Goal: Task Accomplishment & Management: Complete application form

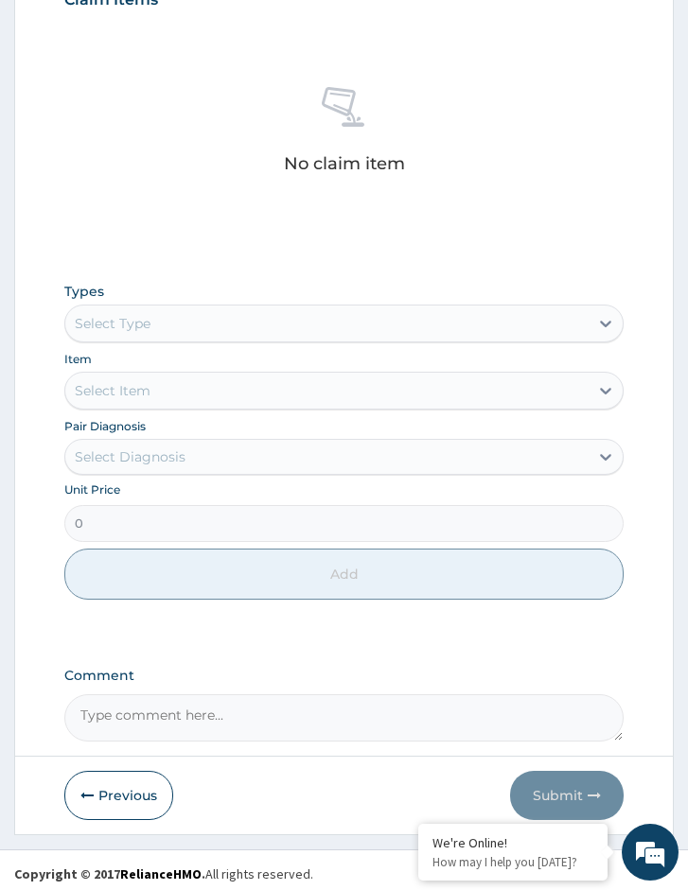
scroll to position [755, 0]
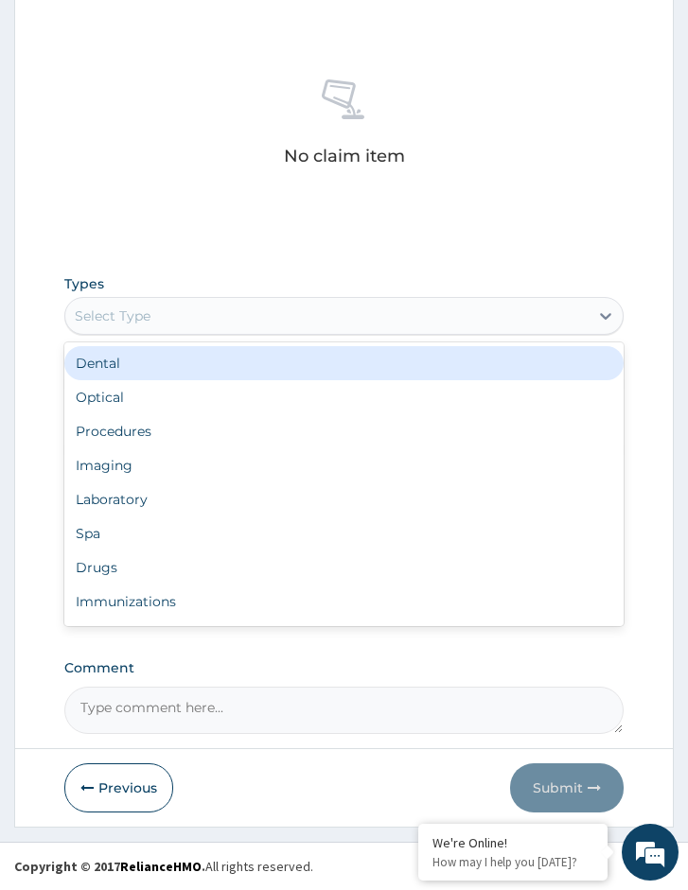
click at [201, 329] on div "Select Type" at bounding box center [326, 316] width 523 height 30
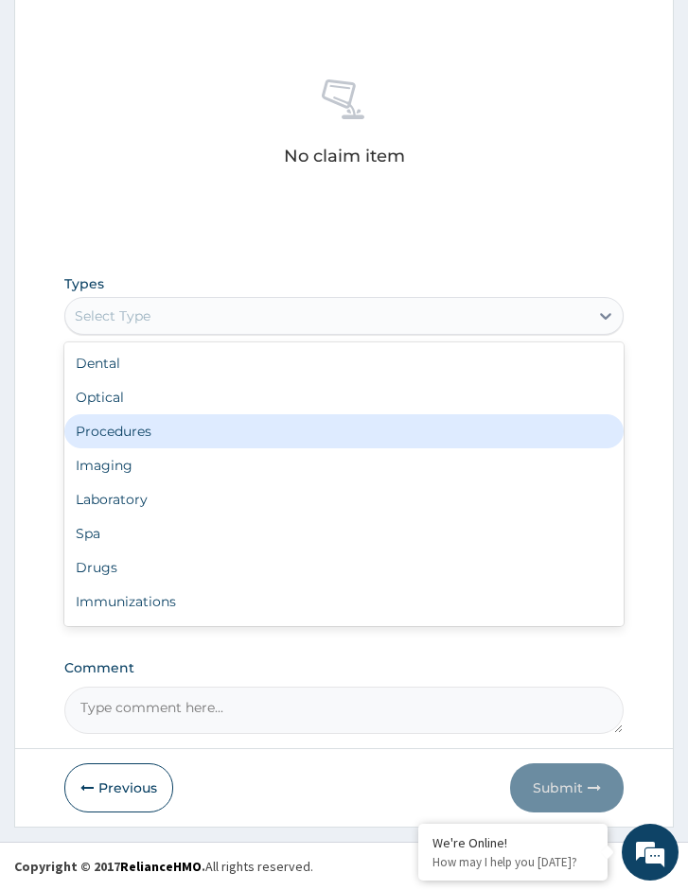
drag, startPoint x: 174, startPoint y: 413, endPoint x: 170, endPoint y: 428, distance: 14.7
click at [170, 428] on div "Dental Optical Procedures Imaging Laboratory Spa Drugs Immunizations Others Gym" at bounding box center [343, 484] width 559 height 284
click at [170, 428] on div "Procedures" at bounding box center [343, 431] width 559 height 34
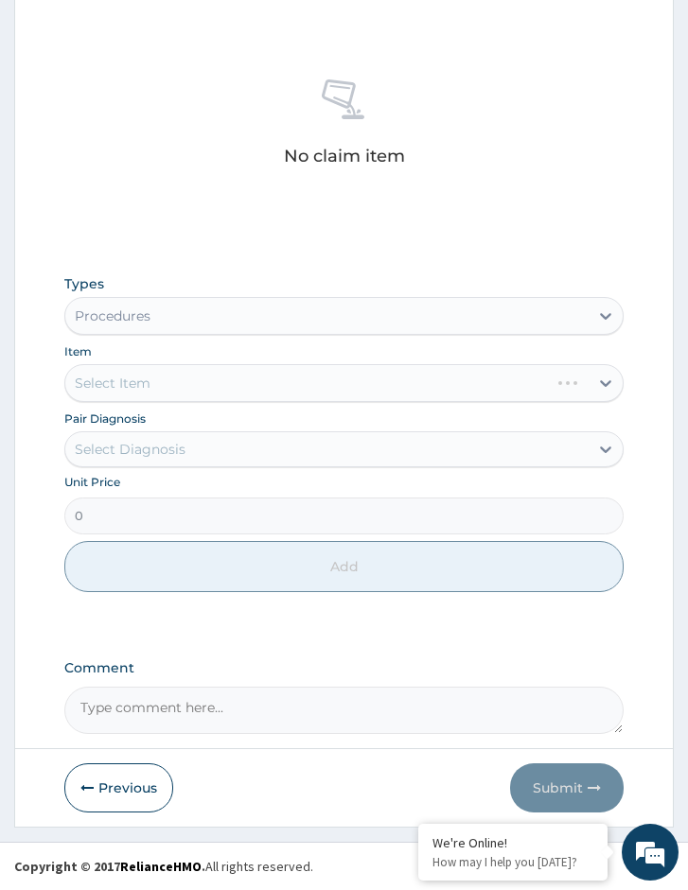
click at [181, 465] on div "Select Diagnosis" at bounding box center [343, 449] width 559 height 36
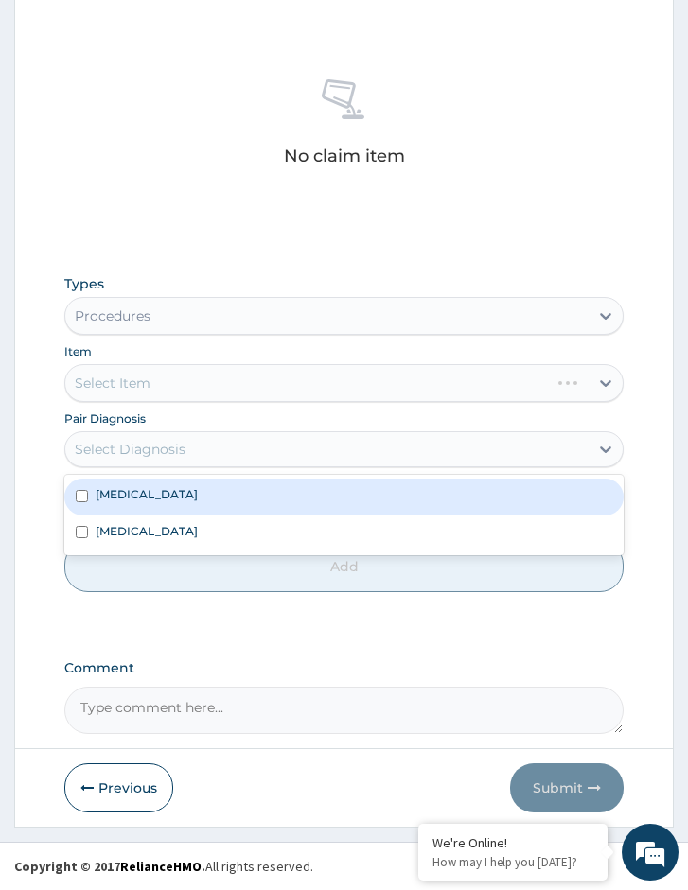
click at [198, 494] on label "[MEDICAL_DATA]" at bounding box center [147, 494] width 102 height 16
checkbox input "true"
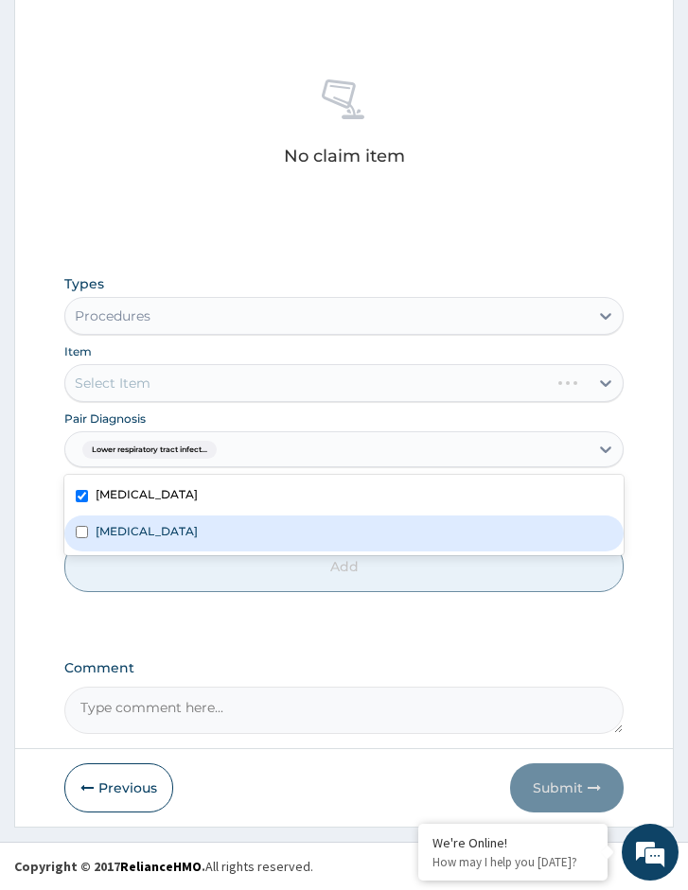
click at [217, 523] on div "[MEDICAL_DATA]" at bounding box center [343, 534] width 559 height 36
checkbox input "true"
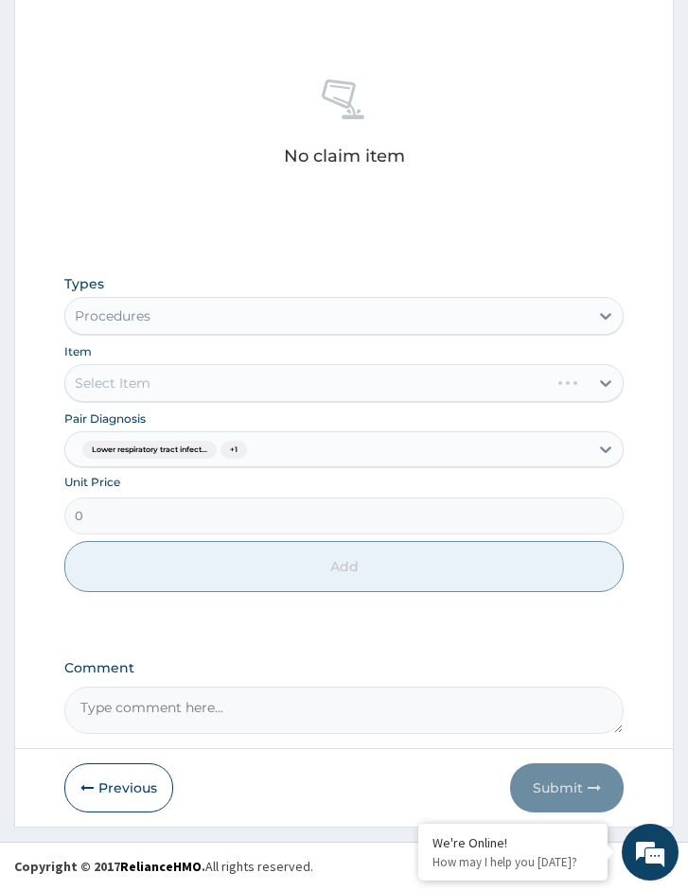
click at [318, 370] on div "Select Item" at bounding box center [343, 383] width 559 height 38
click at [340, 389] on div "Select Item" at bounding box center [343, 383] width 559 height 38
click at [388, 389] on div "Select Item" at bounding box center [343, 383] width 559 height 38
click at [398, 389] on div "Select Item" at bounding box center [343, 383] width 559 height 38
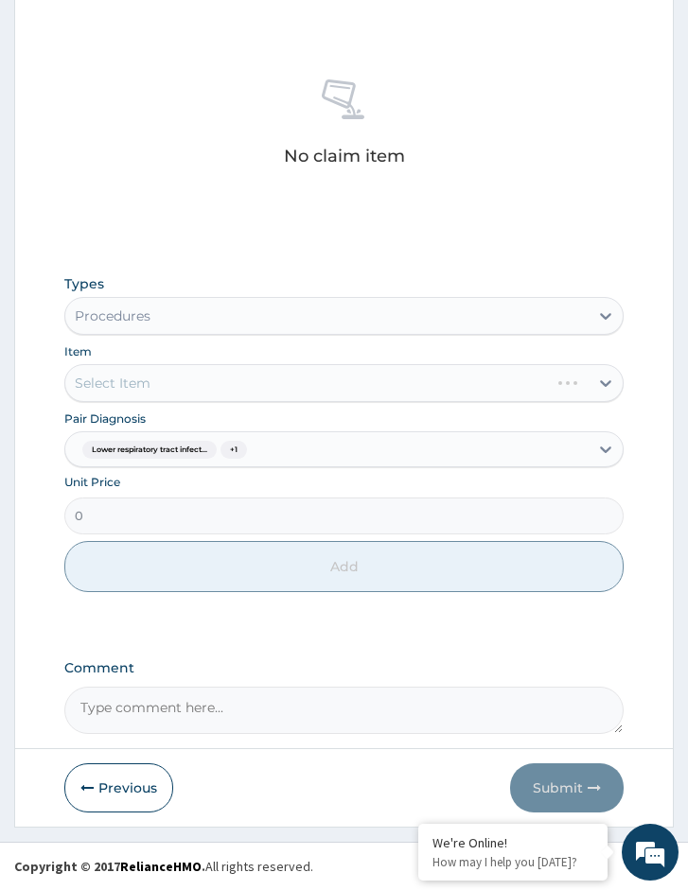
click at [307, 368] on div "Select Item" at bounding box center [343, 383] width 559 height 38
click at [301, 382] on div "Select Item" at bounding box center [343, 383] width 559 height 38
click at [300, 385] on div "Select Item" at bounding box center [343, 383] width 559 height 38
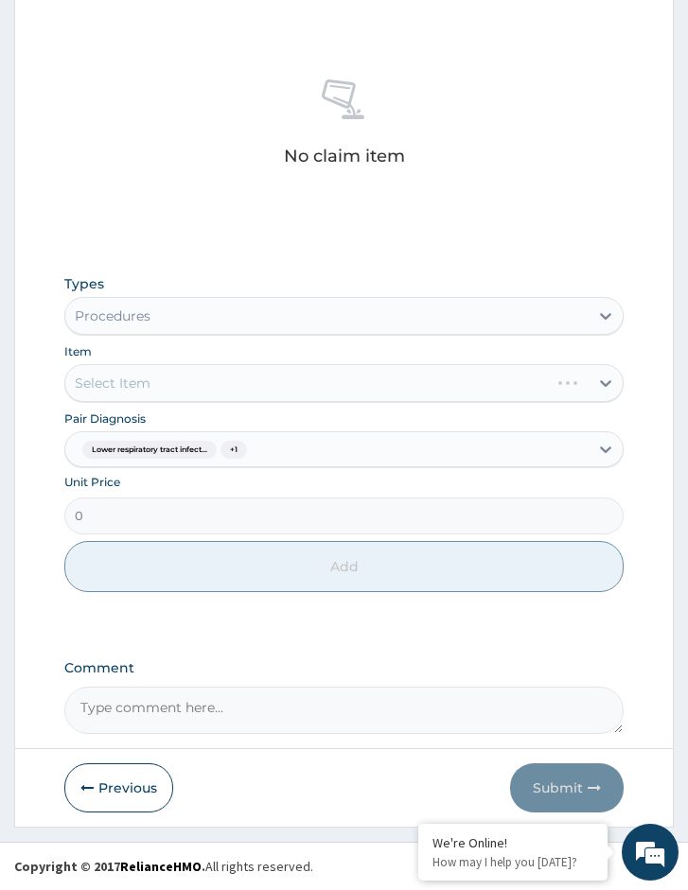
click at [239, 383] on div "Select Item" at bounding box center [343, 383] width 559 height 38
click at [250, 382] on div "Select Item" at bounding box center [343, 383] width 559 height 38
click at [167, 378] on div "Select Item" at bounding box center [343, 383] width 559 height 38
click at [298, 378] on div "Select Item" at bounding box center [343, 383] width 559 height 38
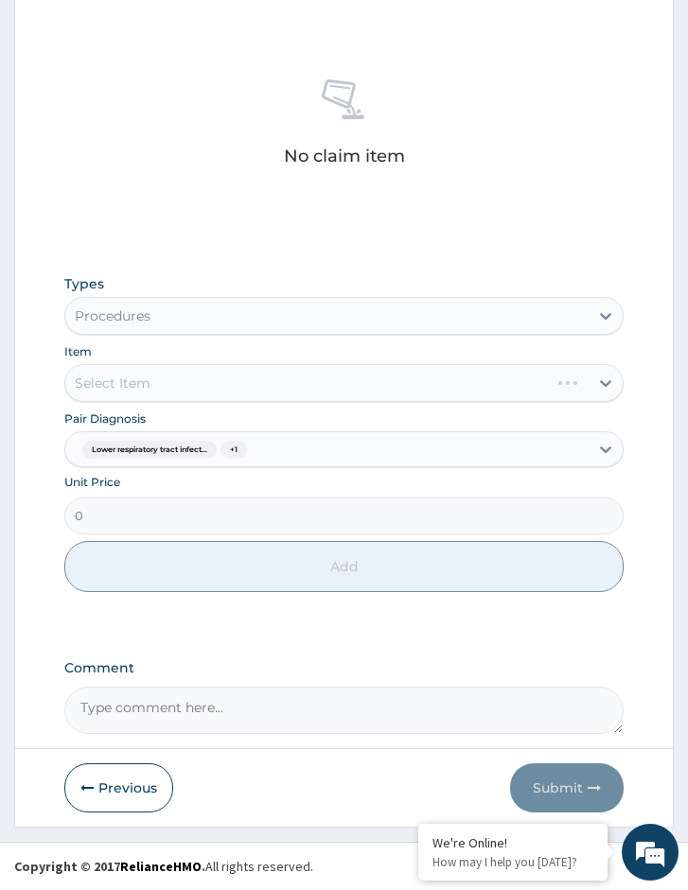
click at [361, 387] on div "Select Item" at bounding box center [343, 383] width 559 height 38
click at [333, 394] on div "Select Item" at bounding box center [343, 383] width 559 height 38
click at [328, 395] on div "Select Item" at bounding box center [343, 383] width 559 height 38
click at [263, 381] on div "Select Item" at bounding box center [343, 383] width 559 height 38
click at [228, 391] on div "Select Item" at bounding box center [343, 383] width 559 height 38
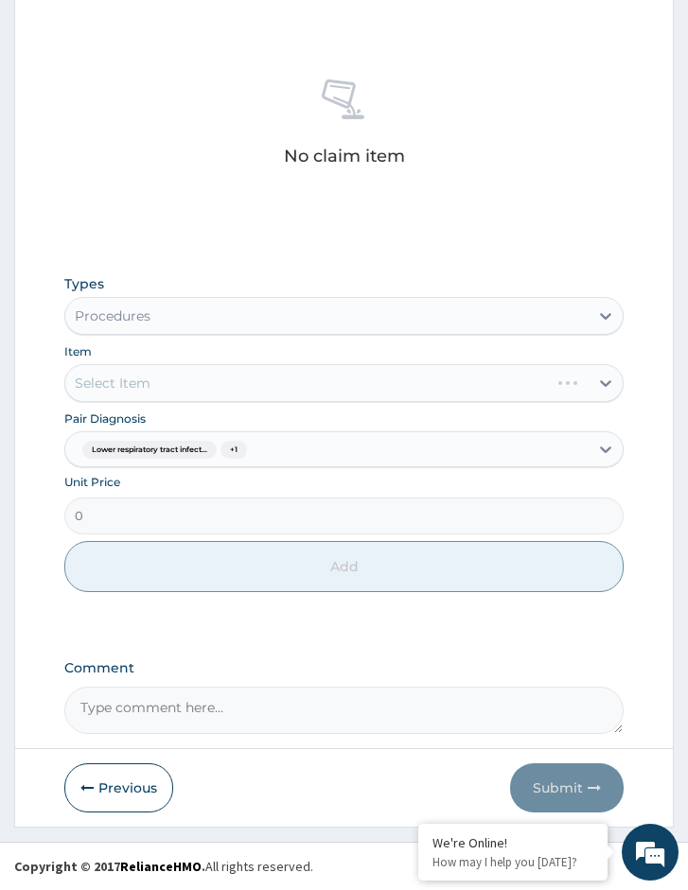
click at [226, 394] on div "Select Item" at bounding box center [343, 383] width 559 height 38
click at [293, 395] on div "Select Item" at bounding box center [343, 383] width 559 height 38
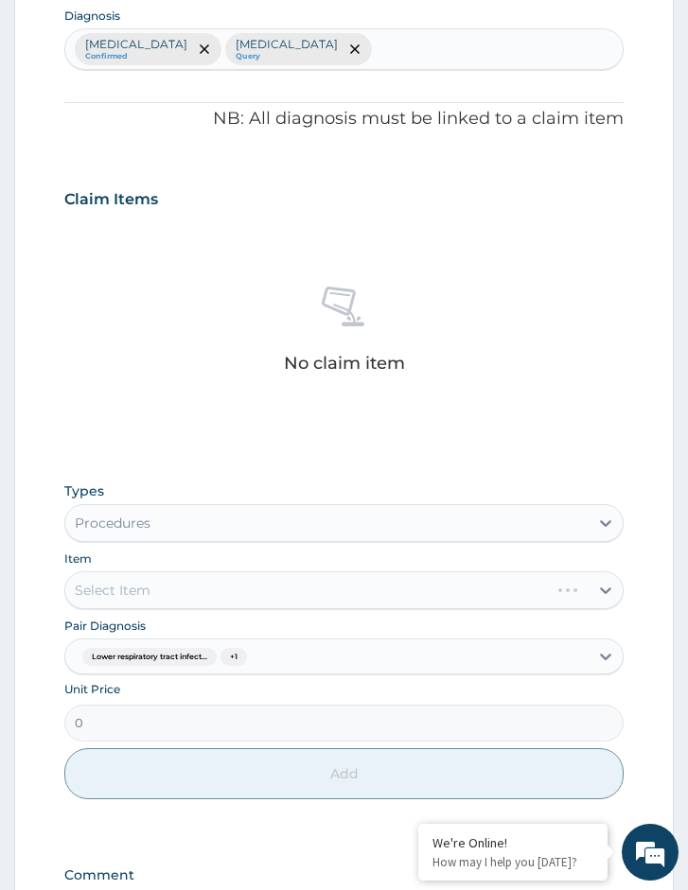
scroll to position [662, 0]
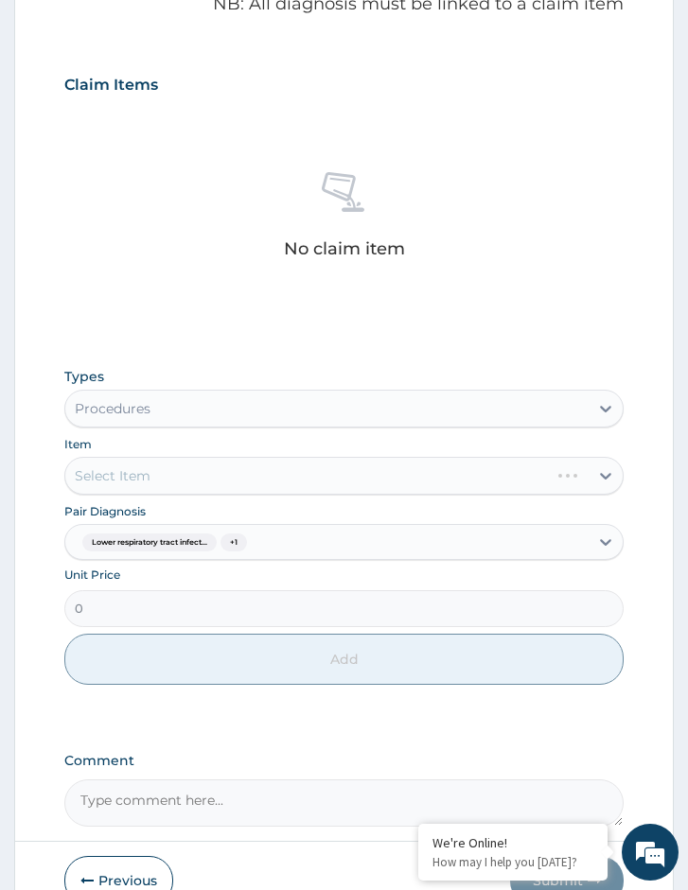
click at [191, 489] on div "Select Item" at bounding box center [343, 476] width 559 height 38
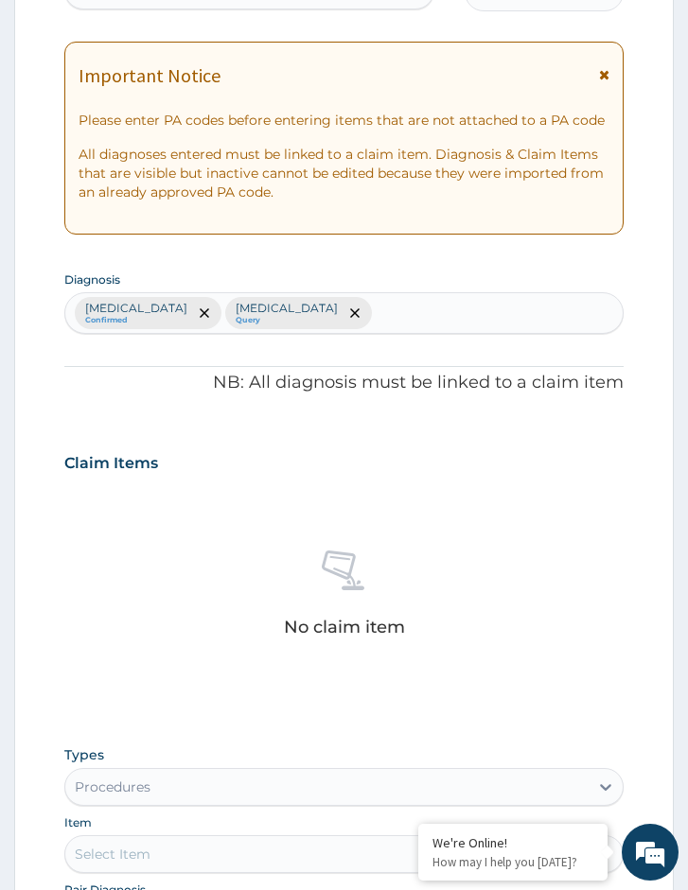
scroll to position [0, 0]
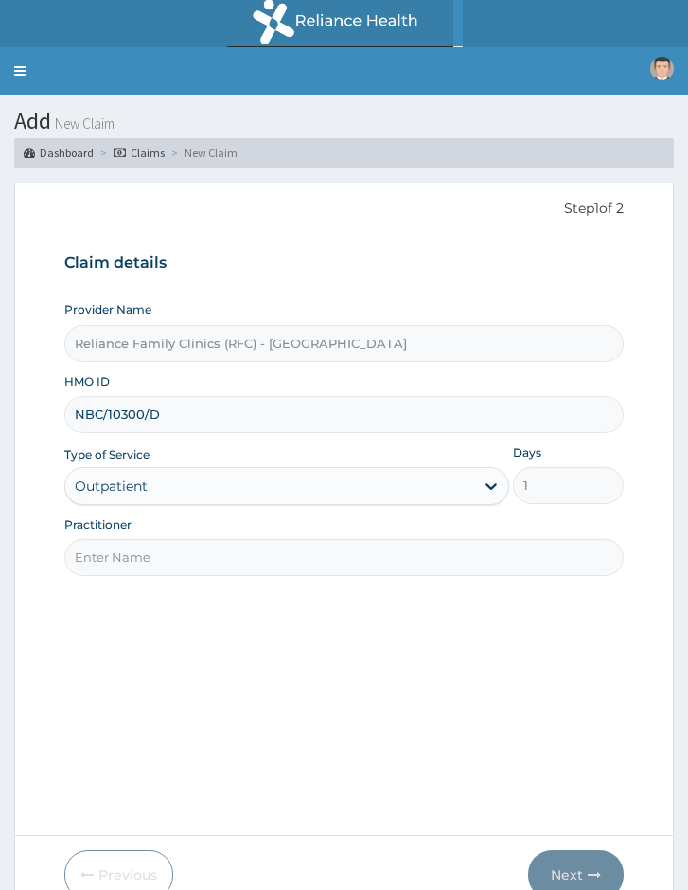
type input "Locum Doctor"
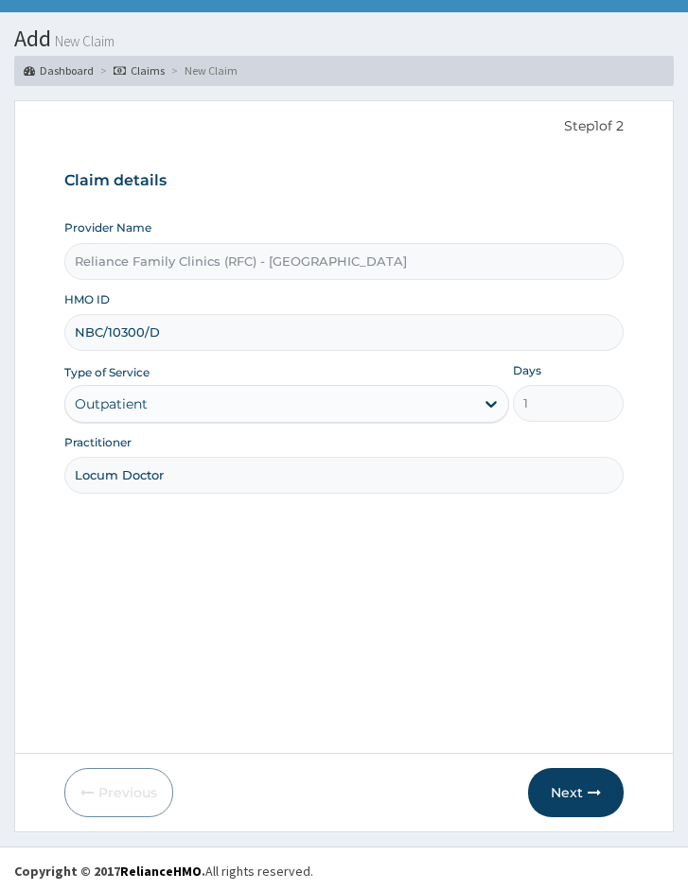
scroll to position [87, 0]
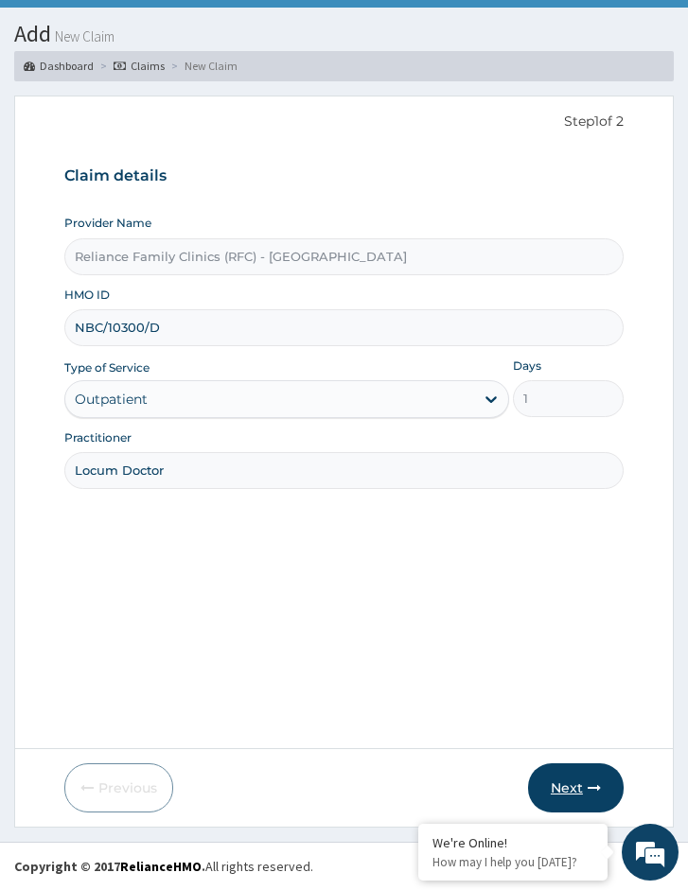
click at [563, 784] on button "Next" at bounding box center [576, 787] width 96 height 49
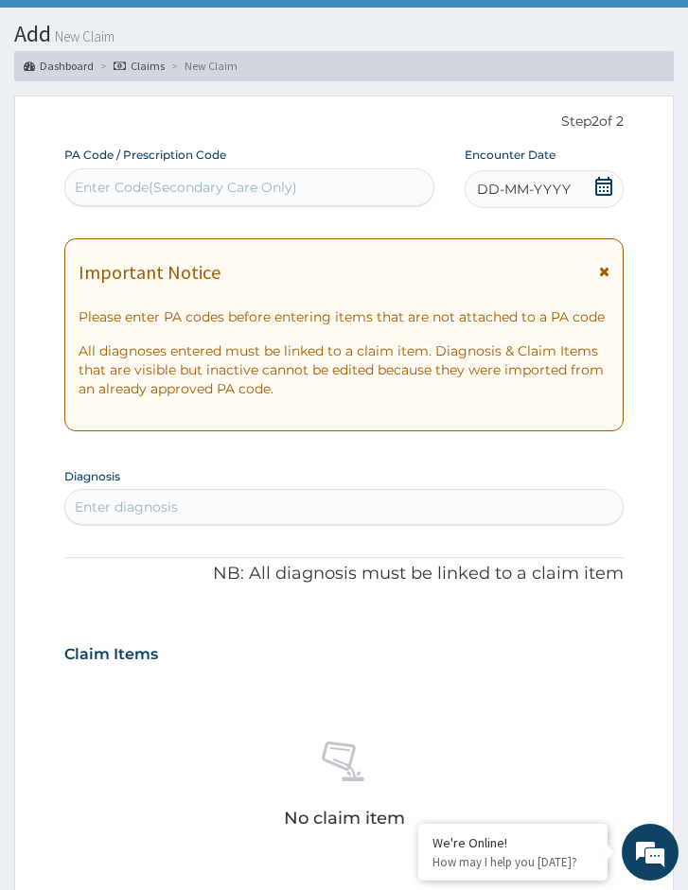
click at [610, 163] on div "Encounter Date DD-MM-YYYY" at bounding box center [544, 177] width 159 height 61
click at [611, 177] on icon at bounding box center [603, 186] width 19 height 19
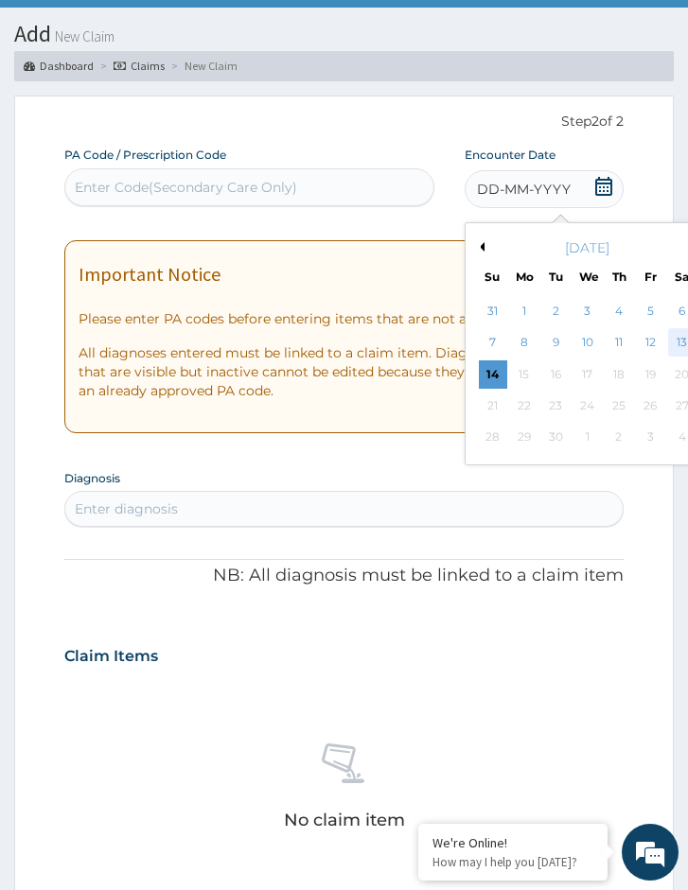
click at [680, 342] on div "13" at bounding box center [682, 343] width 28 height 28
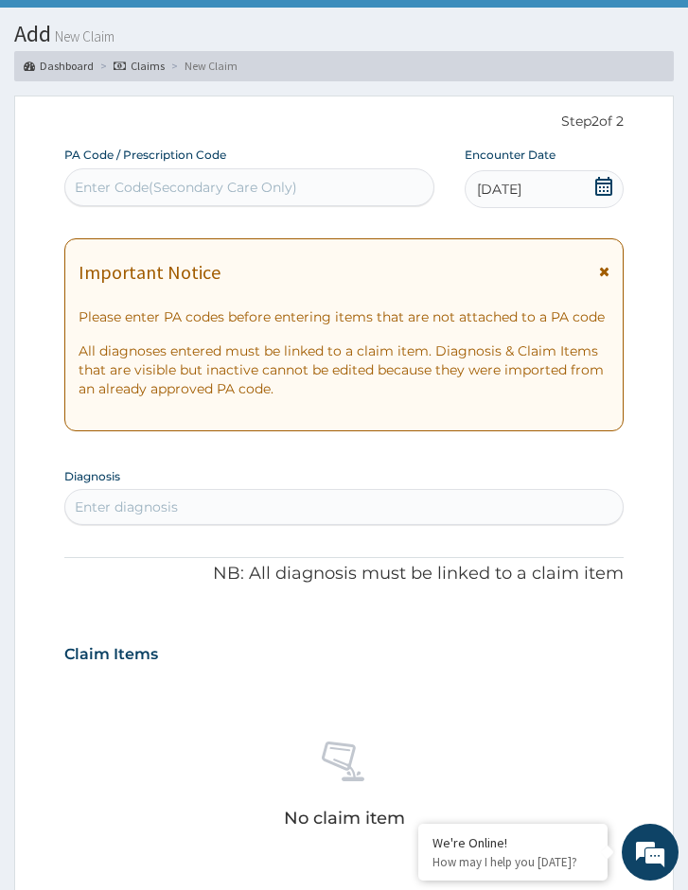
click at [237, 517] on div "Enter diagnosis" at bounding box center [343, 507] width 557 height 30
type input "[MEDICAL_DATA]"
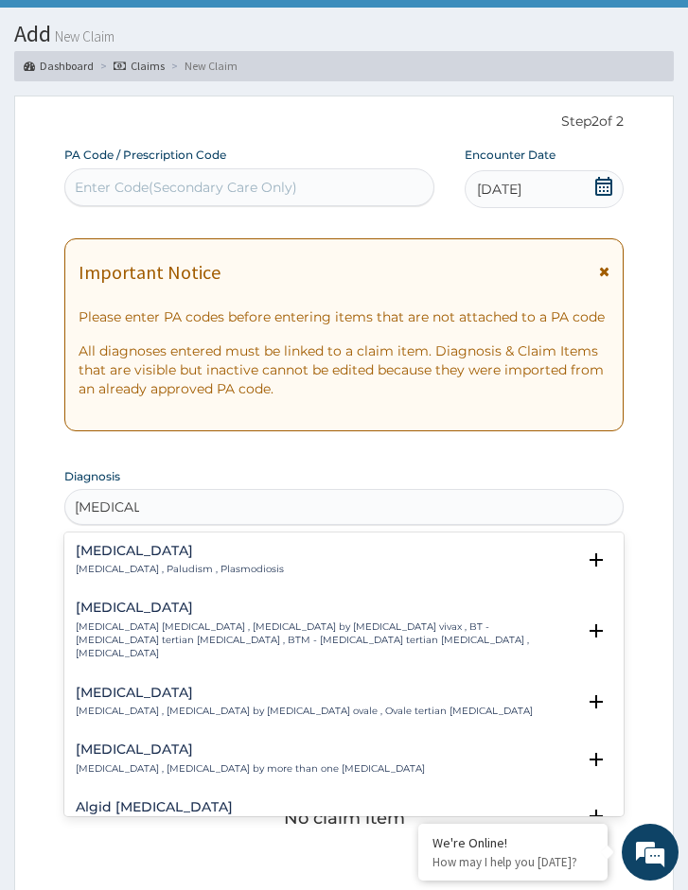
click at [179, 562] on div "[MEDICAL_DATA] [MEDICAL_DATA] , Paludism , Plasmodiosis" at bounding box center [180, 560] width 208 height 33
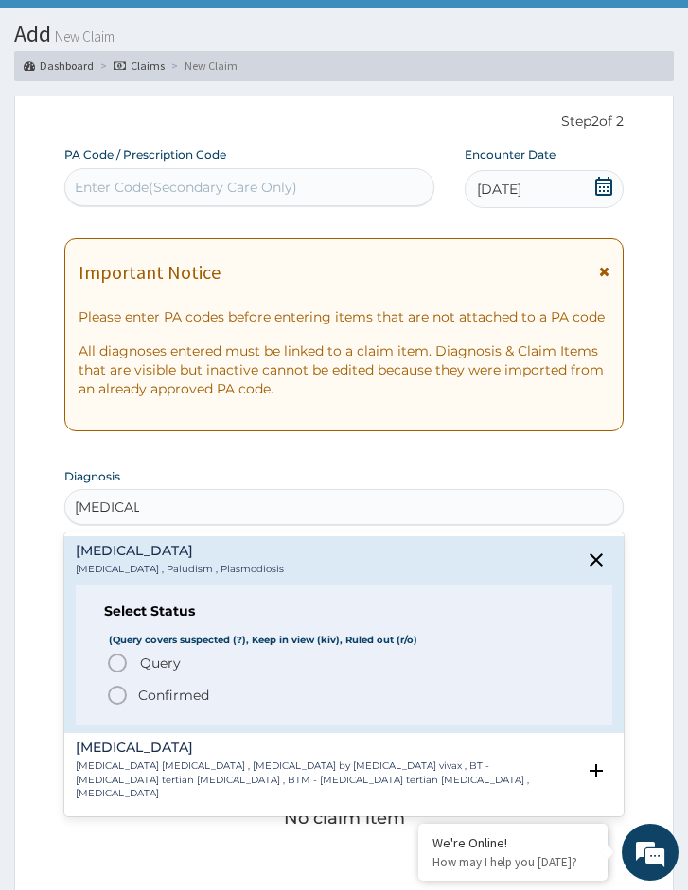
click at [136, 661] on span "Query Query covers suspected (?), Keep in view (kiv), Ruled out (r/o)" at bounding box center [345, 663] width 478 height 23
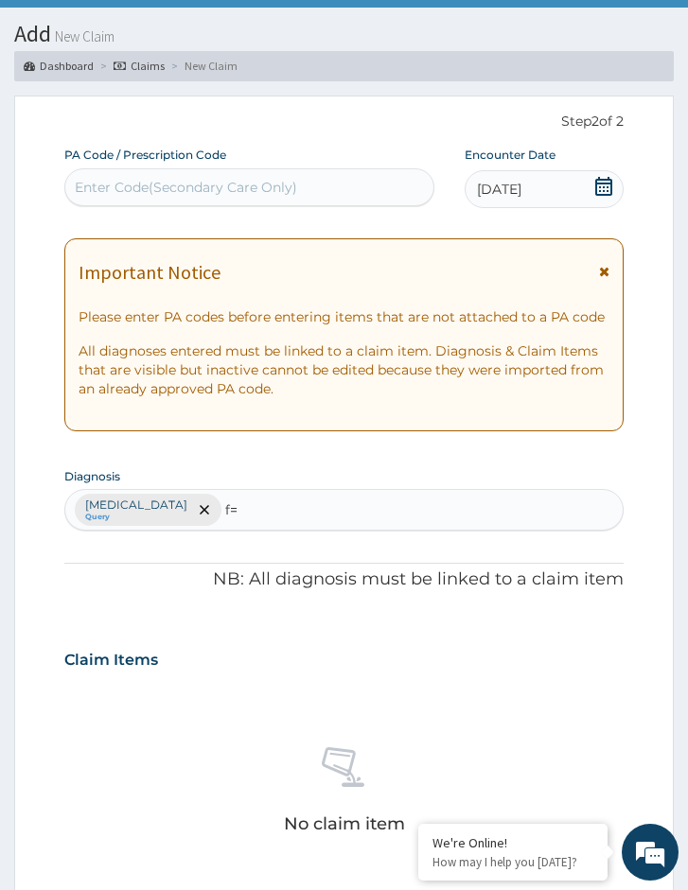
type input "f"
type input "lrti"
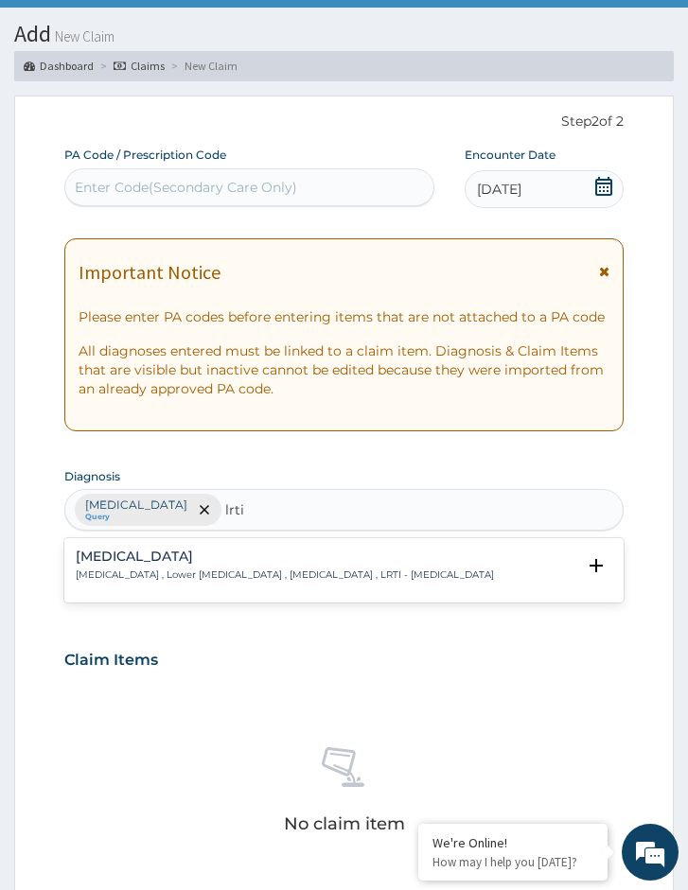
click at [254, 572] on p "[MEDICAL_DATA] , Lower [MEDICAL_DATA] , [MEDICAL_DATA] , LRTI - [MEDICAL_DATA]" at bounding box center [285, 575] width 418 height 13
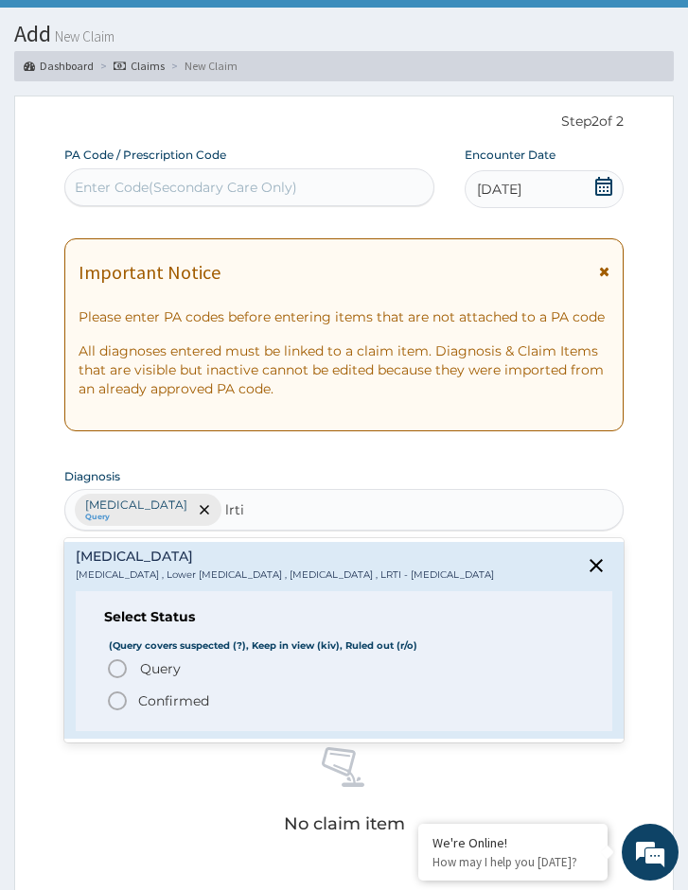
click at [208, 710] on p "Confirmed" at bounding box center [173, 701] width 71 height 19
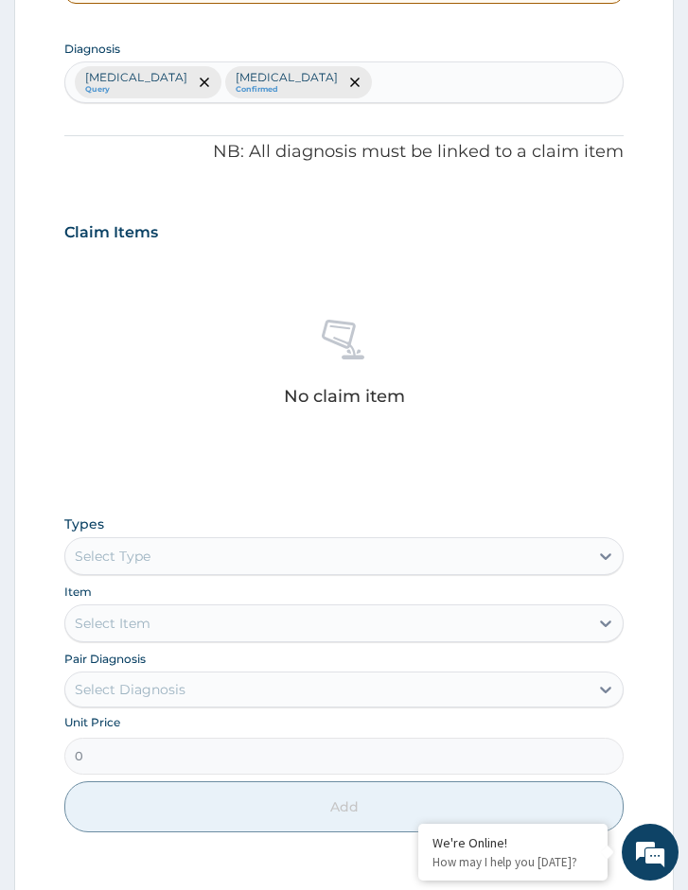
scroll to position [560, 0]
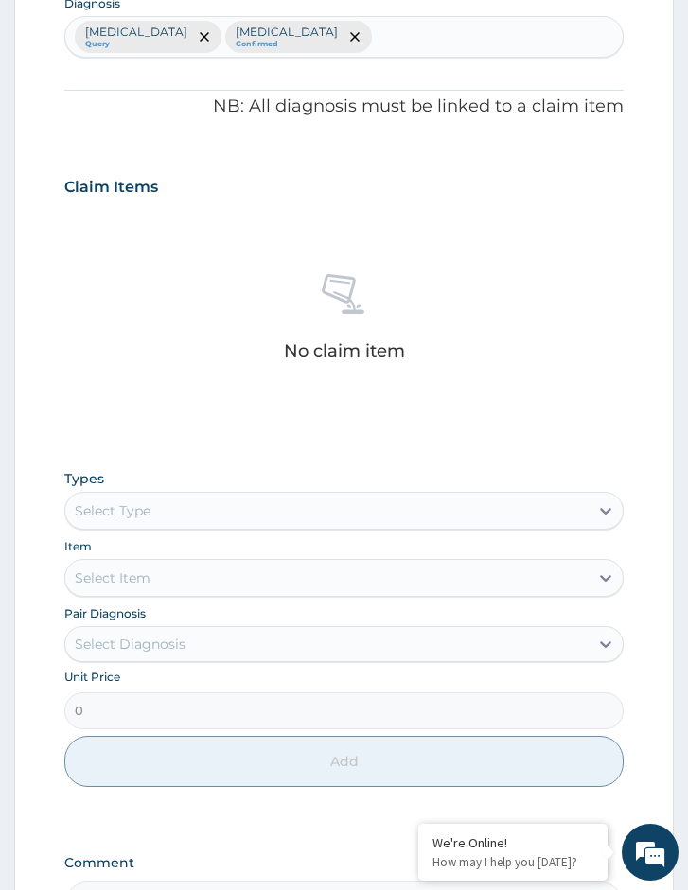
click at [202, 508] on div "Select Type" at bounding box center [326, 511] width 523 height 30
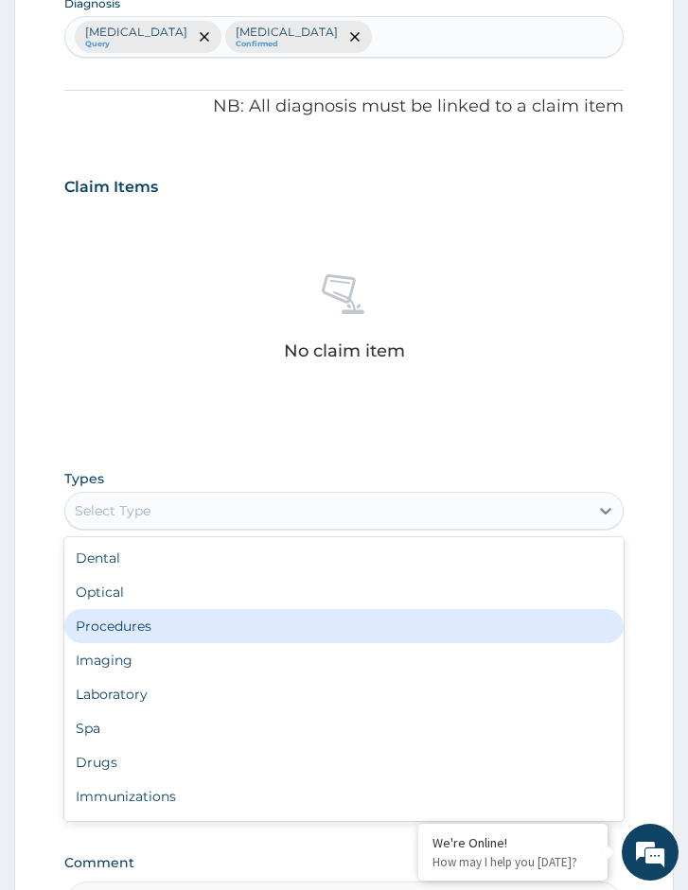
click at [181, 638] on div "Procedures" at bounding box center [343, 626] width 559 height 34
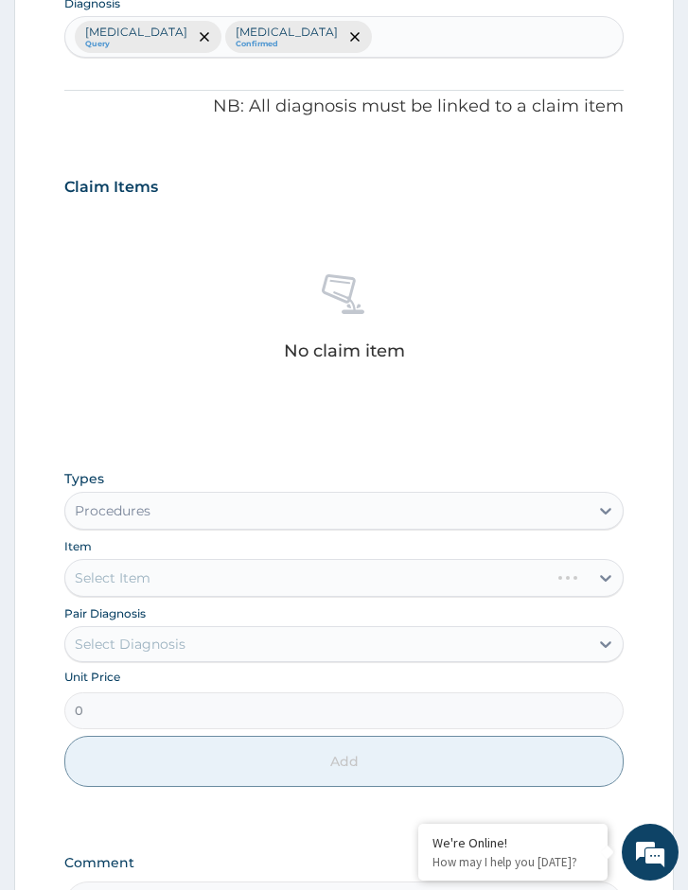
click at [236, 589] on div "Select Item" at bounding box center [343, 578] width 559 height 38
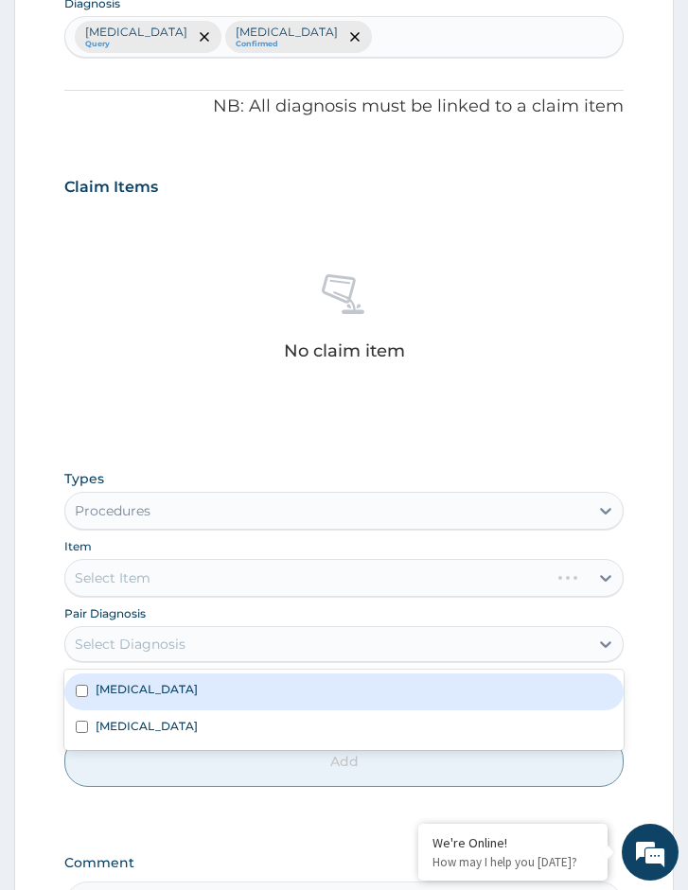
click at [231, 653] on div "Select Diagnosis" at bounding box center [326, 644] width 523 height 30
click at [224, 684] on div "[MEDICAL_DATA]" at bounding box center [343, 692] width 559 height 36
checkbox input "true"
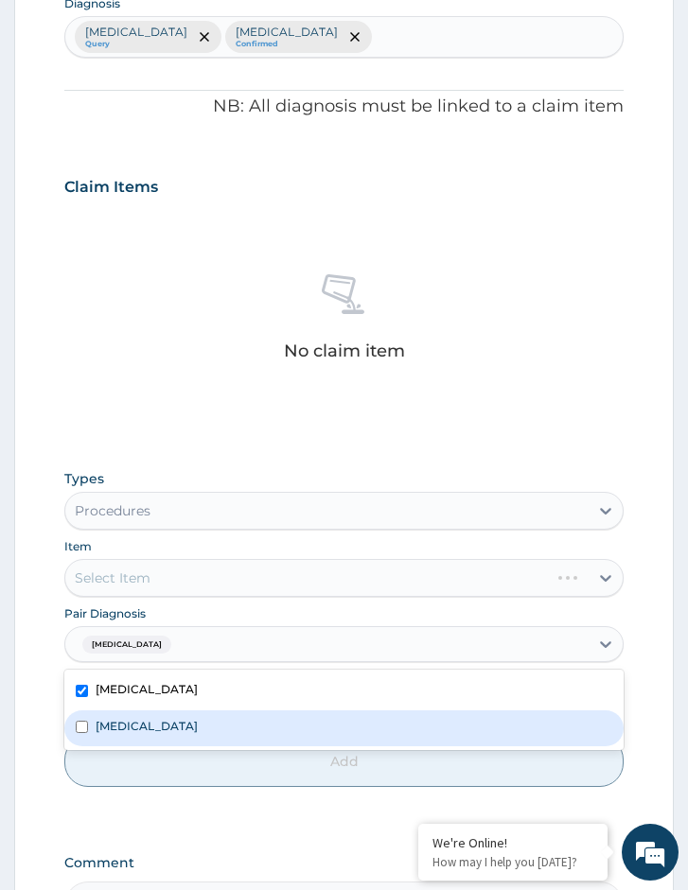
click at [198, 727] on label "[MEDICAL_DATA]" at bounding box center [147, 726] width 102 height 16
checkbox input "true"
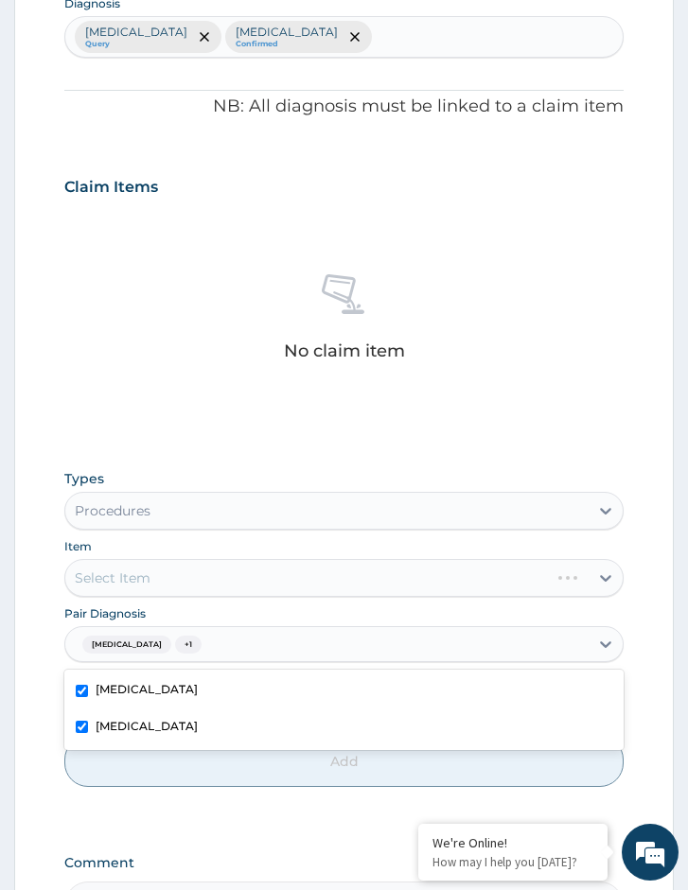
click at [208, 579] on div "Select Item" at bounding box center [343, 578] width 559 height 38
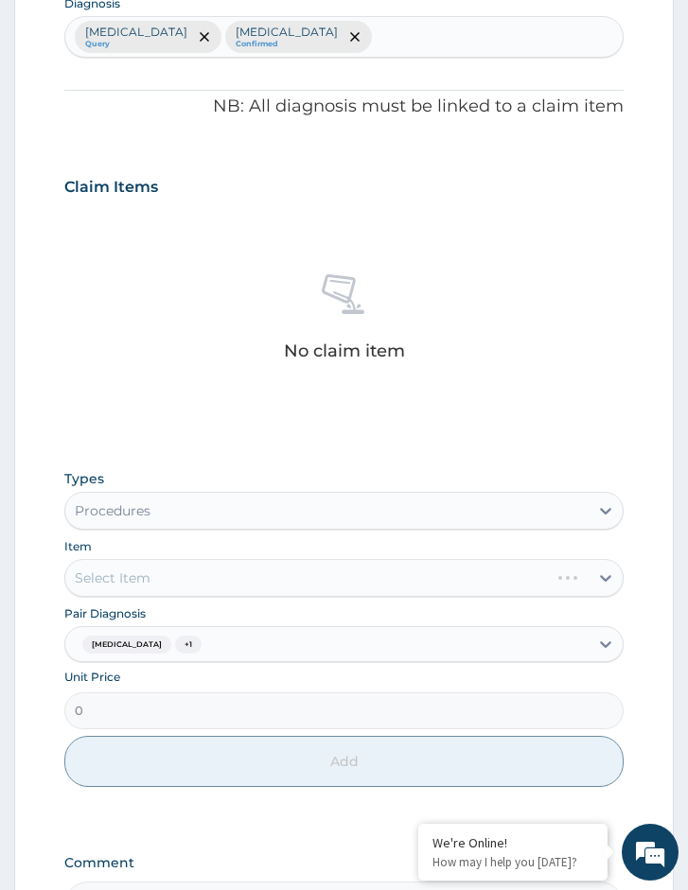
click at [339, 582] on div "Select Item" at bounding box center [343, 578] width 559 height 38
click at [328, 585] on div "Select Item" at bounding box center [343, 578] width 559 height 38
click at [318, 586] on div "Select Item" at bounding box center [343, 578] width 559 height 38
click at [292, 586] on div "Select Item" at bounding box center [343, 578] width 559 height 38
click at [288, 584] on div "Select Item" at bounding box center [343, 578] width 559 height 38
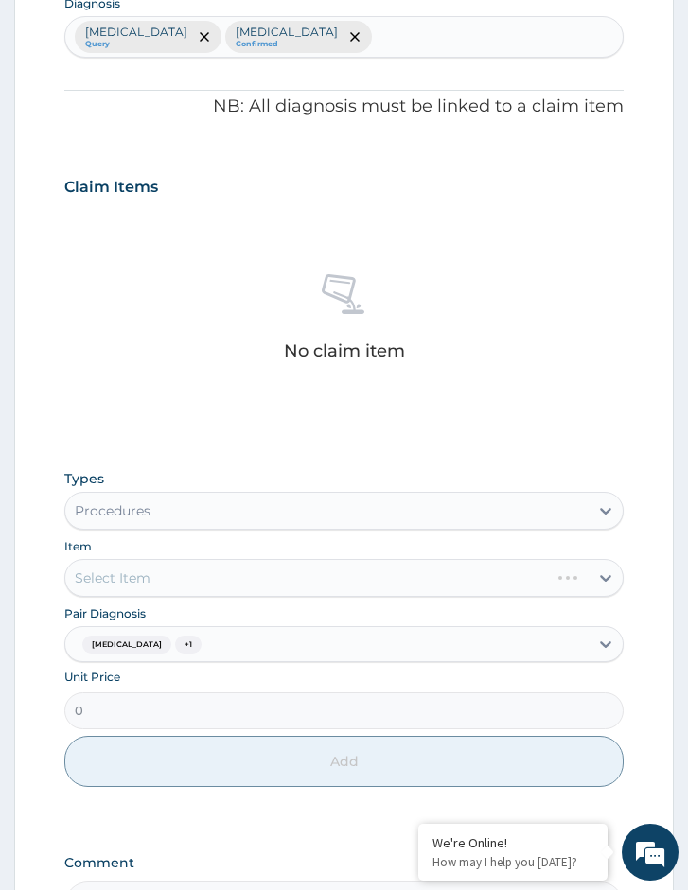
click at [379, 586] on div "Select Item" at bounding box center [343, 578] width 559 height 38
click at [316, 586] on div "Select Item" at bounding box center [343, 578] width 559 height 38
click at [427, 587] on div "Select Item" at bounding box center [343, 578] width 559 height 38
click at [375, 593] on div "Select Item" at bounding box center [343, 578] width 559 height 38
click at [419, 587] on div "Select Item" at bounding box center [343, 578] width 559 height 38
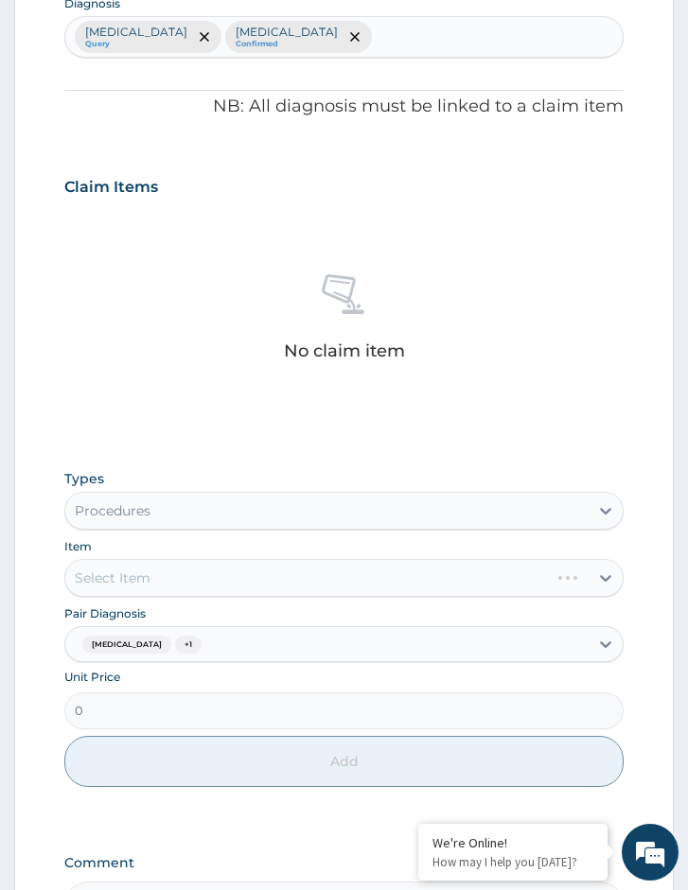
click at [459, 584] on div "Select Item" at bounding box center [343, 578] width 559 height 38
click at [358, 590] on div "Select Item" at bounding box center [343, 578] width 559 height 38
click at [277, 583] on div "Select Item" at bounding box center [343, 578] width 559 height 38
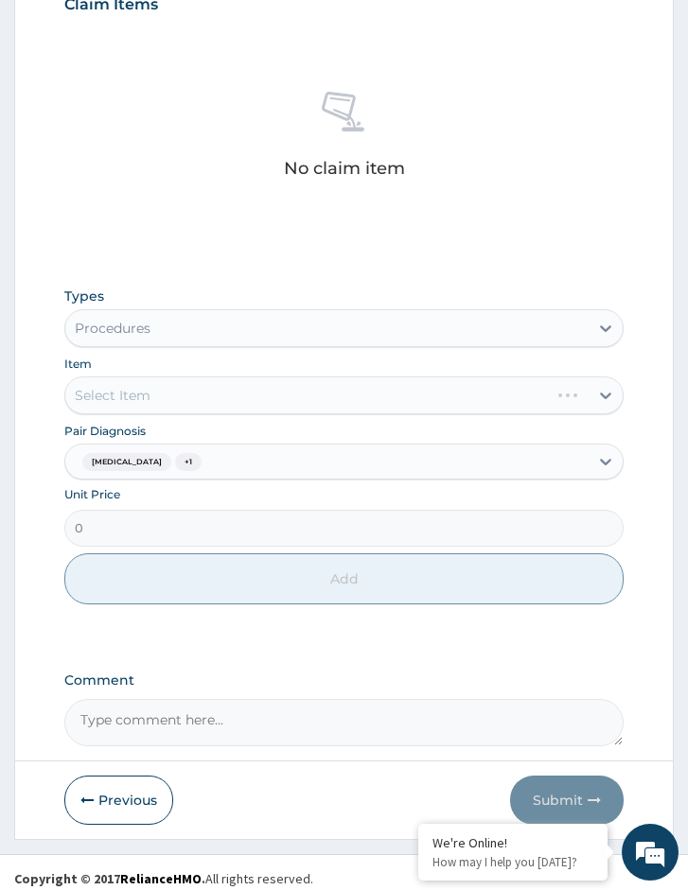
scroll to position [755, 0]
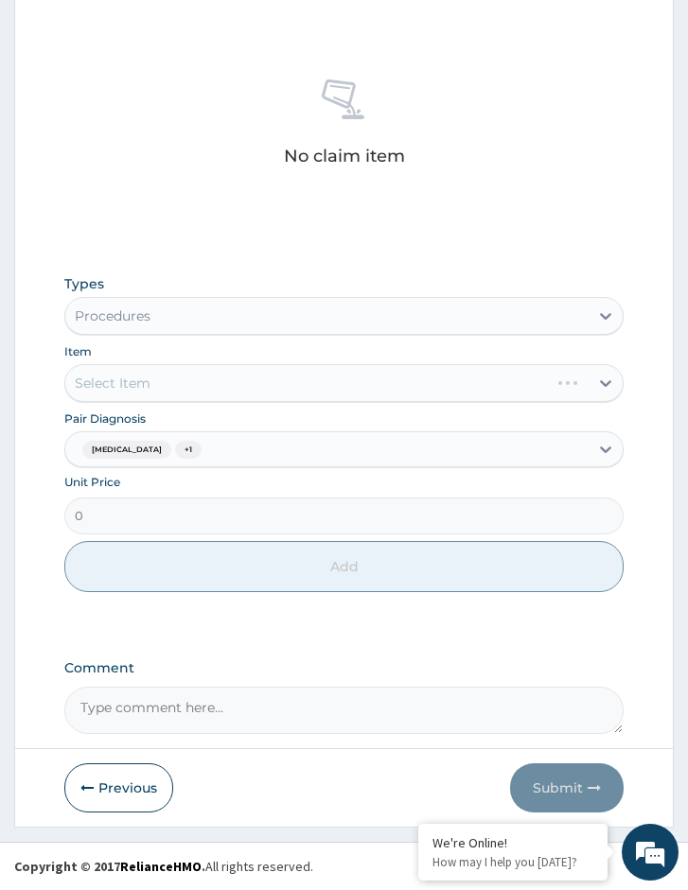
click at [294, 394] on div "Select Item" at bounding box center [343, 383] width 559 height 38
click at [285, 381] on div "Select Item" at bounding box center [343, 383] width 559 height 38
click at [293, 377] on div "Select Item" at bounding box center [343, 383] width 559 height 38
click at [238, 374] on div "Select Item" at bounding box center [326, 383] width 523 height 30
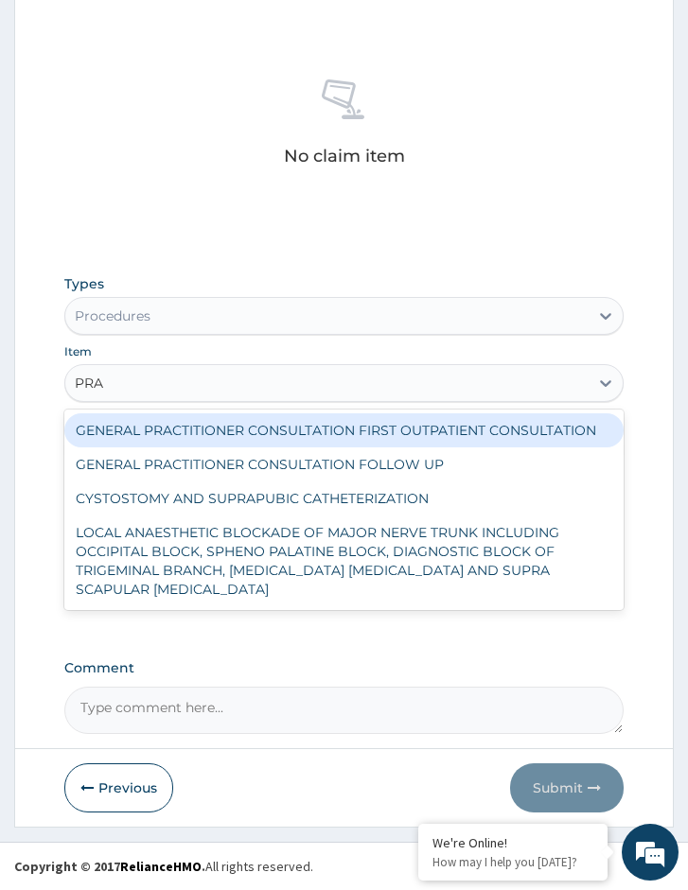
type input "PRAC"
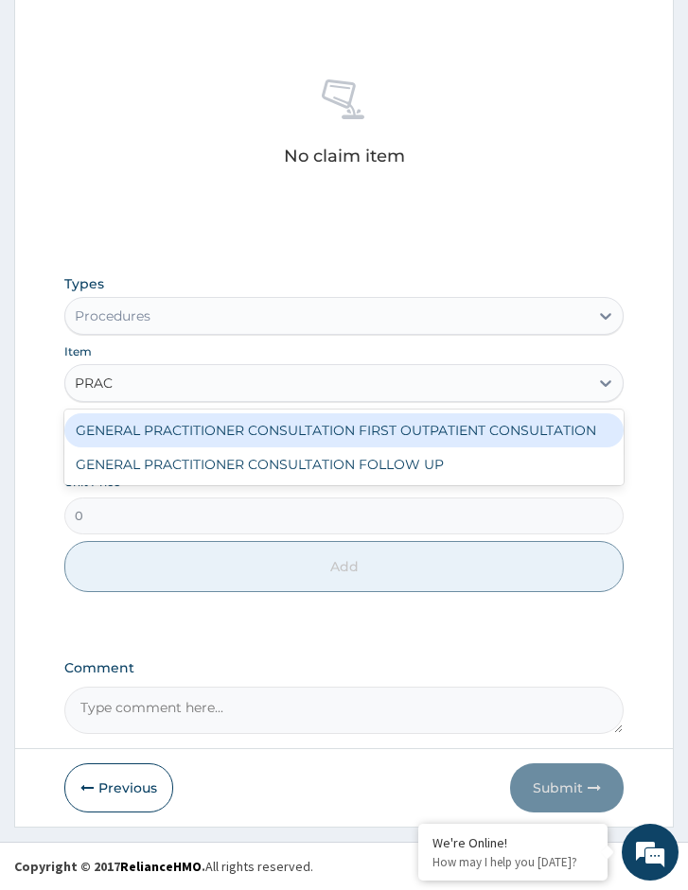
click at [259, 424] on div "GENERAL PRACTITIONER CONSULTATION FIRST OUTPATIENT CONSULTATION" at bounding box center [343, 430] width 559 height 34
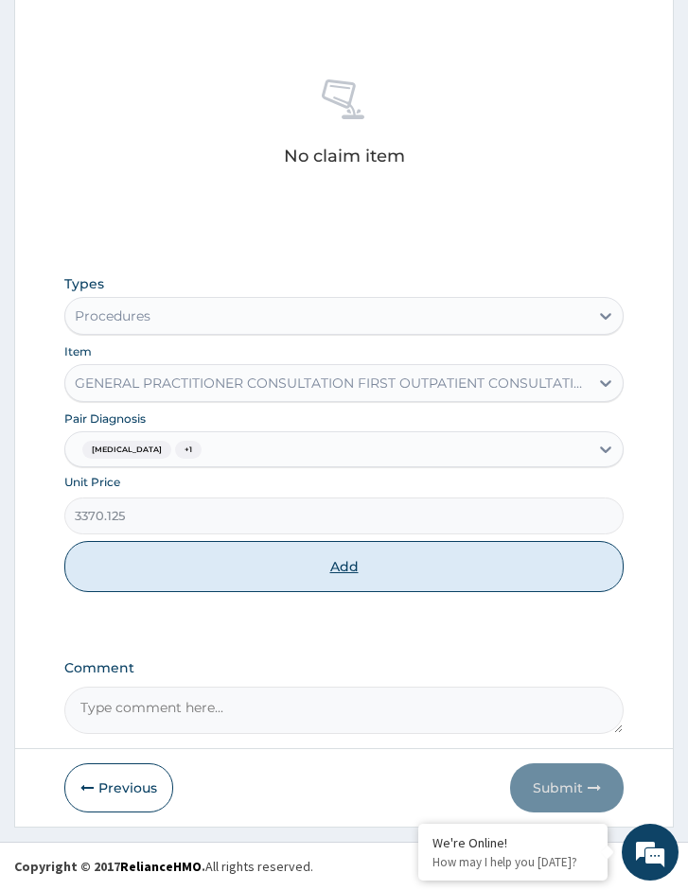
click at [257, 582] on button "Add" at bounding box center [343, 566] width 559 height 51
type input "0"
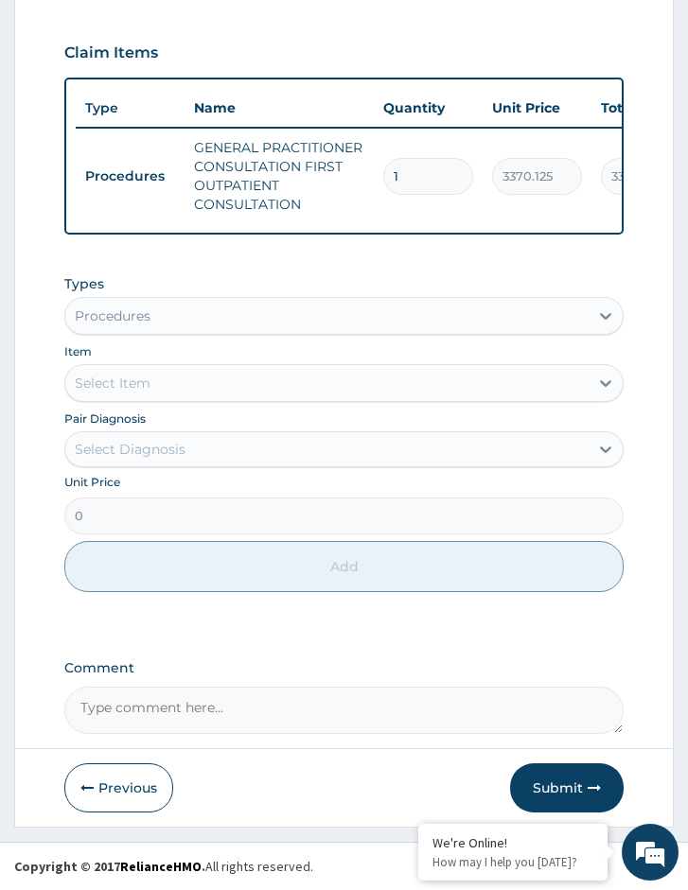
click at [282, 298] on div "Procedures" at bounding box center [343, 316] width 559 height 38
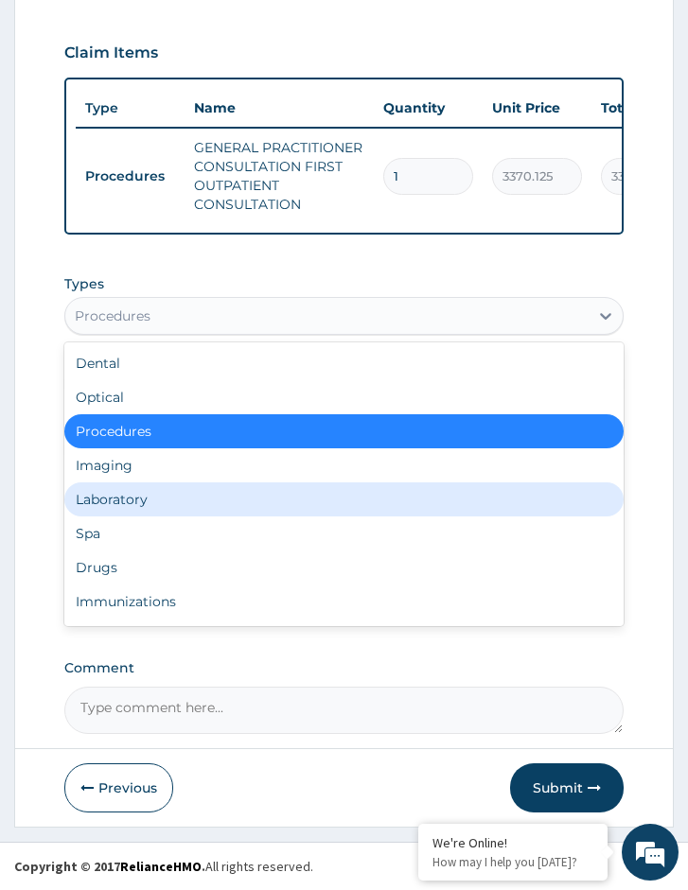
click at [250, 482] on div "Laboratory" at bounding box center [343, 499] width 559 height 34
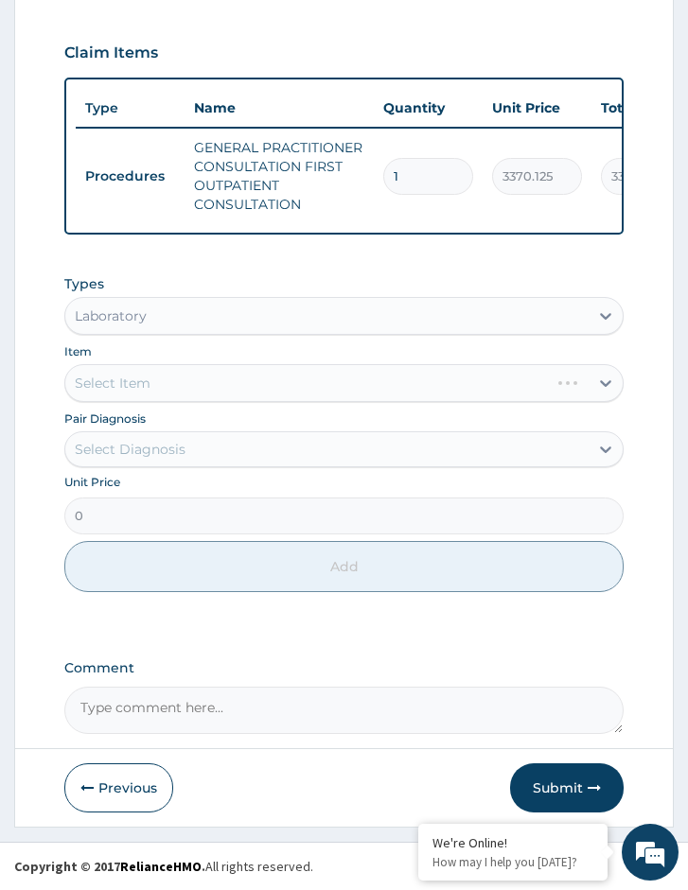
click at [335, 418] on div "Pair Diagnosis Select Diagnosis" at bounding box center [343, 438] width 559 height 59
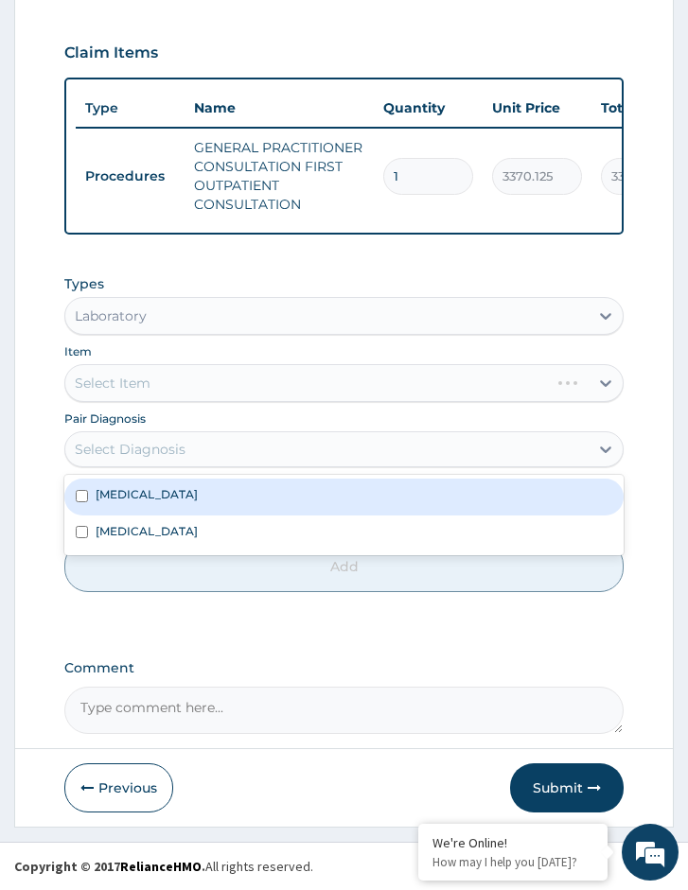
click at [334, 446] on div "Select Diagnosis" at bounding box center [326, 449] width 523 height 30
click at [320, 490] on div "[MEDICAL_DATA]" at bounding box center [343, 497] width 559 height 36
checkbox input "true"
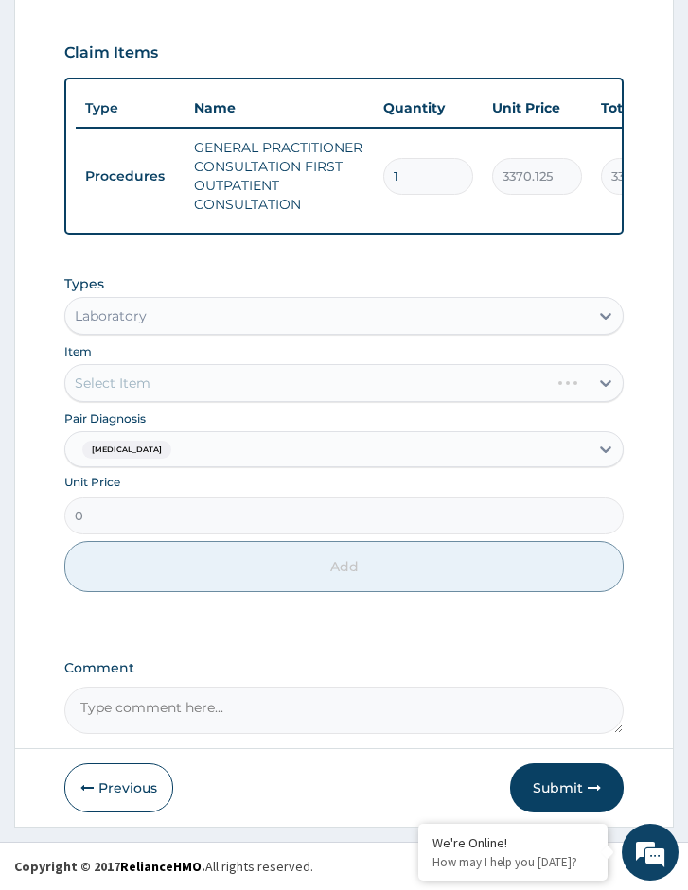
click at [290, 378] on div "Select Item" at bounding box center [343, 383] width 559 height 38
click at [381, 378] on div "Select Item" at bounding box center [343, 383] width 559 height 38
click at [384, 379] on div "Select Item" at bounding box center [343, 383] width 559 height 38
click at [383, 383] on div "Select Item" at bounding box center [343, 383] width 559 height 38
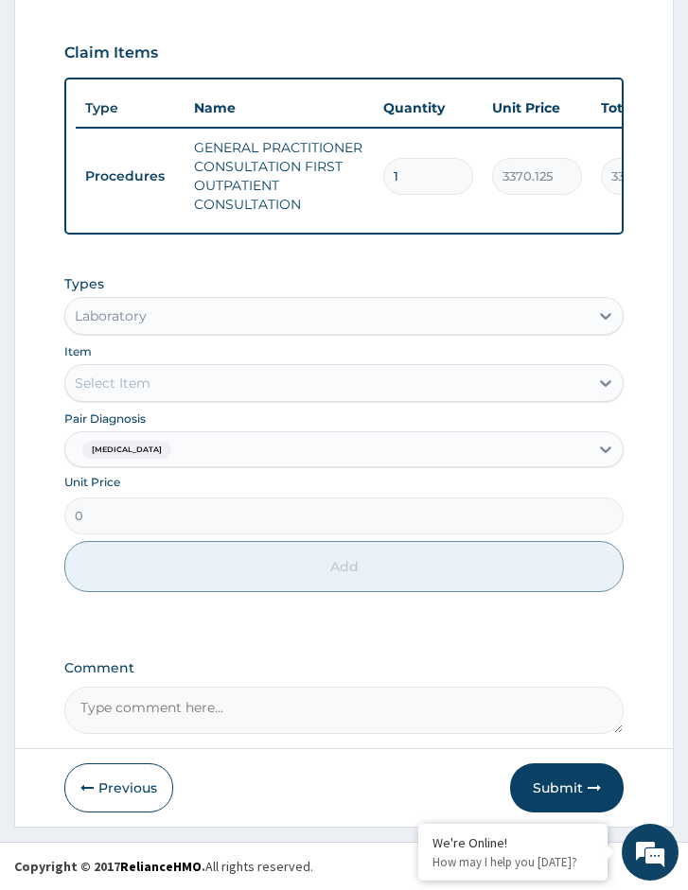
click at [132, 412] on label "Pair Diagnosis" at bounding box center [104, 419] width 81 height 16
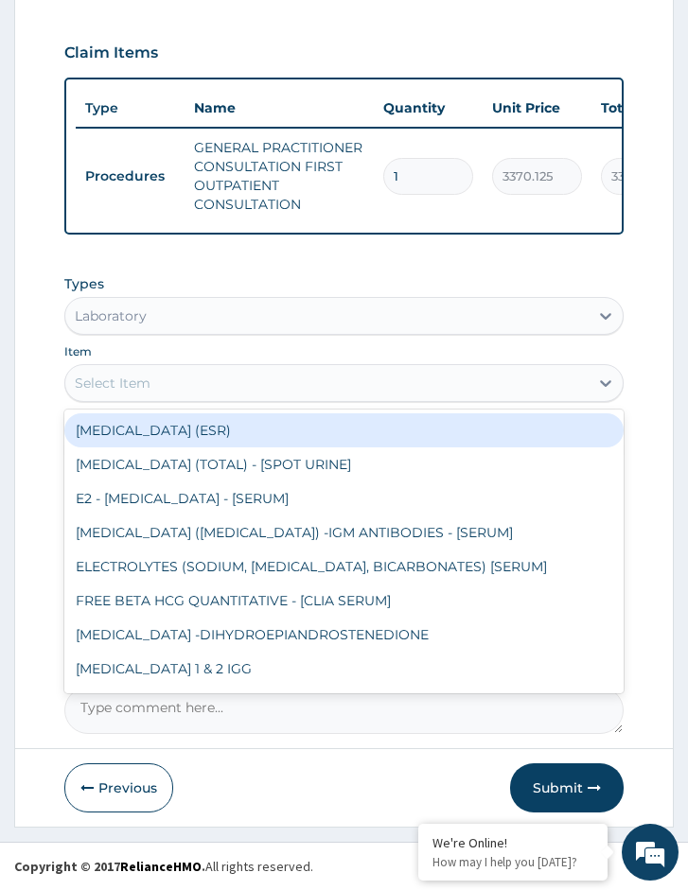
click at [163, 377] on div "Select Item" at bounding box center [326, 383] width 523 height 30
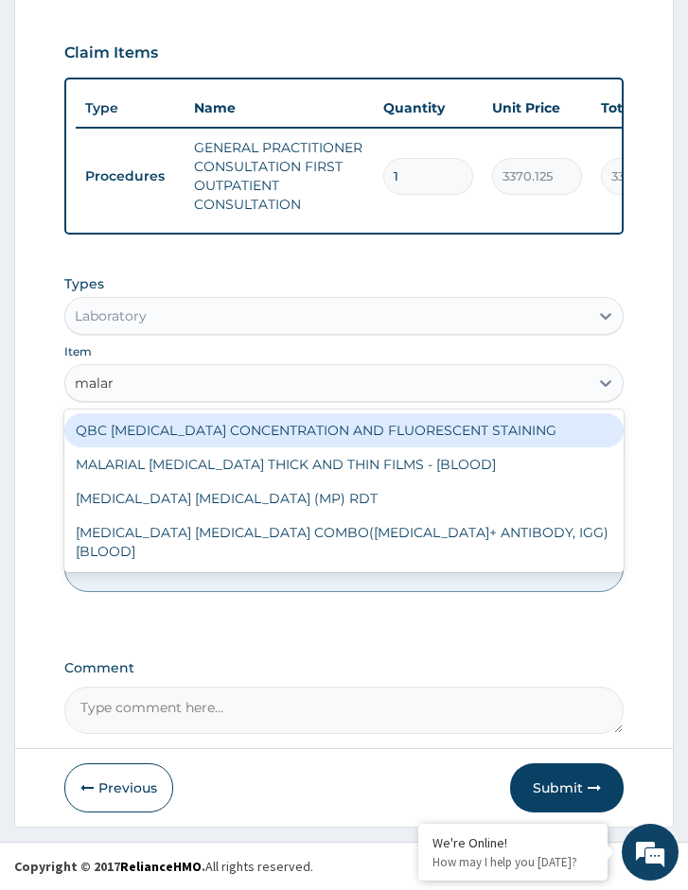
type input "malari"
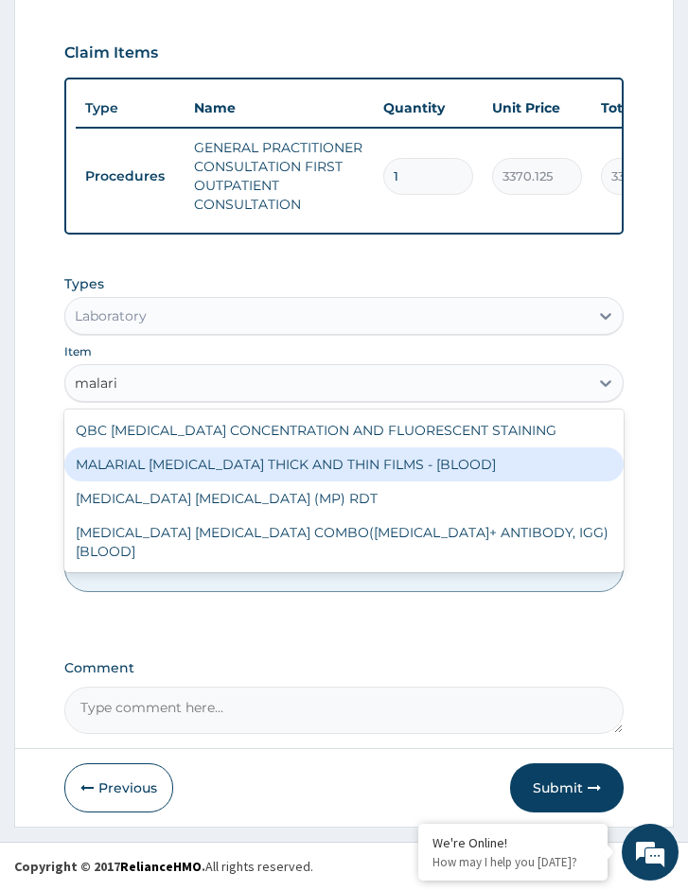
click at [192, 454] on div "MALARIAL PARASITE THICK AND THIN FILMS - [BLOOD]" at bounding box center [343, 464] width 559 height 34
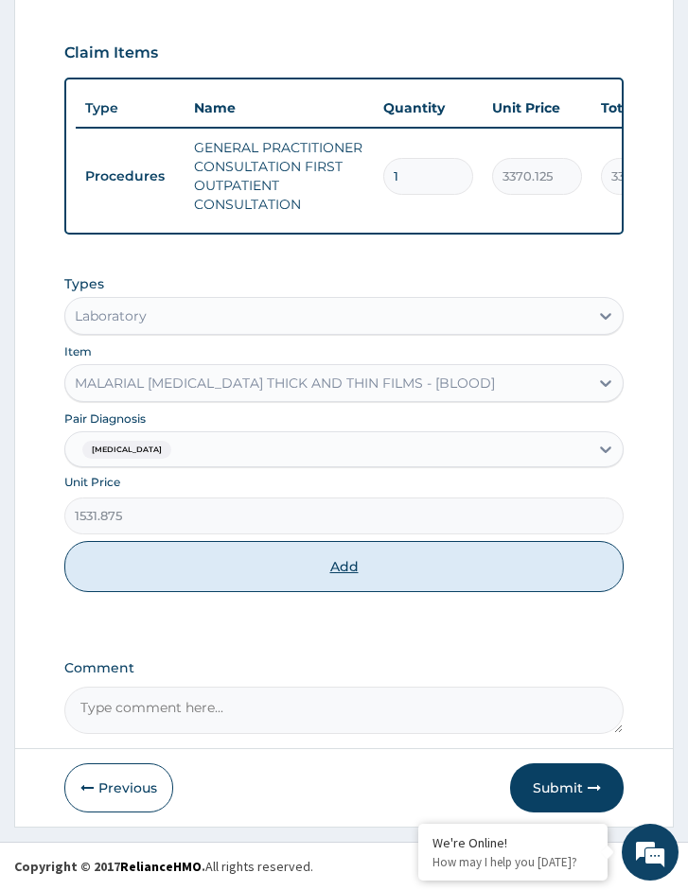
click at [161, 585] on button "Add" at bounding box center [343, 566] width 559 height 51
type input "0"
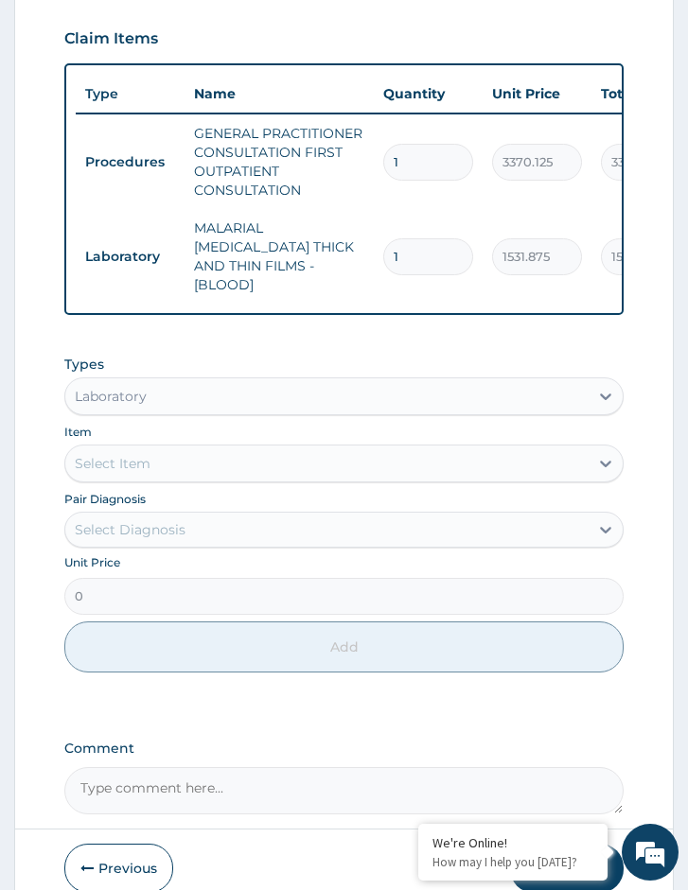
click at [157, 439] on div "Item Select Item" at bounding box center [343, 452] width 559 height 61
click at [157, 453] on div "Select Item" at bounding box center [326, 463] width 523 height 30
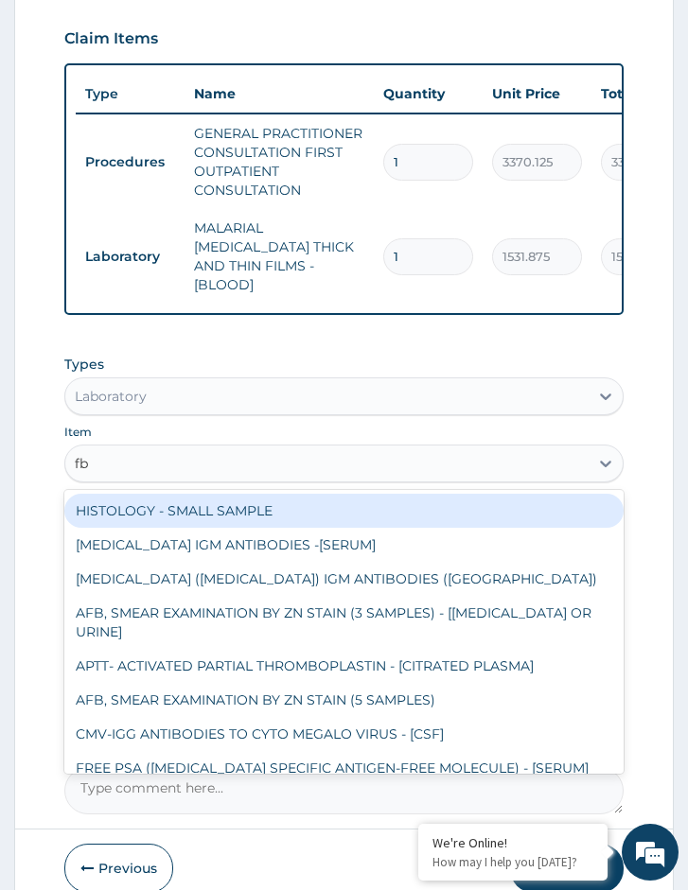
type input "fbc"
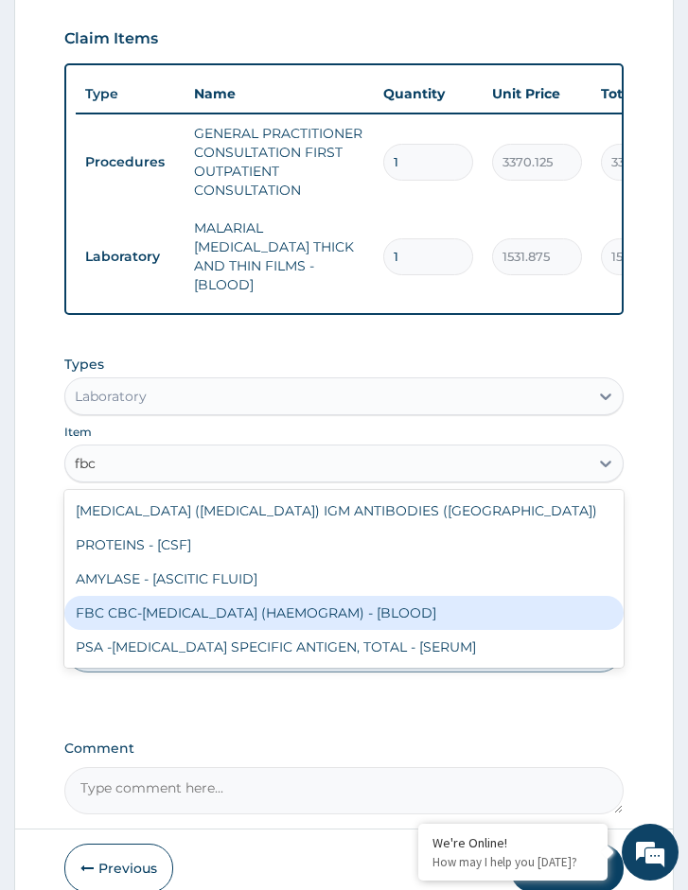
click at [169, 607] on div "FBC CBC-COMPLETE BLOOD COUNT (HAEMOGRAM) - [BLOOD]" at bounding box center [343, 613] width 559 height 34
type input "4085"
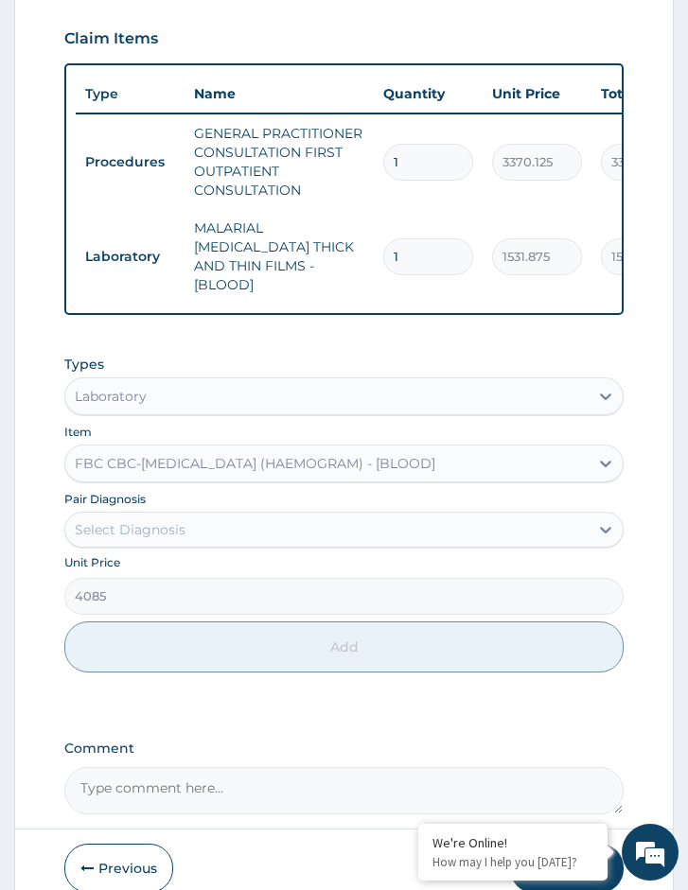
click at [155, 520] on div "Select Diagnosis" at bounding box center [130, 529] width 111 height 19
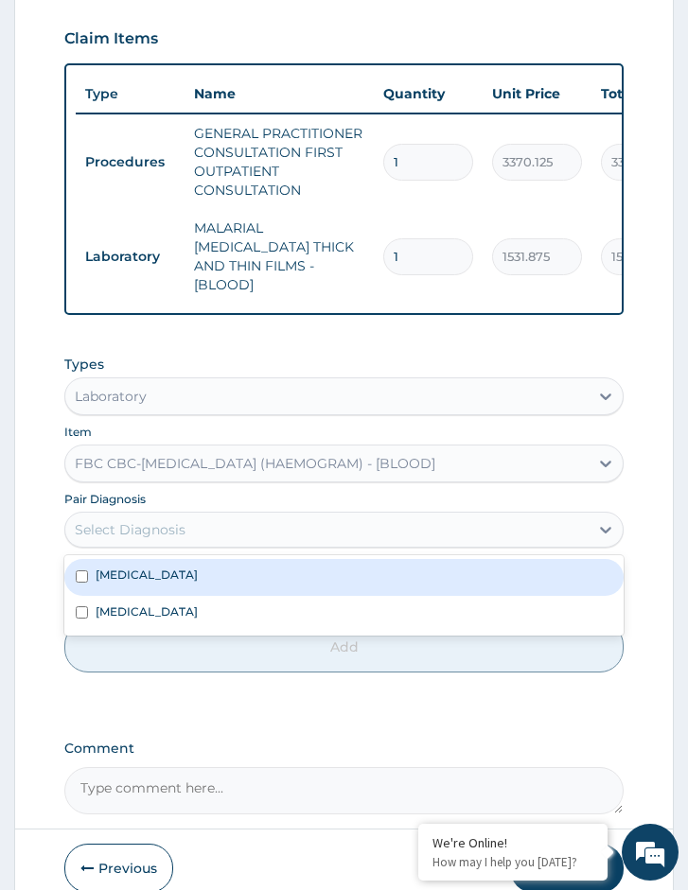
click at [148, 569] on div "[MEDICAL_DATA]" at bounding box center [343, 577] width 559 height 36
checkbox input "true"
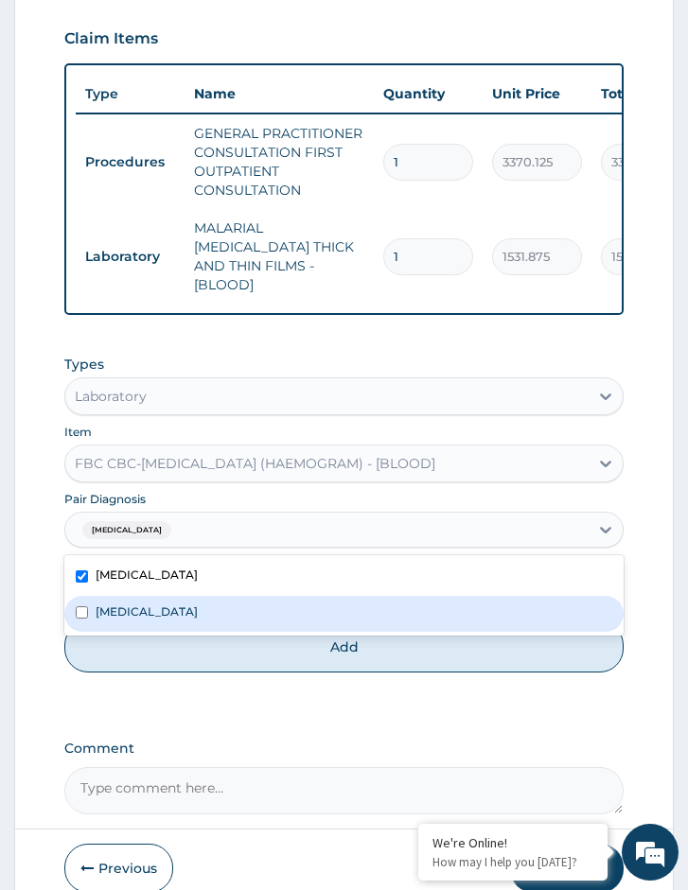
click at [189, 668] on div "Types Laboratory Item FBC CBC-COMPLETE BLOOD COUNT (HAEMOGRAM) - [BLOOD] Pair D…" at bounding box center [343, 513] width 559 height 337
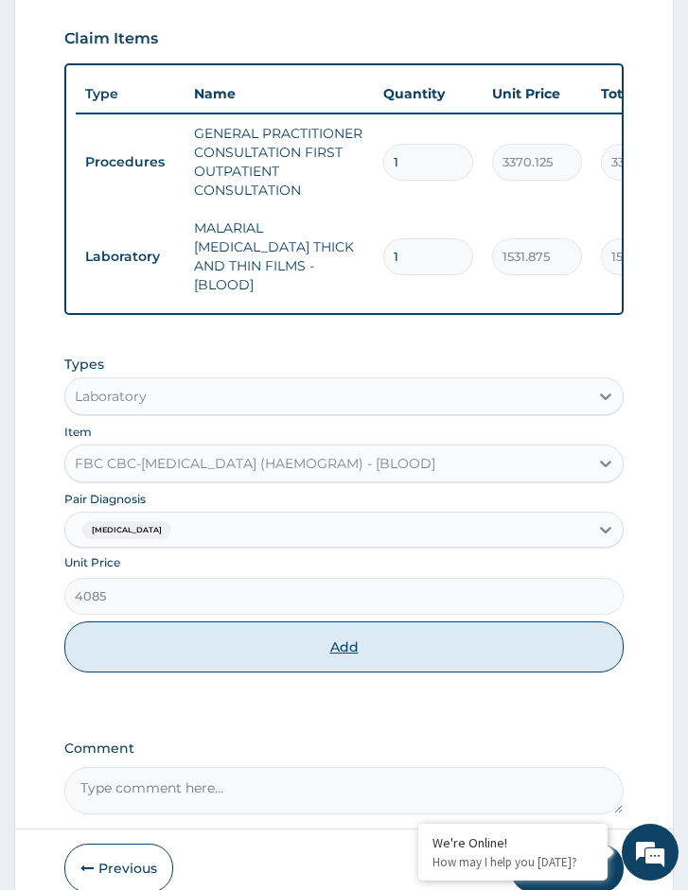
click at [187, 663] on button "Add" at bounding box center [343, 647] width 559 height 51
type input "0"
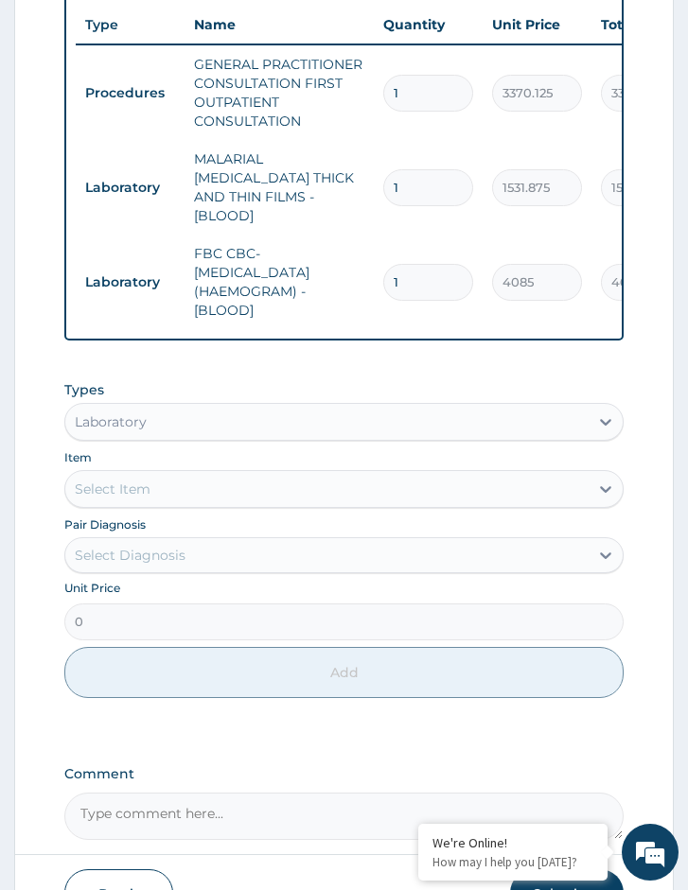
scroll to position [879, 0]
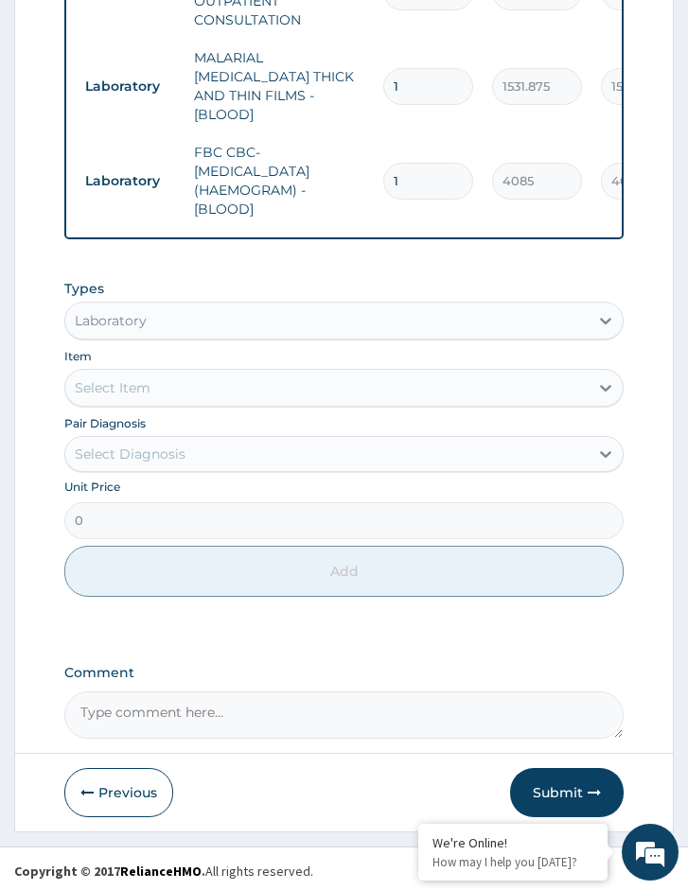
click at [103, 311] on div "Laboratory" at bounding box center [111, 320] width 72 height 19
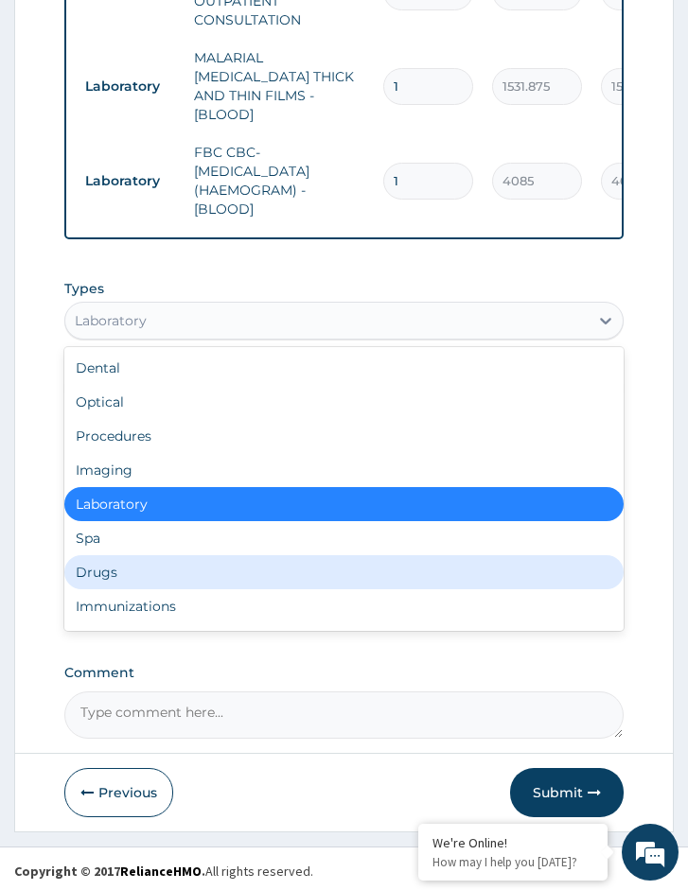
click at [131, 572] on div "Drugs" at bounding box center [343, 572] width 559 height 34
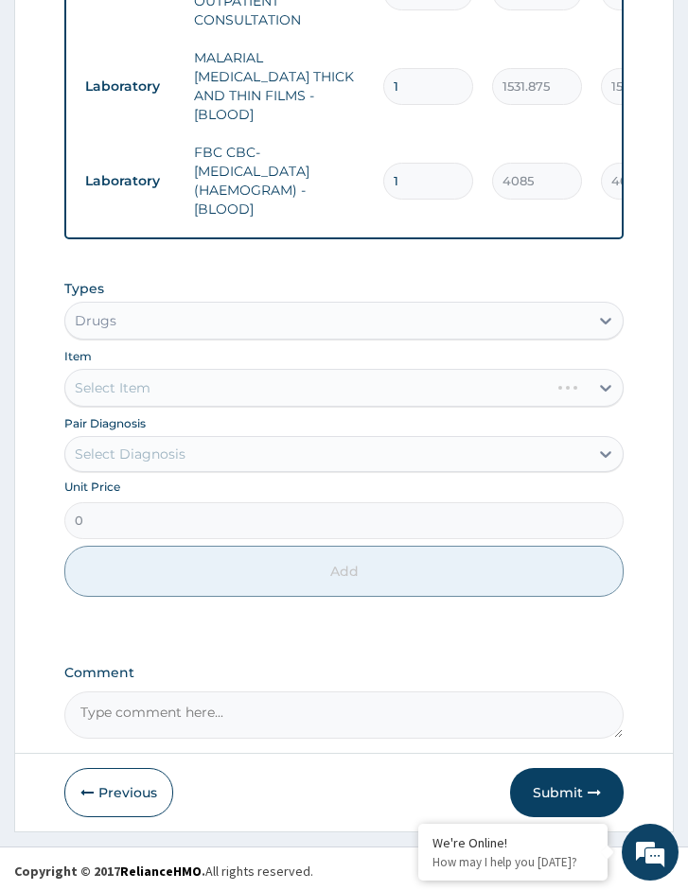
click at [140, 460] on div "Select Diagnosis" at bounding box center [326, 454] width 523 height 30
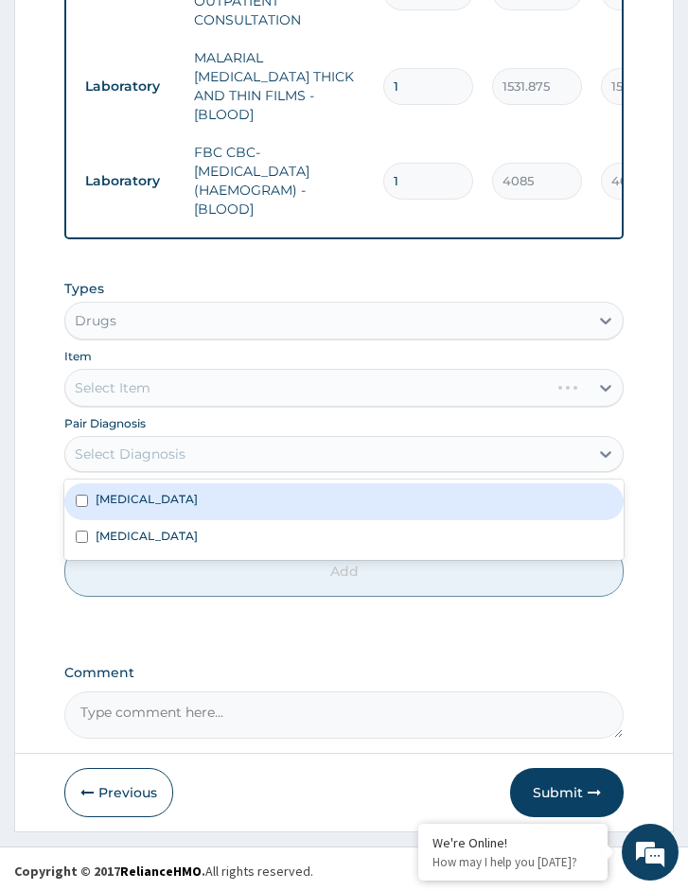
click at [137, 493] on label "Malaria" at bounding box center [147, 499] width 102 height 16
checkbox input "true"
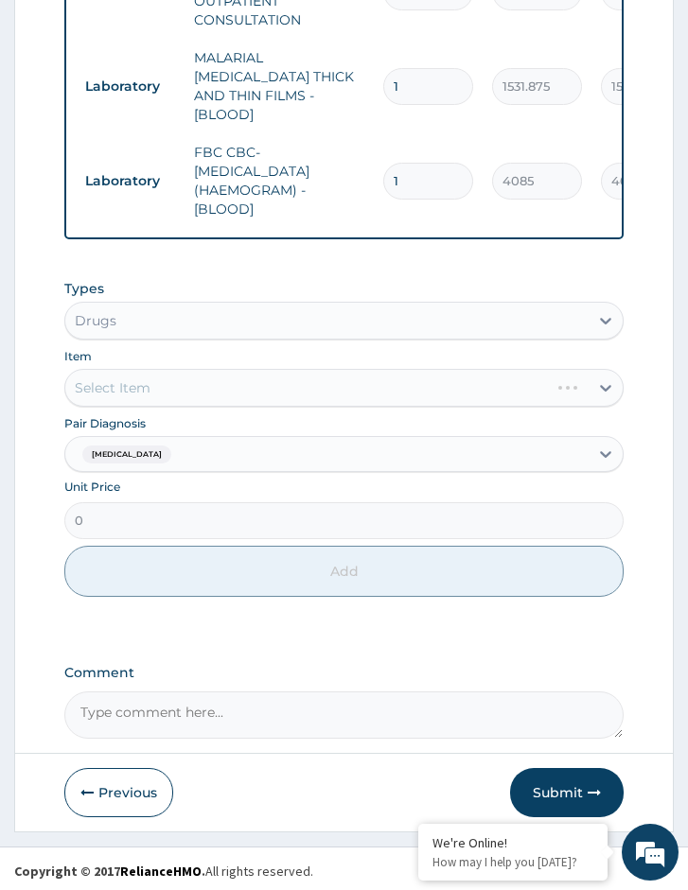
click at [186, 397] on div "Select Item" at bounding box center [343, 388] width 559 height 38
click at [263, 379] on div "Select Item" at bounding box center [343, 388] width 559 height 38
click at [228, 425] on div "Pair Diagnosis Malaria" at bounding box center [343, 442] width 559 height 59
click at [220, 390] on div "Select Item" at bounding box center [343, 388] width 559 height 38
click at [329, 369] on div "Select Item" at bounding box center [343, 388] width 559 height 38
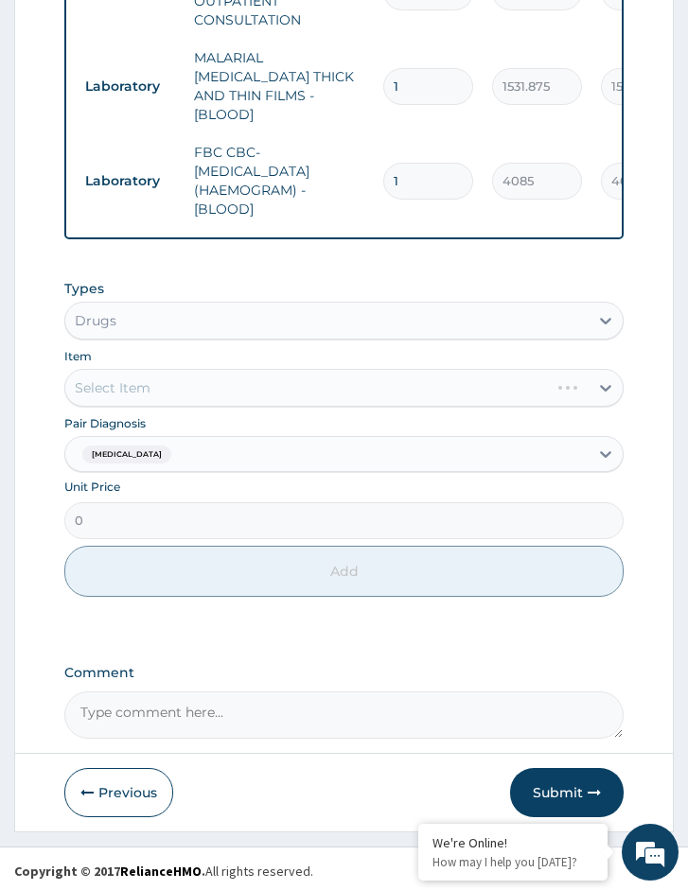
click at [233, 396] on div "Select Item" at bounding box center [343, 388] width 559 height 38
click at [238, 386] on div "Select Item" at bounding box center [343, 388] width 559 height 38
click at [181, 380] on div "Select Item" at bounding box center [343, 388] width 559 height 38
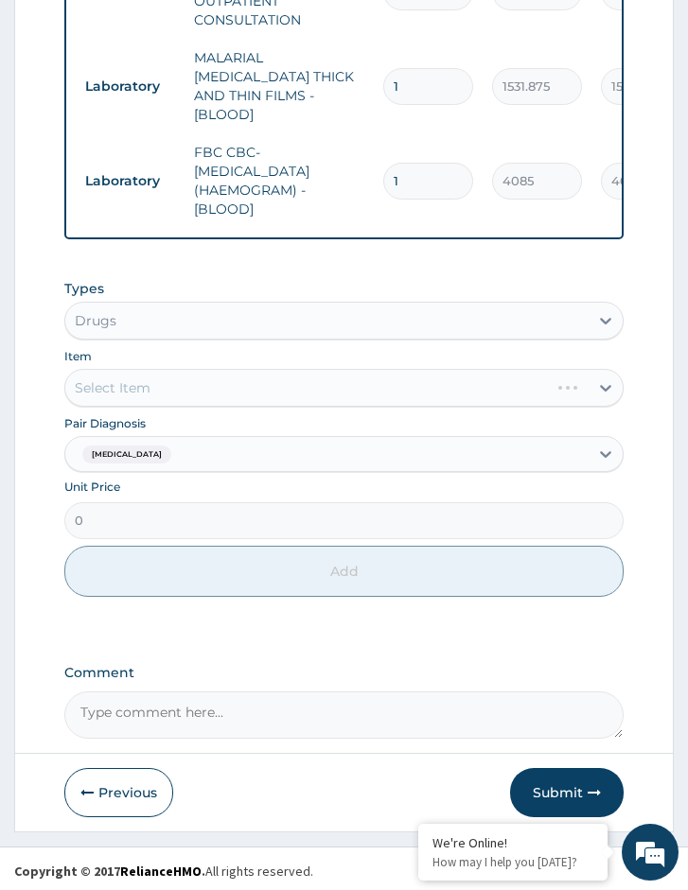
click at [331, 377] on div "Select Item" at bounding box center [343, 388] width 559 height 38
click at [301, 447] on div "[MEDICAL_DATA]" at bounding box center [326, 455] width 523 height 32
click at [267, 360] on div "Item Select Item" at bounding box center [343, 376] width 559 height 61
click at [412, 356] on div "Item Select Item" at bounding box center [343, 376] width 559 height 61
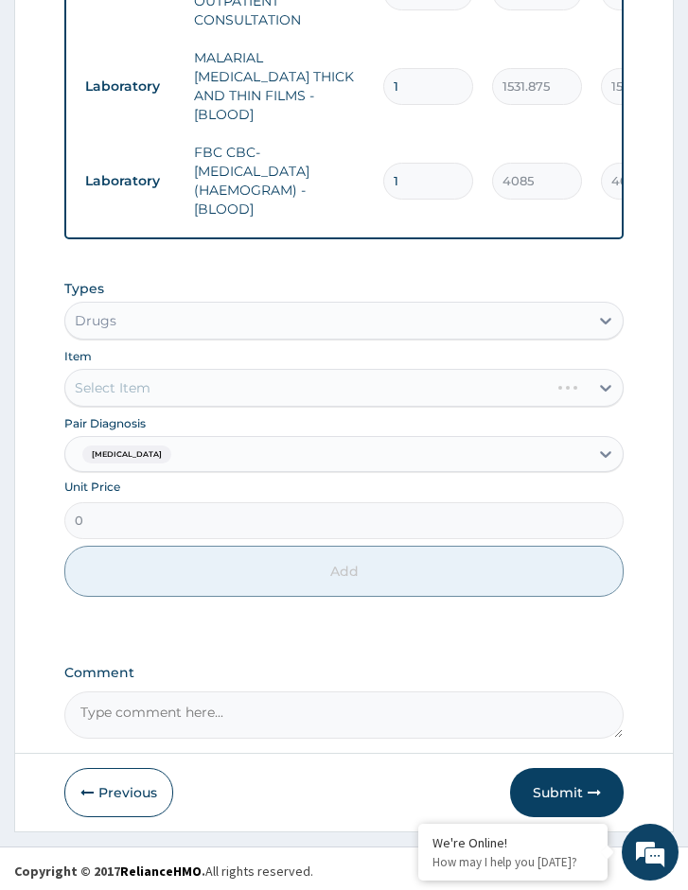
click at [184, 384] on div "Select Item" at bounding box center [343, 388] width 559 height 38
click at [289, 388] on div "Select Item" at bounding box center [343, 388] width 559 height 38
click at [176, 393] on div "Select Item" at bounding box center [343, 388] width 559 height 38
click at [228, 398] on div "Select Item" at bounding box center [343, 388] width 559 height 38
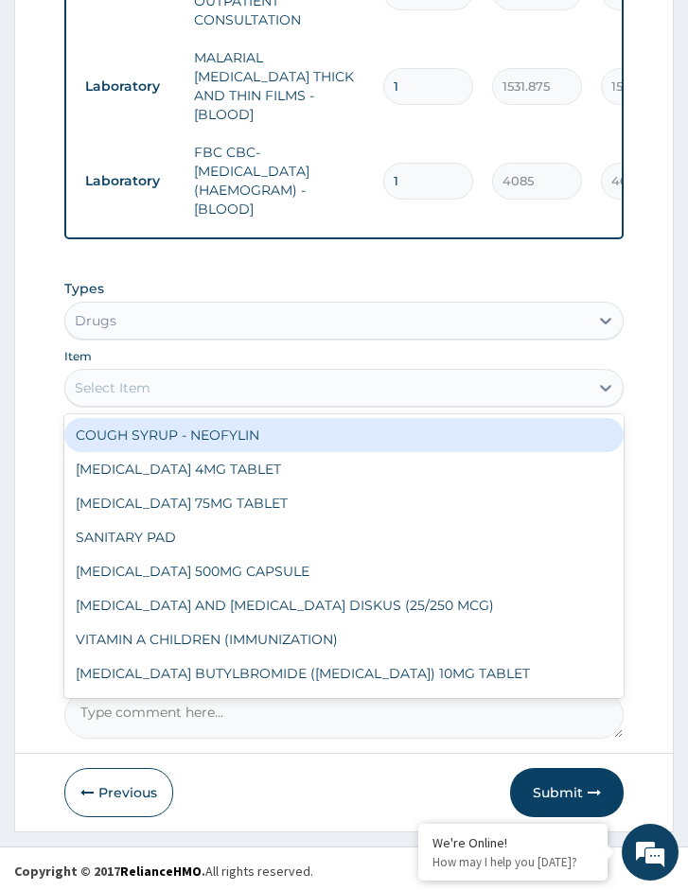
click at [467, 394] on div "Select Item" at bounding box center [326, 388] width 523 height 30
click at [280, 369] on div "Select Item" at bounding box center [343, 388] width 559 height 38
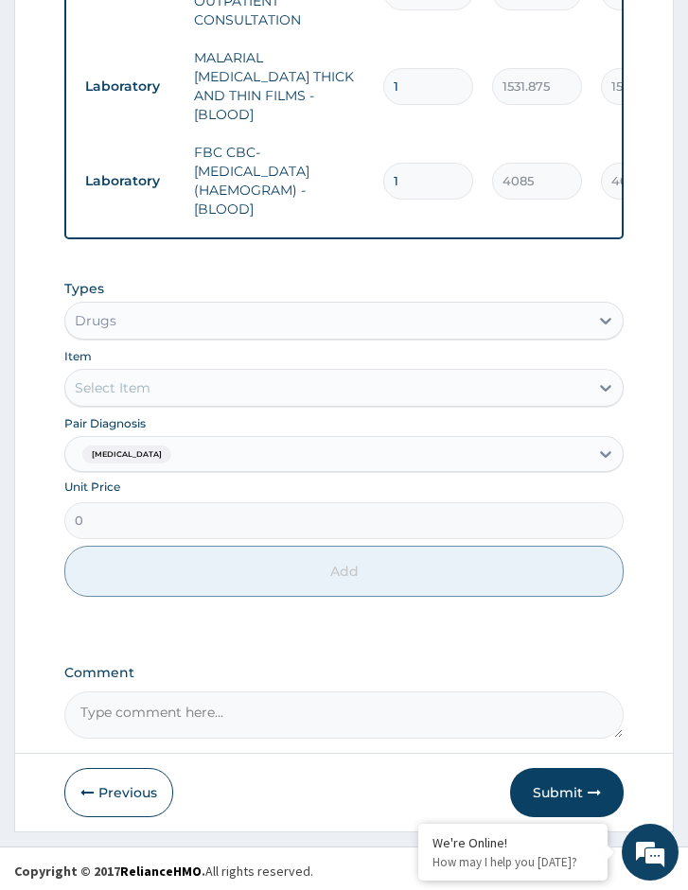
click at [281, 383] on div "Select Item" at bounding box center [326, 388] width 523 height 30
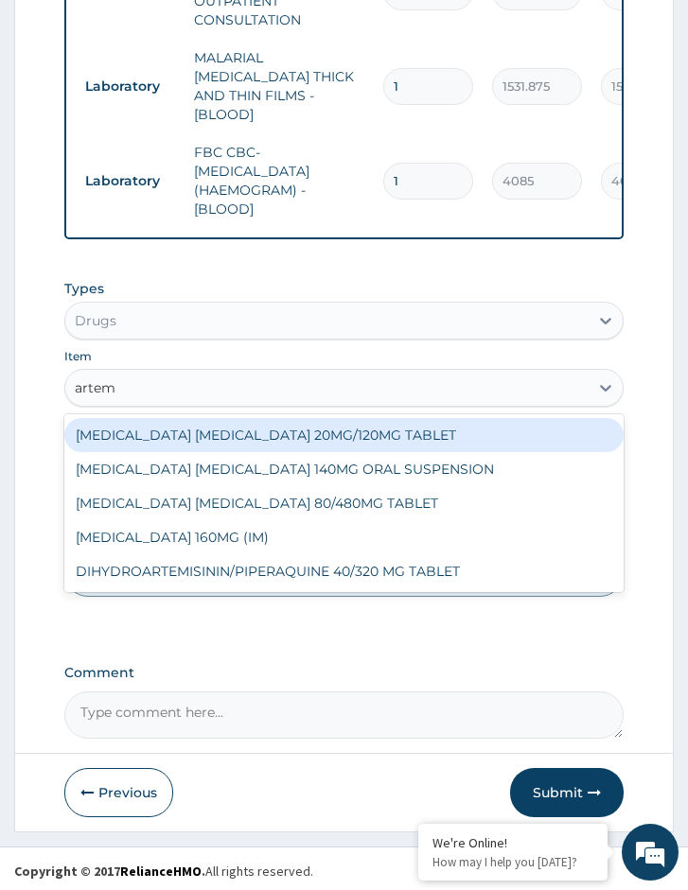
type input "arteme"
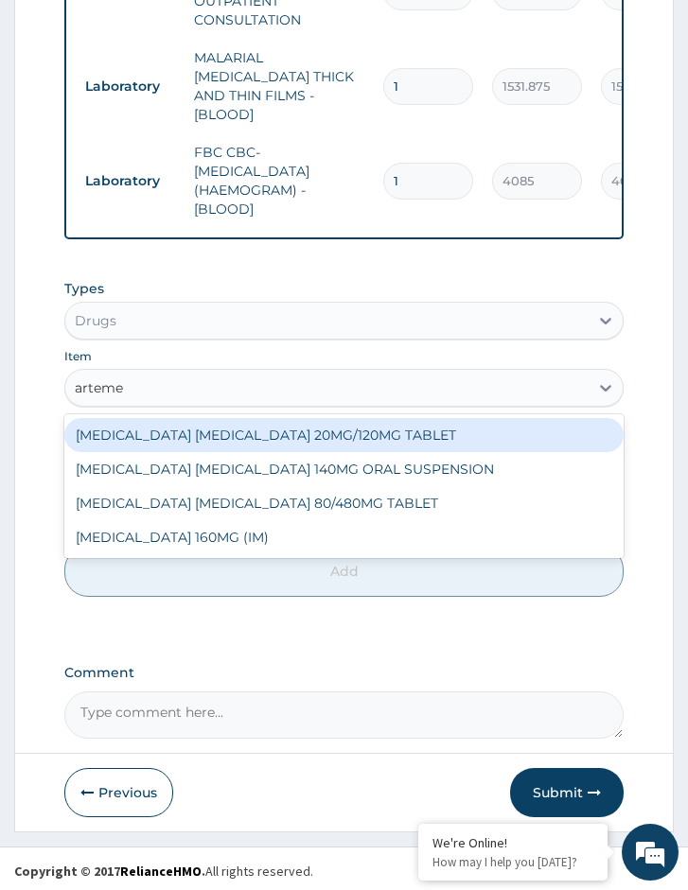
click at [287, 424] on div "ARTEMETHER LUMEFANTRINE 20MG/120MG TABLET" at bounding box center [343, 435] width 559 height 34
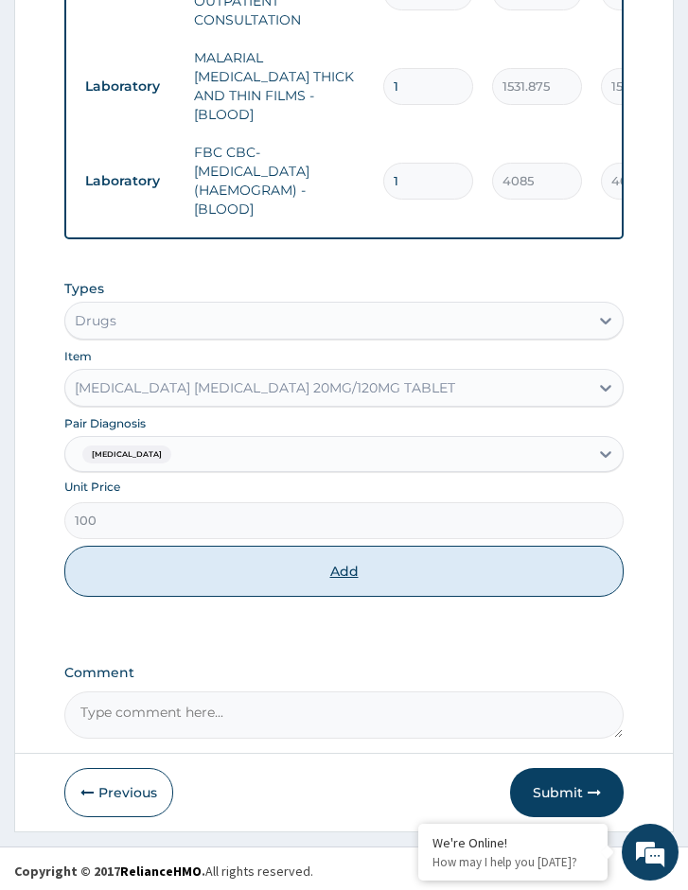
click at [241, 564] on button "Add" at bounding box center [343, 571] width 559 height 51
type input "0"
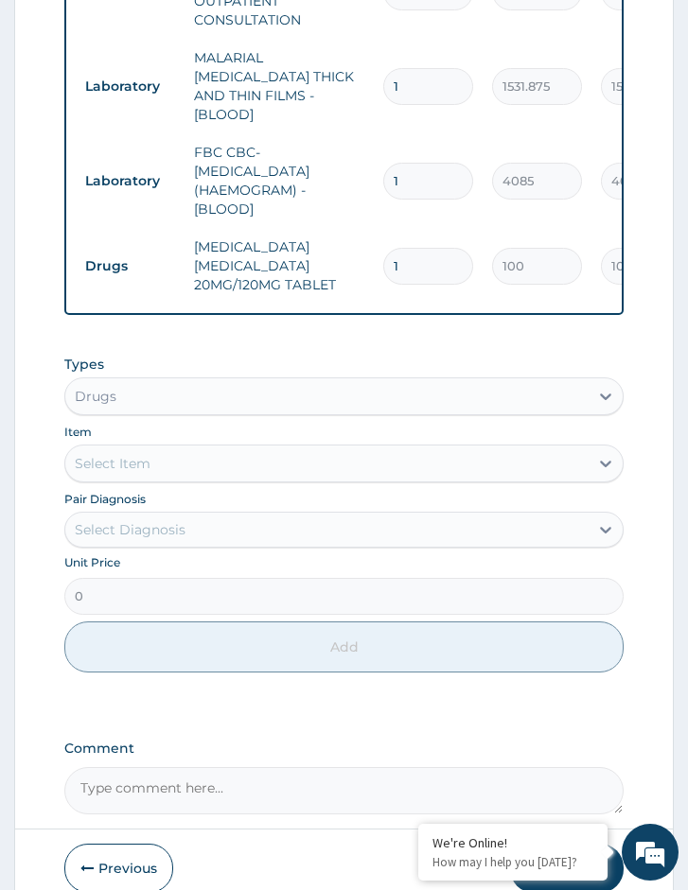
drag, startPoint x: 406, startPoint y: 239, endPoint x: 364, endPoint y: 241, distance: 41.7
click at [364, 241] on tr "Drugs ARTEMETHER LUMEFANTRINE 20MG/120MG TABLET 1 100 100.00 Malaria Delete" at bounding box center [539, 266] width 927 height 76
type input "6"
type input "600.00"
type input "6"
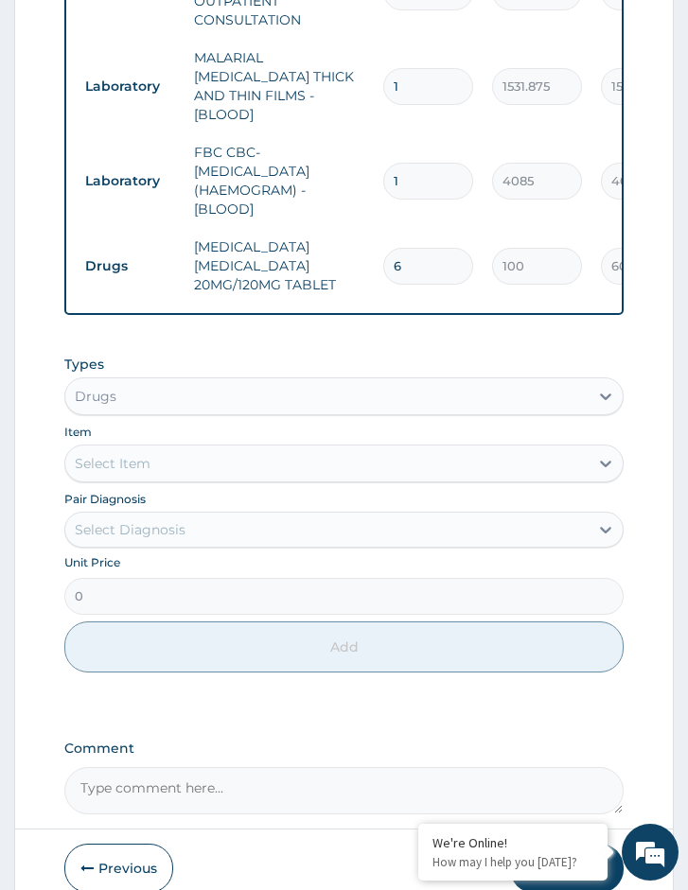
click at [234, 464] on div "Select Item" at bounding box center [326, 463] width 523 height 30
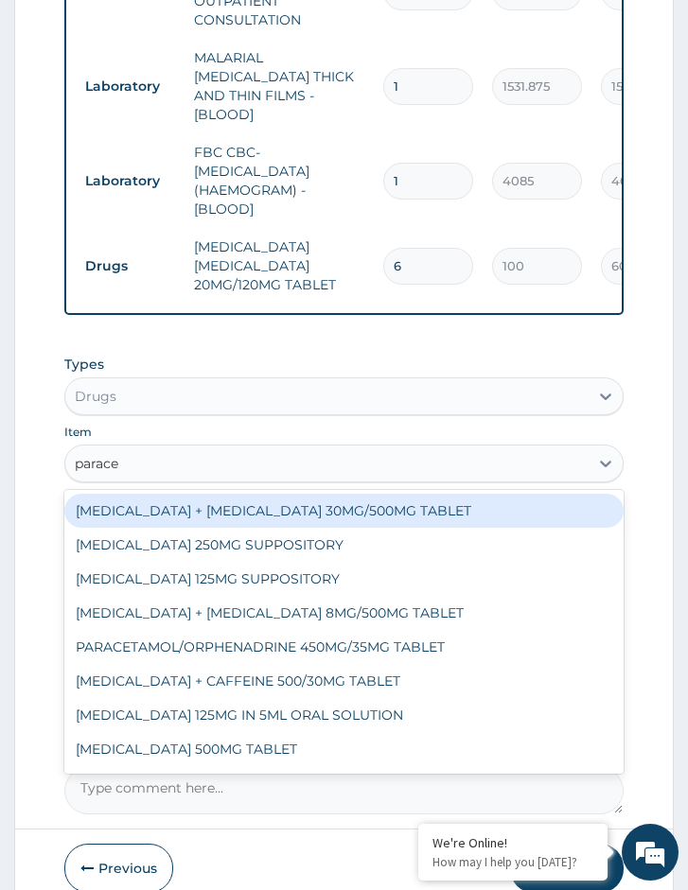
type input "paracet"
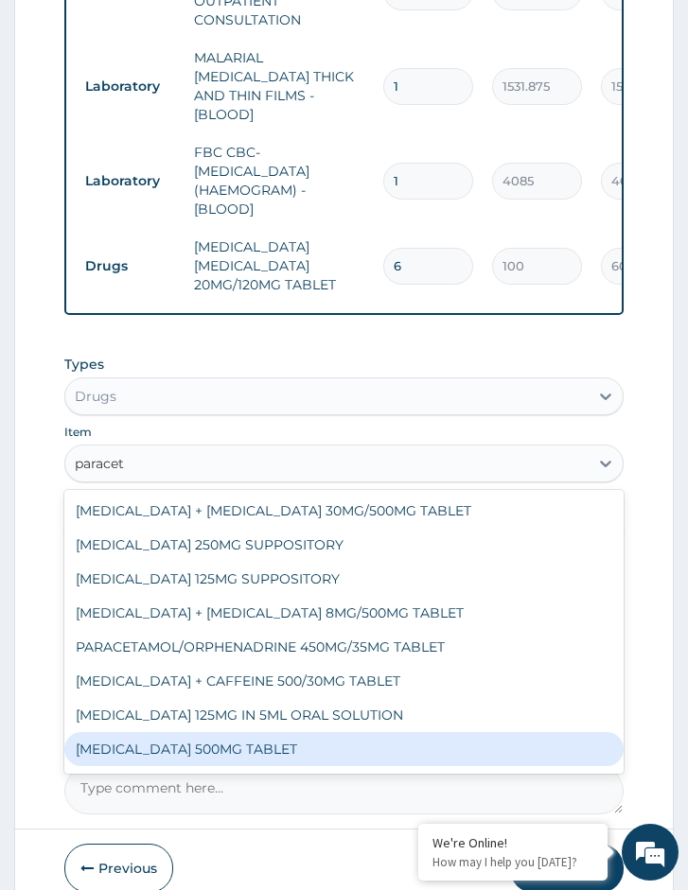
click at [261, 745] on div "PARACETAMOL 500MG TABLET" at bounding box center [343, 749] width 559 height 34
type input "30"
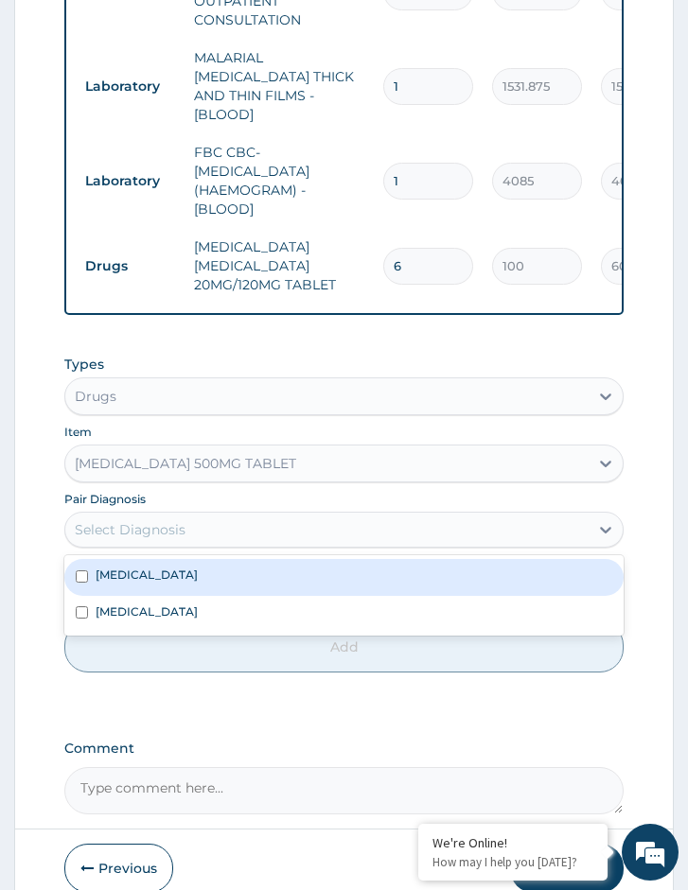
click at [136, 517] on div "Select Diagnosis" at bounding box center [326, 530] width 523 height 30
click at [168, 579] on div "[MEDICAL_DATA]" at bounding box center [343, 577] width 559 height 36
checkbox input "true"
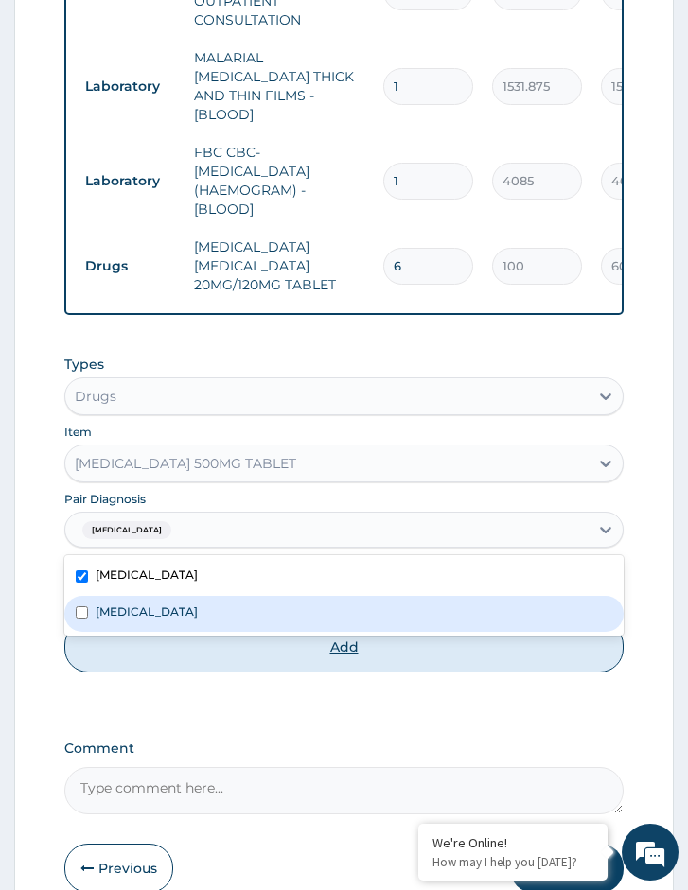
click at [198, 655] on button "Add" at bounding box center [343, 647] width 559 height 51
type input "0"
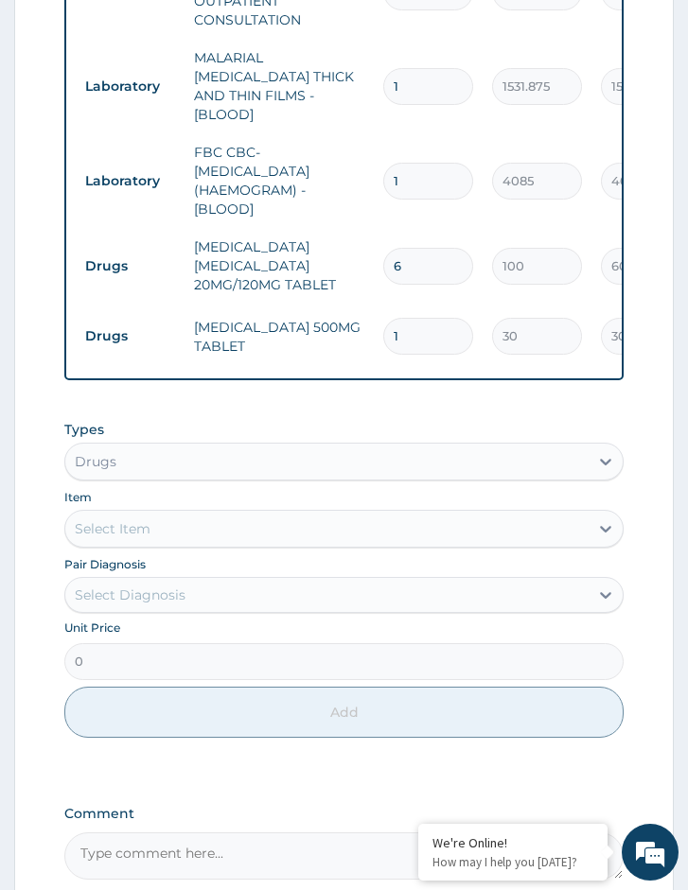
type input "18"
type input "540.00"
type input "18"
click at [165, 502] on div "Item Select Item" at bounding box center [343, 517] width 559 height 61
click at [168, 510] on div "Select Item" at bounding box center [343, 529] width 559 height 38
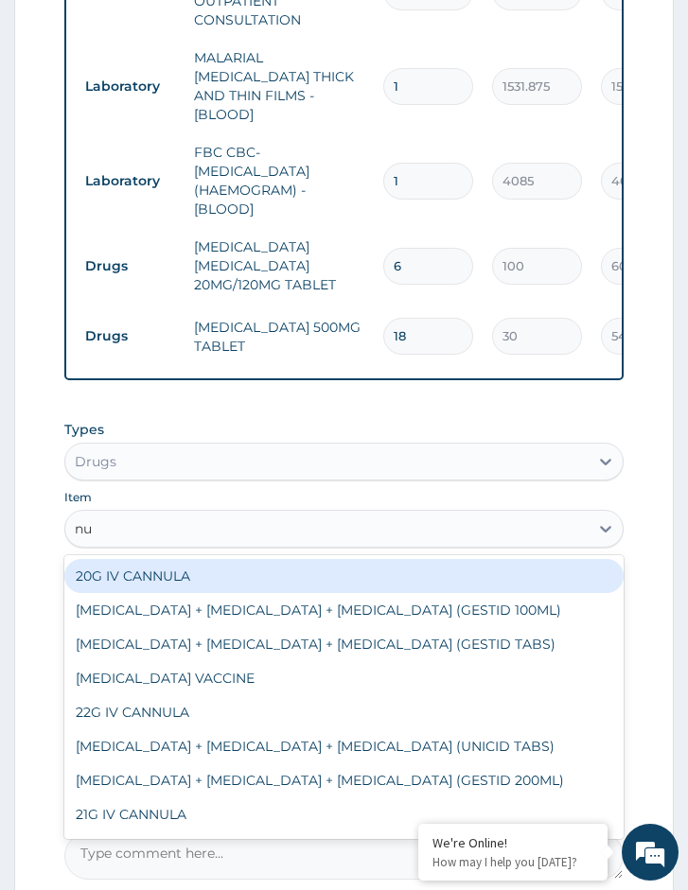
type input "n"
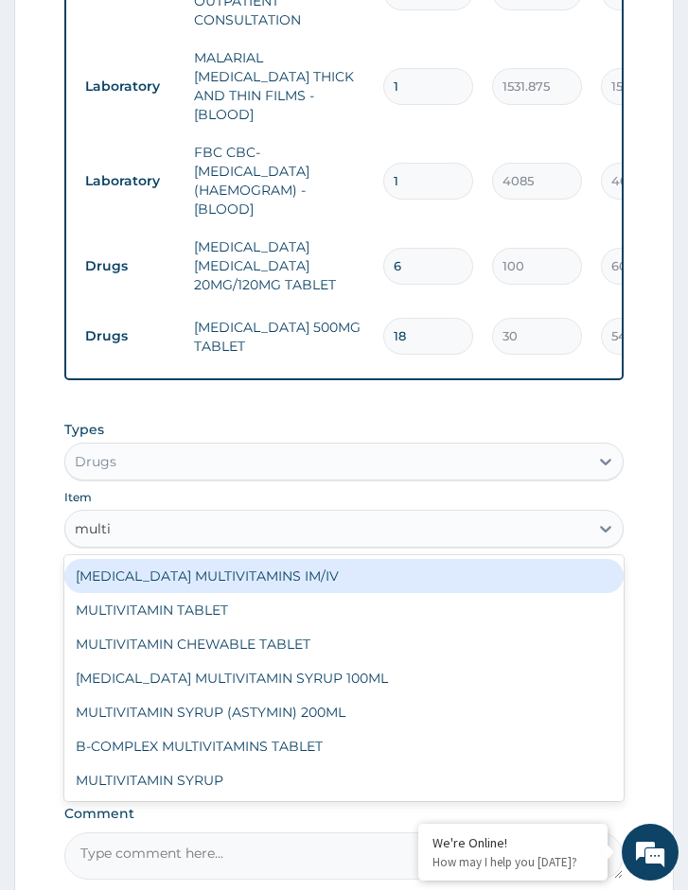
type input "multiv"
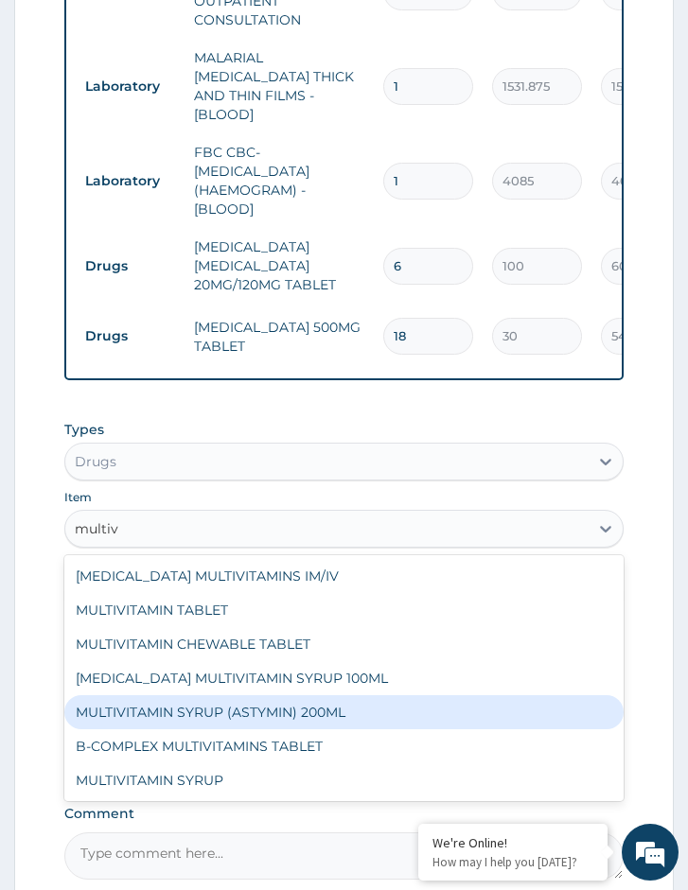
click at [278, 705] on div "MULTIVITAMIN SYRUP (ASTYMIN) 200ML" at bounding box center [343, 712] width 559 height 34
type input "5571.75"
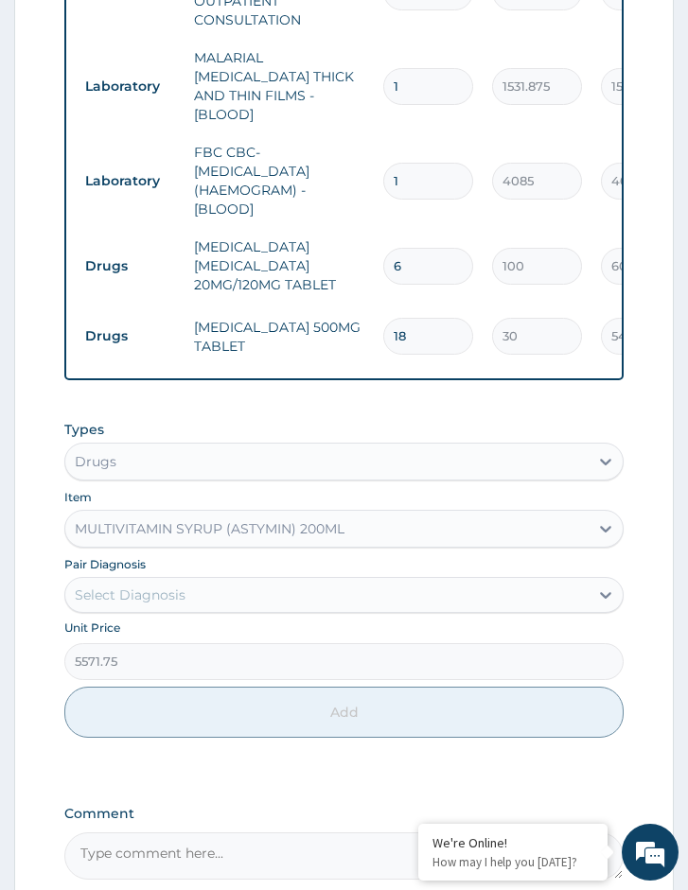
click at [131, 603] on div "Select Diagnosis" at bounding box center [326, 595] width 523 height 30
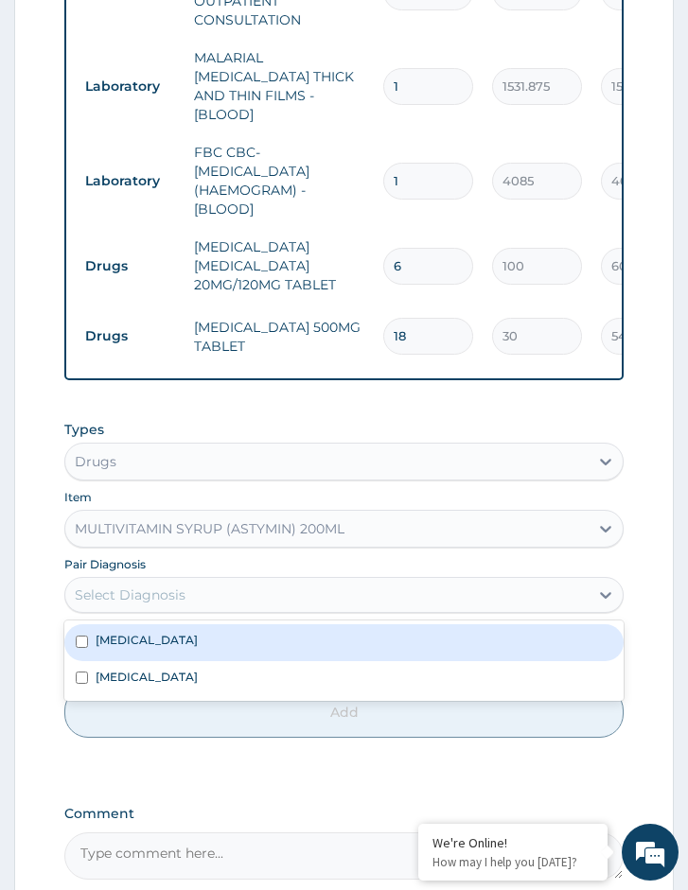
click at [129, 632] on label "[MEDICAL_DATA]" at bounding box center [147, 640] width 102 height 16
checkbox input "true"
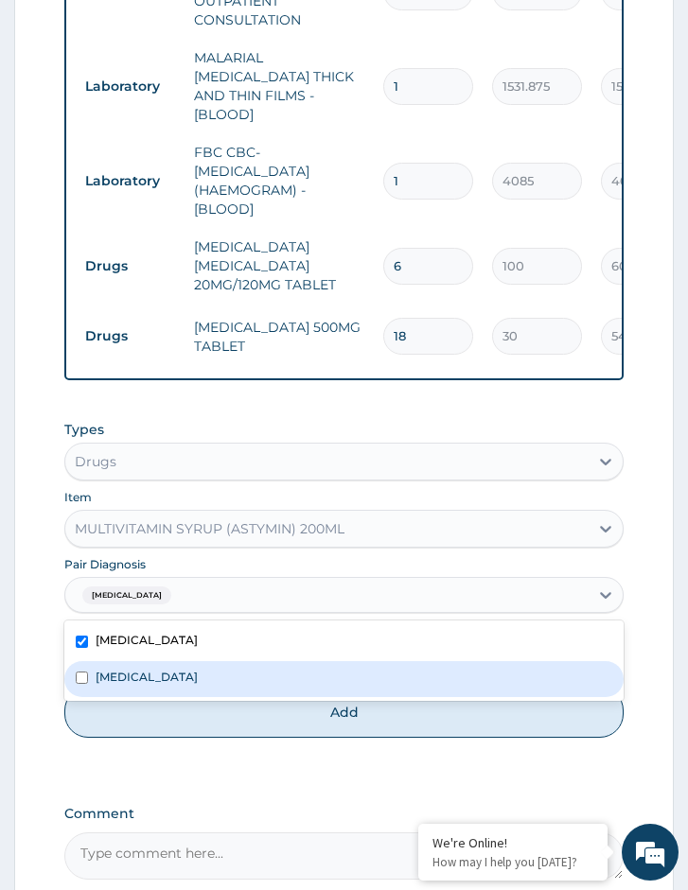
click at [131, 663] on div "Lower respiratory tract infection" at bounding box center [343, 679] width 559 height 36
checkbox input "true"
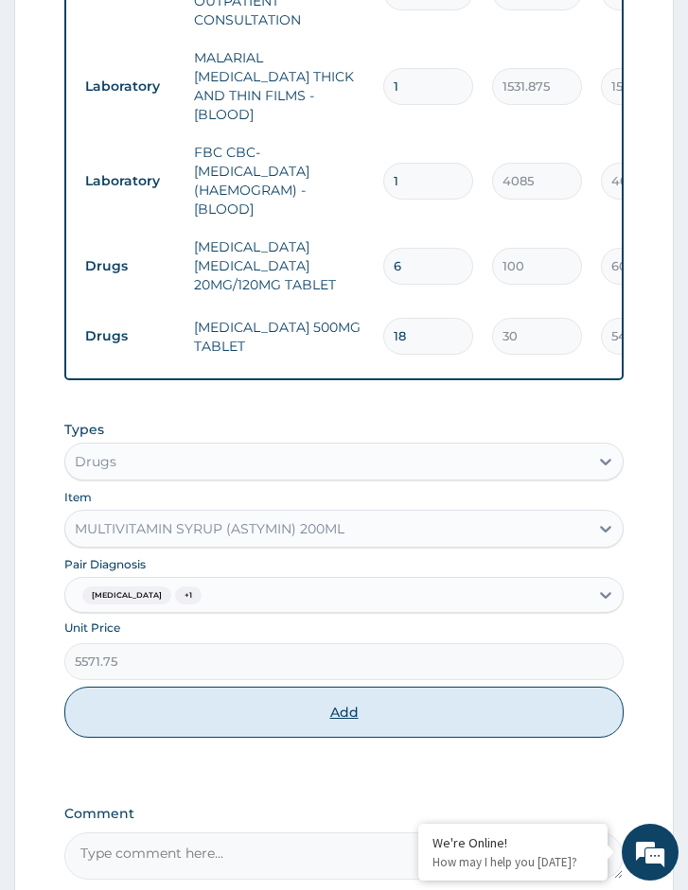
click at [154, 727] on button "Add" at bounding box center [343, 712] width 559 height 51
type input "0"
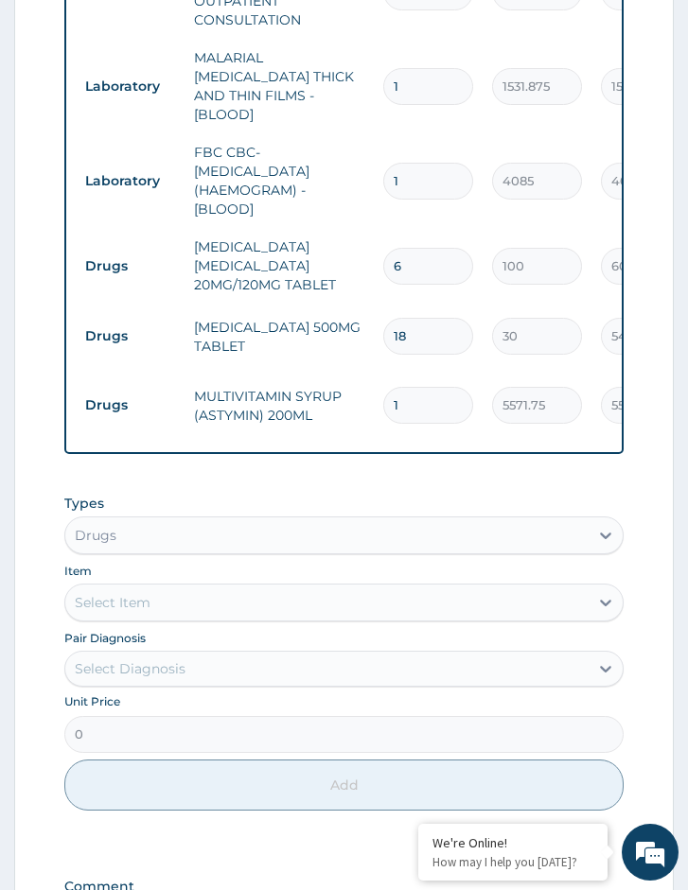
click at [187, 611] on div "Types Drugs Item Select Item Pair Diagnosis Select Diagnosis Unit Price 0 Add" at bounding box center [343, 652] width 559 height 337
click at [184, 588] on div "Select Item" at bounding box center [326, 602] width 523 height 30
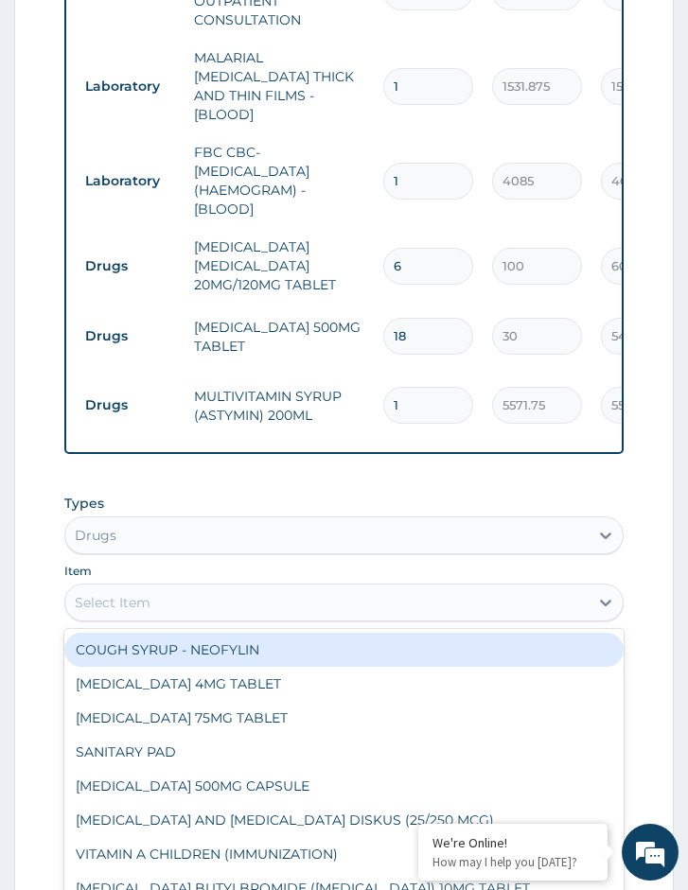
type input "c"
type input "h"
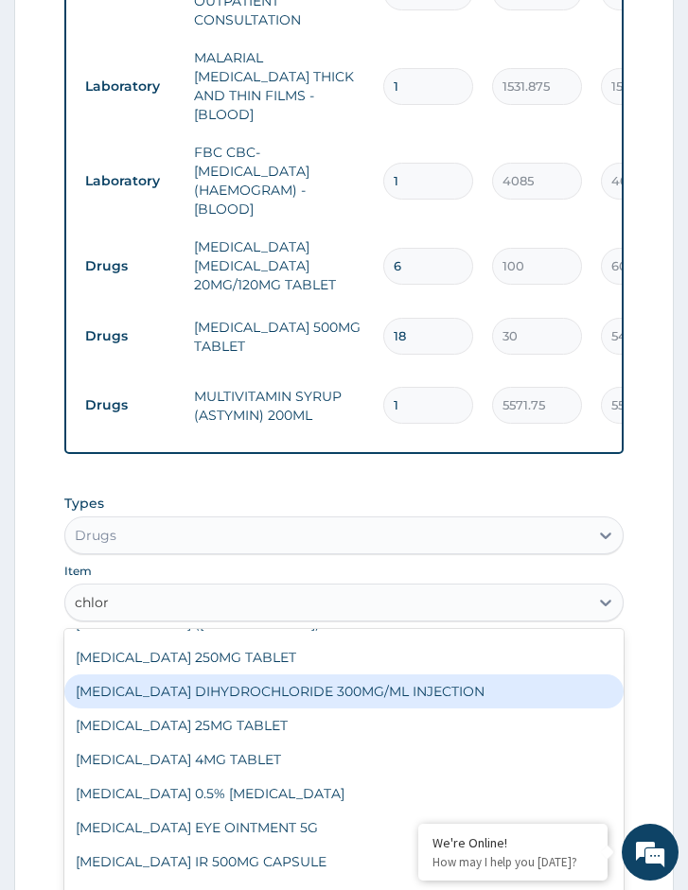
scroll to position [0, 0]
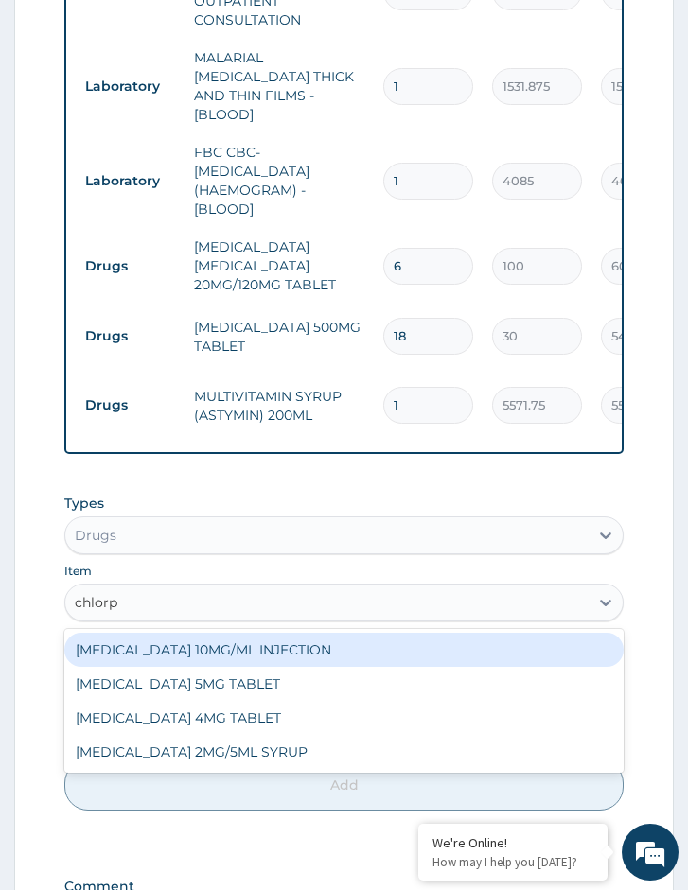
type input "chlorph"
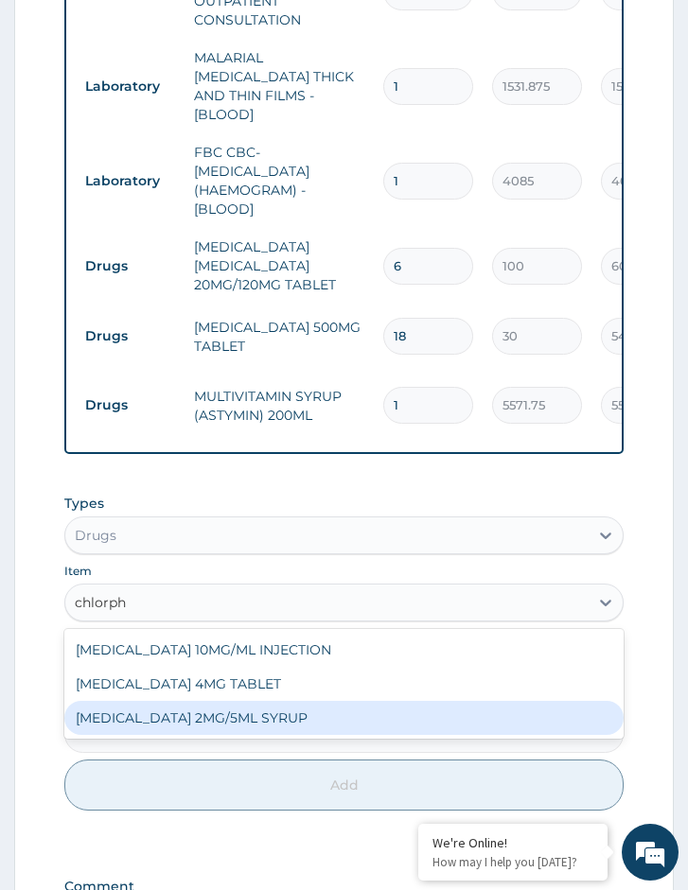
click at [209, 707] on div "CHLORPHENIRAMINE 2MG/5ML SYRUP" at bounding box center [343, 718] width 559 height 34
type input "900"
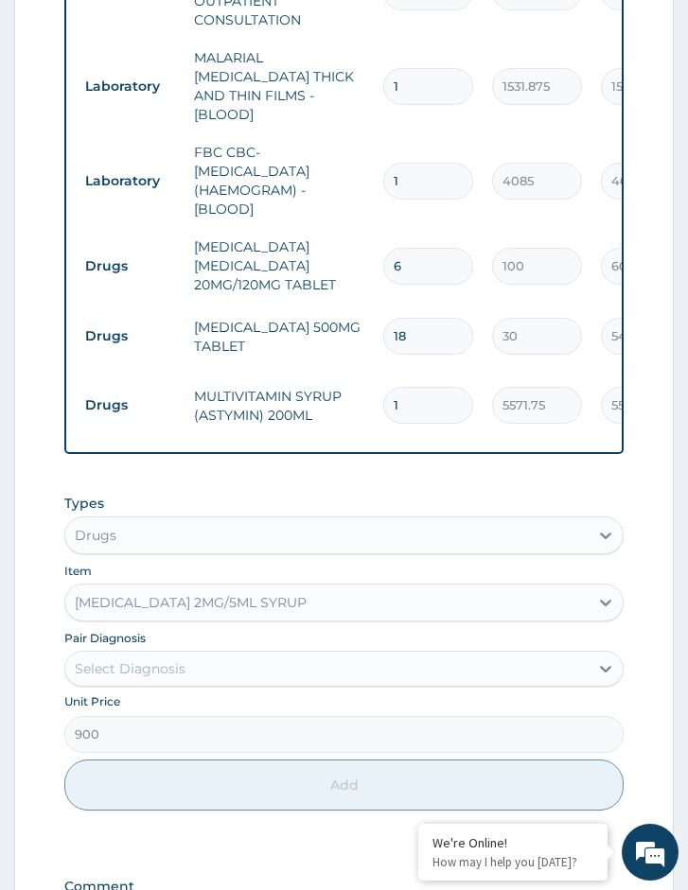
click at [152, 659] on div "Select Diagnosis" at bounding box center [130, 668] width 111 height 19
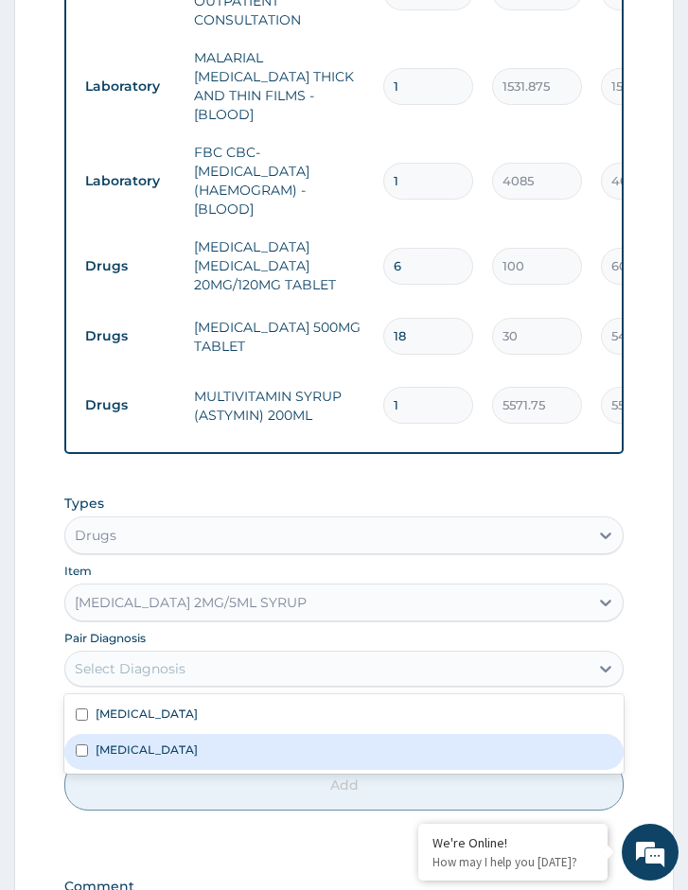
click at [159, 750] on div "Lower respiratory tract infection" at bounding box center [343, 752] width 559 height 36
checkbox input "true"
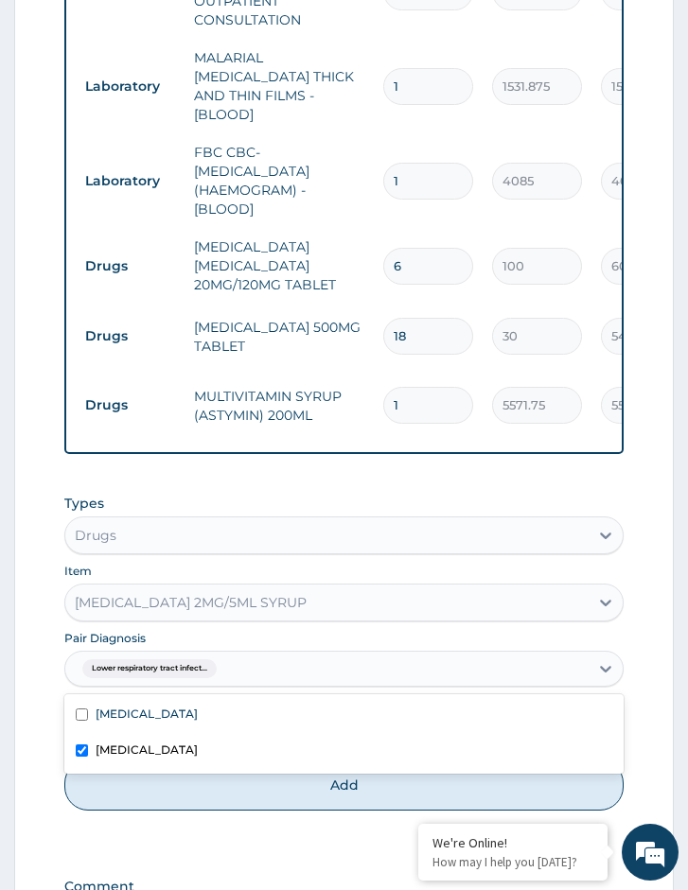
click at [209, 786] on button "Add" at bounding box center [343, 785] width 559 height 51
type input "0"
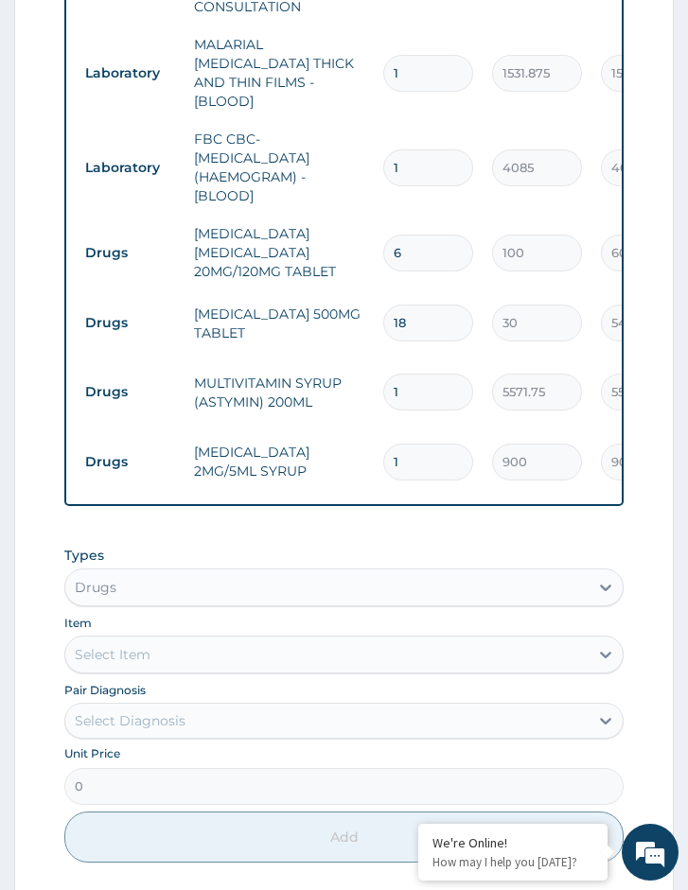
scroll to position [867, 0]
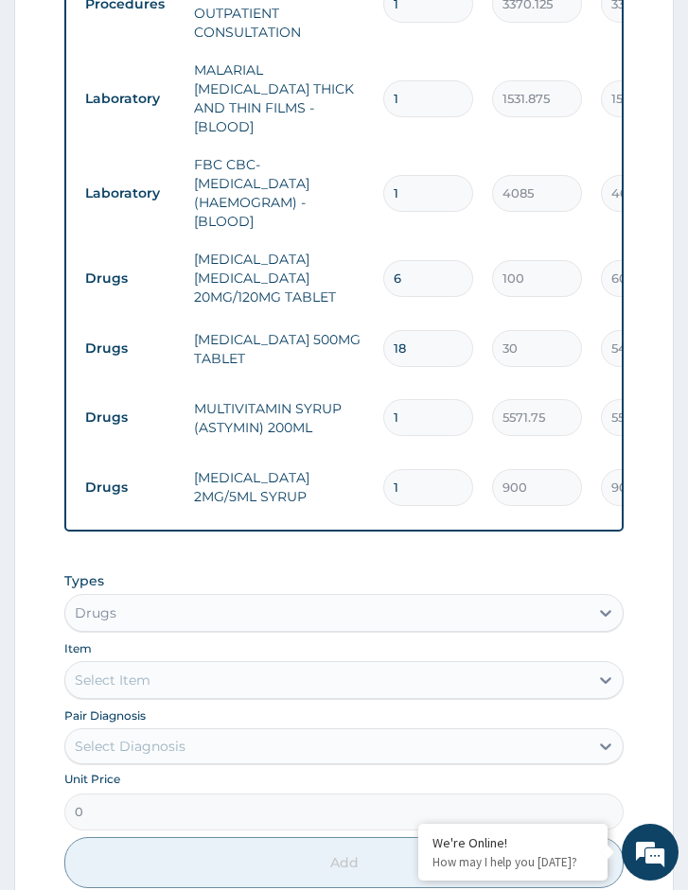
drag, startPoint x: 413, startPoint y: 340, endPoint x: 345, endPoint y: 339, distance: 68.1
click at [355, 334] on tr "Drugs PARACETAMOL 500MG TABLET 18 30 540.00 Malaria Delete" at bounding box center [539, 348] width 927 height 65
type input "9"
type input "270.00"
type input "9"
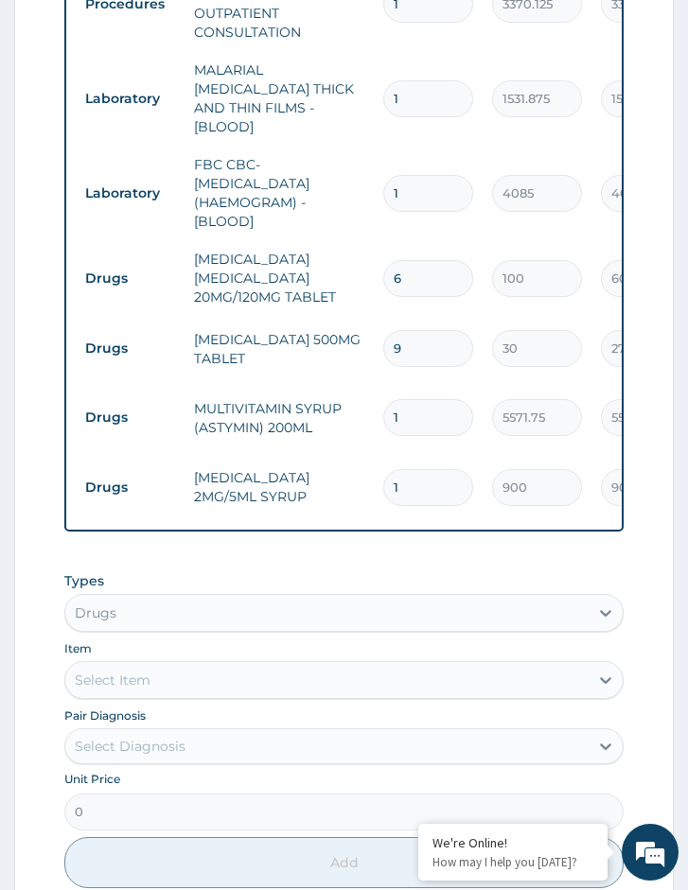
click at [350, 536] on div "PA Code / Prescription Code Enter Code(Secondary Care Only) Encounter Date 13-0…" at bounding box center [343, 198] width 559 height 1663
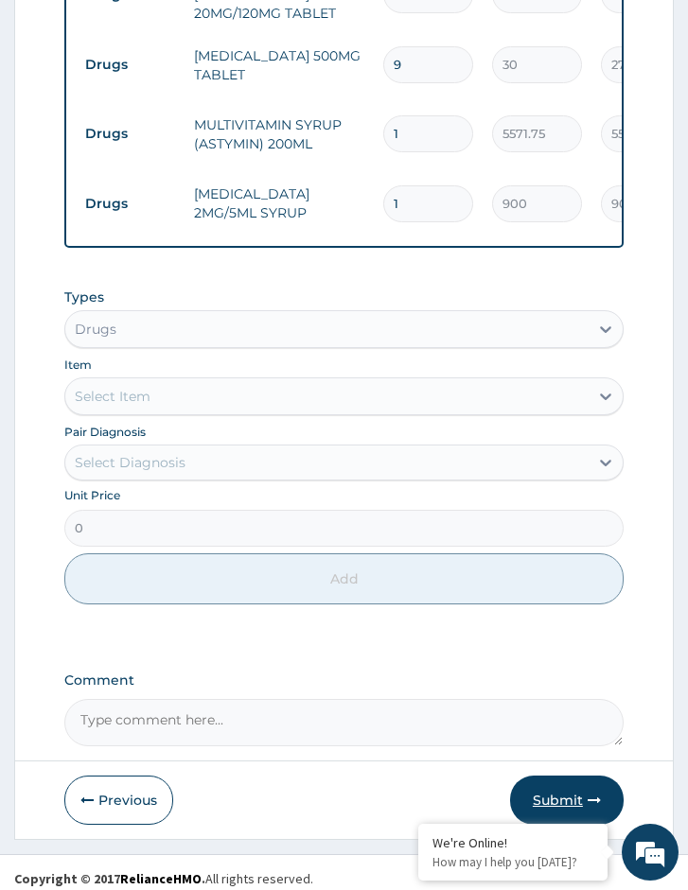
click at [531, 789] on button "Submit" at bounding box center [567, 800] width 114 height 49
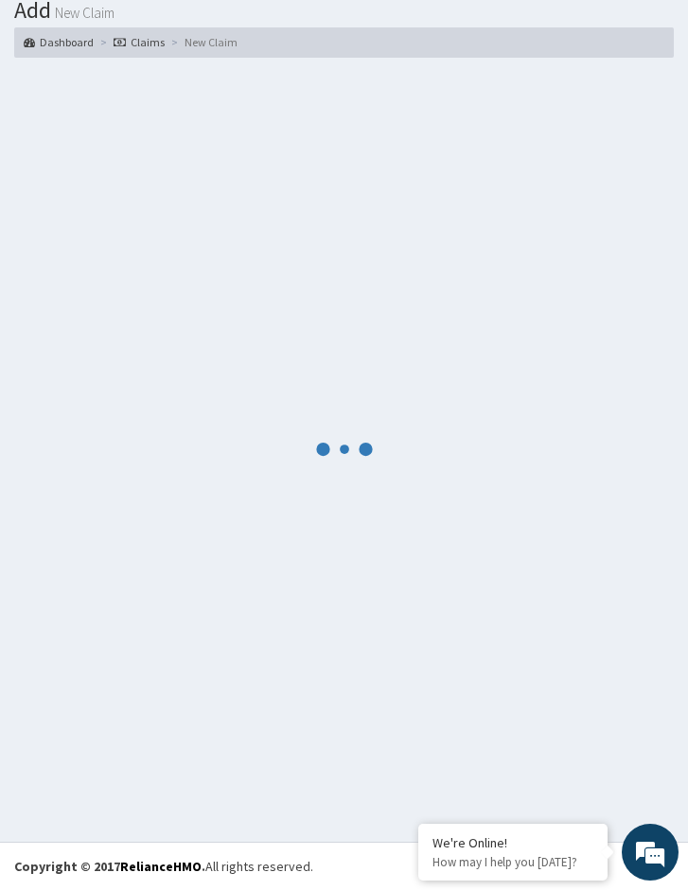
scroll to position [1150, 0]
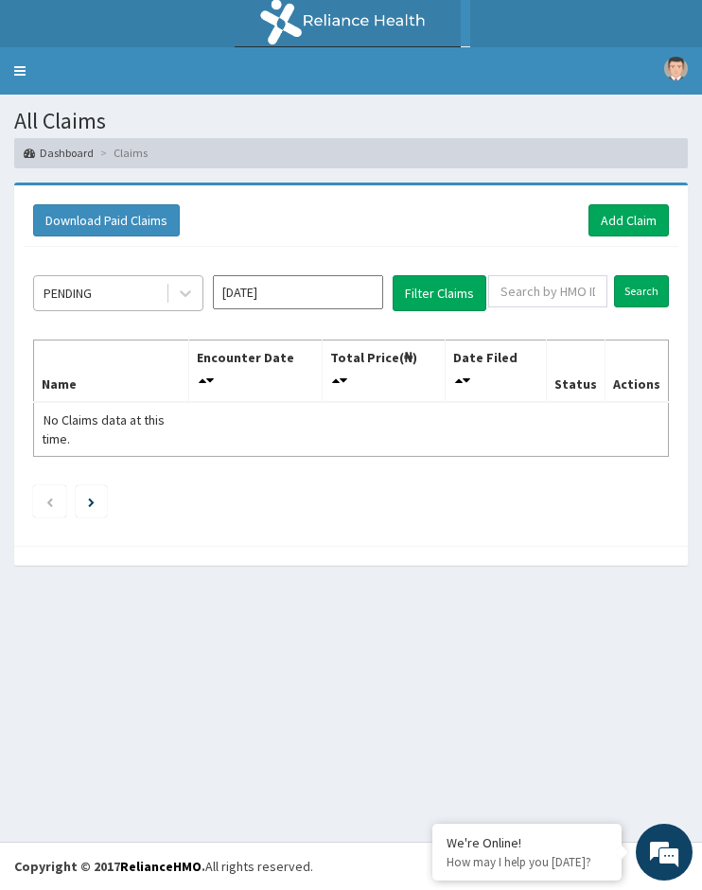
click at [98, 305] on div "PENDING" at bounding box center [99, 293] width 131 height 30
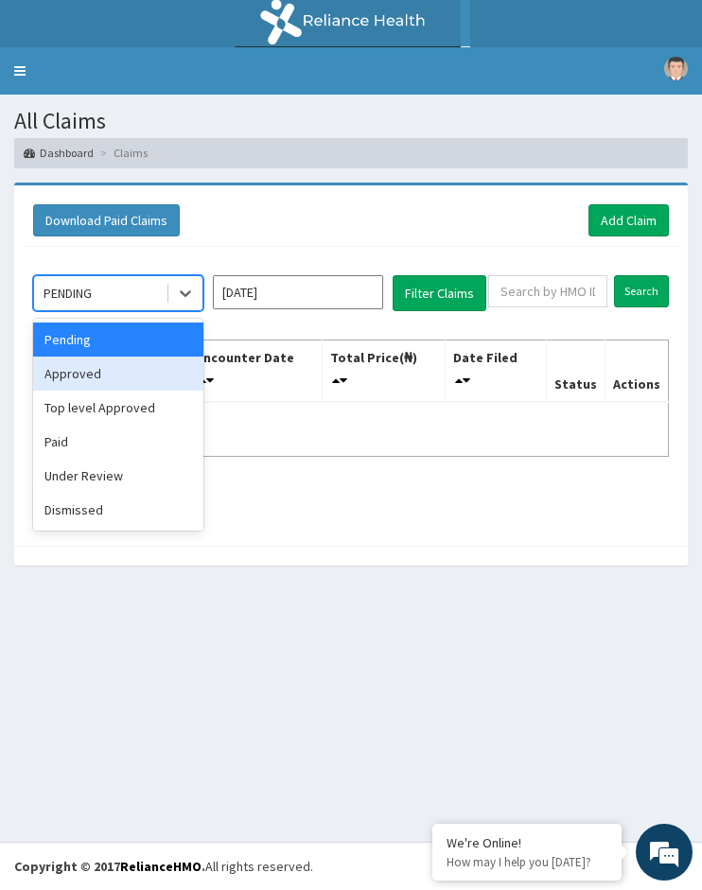
click at [87, 370] on div "Approved" at bounding box center [118, 374] width 170 height 34
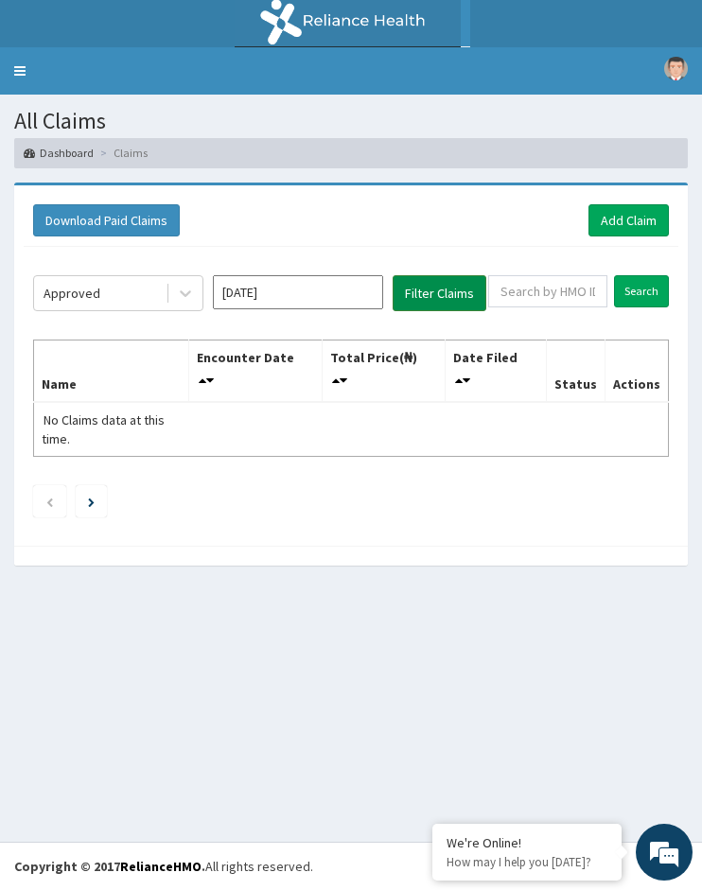
click at [464, 300] on button "Filter Claims" at bounding box center [440, 293] width 94 height 36
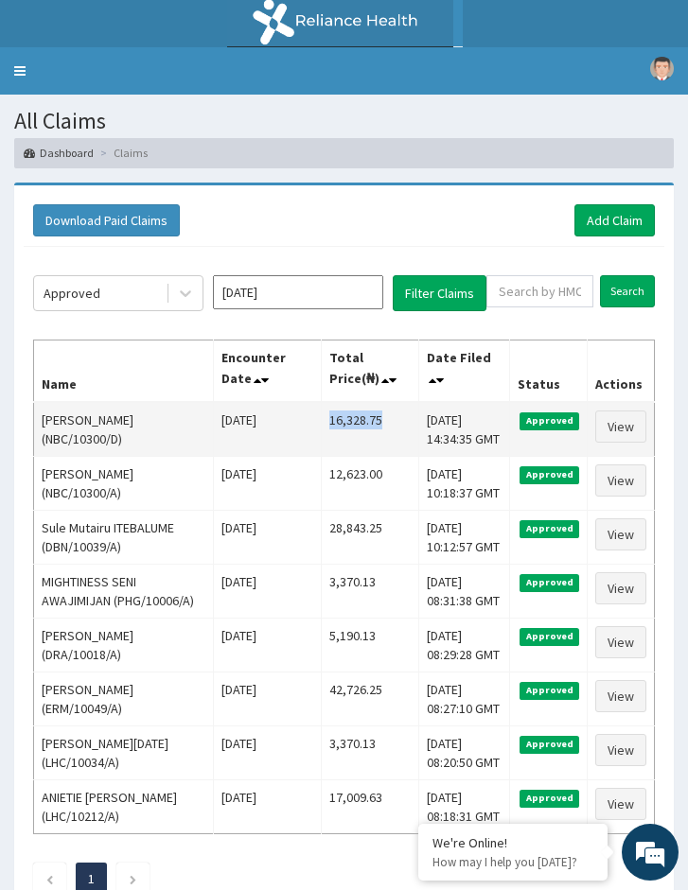
drag, startPoint x: 372, startPoint y: 422, endPoint x: 321, endPoint y: 427, distance: 51.3
click at [322, 425] on td "16,328.75" at bounding box center [370, 429] width 97 height 55
copy td "16,328.75"
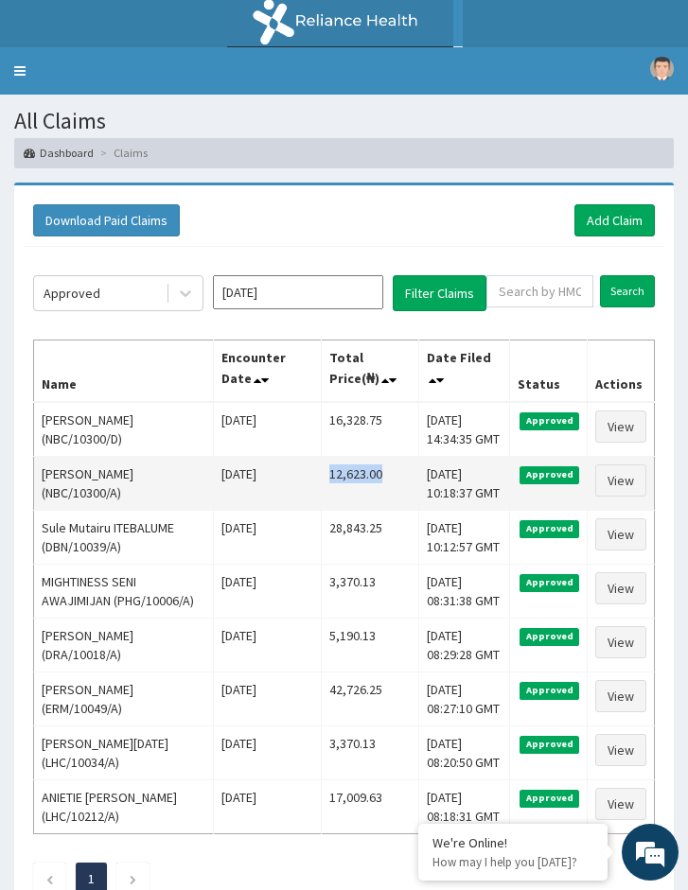
drag, startPoint x: 369, startPoint y: 491, endPoint x: 313, endPoint y: 500, distance: 56.6
click at [322, 500] on td "12,623.00" at bounding box center [370, 483] width 97 height 54
copy td "12,623.00"
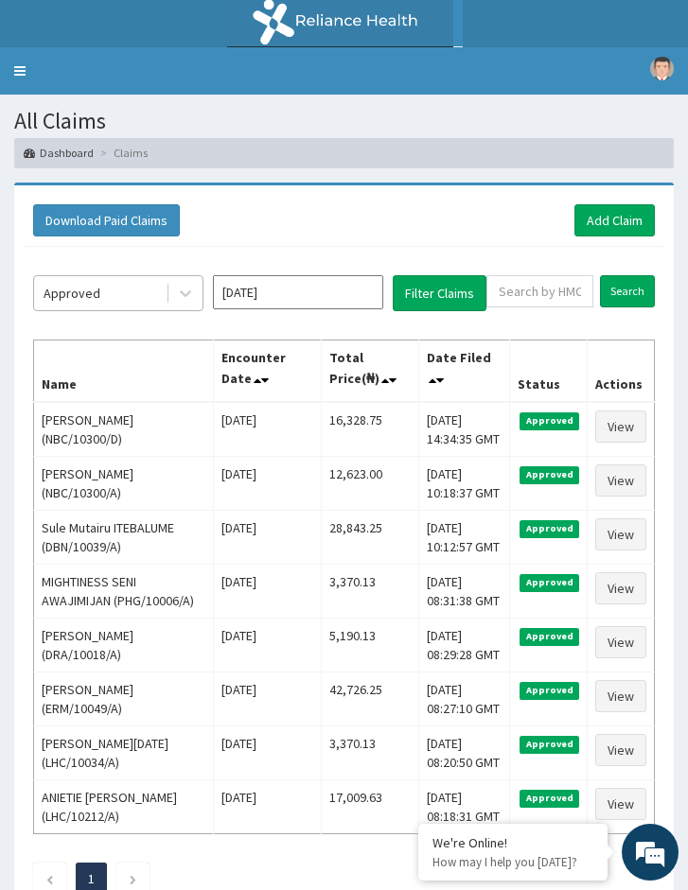
click at [37, 298] on div "Approved" at bounding box center [99, 293] width 131 height 30
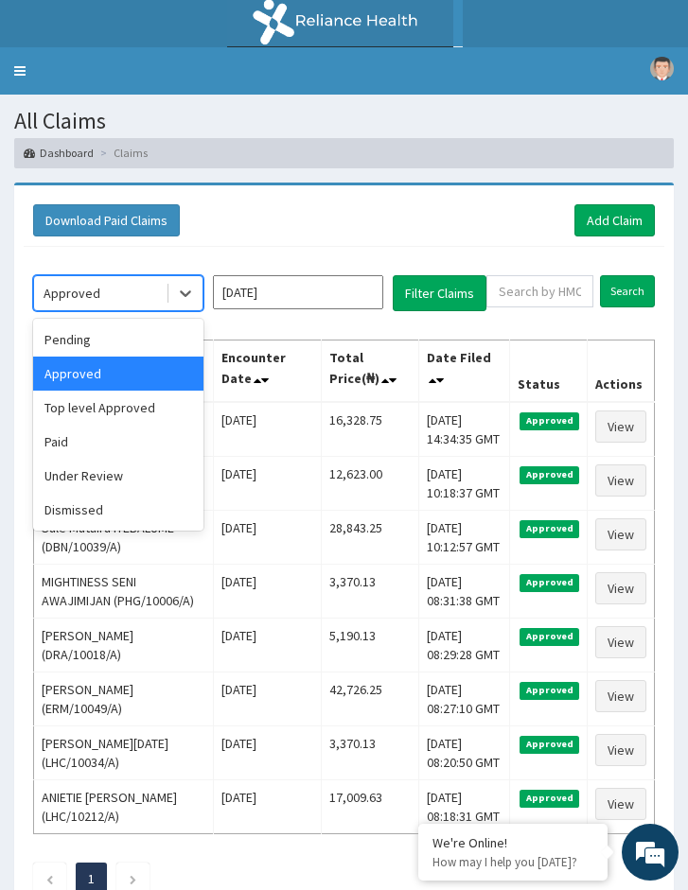
click at [61, 294] on div "Approved" at bounding box center [72, 293] width 57 height 19
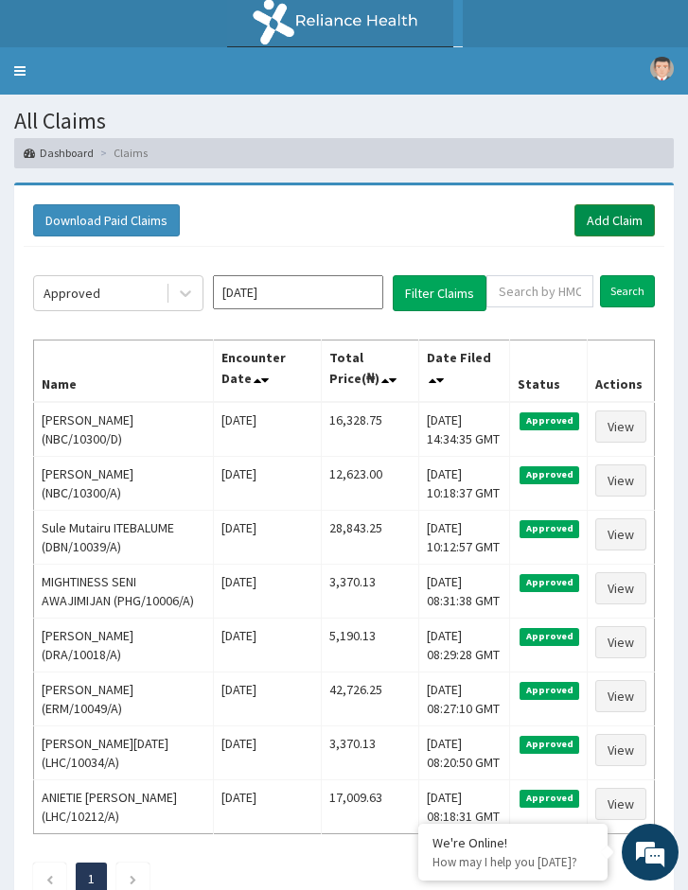
click at [605, 221] on link "Add Claim" at bounding box center [614, 220] width 80 height 32
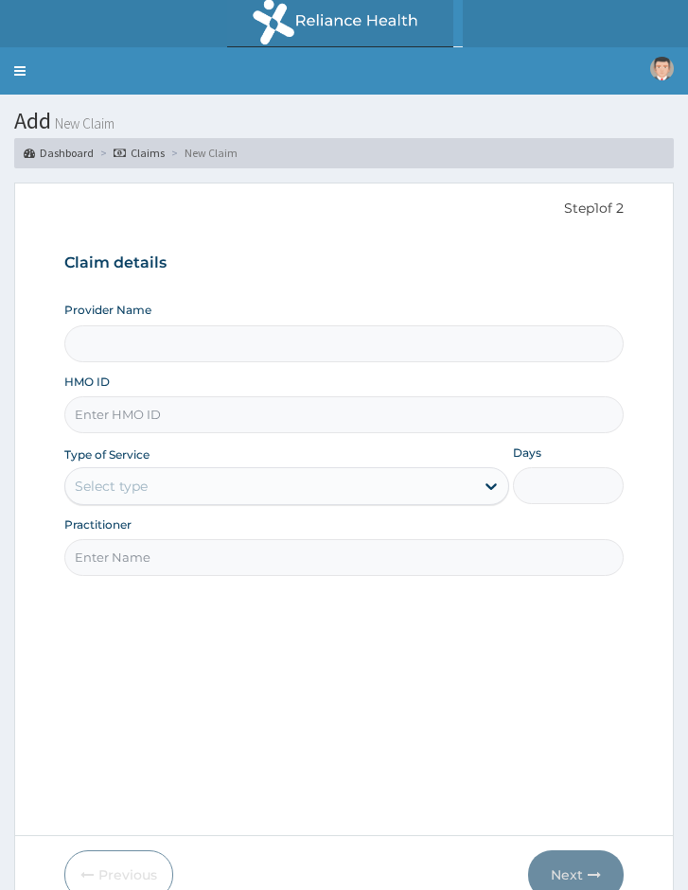
click at [225, 413] on input "HMO ID" at bounding box center [343, 414] width 559 height 37
paste input "COK/10003/A"
type input "COK/10003/A"
type input "Reliance Family Clinics (RFC) - [GEOGRAPHIC_DATA]"
click at [97, 413] on input "COK/10003/A" at bounding box center [343, 414] width 559 height 37
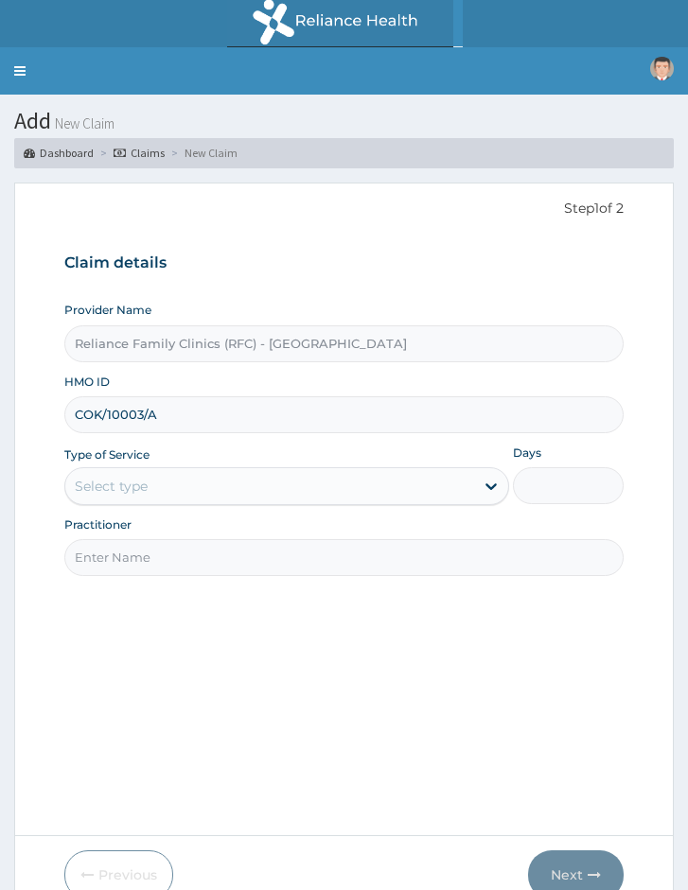
type input "COK/10003/A"
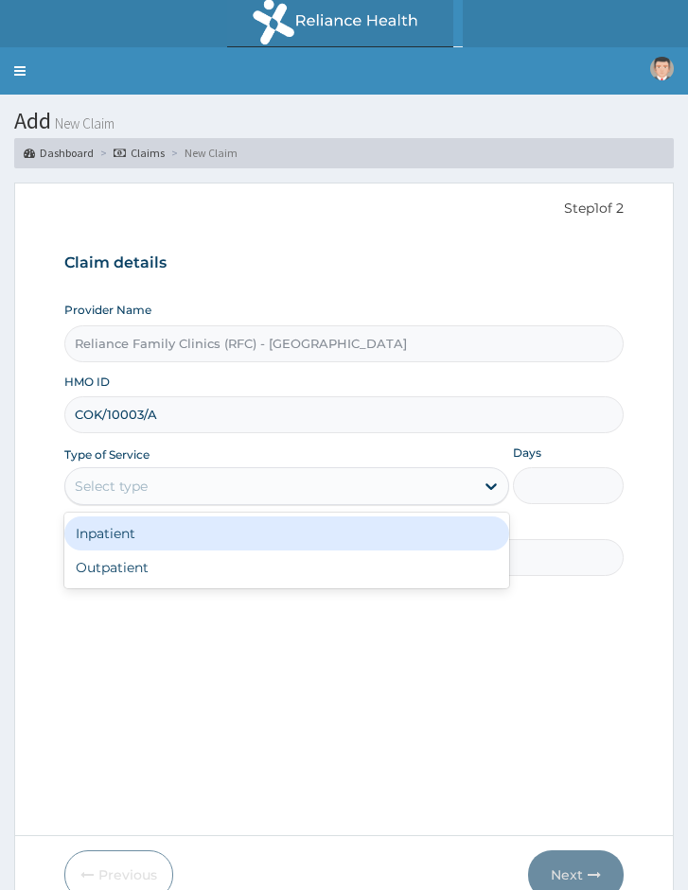
drag, startPoint x: 108, startPoint y: 477, endPoint x: 108, endPoint y: 510, distance: 33.1
click at [108, 487] on div "Select type" at bounding box center [111, 486] width 73 height 19
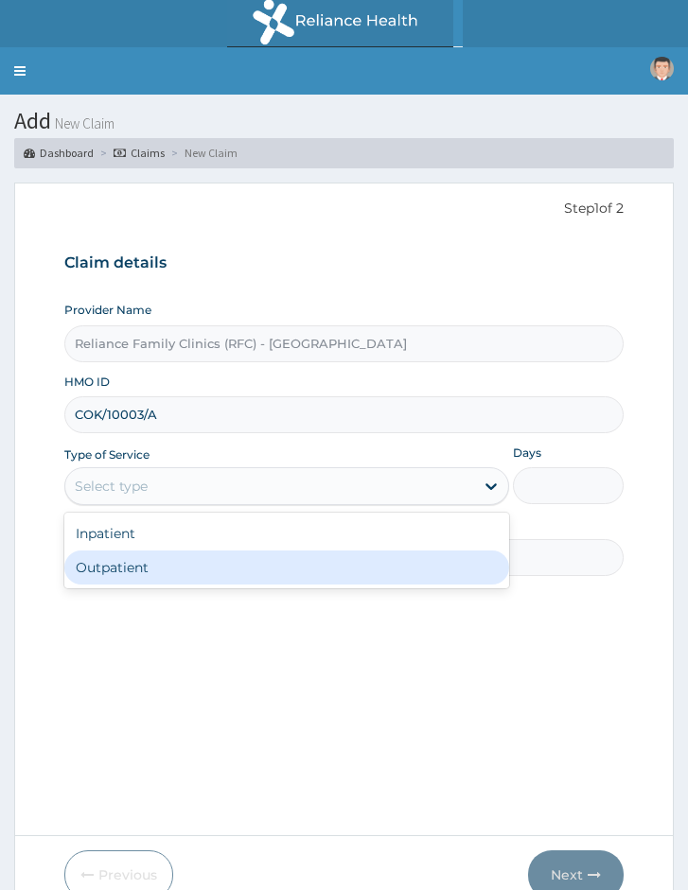
click at [110, 567] on div "Outpatient" at bounding box center [286, 568] width 444 height 34
type input "1"
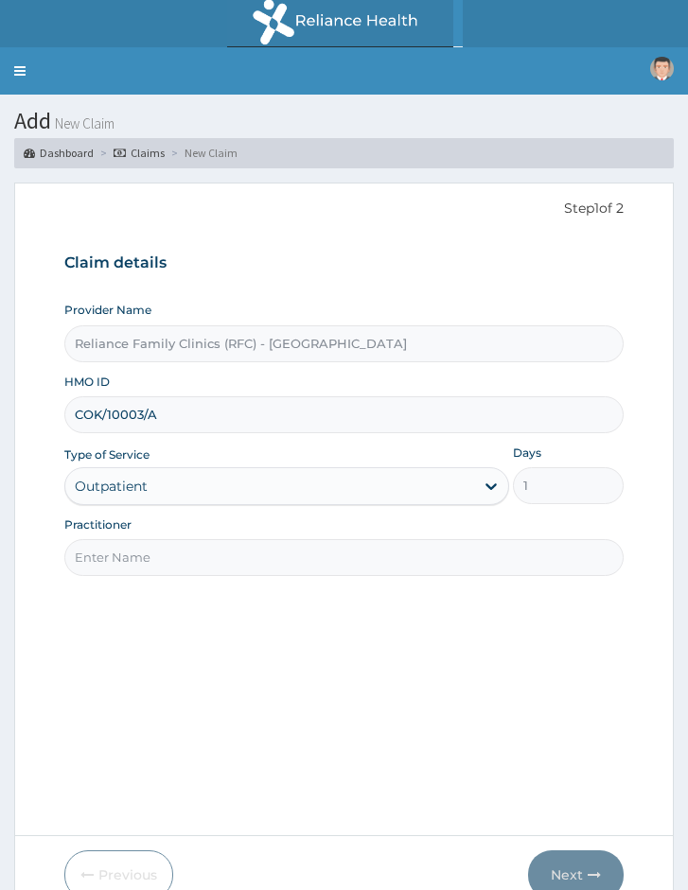
click at [167, 569] on input "Practitioner" at bounding box center [343, 557] width 559 height 37
type input "Locum Doctor"
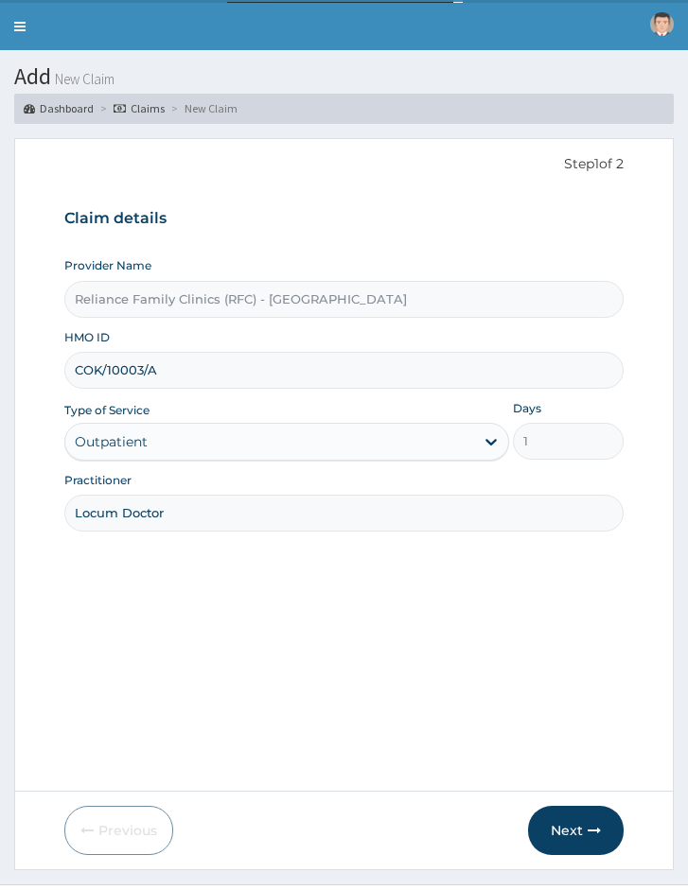
scroll to position [87, 0]
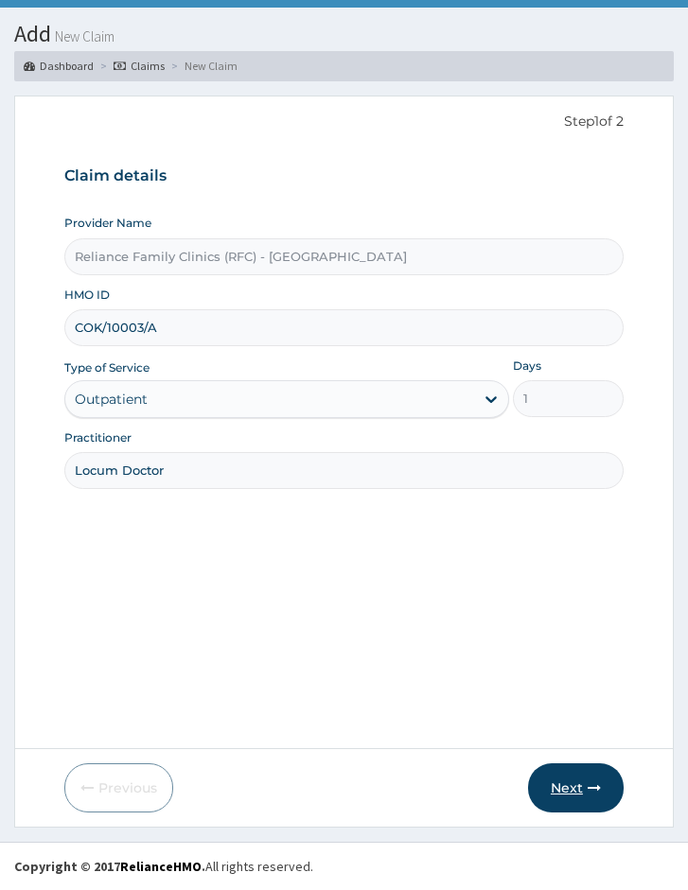
click at [565, 781] on button "Next" at bounding box center [576, 787] width 96 height 49
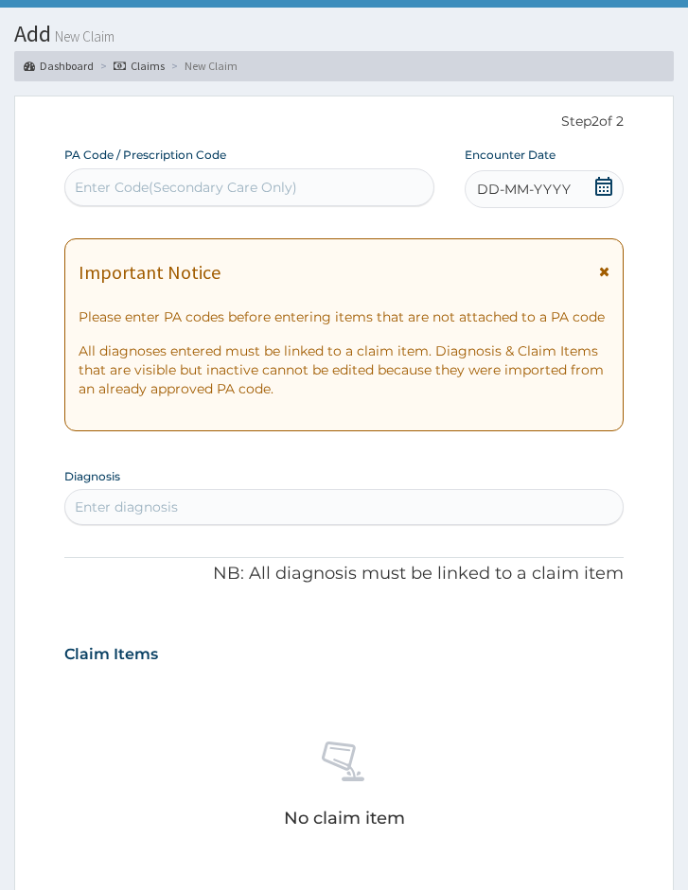
click at [544, 205] on div "DD-MM-YYYY" at bounding box center [544, 189] width 159 height 38
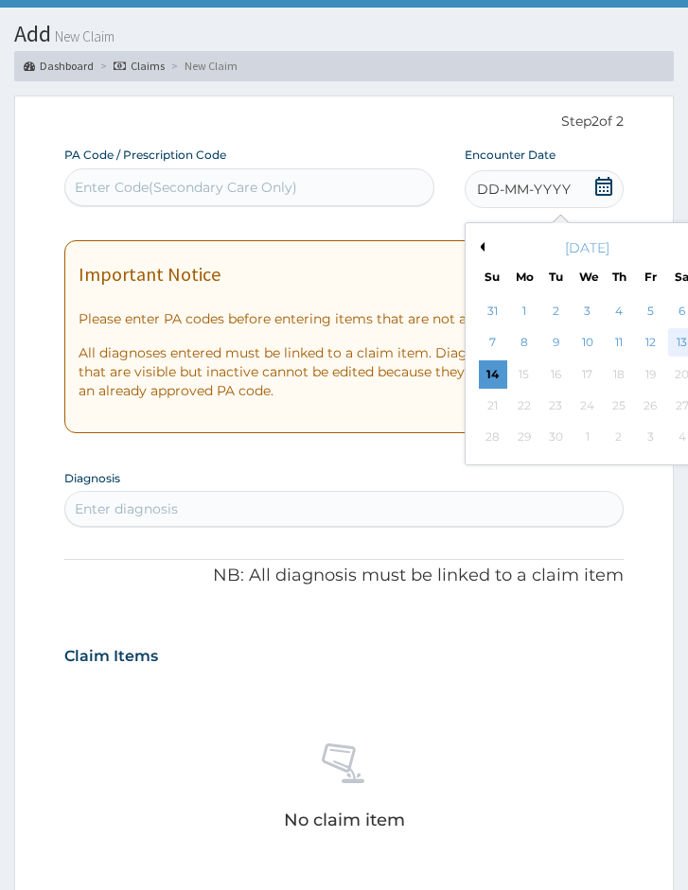
click at [674, 342] on div "13" at bounding box center [682, 343] width 28 height 28
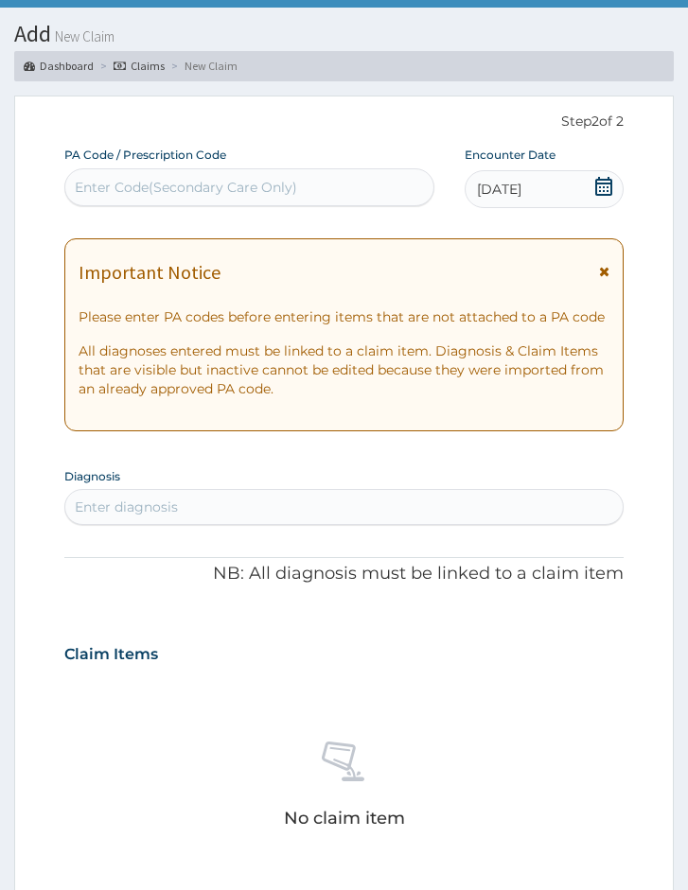
click at [372, 504] on div "Enter diagnosis" at bounding box center [343, 507] width 557 height 30
type input "lrti"
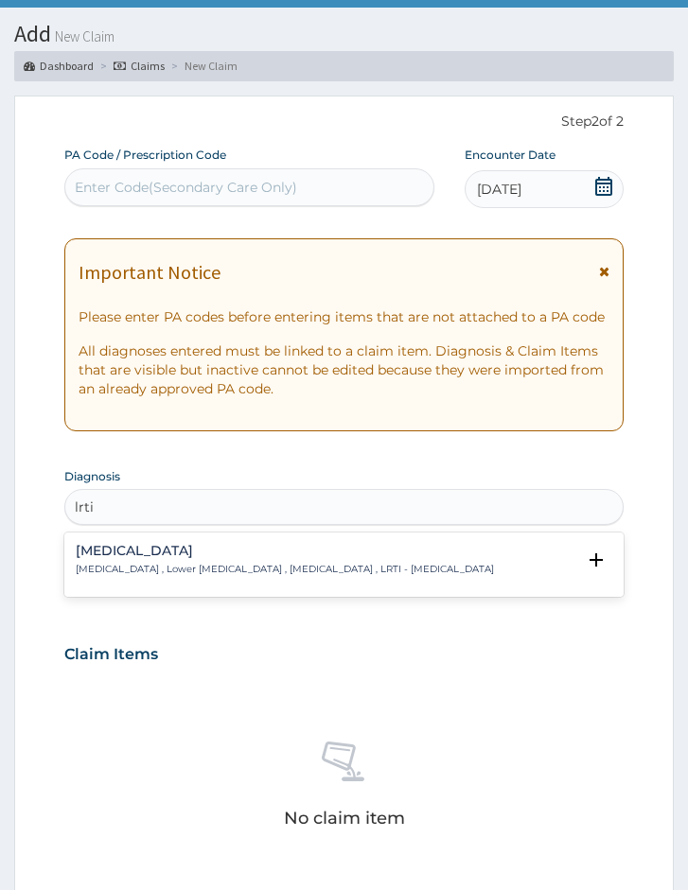
click at [197, 554] on h4 "Lower respiratory tract infection" at bounding box center [285, 551] width 418 height 14
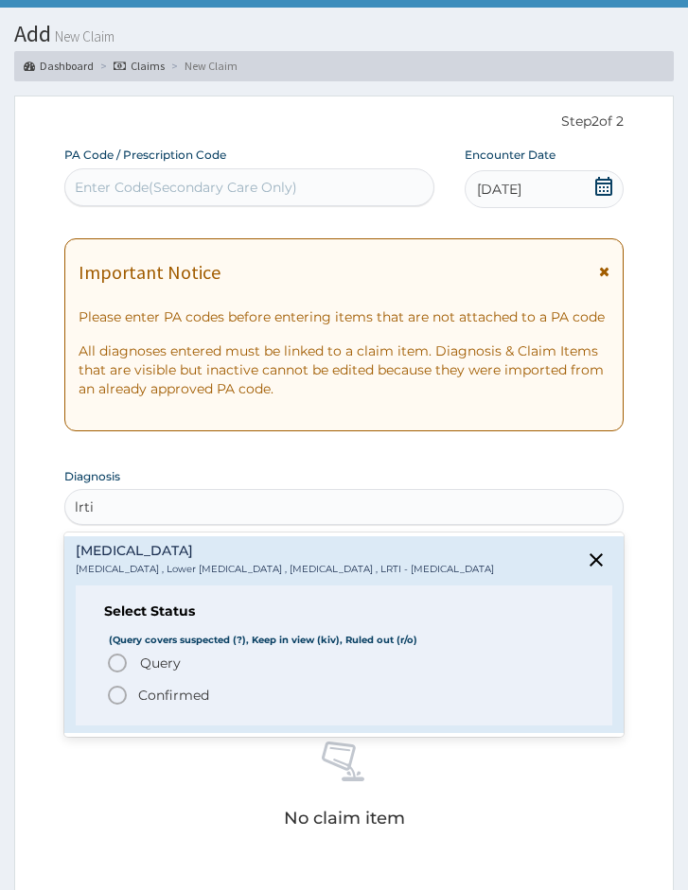
click at [165, 705] on p "Confirmed" at bounding box center [173, 695] width 71 height 19
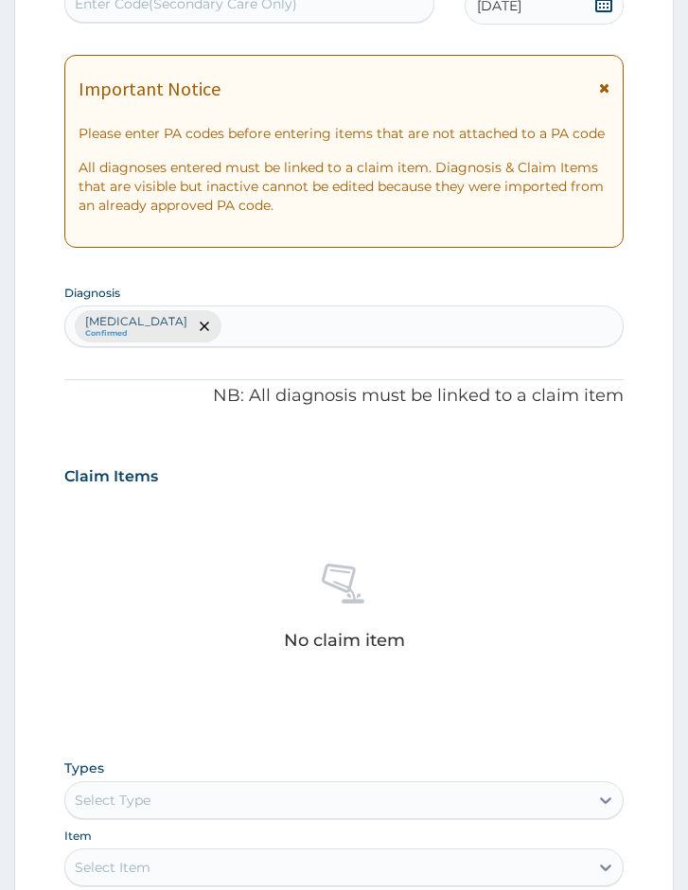
scroll to position [276, 0]
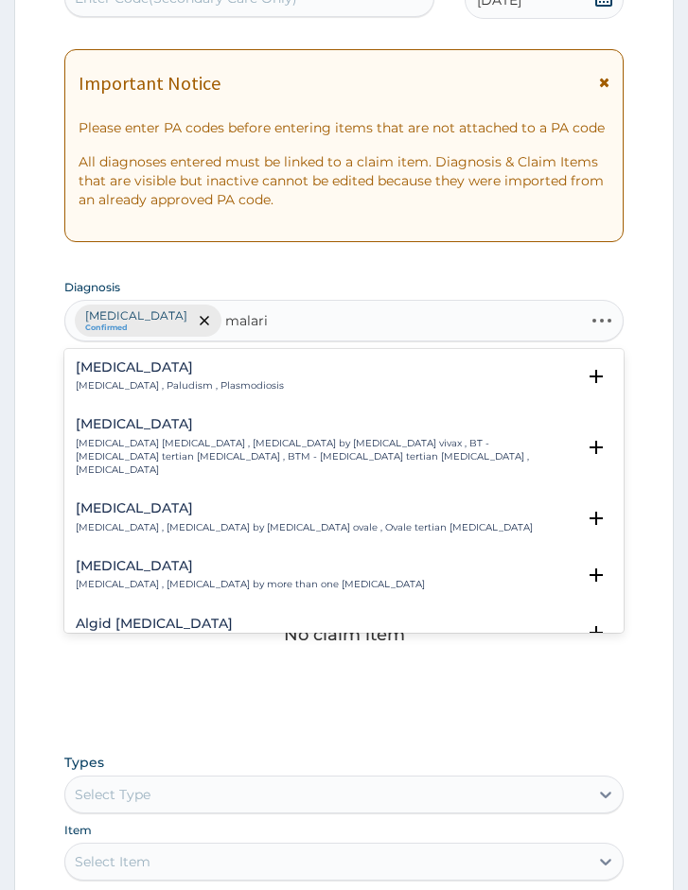
type input "malaria"
click at [131, 349] on div "Malaria Malaria , Paludism , Plasmodiosis Select Status (Query covers suspected…" at bounding box center [343, 491] width 559 height 284
click at [131, 368] on h4 "[MEDICAL_DATA]" at bounding box center [180, 367] width 208 height 14
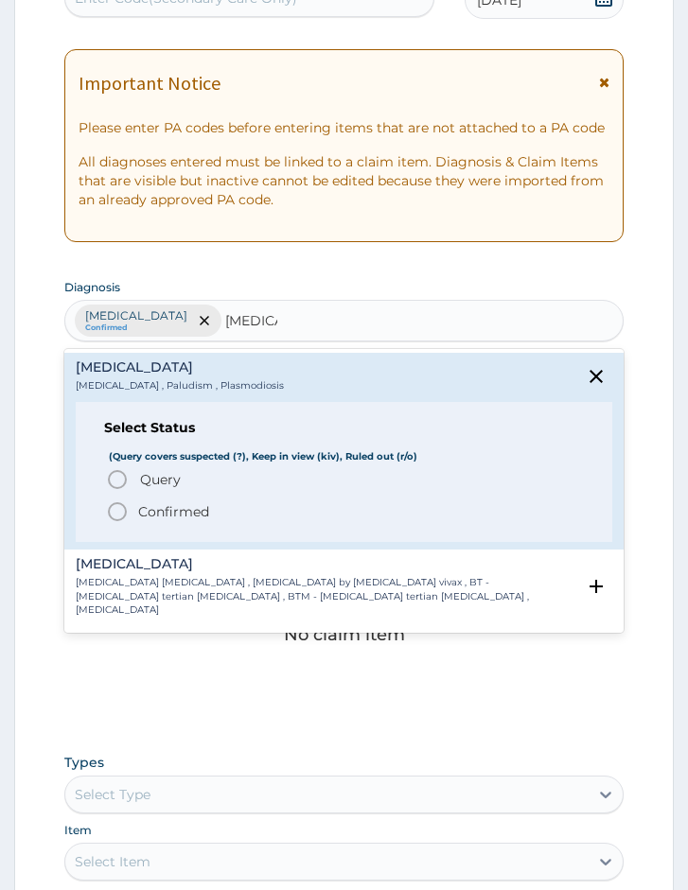
drag, startPoint x: 144, startPoint y: 482, endPoint x: 269, endPoint y: 449, distance: 129.2
click at [145, 482] on span "Query" at bounding box center [160, 479] width 41 height 19
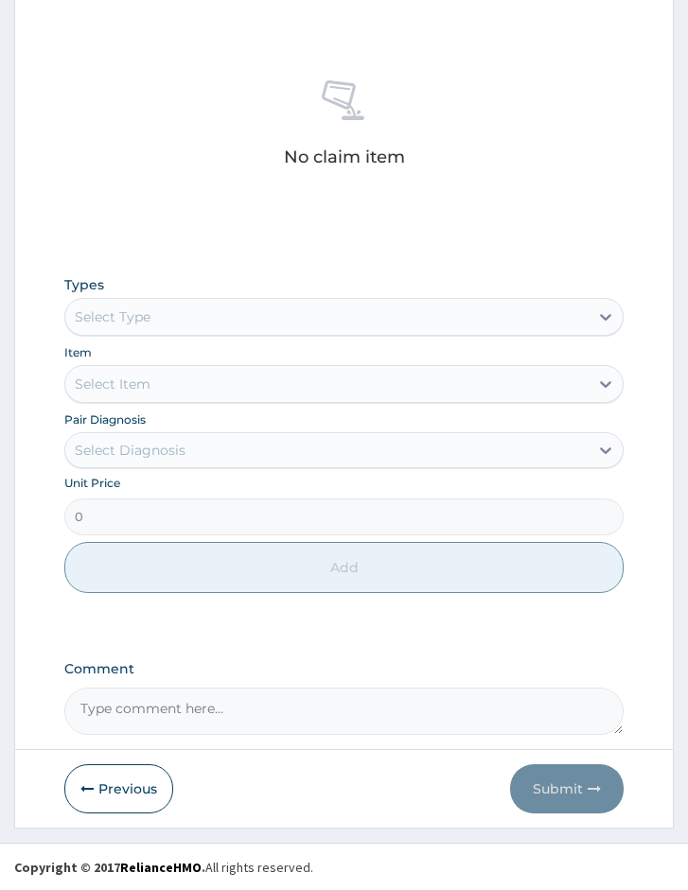
scroll to position [755, 0]
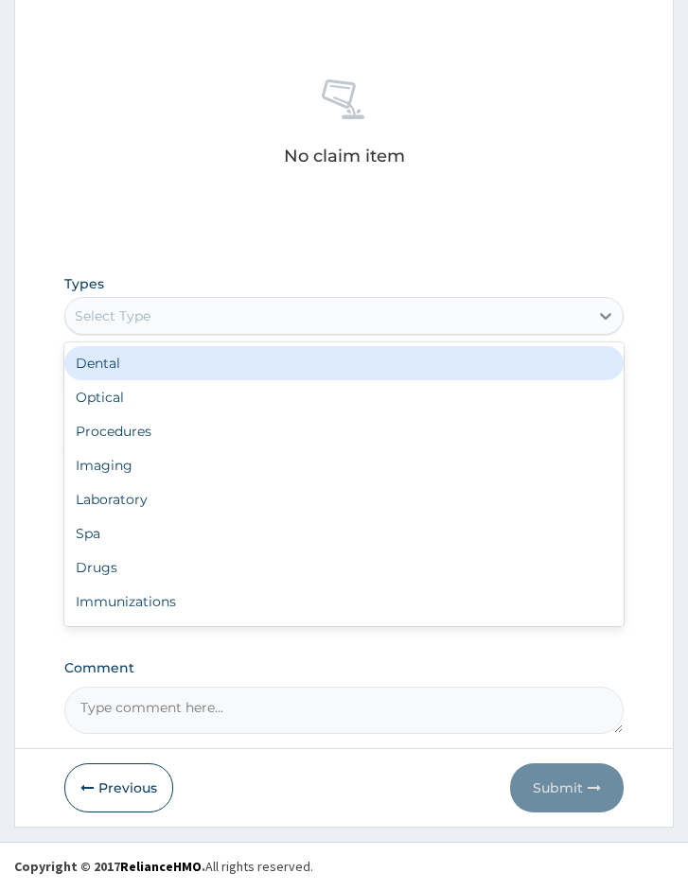
drag, startPoint x: 139, startPoint y: 320, endPoint x: 148, endPoint y: 373, distance: 53.7
click at [139, 322] on div "Select Type" at bounding box center [113, 316] width 76 height 19
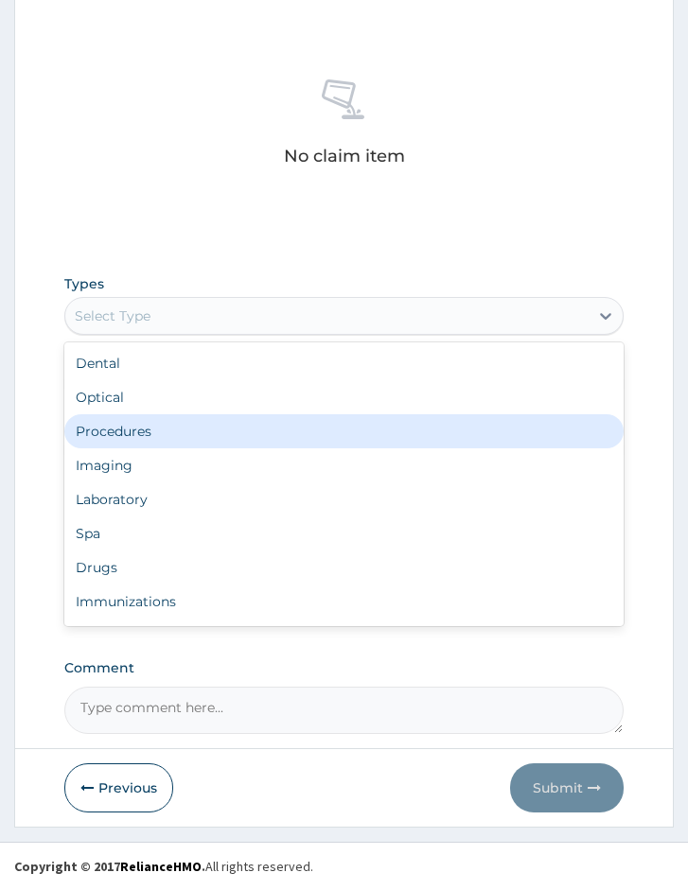
click at [154, 427] on div "Procedures" at bounding box center [343, 431] width 559 height 34
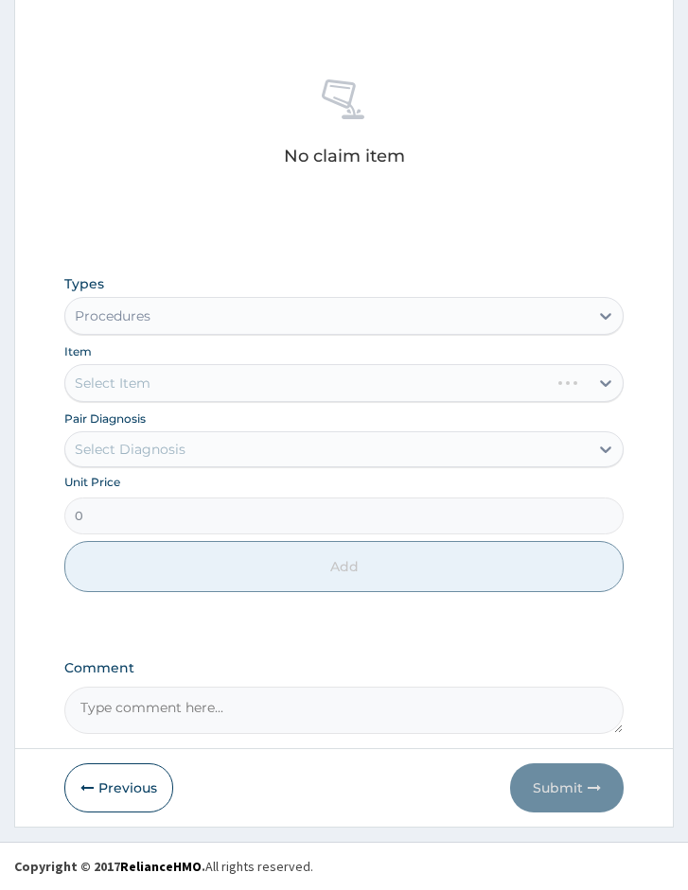
drag, startPoint x: 199, startPoint y: 423, endPoint x: 200, endPoint y: 435, distance: 12.3
click at [200, 423] on div "Pair Diagnosis Select Diagnosis" at bounding box center [343, 438] width 559 height 59
click at [195, 446] on div "Select Diagnosis" at bounding box center [326, 449] width 523 height 30
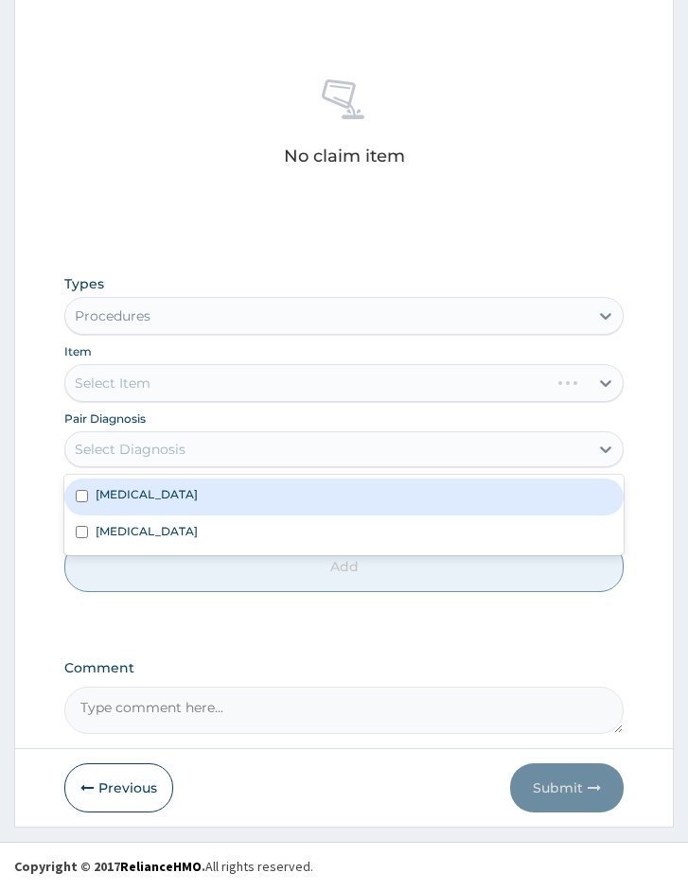
click at [169, 503] on div "Lower respiratory tract infection" at bounding box center [343, 497] width 559 height 36
checkbox input "true"
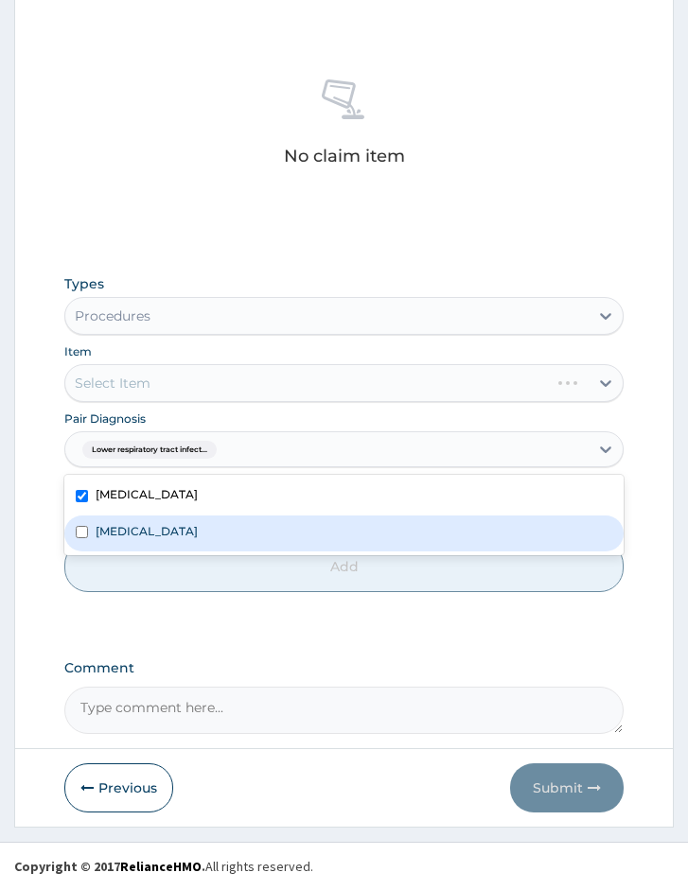
click at [168, 531] on div "[MEDICAL_DATA]" at bounding box center [343, 534] width 559 height 36
checkbox input "true"
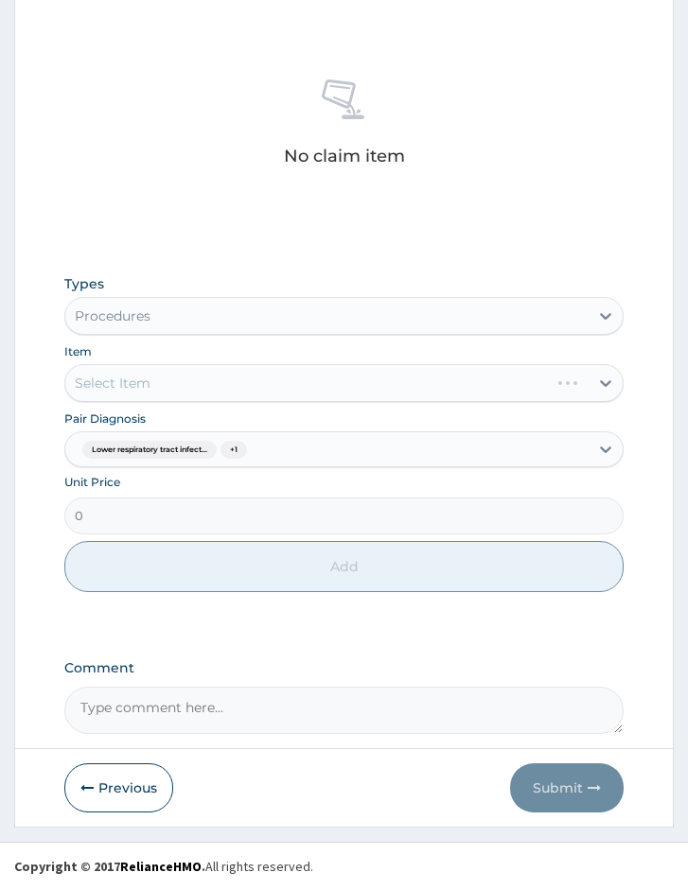
click at [139, 379] on div "Select Item" at bounding box center [343, 383] width 559 height 38
click at [237, 385] on div "Select Item" at bounding box center [343, 383] width 559 height 38
click at [235, 387] on div "Select Item" at bounding box center [343, 383] width 559 height 38
click at [346, 386] on div "Select Item" at bounding box center [343, 383] width 559 height 38
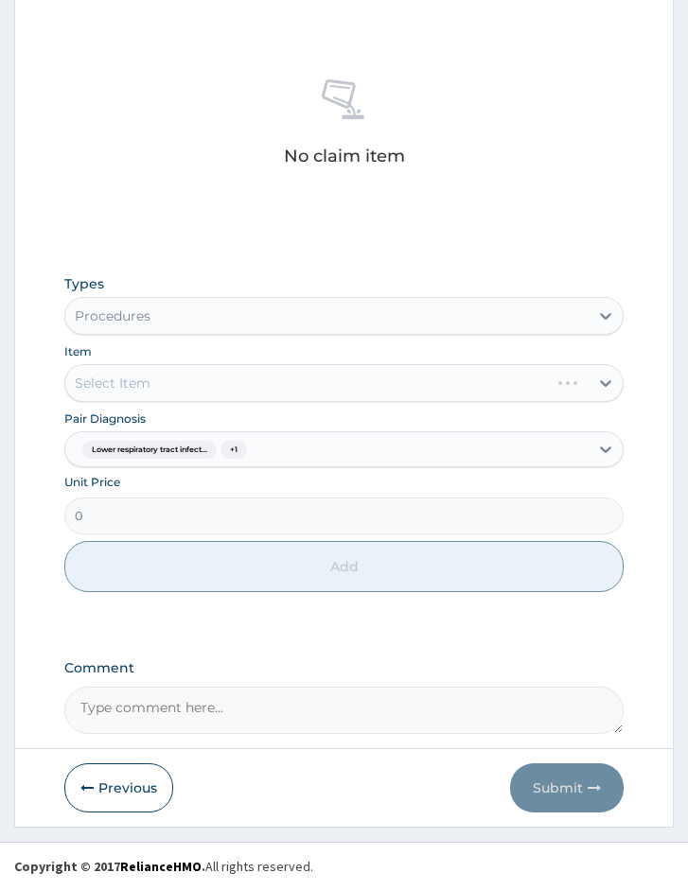
click at [164, 394] on div "Select Item" at bounding box center [343, 383] width 559 height 38
click at [219, 386] on div "Select Item" at bounding box center [343, 383] width 559 height 38
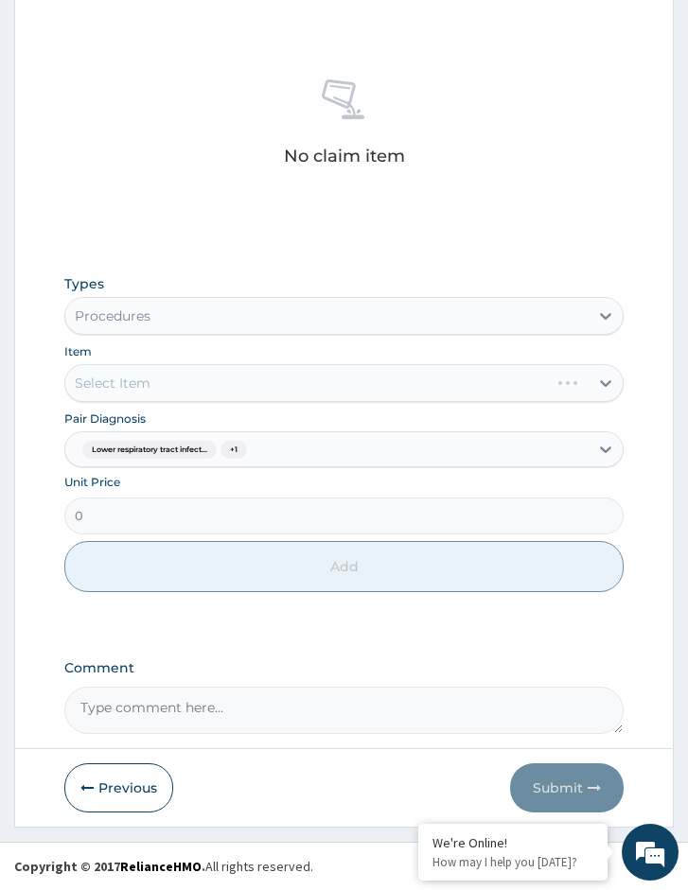
click at [147, 394] on div "Select Item" at bounding box center [343, 383] width 559 height 38
click at [246, 394] on div "Select Item" at bounding box center [343, 383] width 559 height 38
drag, startPoint x: 230, startPoint y: 389, endPoint x: 0, endPoint y: 348, distance: 233.5
click at [208, 382] on div "Select Item" at bounding box center [343, 383] width 559 height 38
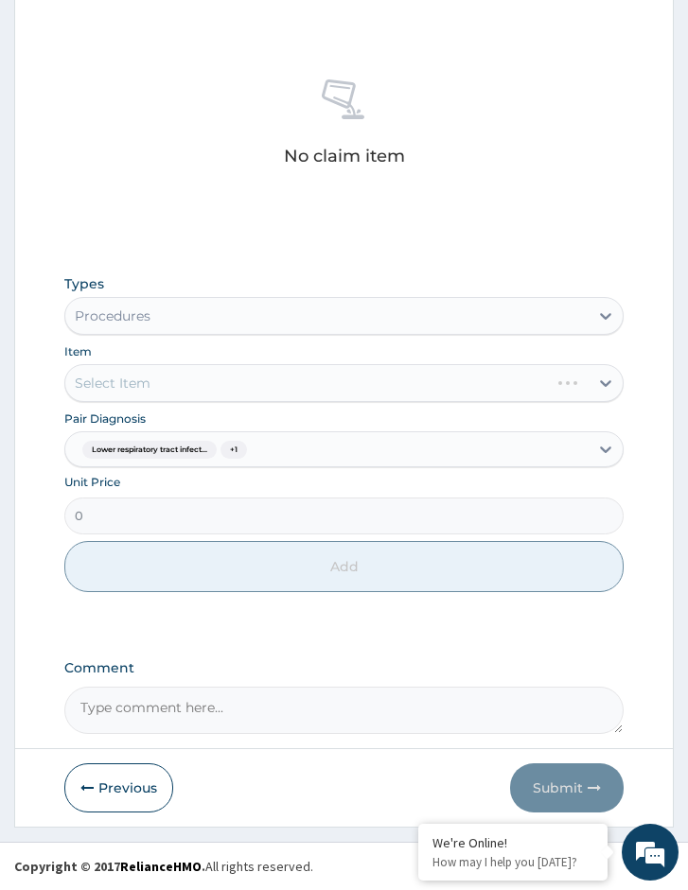
click at [175, 400] on div "Select Item" at bounding box center [343, 383] width 559 height 38
click at [243, 396] on div "Select Item" at bounding box center [343, 383] width 559 height 38
click at [168, 377] on div "Select Item" at bounding box center [343, 383] width 559 height 38
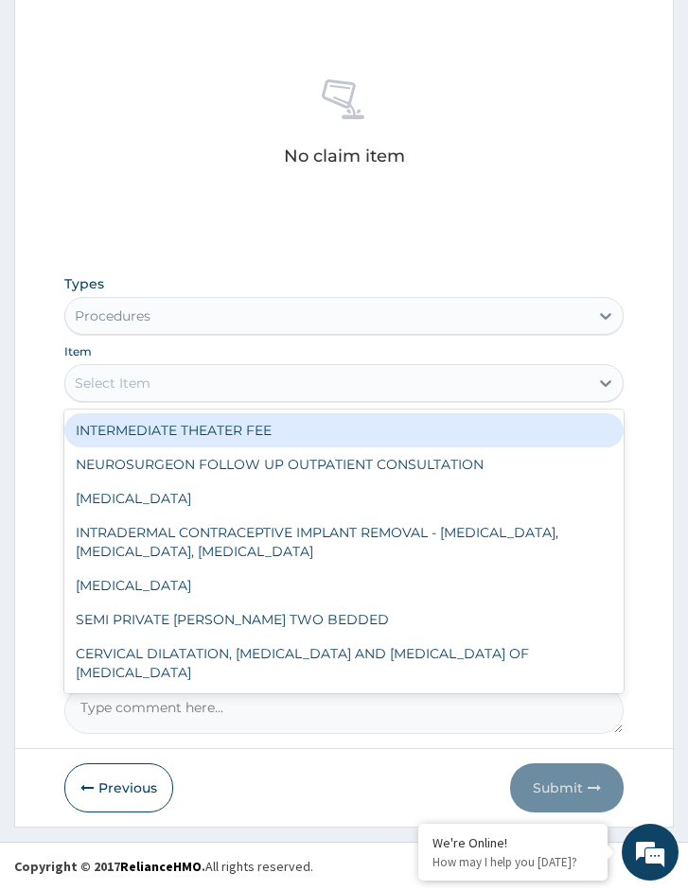
click at [206, 367] on div "Select Item" at bounding box center [343, 383] width 559 height 38
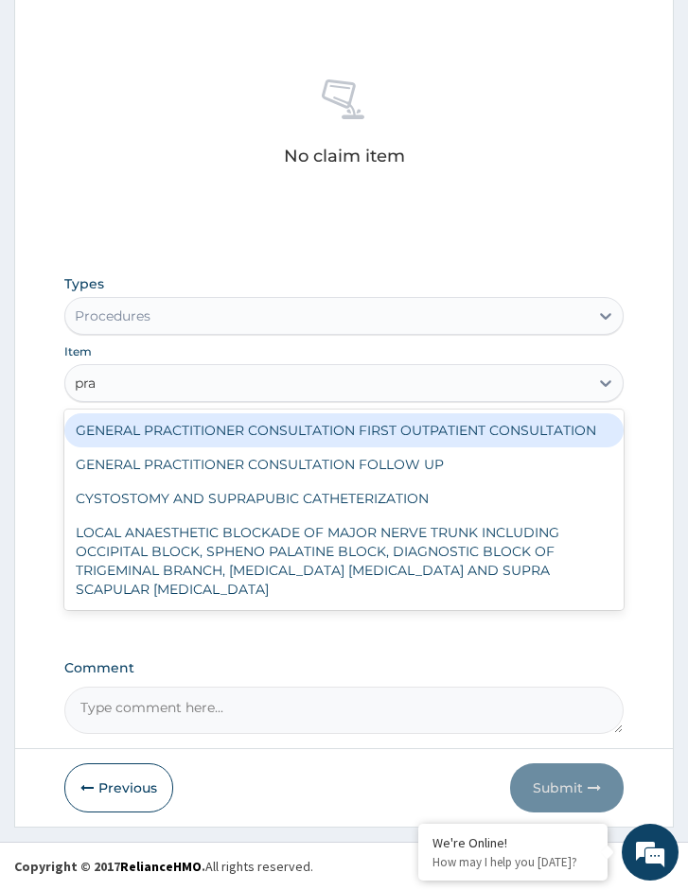
type input "prac"
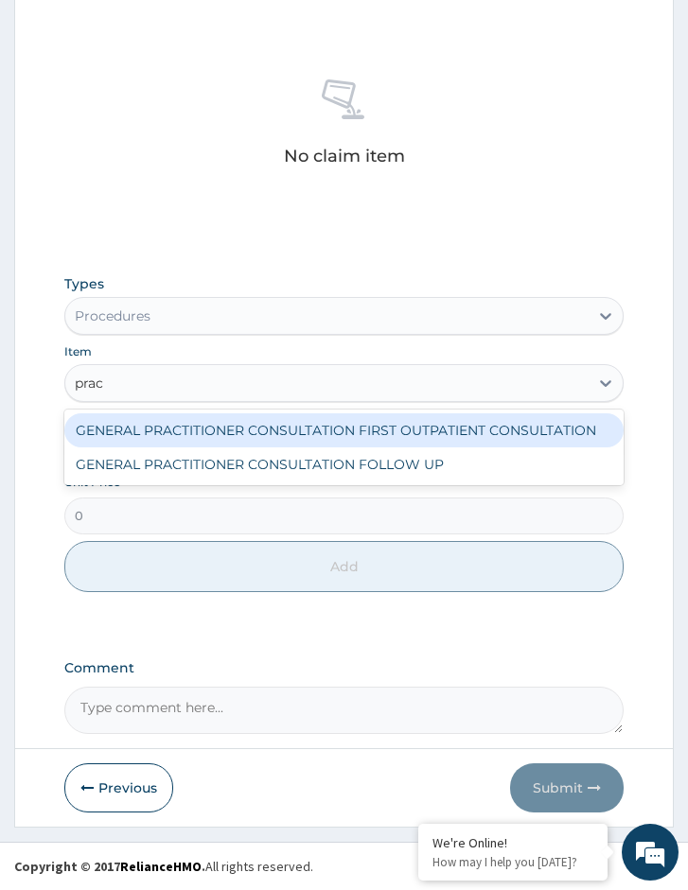
click at [211, 421] on div "GENERAL PRACTITIONER CONSULTATION FIRST OUTPATIENT CONSULTATION" at bounding box center [343, 430] width 559 height 34
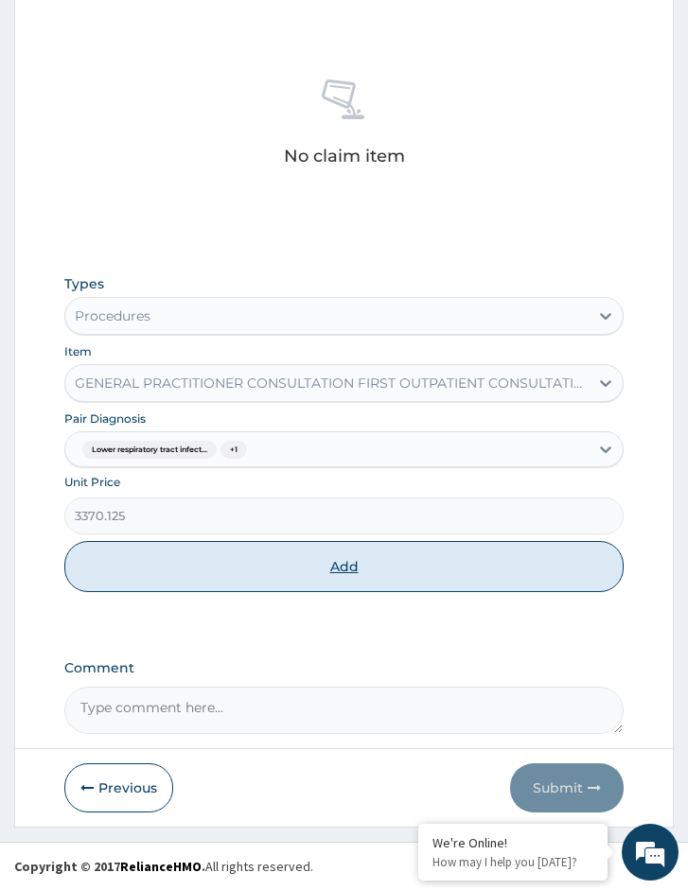
click at [225, 567] on button "Add" at bounding box center [343, 566] width 559 height 51
type input "0"
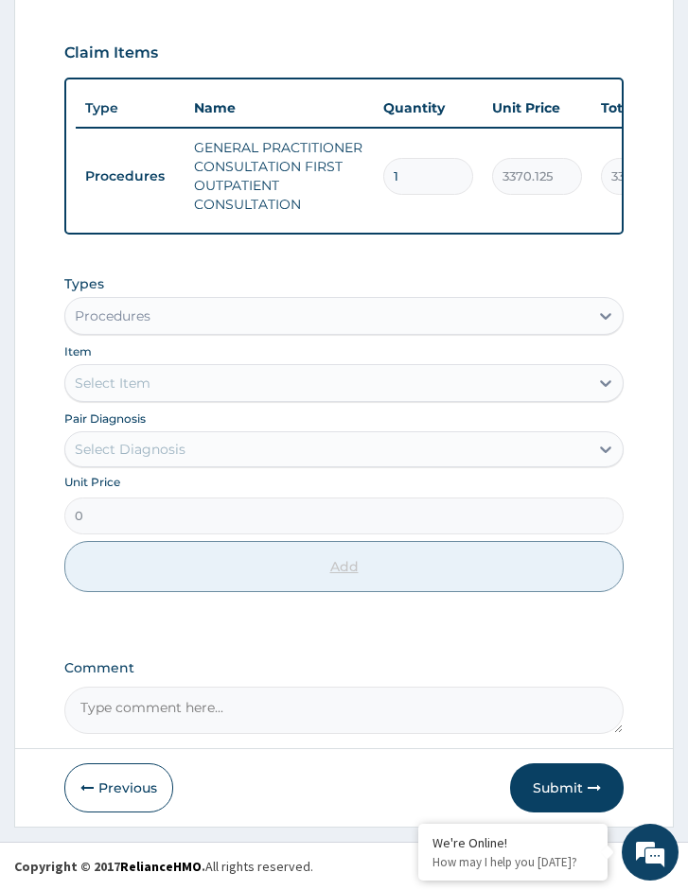
scroll to position [709, 0]
click at [149, 329] on div "Procedures" at bounding box center [326, 316] width 523 height 30
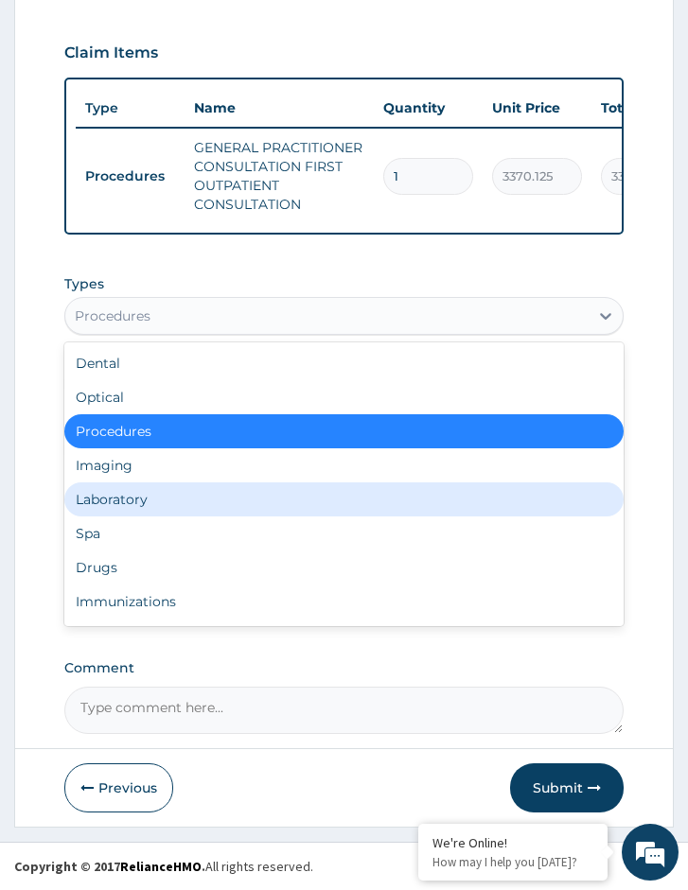
click at [169, 497] on div "Laboratory" at bounding box center [343, 499] width 559 height 34
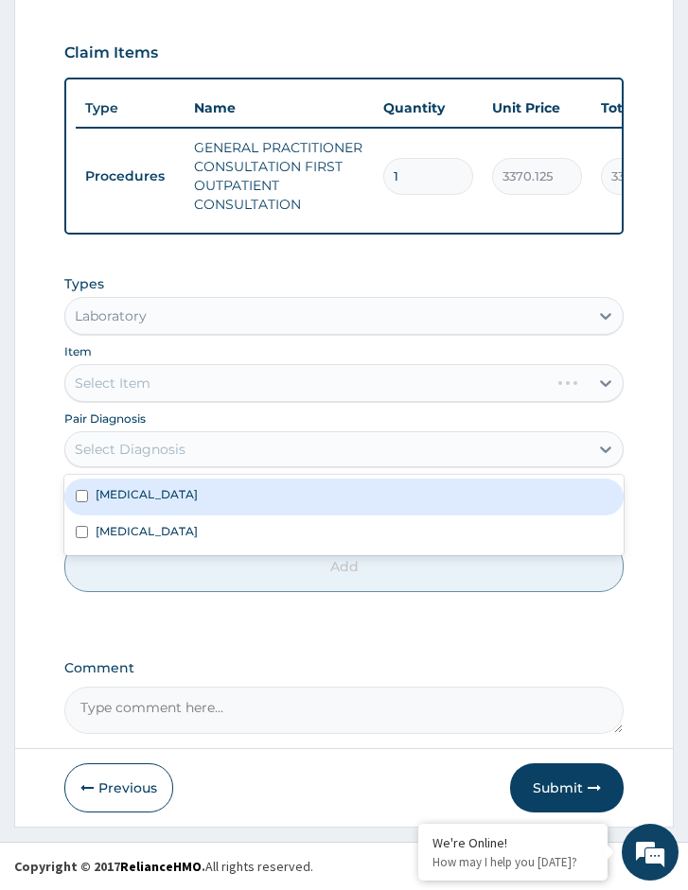
click at [263, 436] on div "Select Diagnosis" at bounding box center [326, 449] width 523 height 30
click at [266, 520] on div "Malaria" at bounding box center [343, 534] width 559 height 36
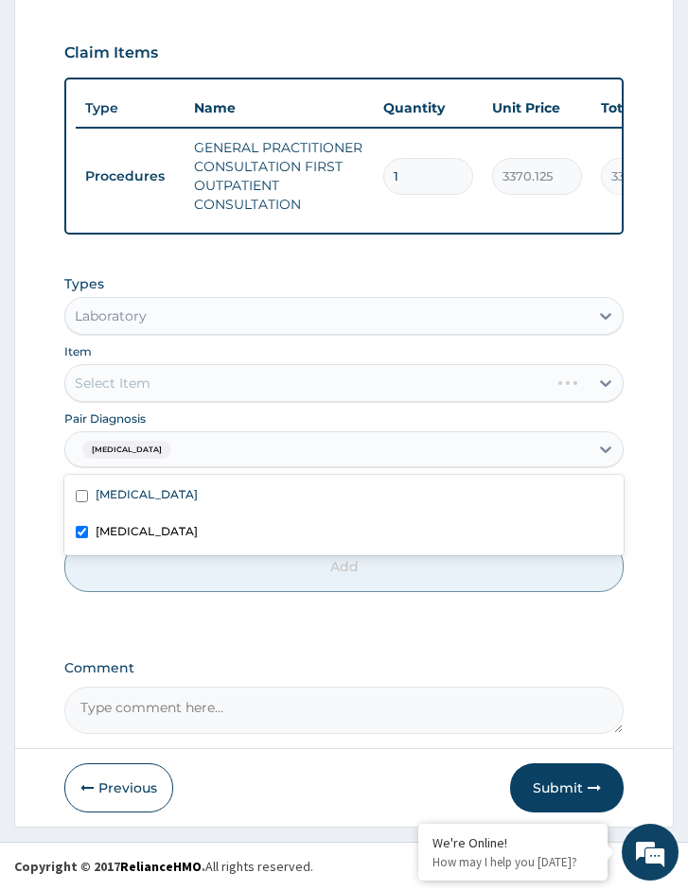
checkbox input "true"
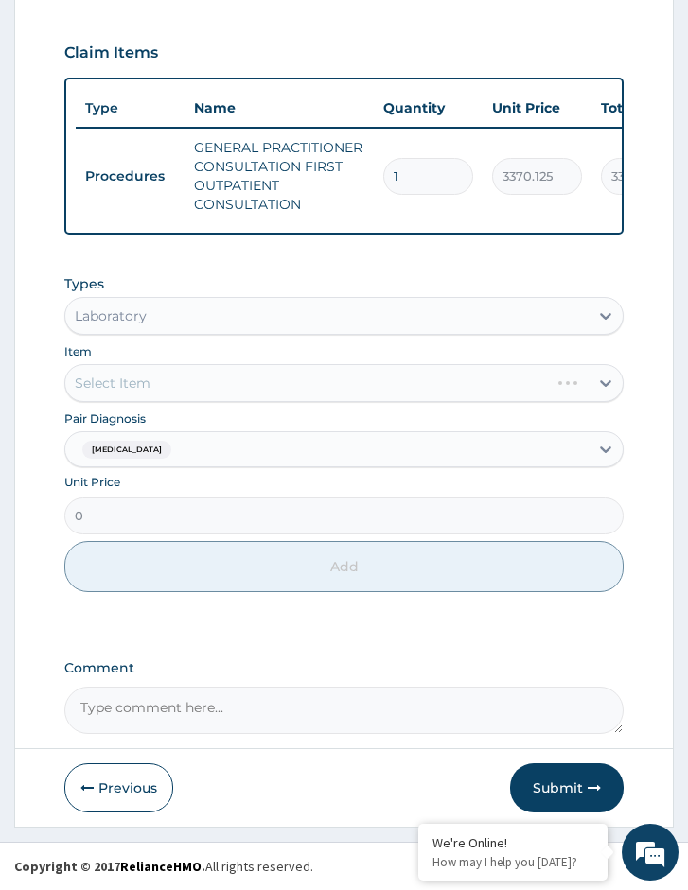
click at [314, 422] on div "Pair Diagnosis Malaria" at bounding box center [343, 438] width 559 height 59
click at [366, 390] on div "Select Item" at bounding box center [343, 383] width 559 height 38
click at [279, 395] on div "Select Item" at bounding box center [343, 383] width 559 height 38
click at [274, 384] on div "Select Item" at bounding box center [343, 383] width 559 height 38
click at [216, 409] on div "Types Laboratory Item Select Item Pair Diagnosis Malaria Unit Price 0 Add" at bounding box center [343, 433] width 559 height 337
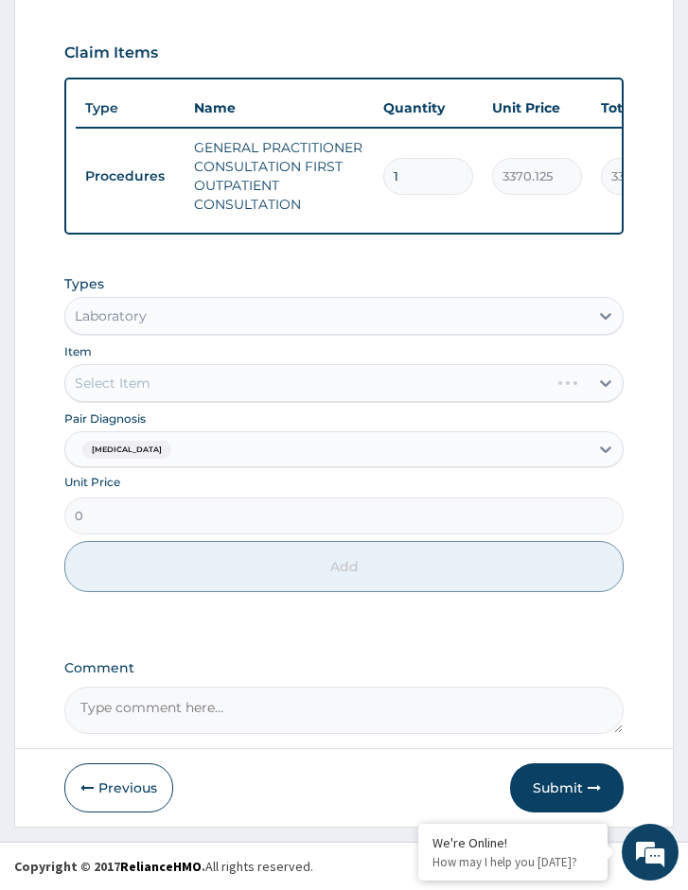
click at [202, 386] on div "Select Item" at bounding box center [343, 383] width 559 height 38
click at [197, 389] on div "Select Item" at bounding box center [343, 383] width 559 height 38
click at [214, 379] on div "Select Item" at bounding box center [343, 383] width 559 height 38
click at [208, 373] on div "Select Item" at bounding box center [343, 383] width 559 height 38
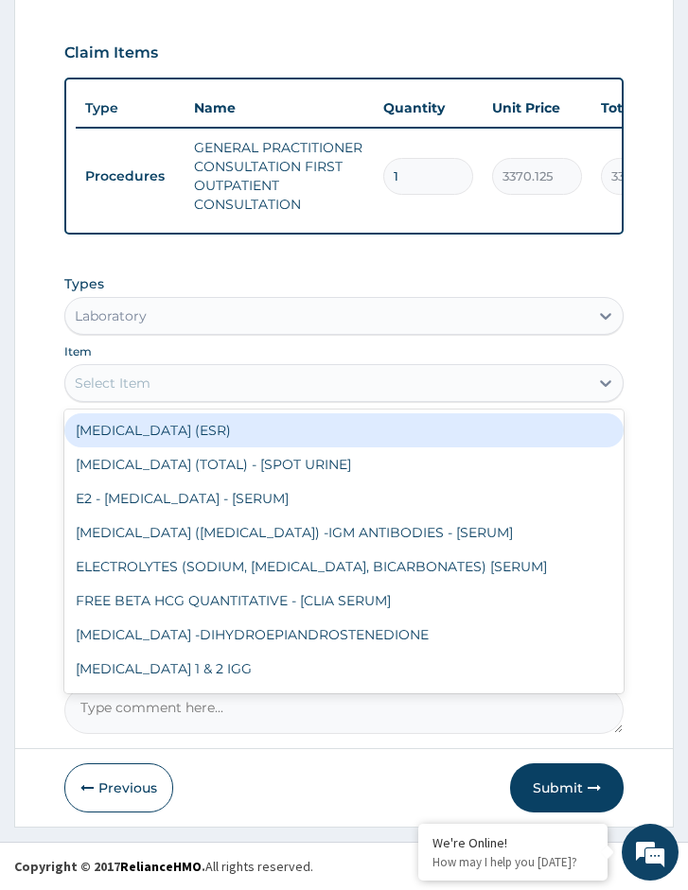
click at [208, 373] on div "Select Item" at bounding box center [326, 383] width 523 height 30
click at [250, 398] on div "Select Item" at bounding box center [326, 383] width 523 height 30
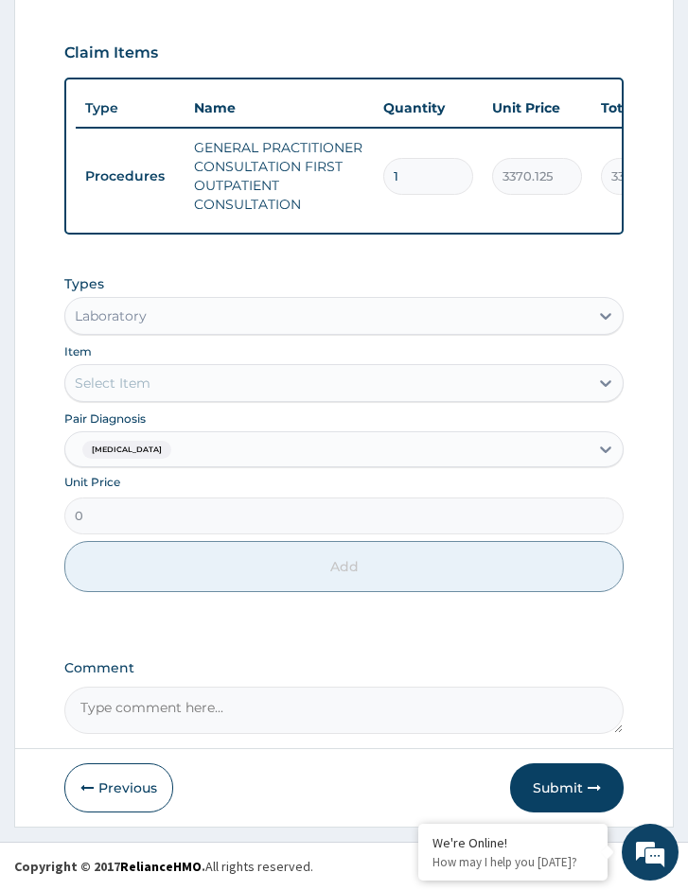
click at [250, 381] on div "Select Item" at bounding box center [326, 383] width 523 height 30
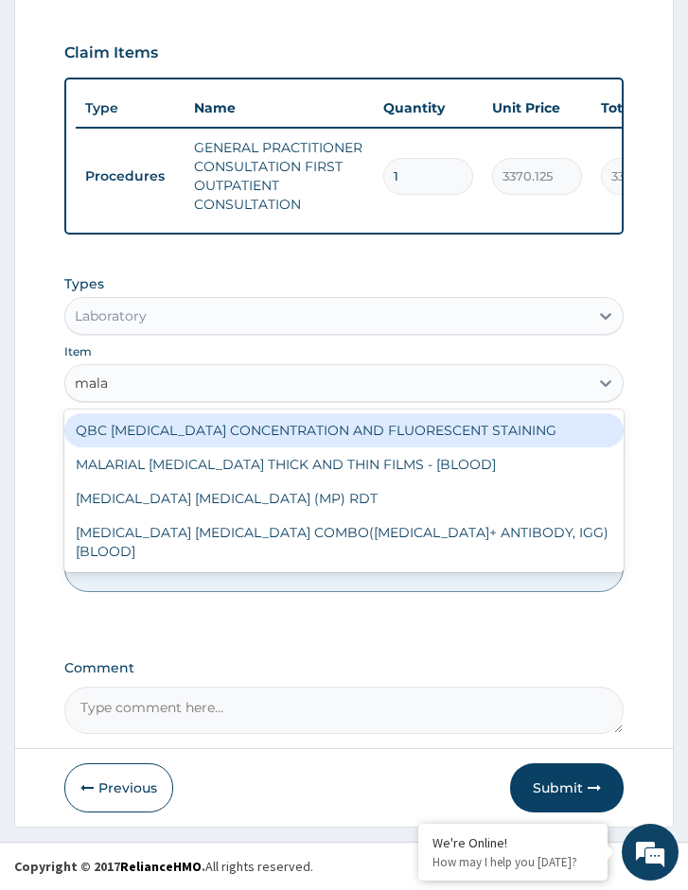
type input "malar"
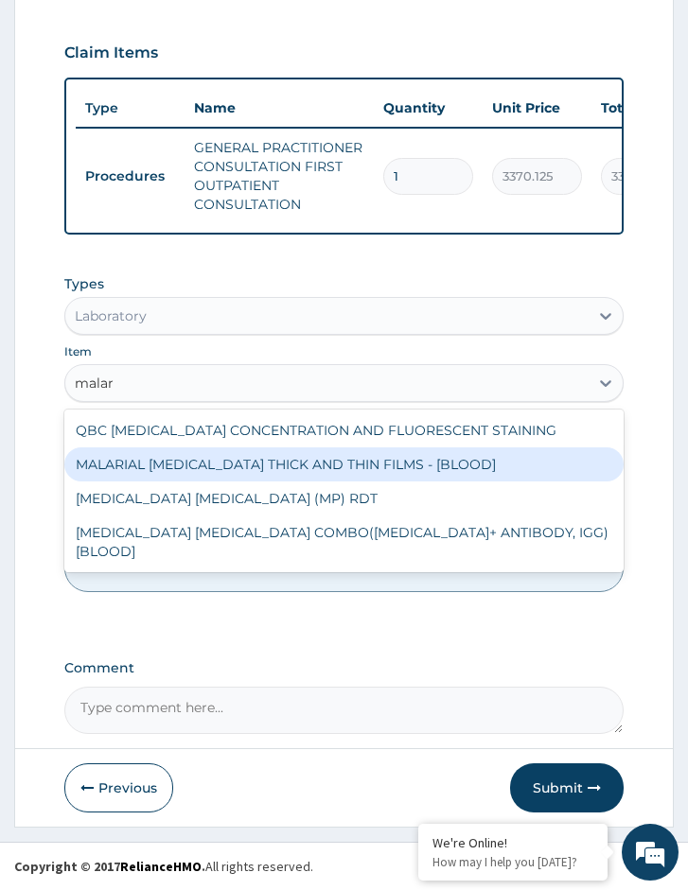
click at [254, 453] on div "MALARIAL [MEDICAL_DATA] THICK AND THIN FILMS - [BLOOD]" at bounding box center [343, 464] width 559 height 34
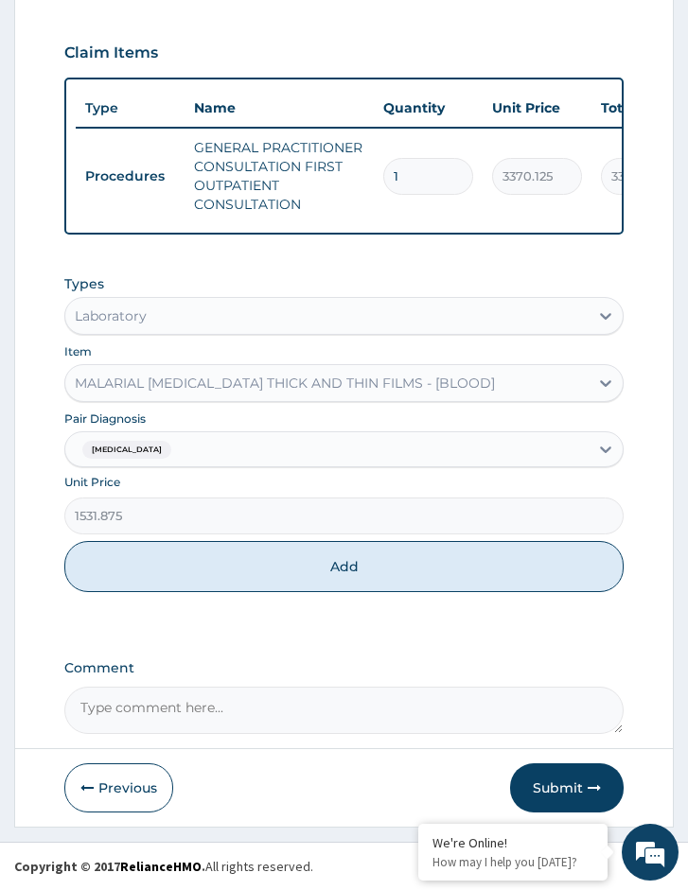
click at [244, 570] on button "Add" at bounding box center [343, 566] width 559 height 51
type input "0"
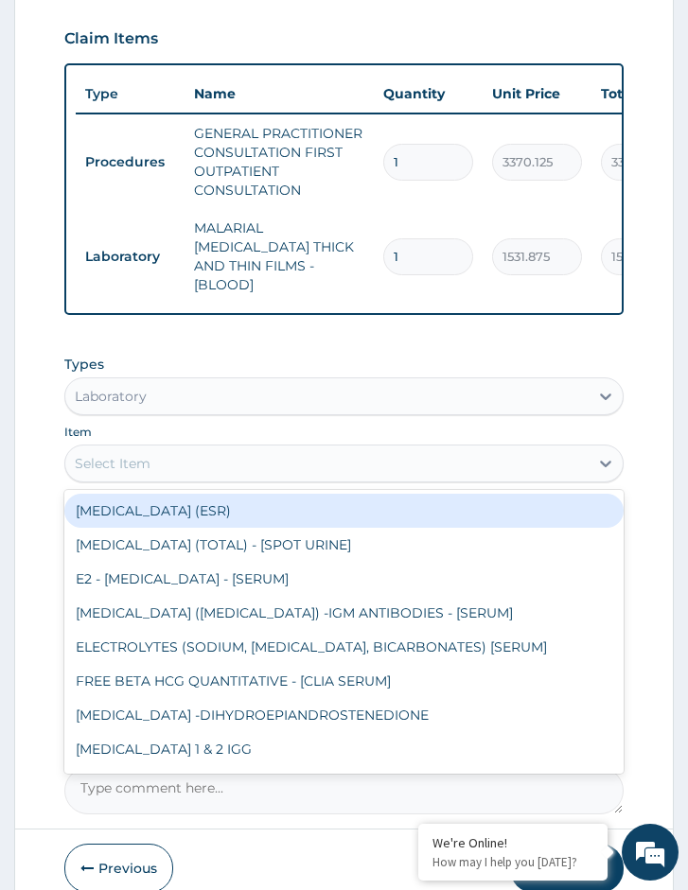
click at [145, 461] on div "Select Item" at bounding box center [113, 463] width 76 height 19
type input "fbc"
drag, startPoint x: 145, startPoint y: 461, endPoint x: 114, endPoint y: 468, distance: 32.1
click at [114, 468] on div "Select Item" at bounding box center [113, 463] width 76 height 19
type input "fbc"
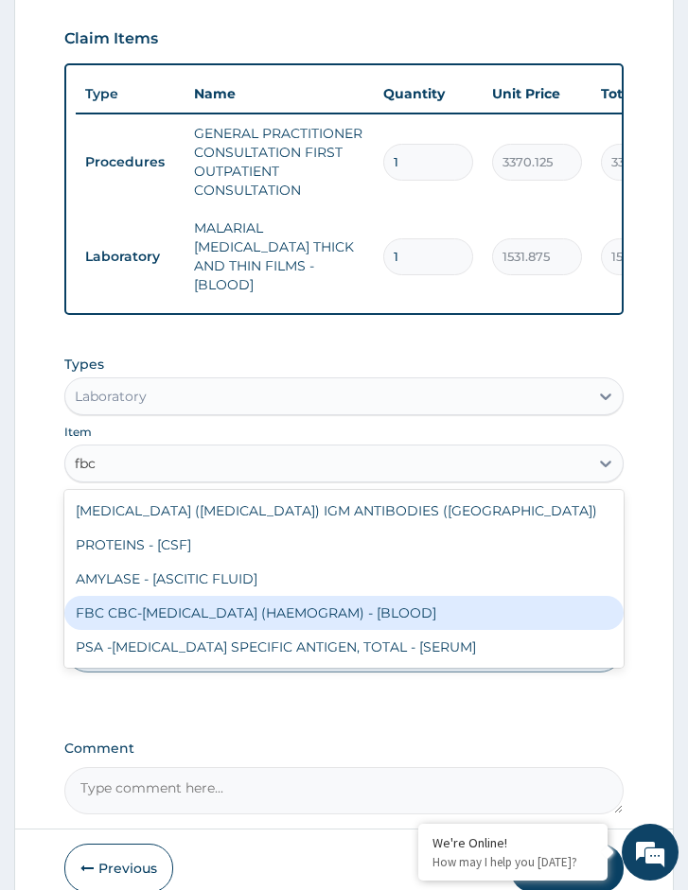
click at [178, 602] on div "FBC CBC-[MEDICAL_DATA] (HAEMOGRAM) - [BLOOD]" at bounding box center [343, 613] width 559 height 34
type input "4085"
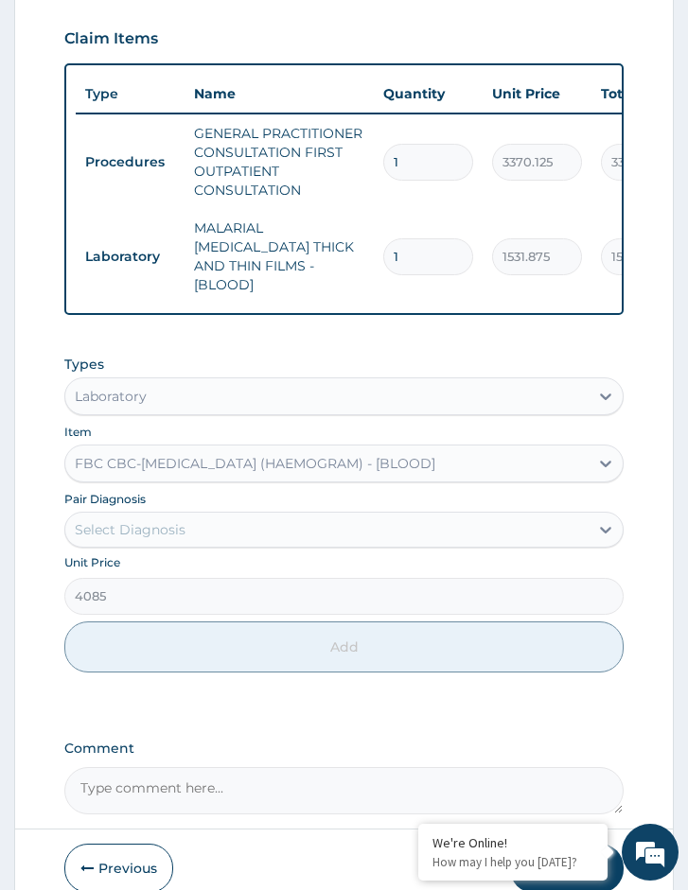
click at [162, 524] on div "Select Diagnosis" at bounding box center [130, 529] width 111 height 19
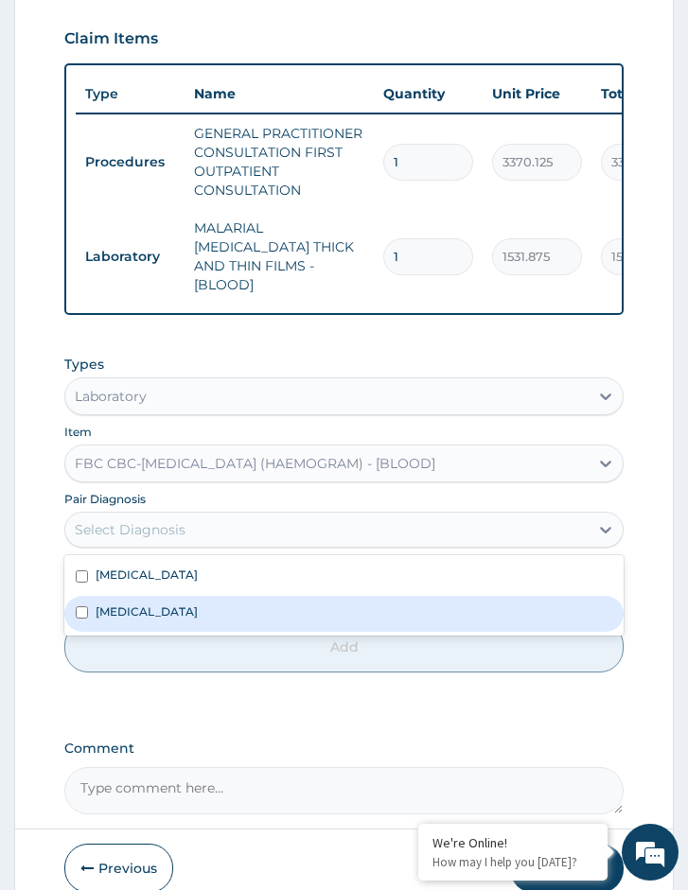
click at [160, 601] on div "[MEDICAL_DATA]" at bounding box center [343, 614] width 559 height 36
checkbox input "true"
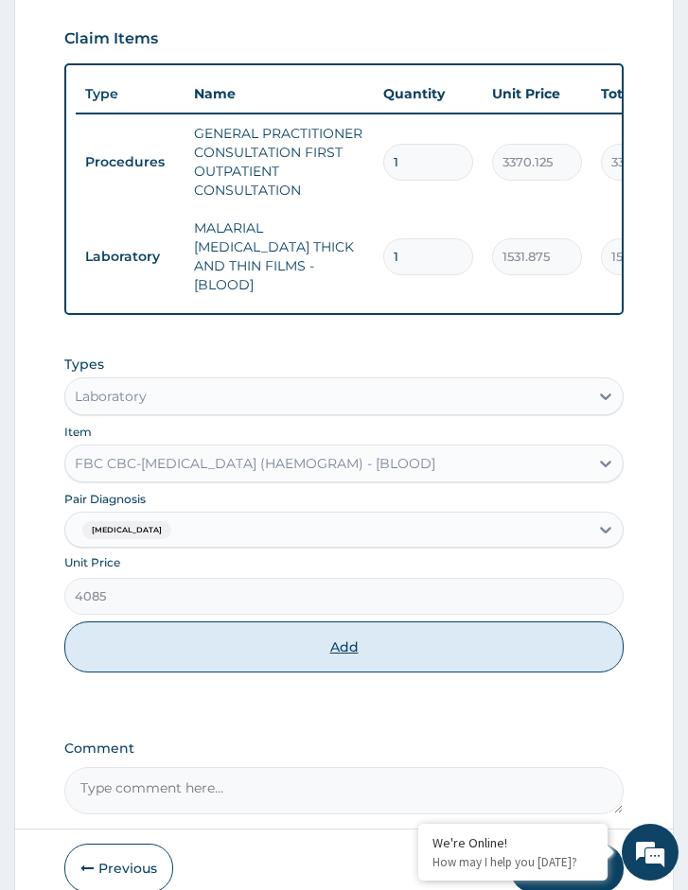
click at [174, 642] on button "Add" at bounding box center [343, 647] width 559 height 51
type input "0"
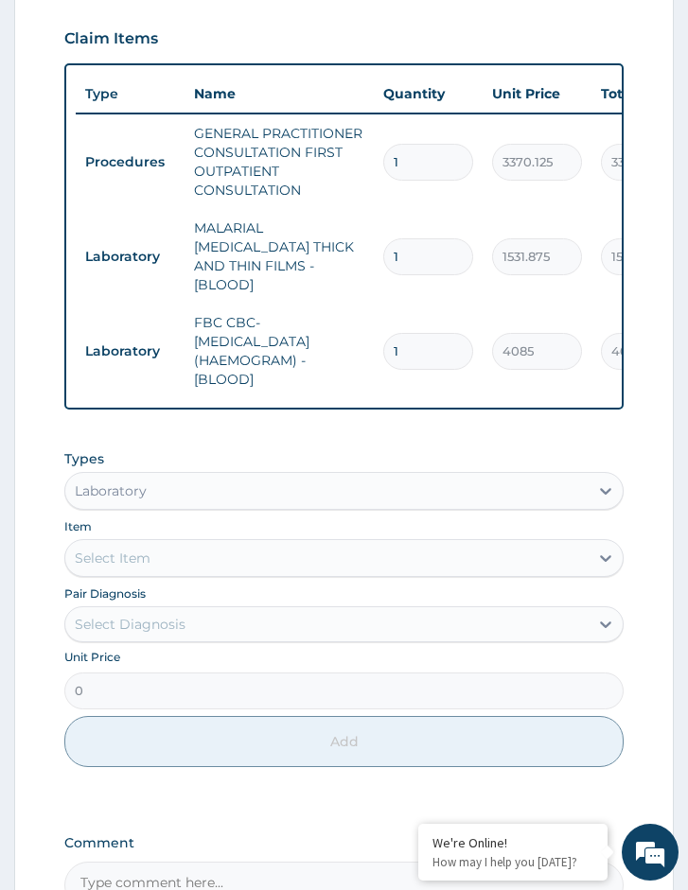
drag, startPoint x: 155, startPoint y: 498, endPoint x: 154, endPoint y: 509, distance: 11.4
click at [155, 500] on div "Laboratory" at bounding box center [326, 491] width 523 height 30
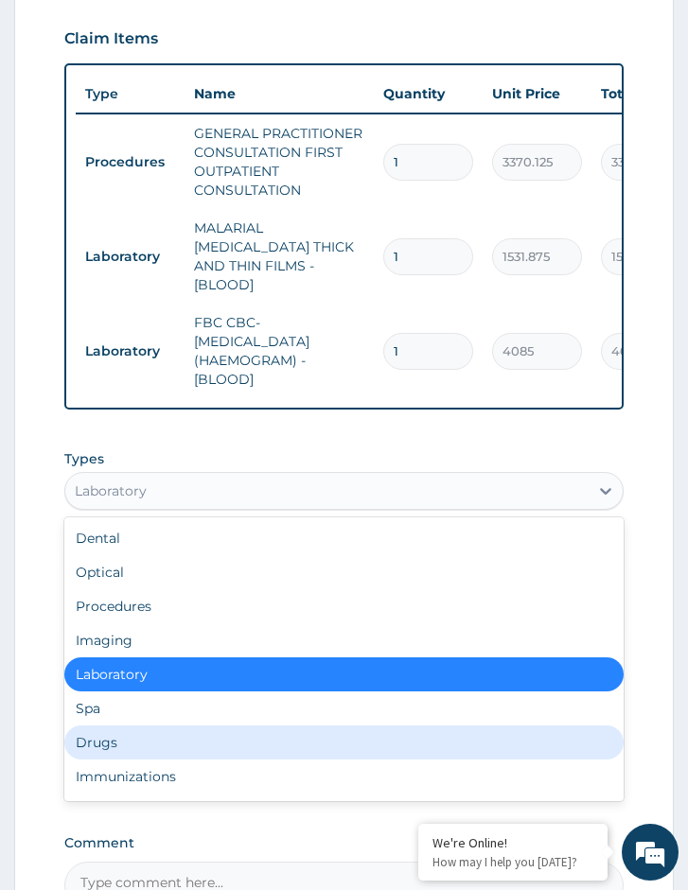
click at [173, 743] on div "Drugs" at bounding box center [343, 743] width 559 height 34
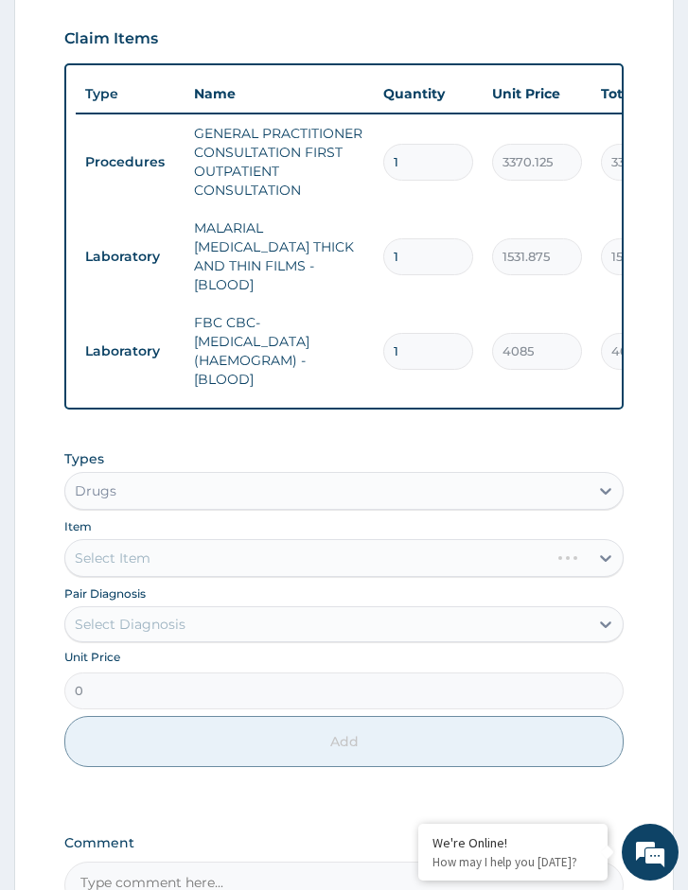
click at [213, 649] on div "Unit Price 0" at bounding box center [343, 679] width 559 height 60
drag, startPoint x: 213, startPoint y: 610, endPoint x: 202, endPoint y: 640, distance: 31.4
click at [210, 614] on div "Select Diagnosis" at bounding box center [326, 624] width 523 height 30
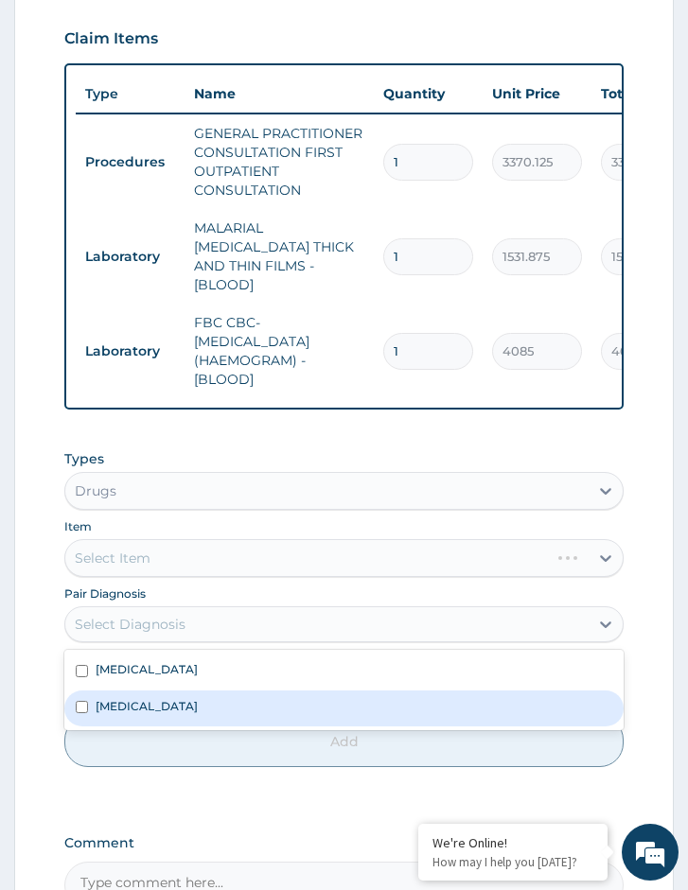
click at [193, 702] on div "[MEDICAL_DATA]" at bounding box center [343, 709] width 559 height 36
checkbox input "true"
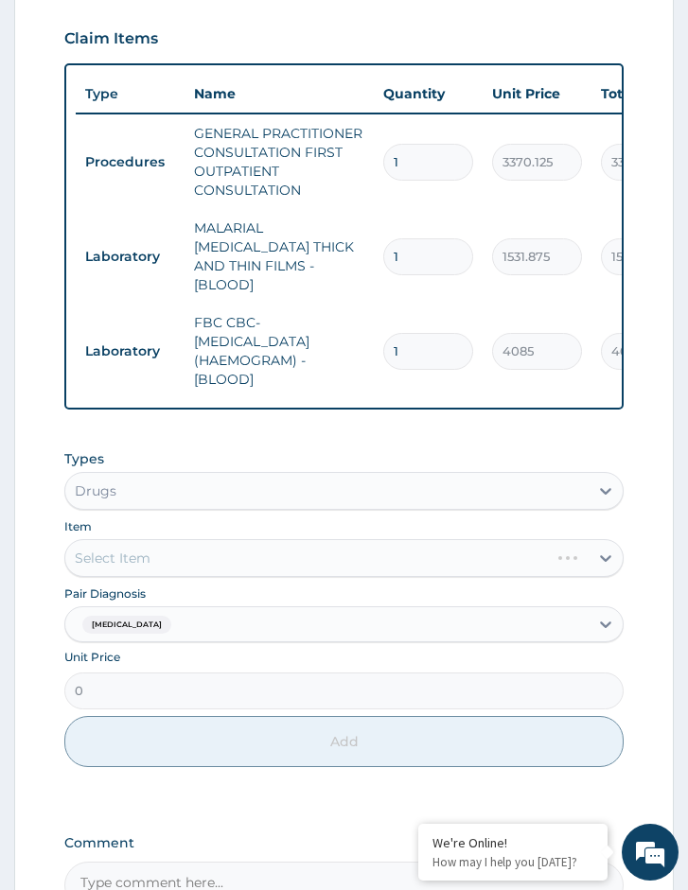
click at [234, 543] on div "Select Item" at bounding box center [343, 558] width 559 height 38
click at [353, 554] on div "Select Item" at bounding box center [343, 558] width 559 height 38
click at [248, 549] on div "Select Item" at bounding box center [343, 558] width 559 height 38
click at [385, 560] on div "Select Item" at bounding box center [343, 558] width 559 height 38
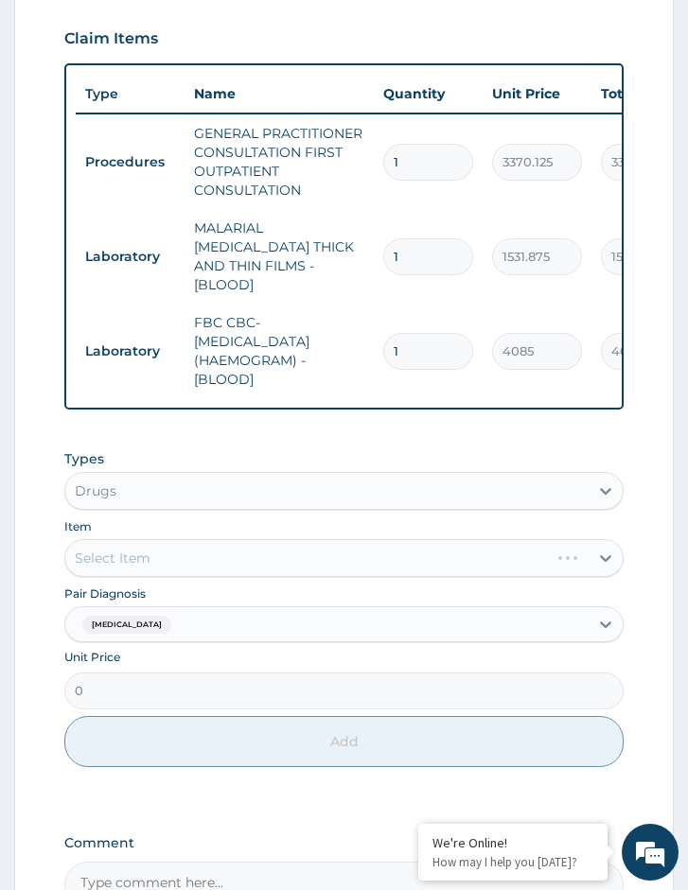
click at [339, 555] on div "Select Item" at bounding box center [343, 558] width 559 height 38
click at [460, 561] on div "Select Item" at bounding box center [343, 558] width 559 height 38
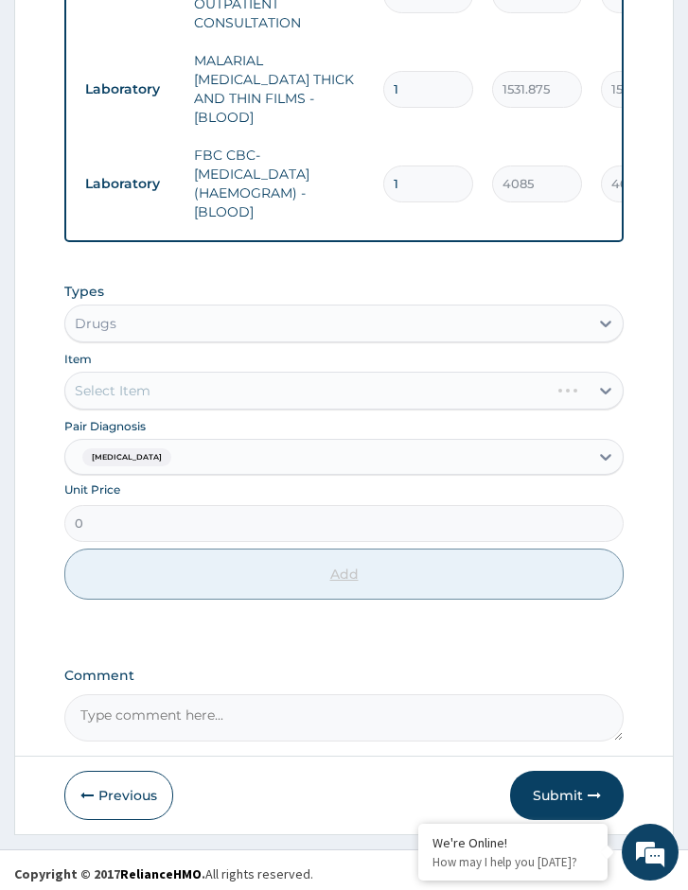
scroll to position [879, 0]
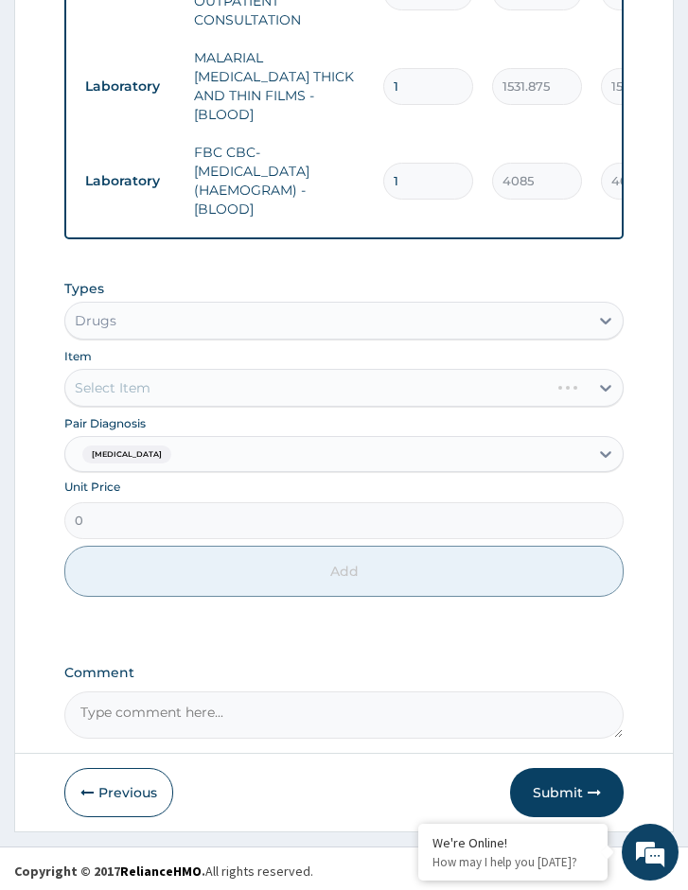
click at [176, 369] on div "Select Item" at bounding box center [343, 388] width 559 height 38
click at [131, 388] on div "Select Item" at bounding box center [343, 388] width 559 height 38
click at [184, 379] on div "Select Item" at bounding box center [343, 388] width 559 height 38
click at [165, 393] on div "Select Item" at bounding box center [343, 388] width 559 height 38
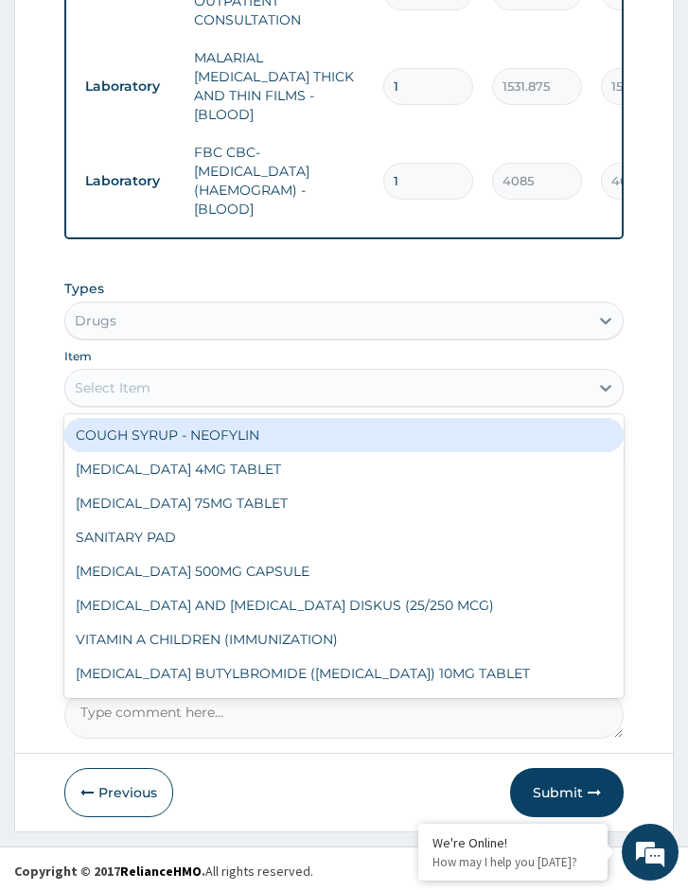
click at [258, 387] on div "Select Item" at bounding box center [326, 388] width 523 height 30
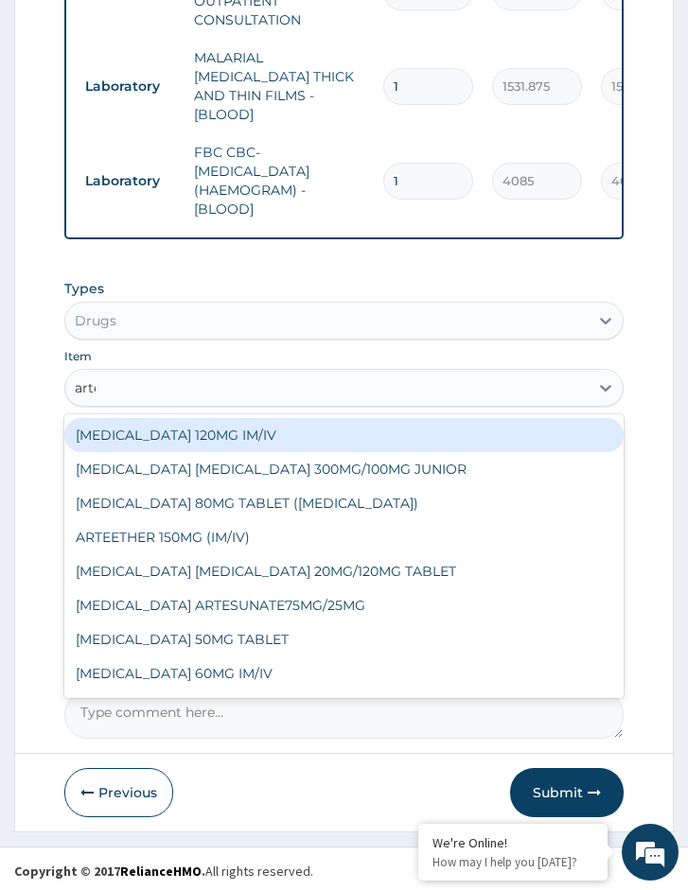
type input "artee"
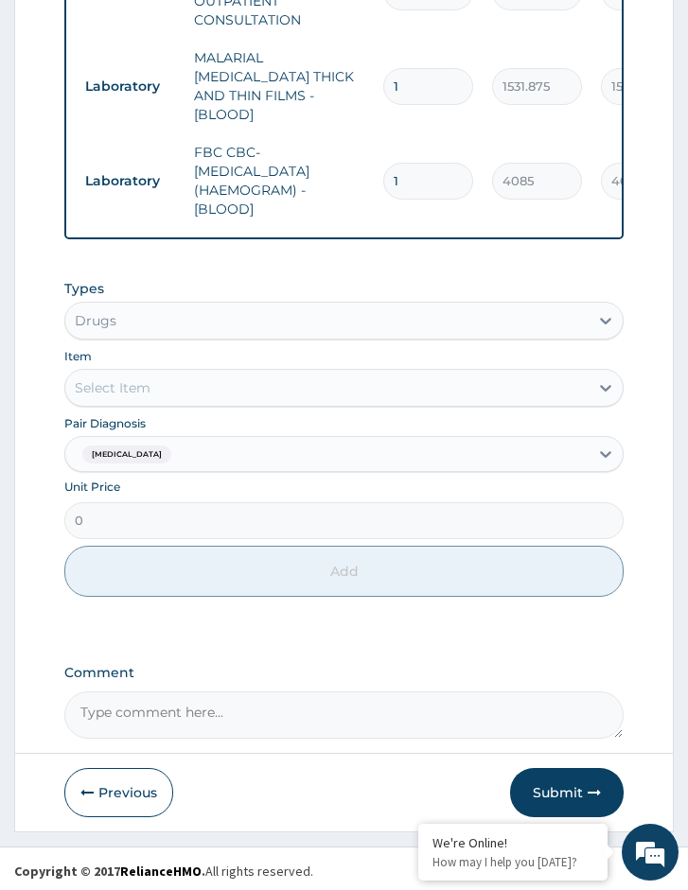
drag, startPoint x: 255, startPoint y: 389, endPoint x: 161, endPoint y: 389, distance: 94.6
click at [161, 389] on div "Select Item" at bounding box center [326, 388] width 523 height 30
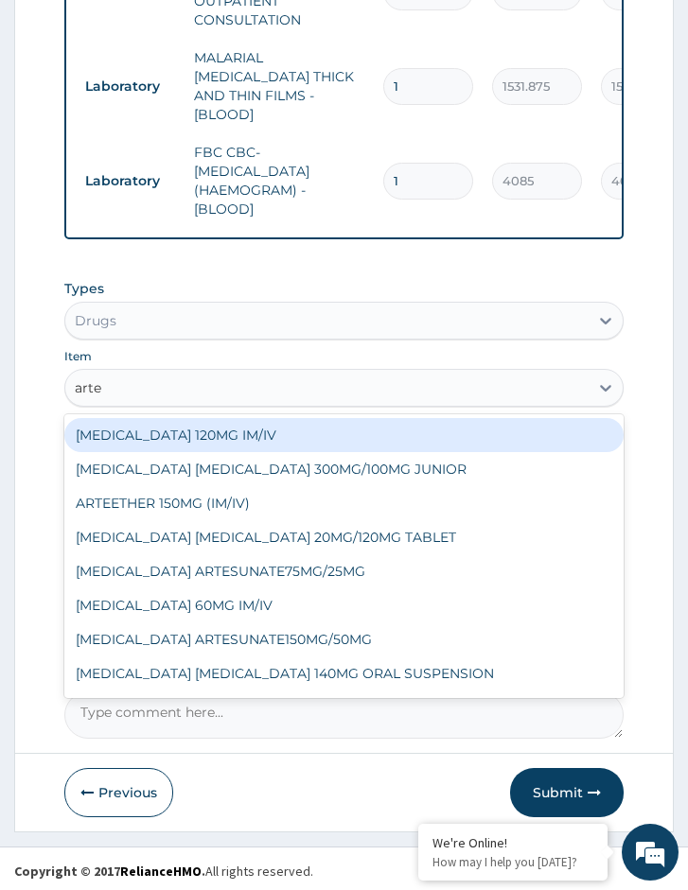
type input "artee"
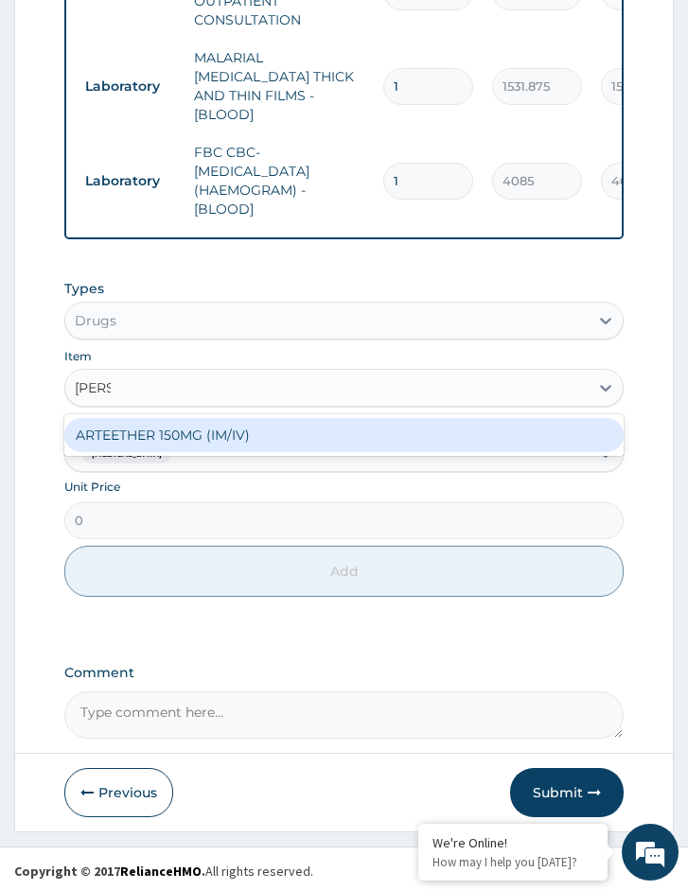
click at [160, 418] on div "ARTEETHER 150MG (IM/IV)" at bounding box center [343, 435] width 559 height 34
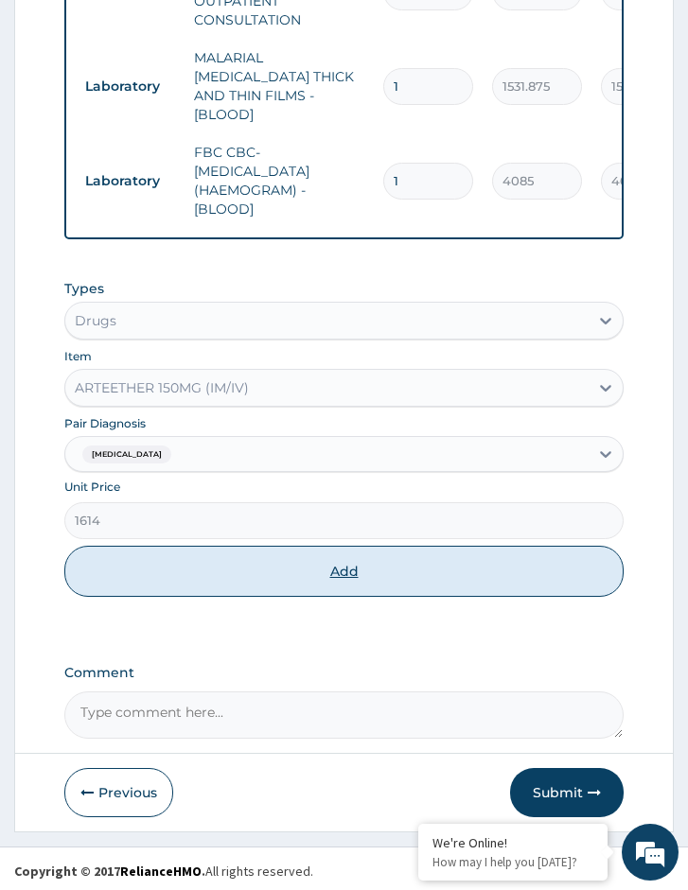
click at [202, 553] on button "Add" at bounding box center [343, 571] width 559 height 51
type input "0"
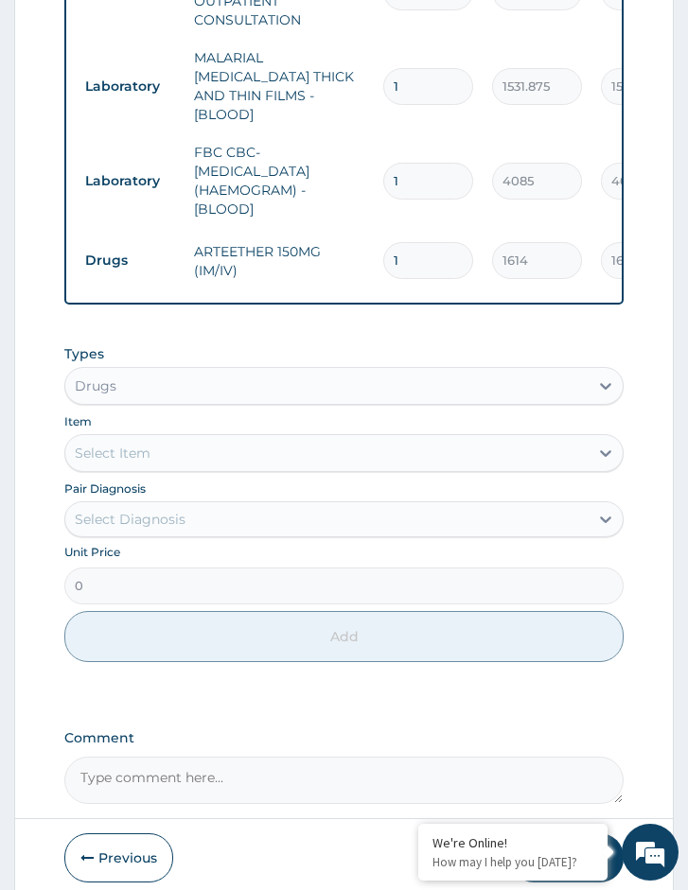
drag, startPoint x: 430, startPoint y: 233, endPoint x: 389, endPoint y: 234, distance: 40.7
click at [389, 242] on input "1" at bounding box center [428, 260] width 90 height 37
type input "3"
type input "4842.00"
type input "3"
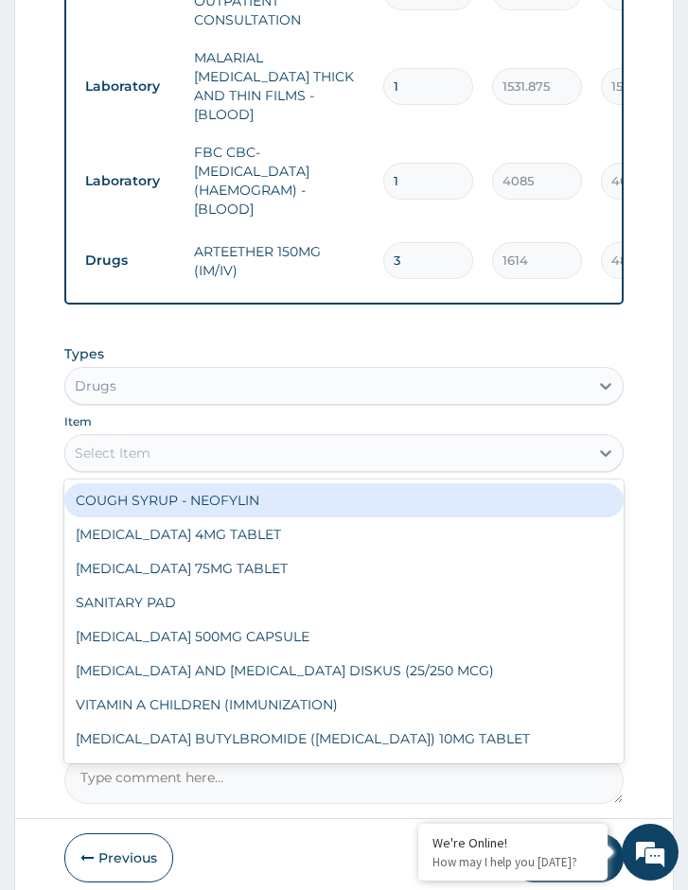
click at [268, 447] on div "Select Item" at bounding box center [326, 453] width 523 height 30
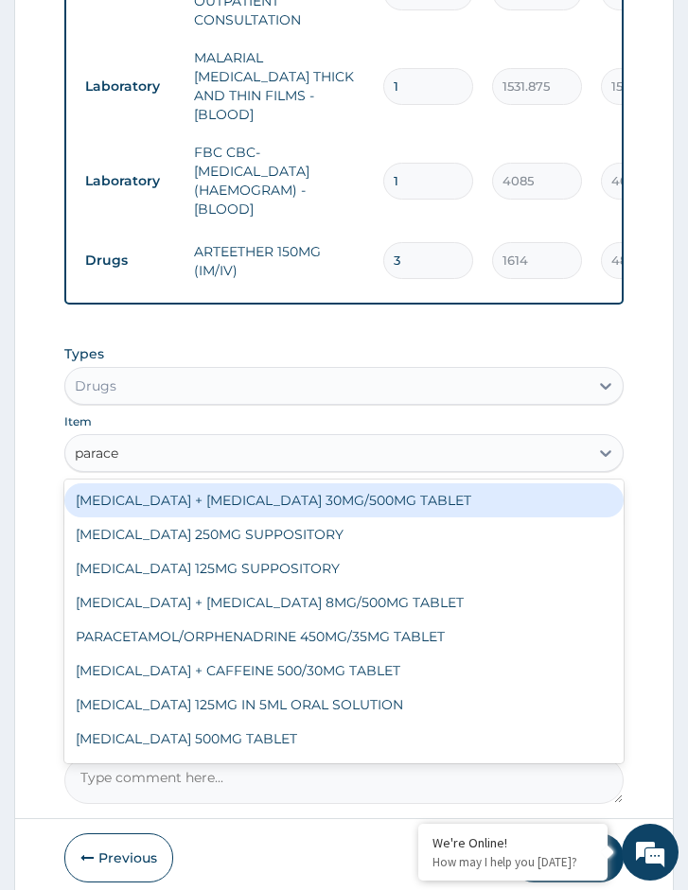
type input "paracet"
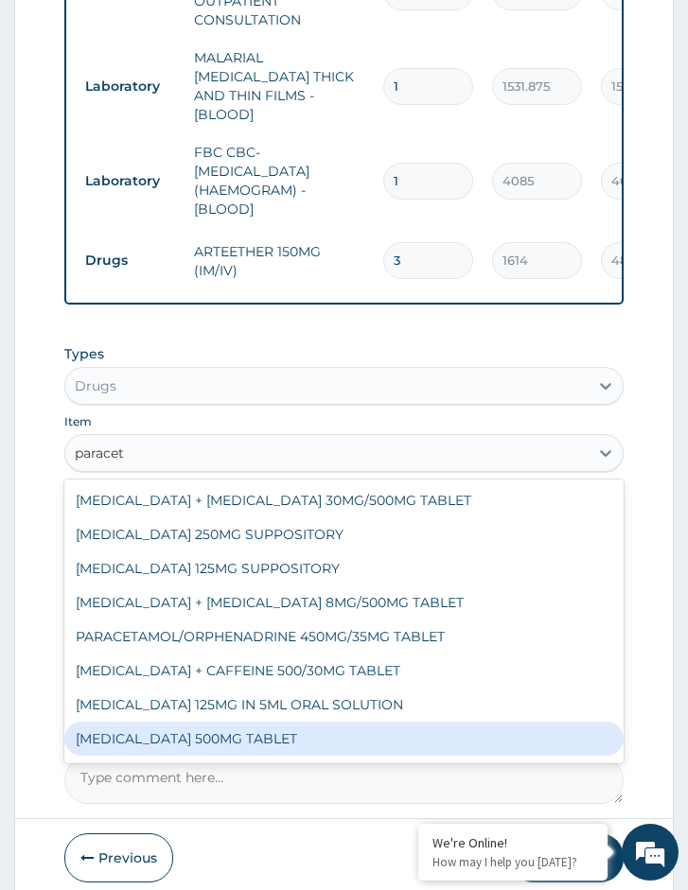
click at [277, 727] on div "PARACETAMOL 500MG TABLET" at bounding box center [343, 739] width 559 height 34
type input "30"
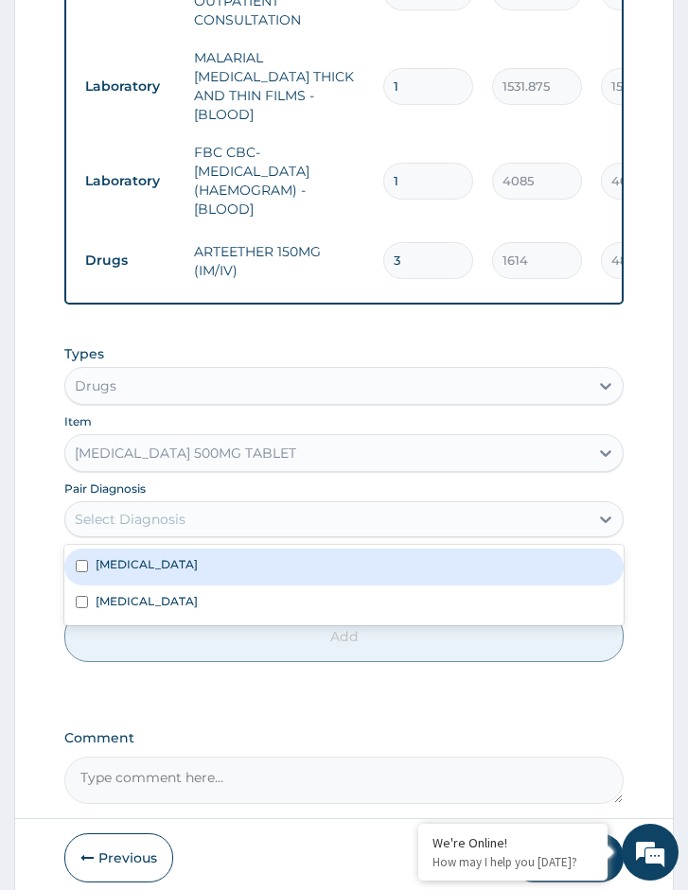
click at [216, 514] on div "Select Diagnosis" at bounding box center [326, 519] width 523 height 30
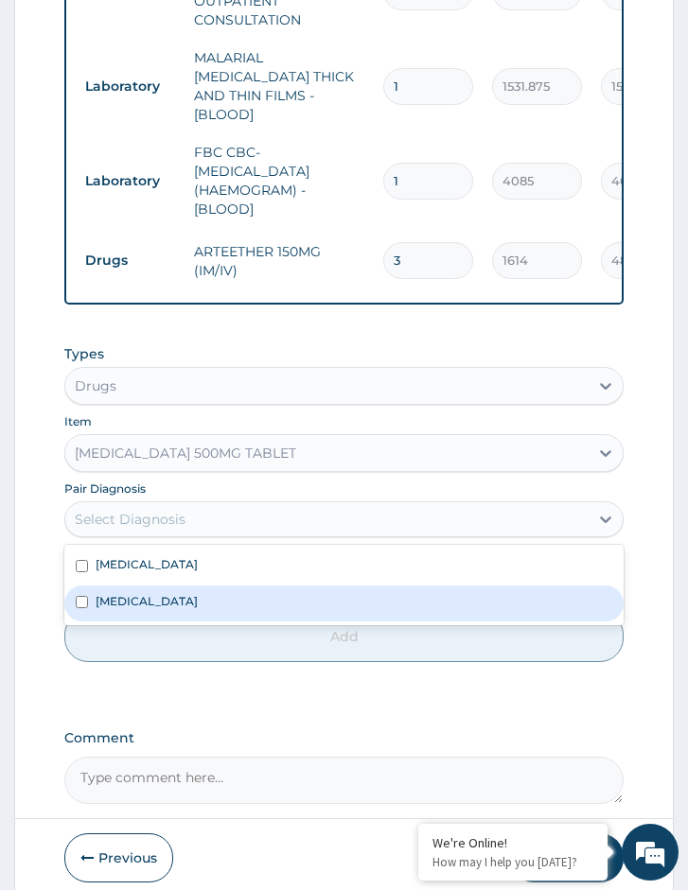
click at [201, 587] on div "Malaria" at bounding box center [343, 604] width 559 height 36
checkbox input "true"
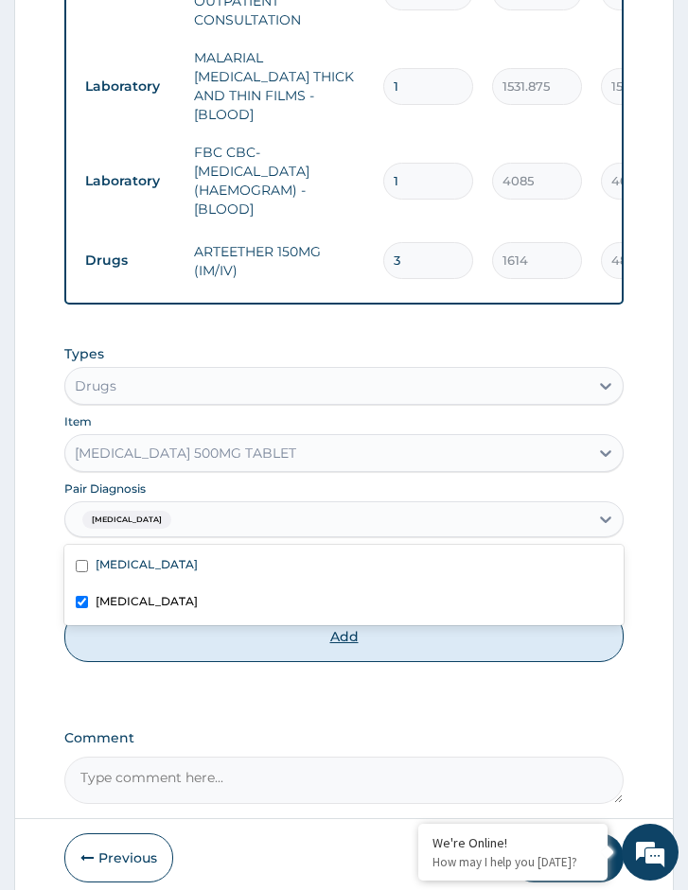
click at [220, 647] on button "Add" at bounding box center [343, 636] width 559 height 51
type input "0"
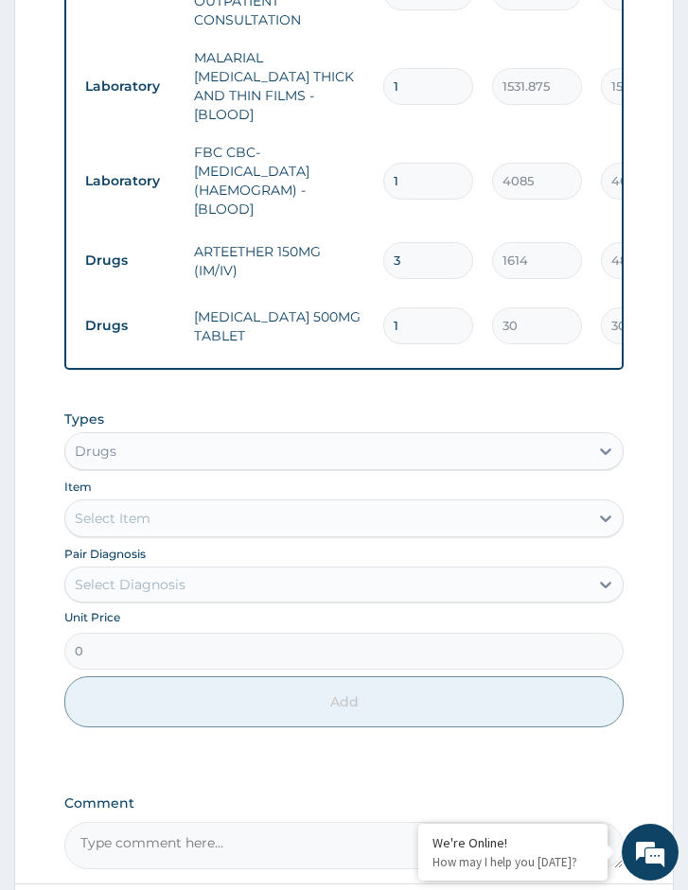
drag, startPoint x: 422, startPoint y: 305, endPoint x: 367, endPoint y: 303, distance: 54.9
click at [367, 303] on tr "Drugs PARACETAMOL 500MG TABLET 1 30 30.00 Malaria Delete" at bounding box center [539, 325] width 927 height 65
type input "9"
type input "270.00"
type input "9"
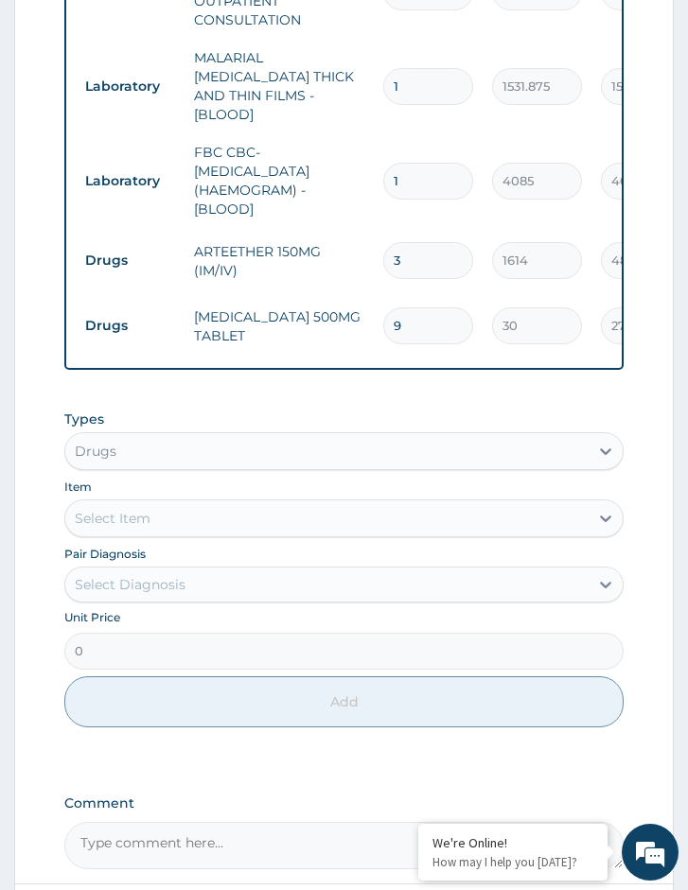
click at [218, 535] on div "Types Drugs Item Select Item Pair Diagnosis Select Diagnosis Unit Price 0 Add" at bounding box center [343, 568] width 559 height 337
click at [217, 519] on div "Select Item" at bounding box center [326, 518] width 523 height 30
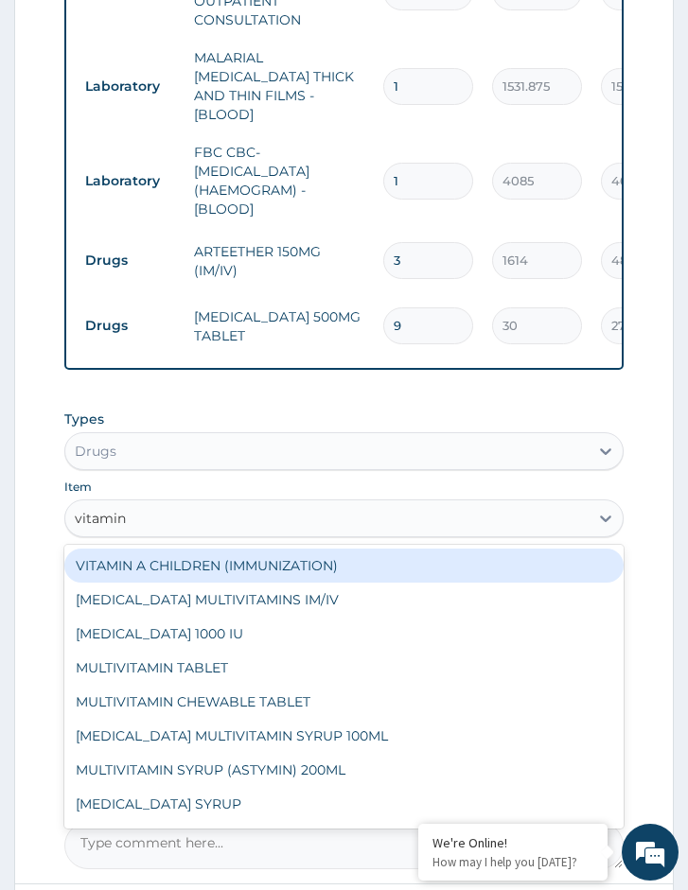
type input "vitamin c"
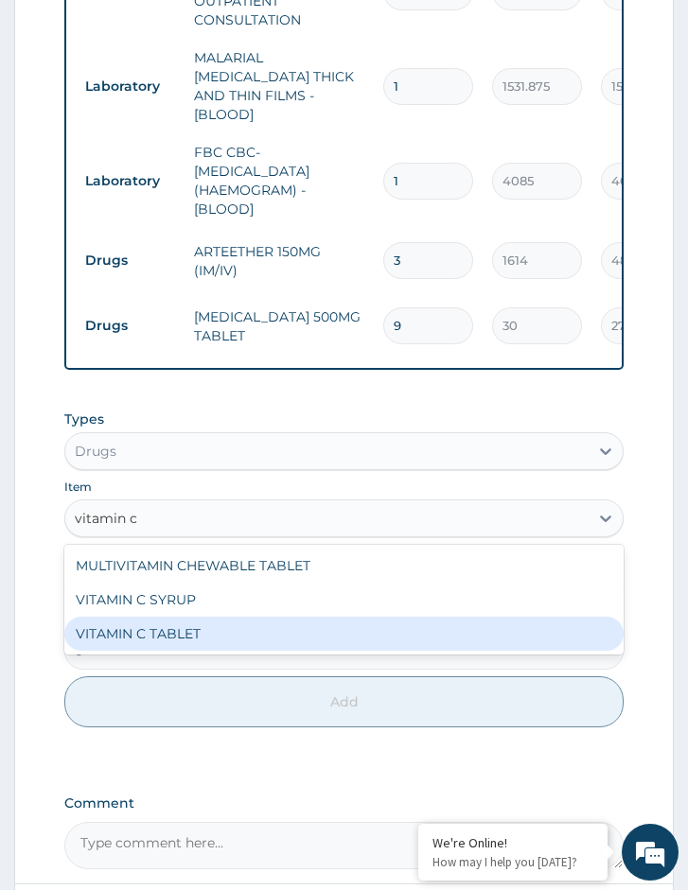
click at [167, 622] on div "VITAMIN C TABLET" at bounding box center [343, 634] width 559 height 34
type input "20"
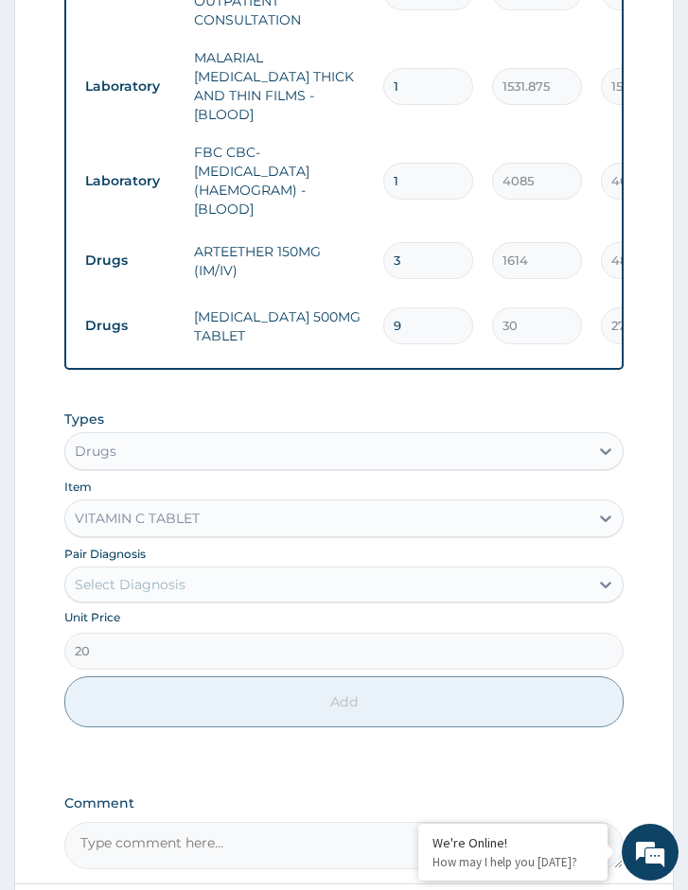
click at [254, 587] on div "Select Diagnosis" at bounding box center [326, 585] width 523 height 30
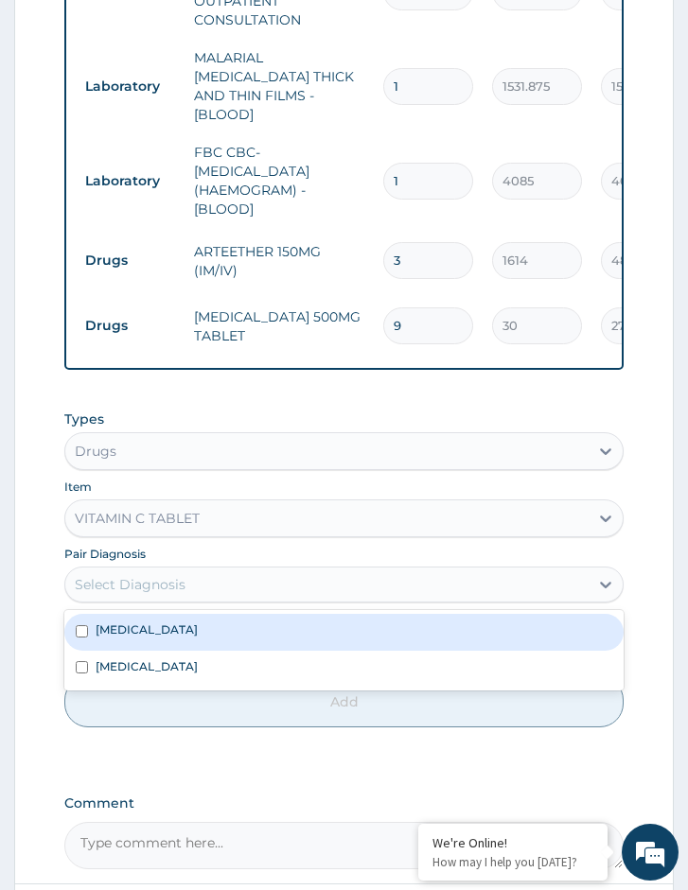
click at [248, 635] on div "Lower respiratory tract infection" at bounding box center [343, 632] width 559 height 36
checkbox input "true"
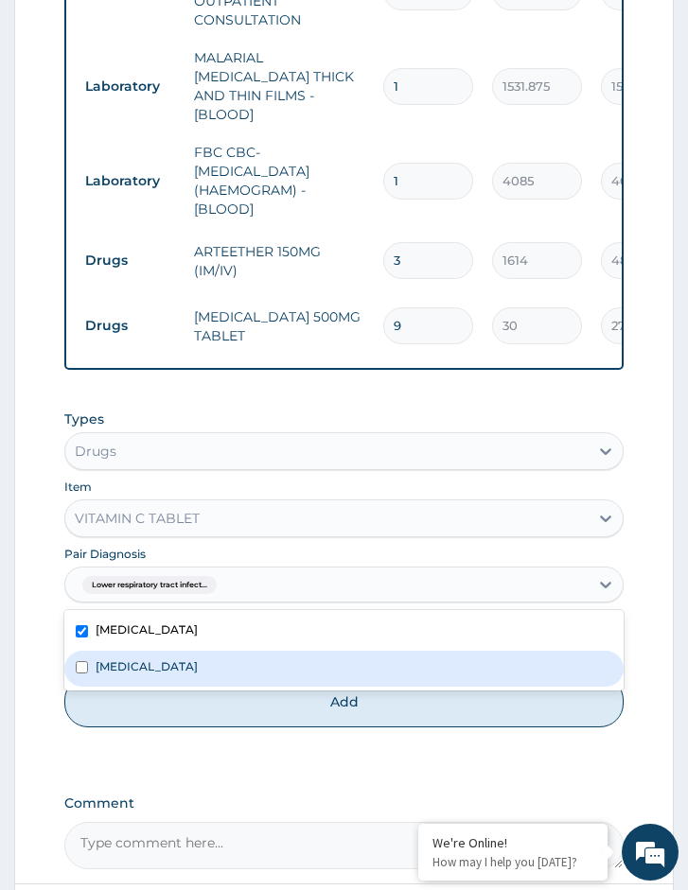
click at [242, 668] on div "Malaria" at bounding box center [343, 669] width 559 height 36
checkbox input "true"
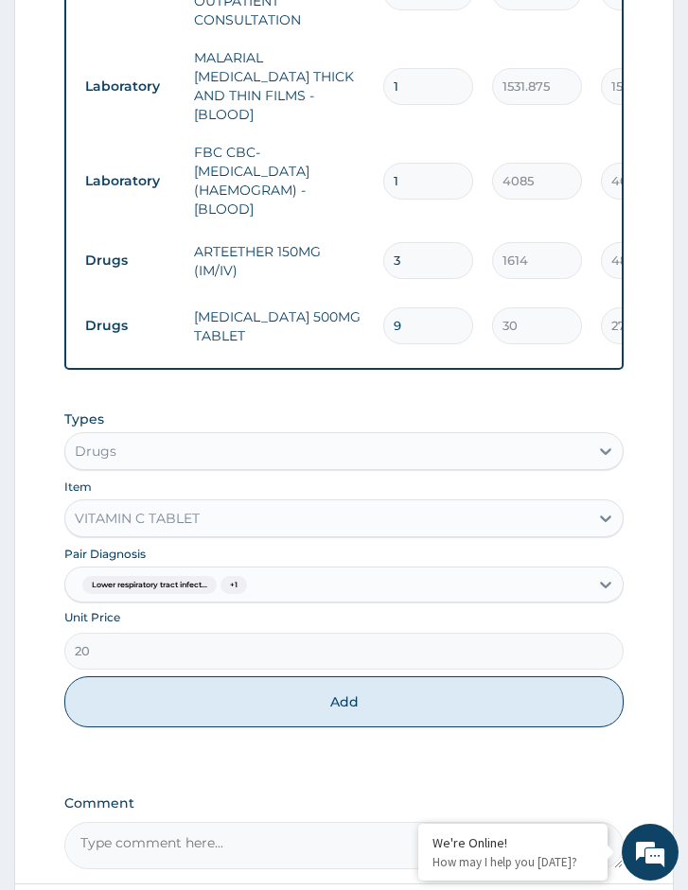
click at [300, 734] on div "Types Drugs Item VITAMIN C TABLET Pair Diagnosis Lower respiratory tract infect…" at bounding box center [343, 582] width 559 height 365
click at [303, 721] on button "Add" at bounding box center [343, 701] width 559 height 51
type input "0"
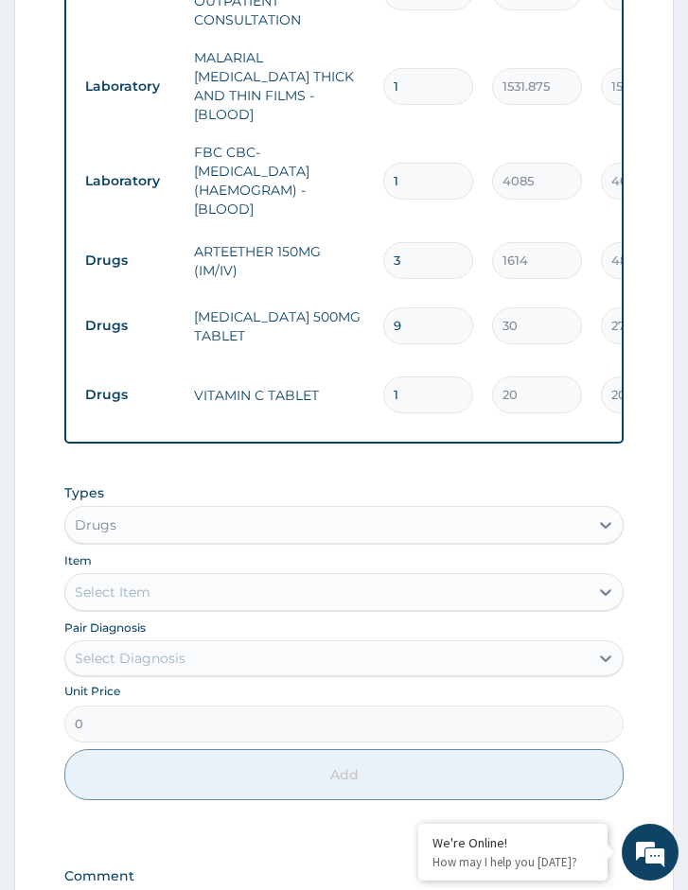
type input "0.00"
type input "2"
type input "40.00"
type input "20"
type input "400.00"
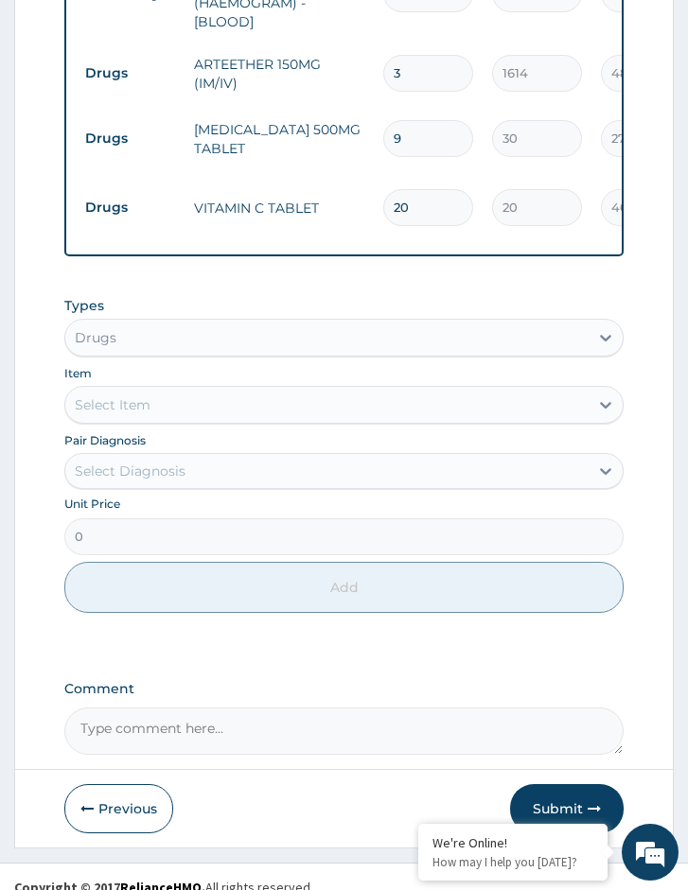
scroll to position [1082, 0]
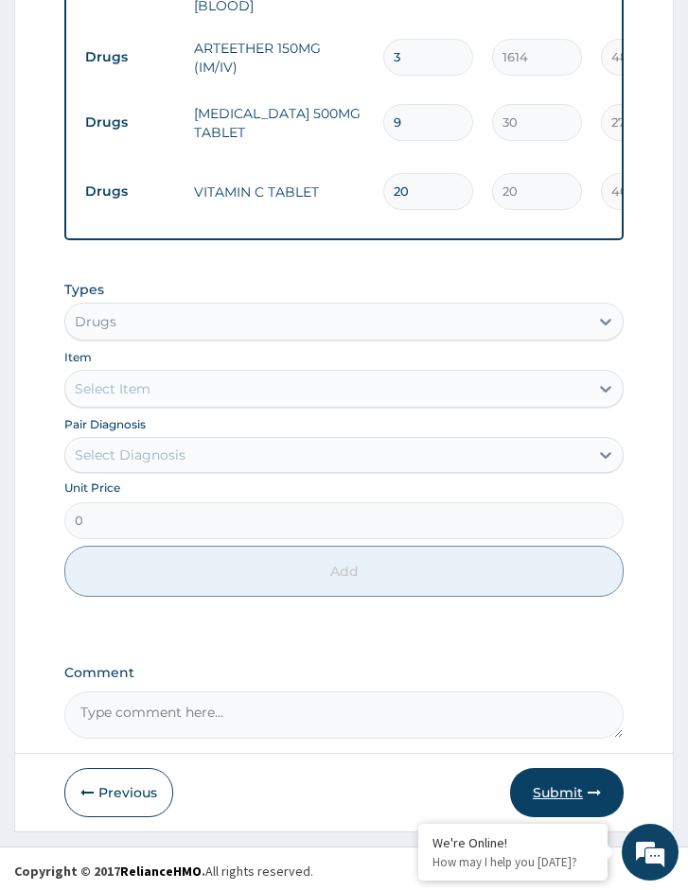
type input "20"
click at [564, 782] on button "Submit" at bounding box center [567, 792] width 114 height 49
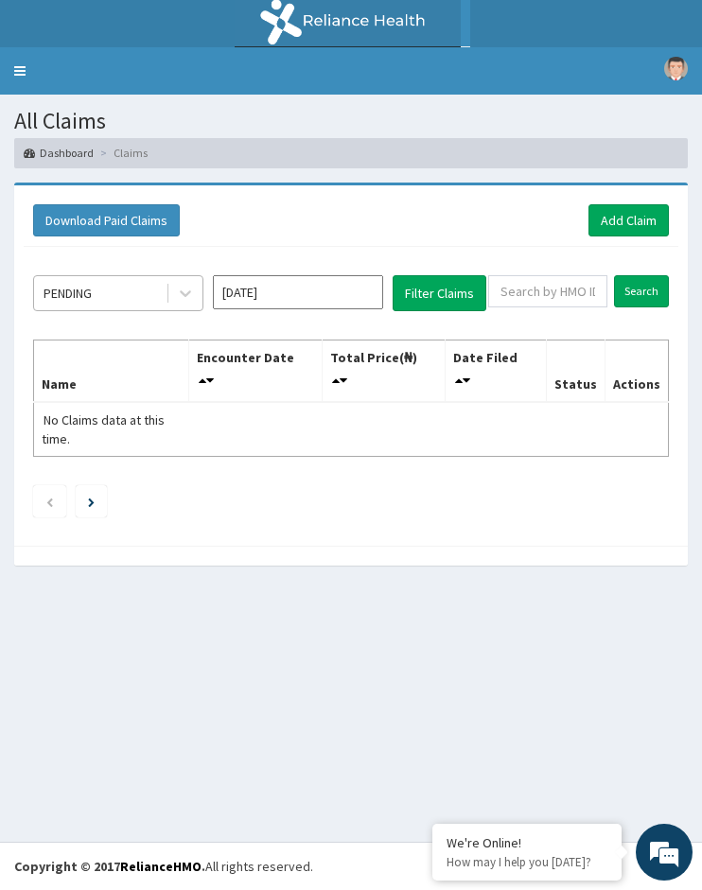
click at [106, 289] on div "PENDING" at bounding box center [99, 293] width 131 height 30
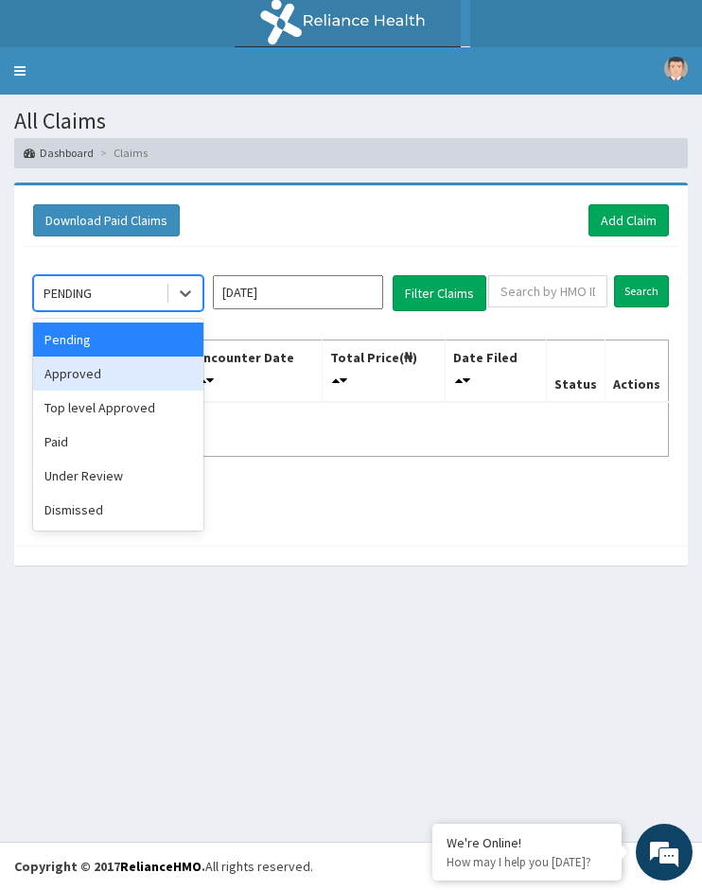
click at [87, 370] on div "Approved" at bounding box center [118, 374] width 170 height 34
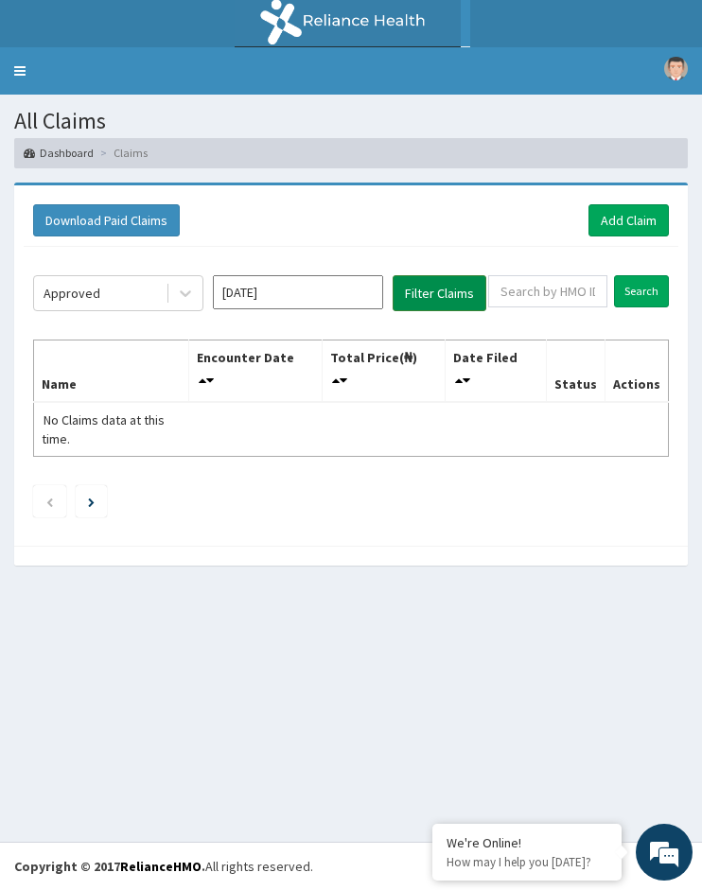
click at [469, 301] on button "Filter Claims" at bounding box center [440, 293] width 94 height 36
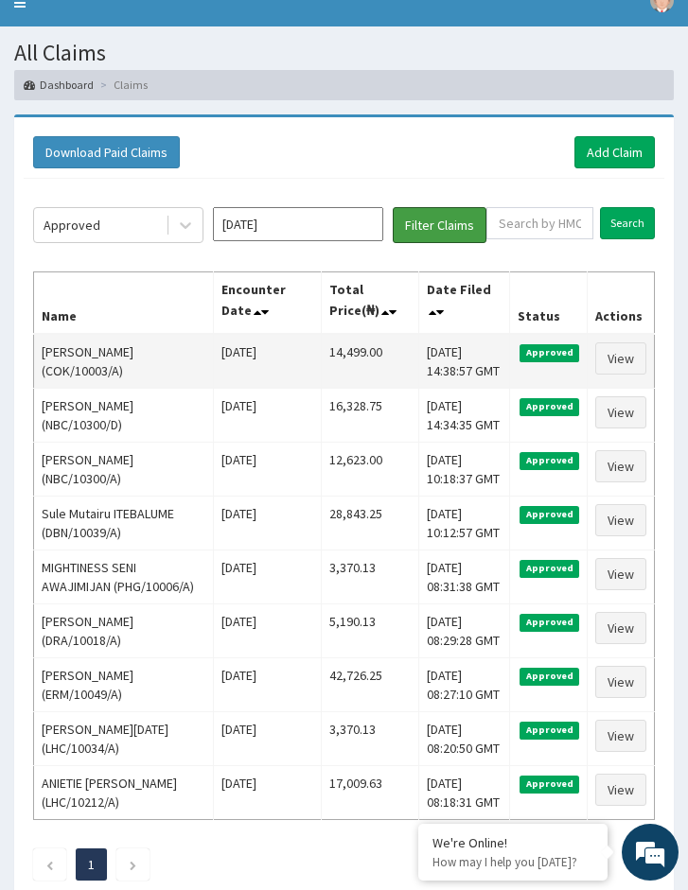
scroll to position [18, 0]
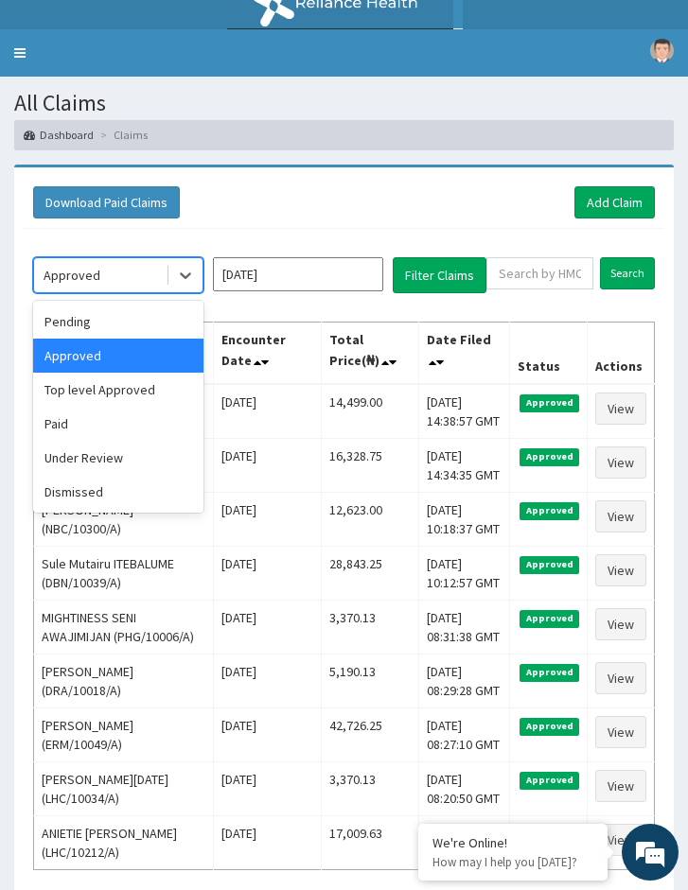
click at [119, 284] on div "Approved" at bounding box center [99, 275] width 131 height 30
click at [96, 421] on div "Paid" at bounding box center [118, 424] width 170 height 34
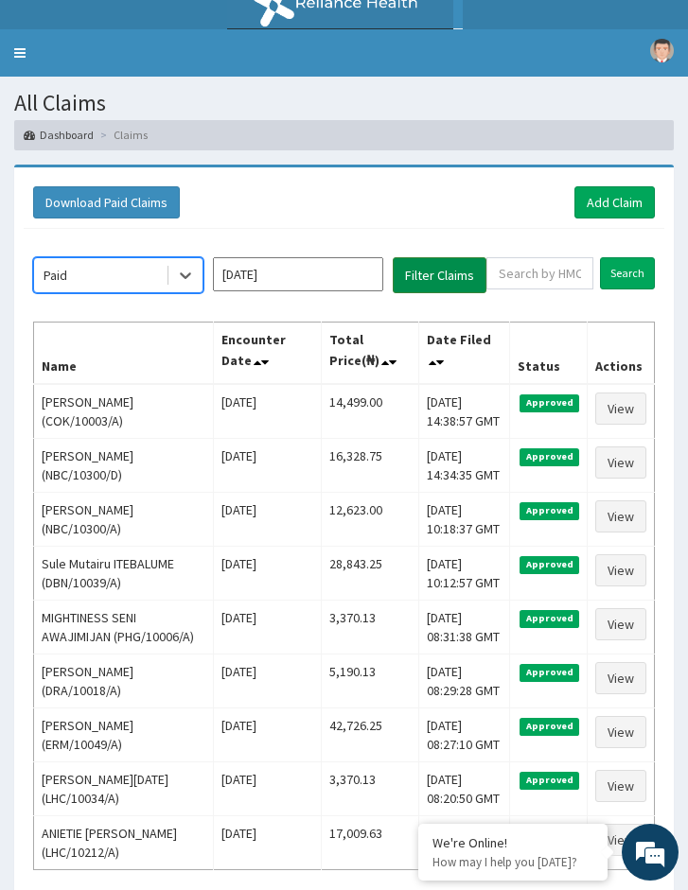
click at [434, 276] on button "Filter Claims" at bounding box center [440, 275] width 94 height 36
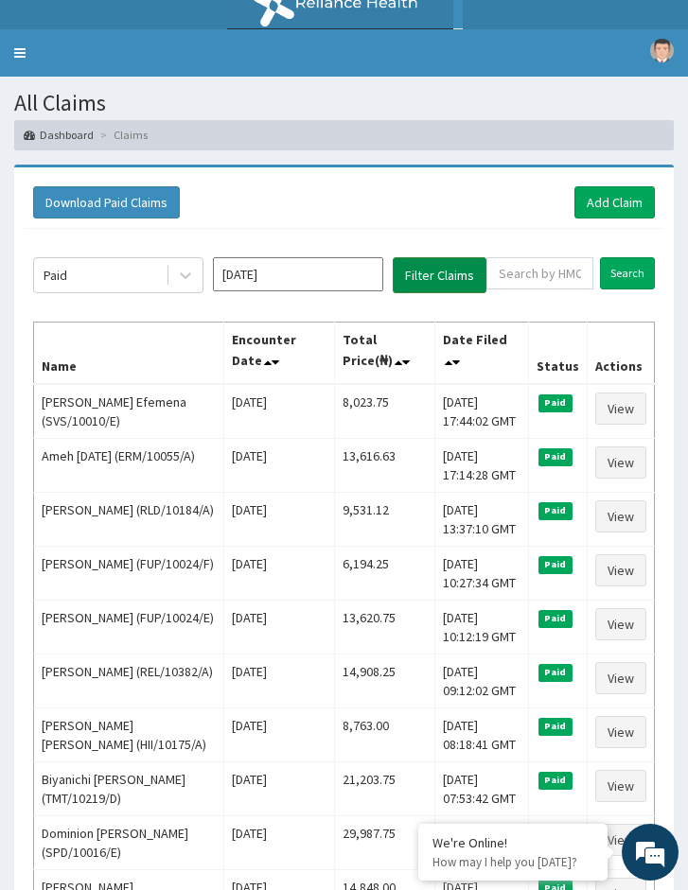
click at [432, 281] on button "Filter Claims" at bounding box center [440, 275] width 94 height 36
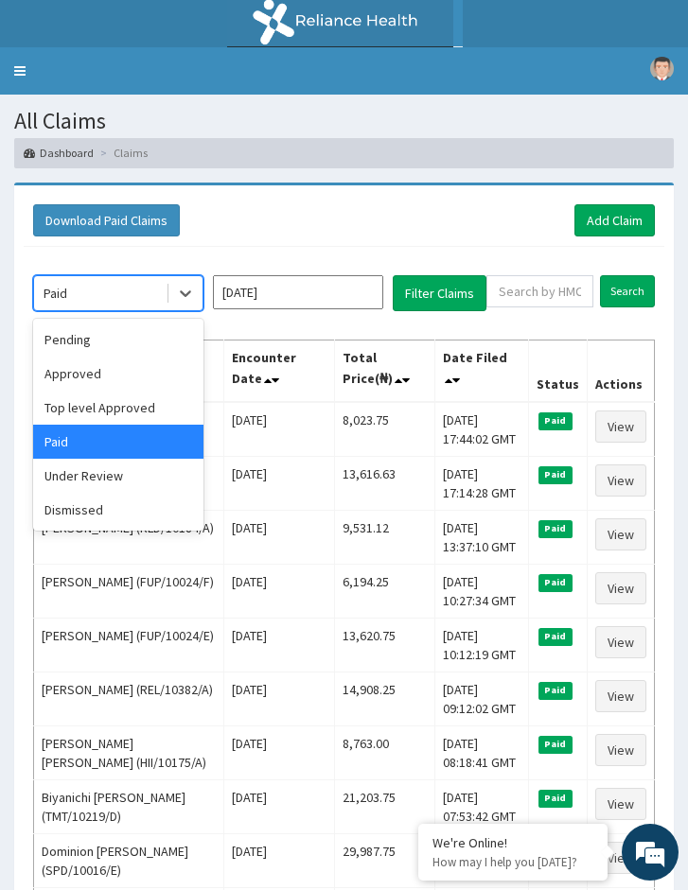
click at [124, 304] on div "Paid" at bounding box center [99, 293] width 131 height 30
click at [85, 347] on div "Pending" at bounding box center [118, 340] width 170 height 34
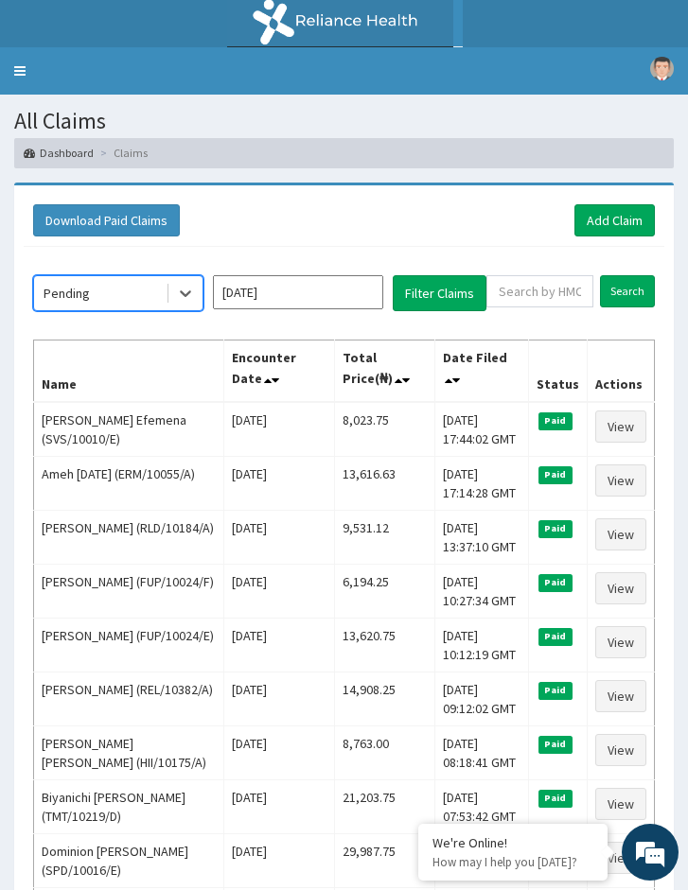
click at [103, 293] on div "Pending" at bounding box center [99, 293] width 131 height 30
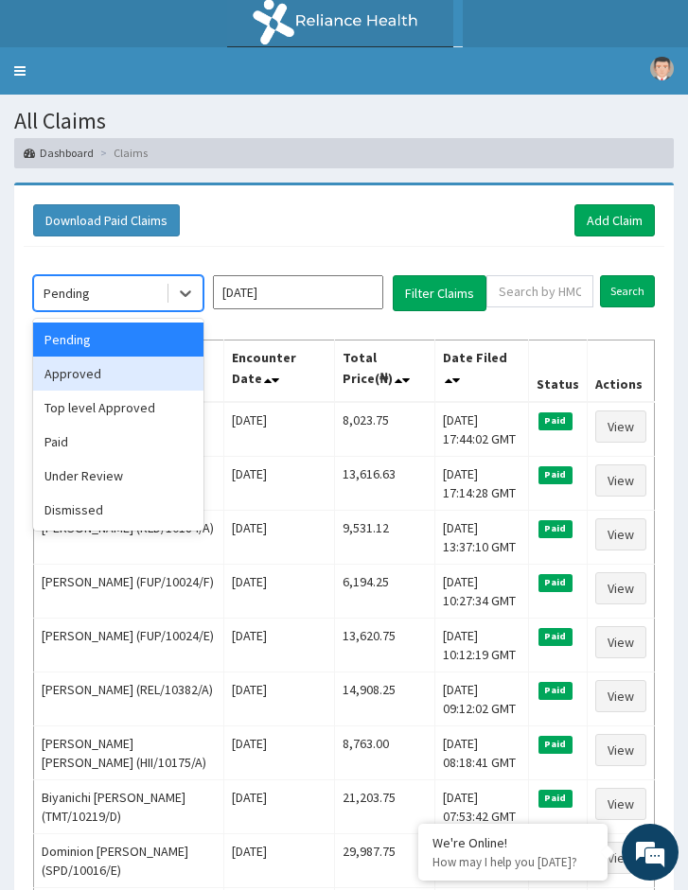
click at [93, 377] on div "Approved" at bounding box center [118, 374] width 170 height 34
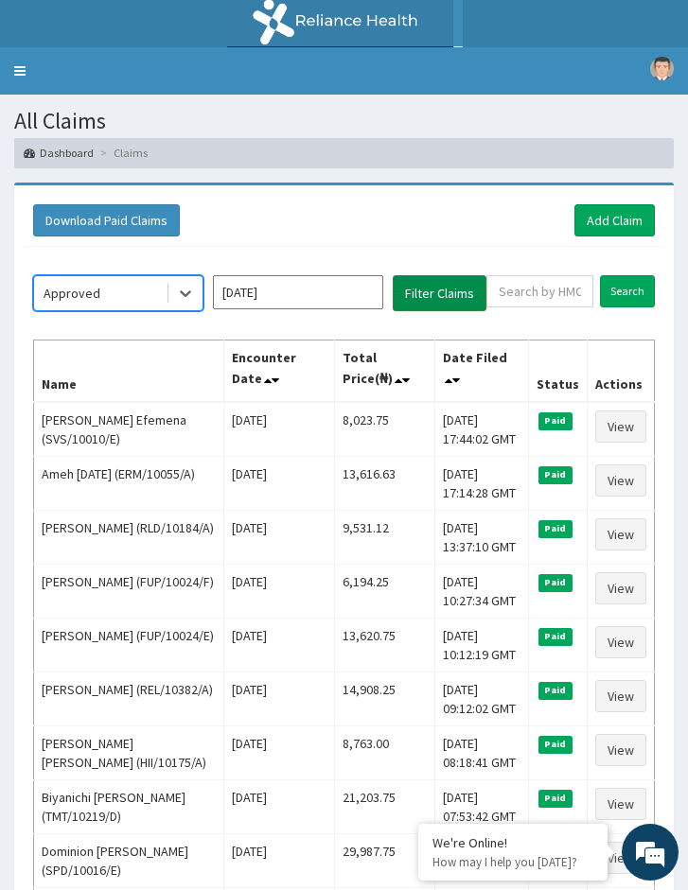
click at [435, 309] on button "Filter Claims" at bounding box center [440, 293] width 94 height 36
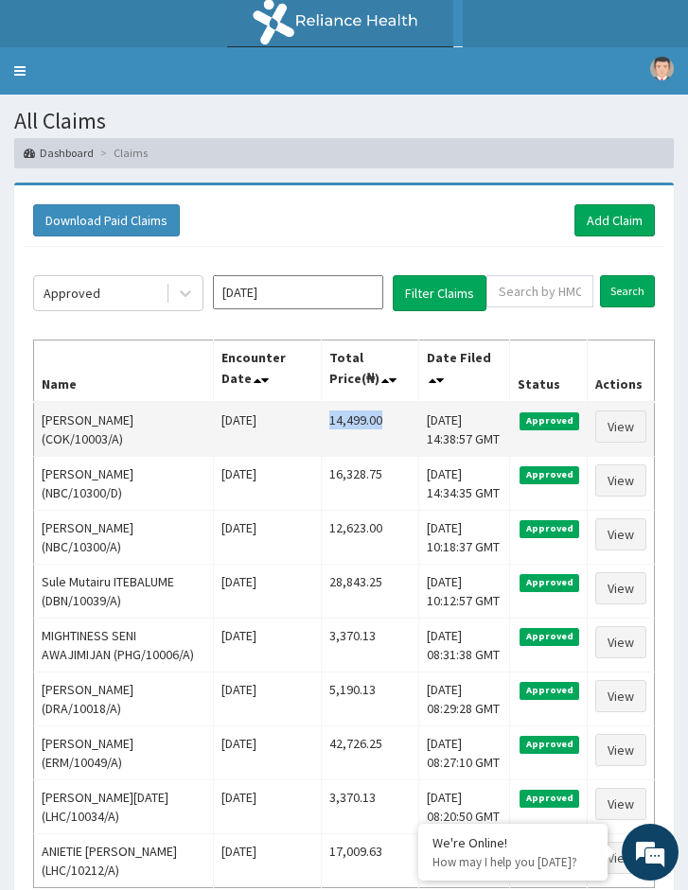
drag, startPoint x: 374, startPoint y: 416, endPoint x: 315, endPoint y: 423, distance: 59.0
click at [322, 423] on td "14,499.00" at bounding box center [370, 429] width 97 height 55
copy td "14,499.00"
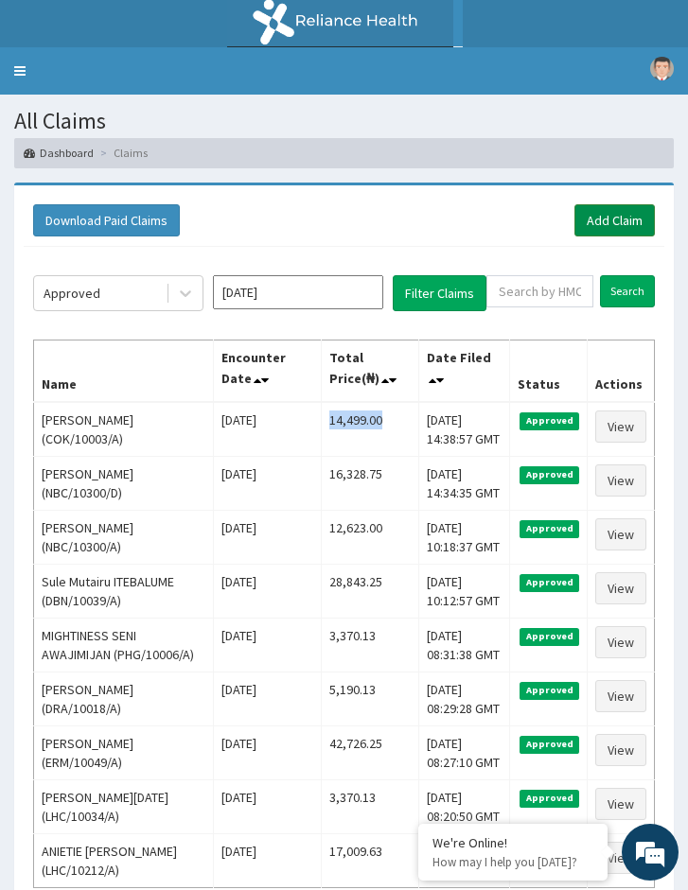
click at [609, 228] on link "Add Claim" at bounding box center [614, 220] width 80 height 32
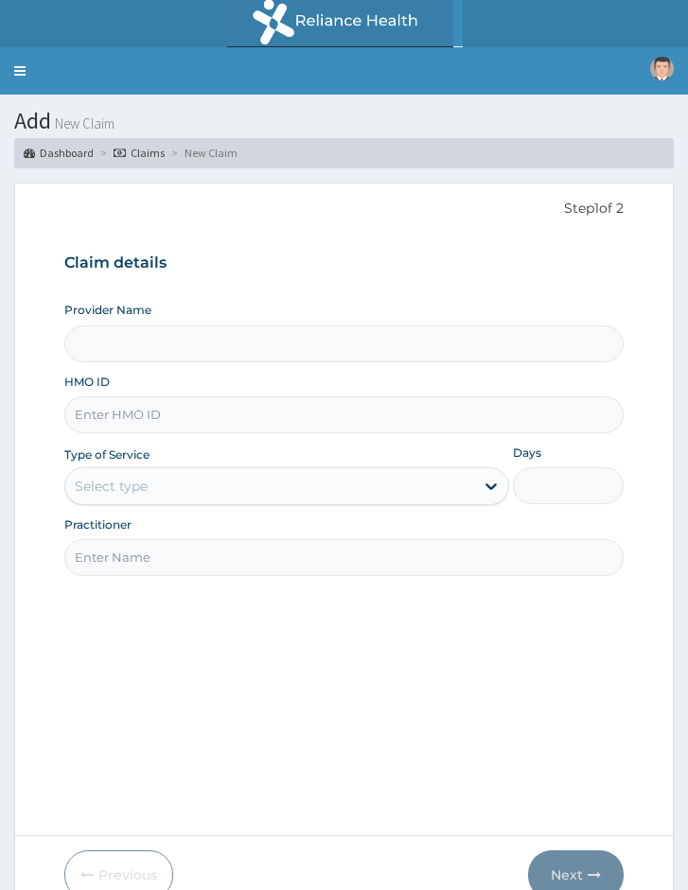
click at [182, 434] on div "Provider Name HMO ID Type of Service Select type Days Practitioner" at bounding box center [343, 439] width 559 height 274
click at [190, 412] on input "HMO ID" at bounding box center [343, 414] width 559 height 37
paste input "NEM/10071/A"
type input "NEM/10071/A"
click at [152, 482] on div "Select type" at bounding box center [269, 486] width 408 height 30
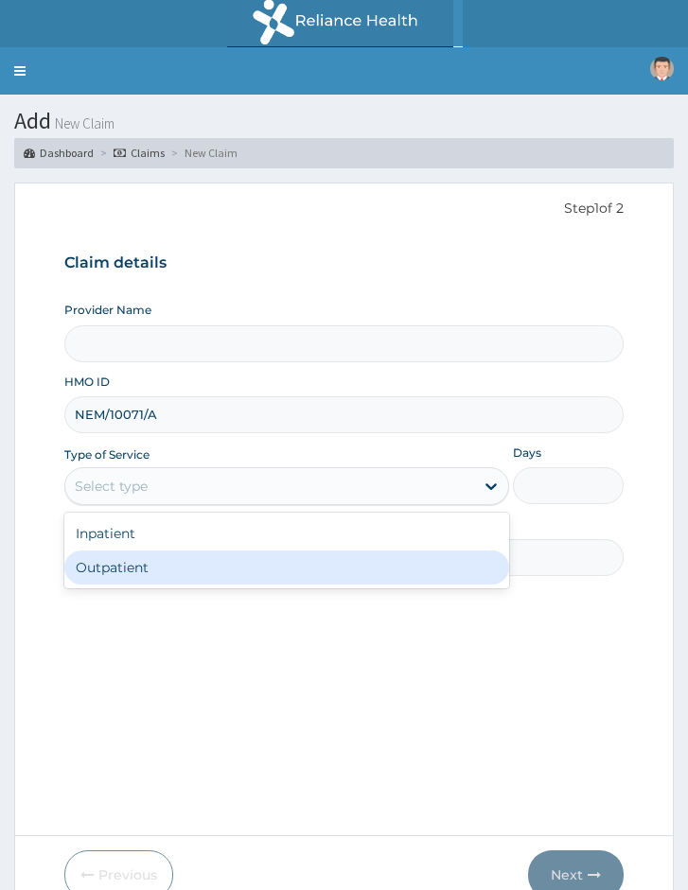
click at [164, 552] on div "Outpatient" at bounding box center [286, 568] width 444 height 34
type input "1"
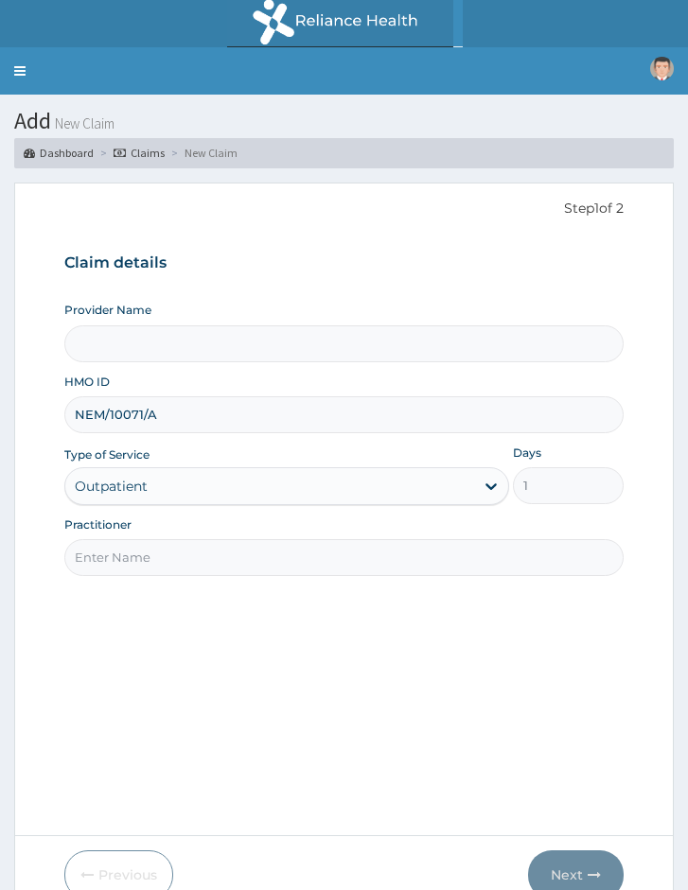
click at [168, 552] on input "Practitioner" at bounding box center [343, 557] width 559 height 37
type input "Locum Doctor"
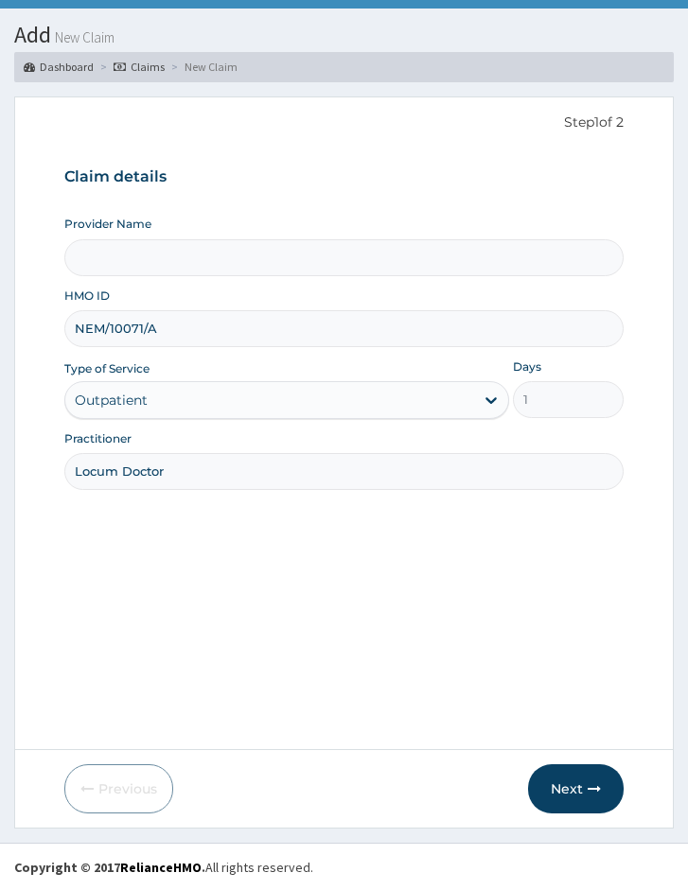
scroll to position [87, 0]
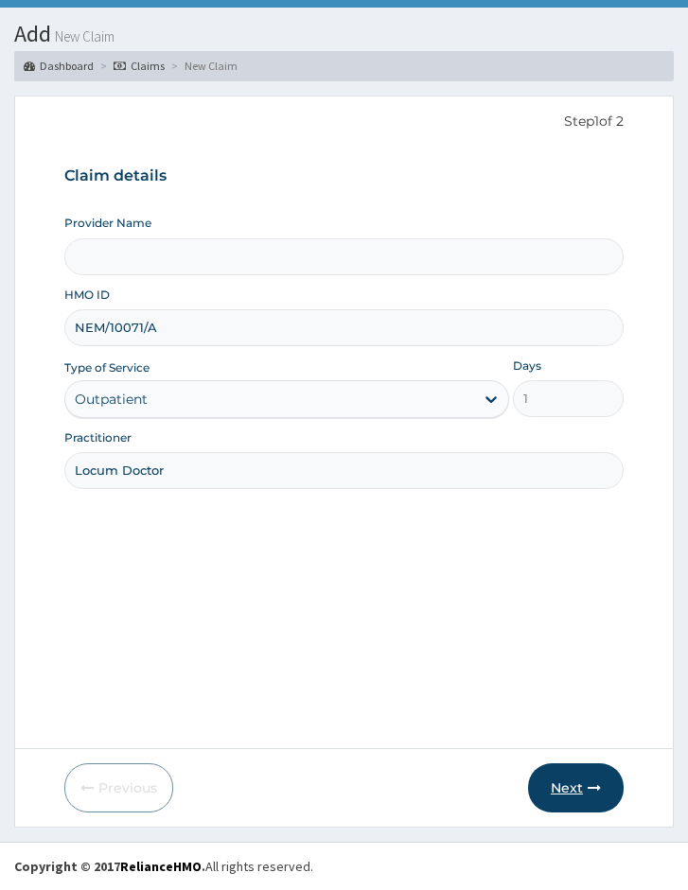
click at [555, 770] on button "Next" at bounding box center [576, 787] width 96 height 49
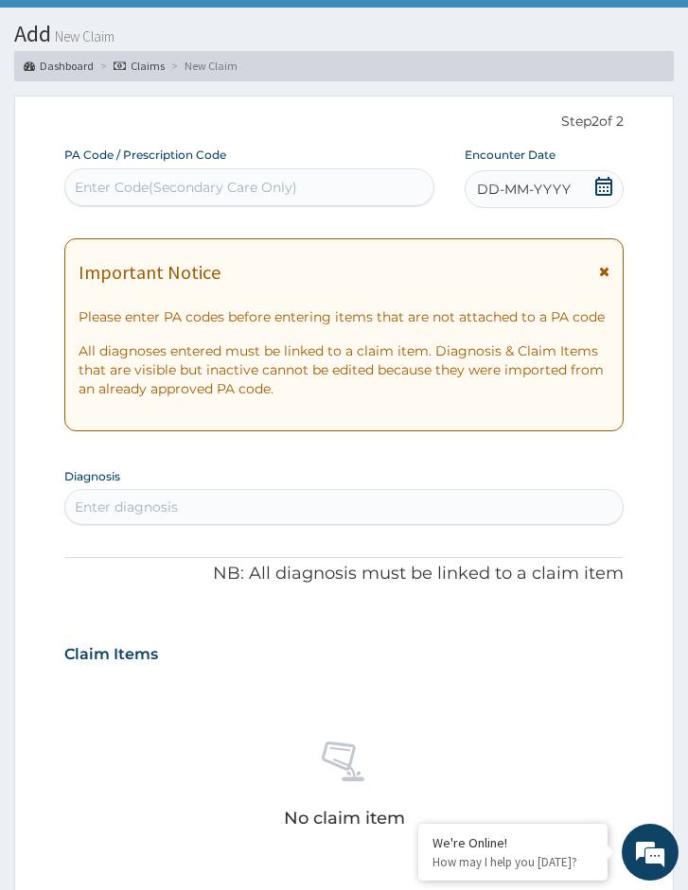
click at [582, 188] on div "DD-MM-YYYY" at bounding box center [544, 189] width 159 height 38
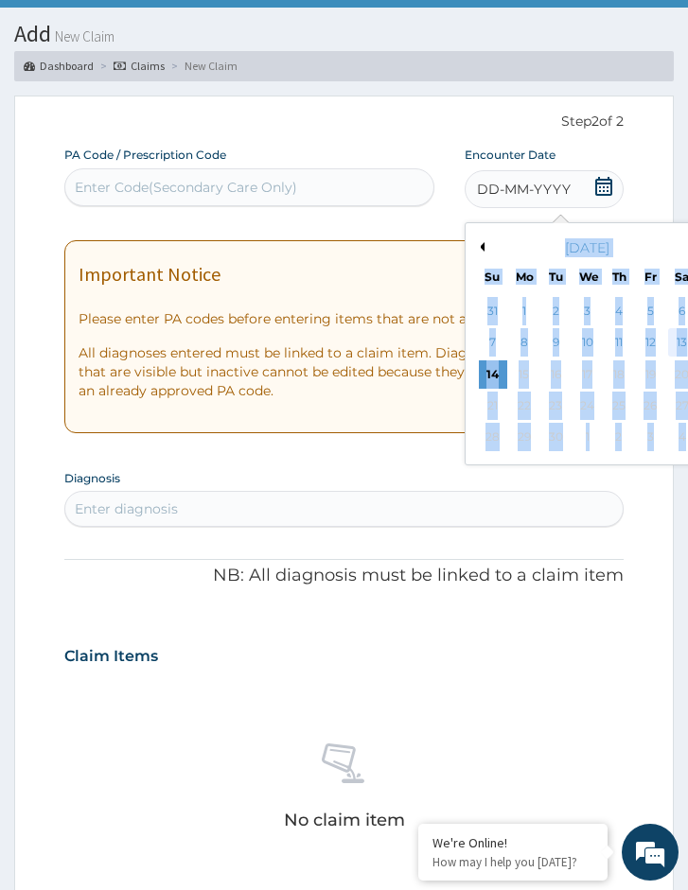
click at [685, 344] on div "13" at bounding box center [682, 343] width 28 height 28
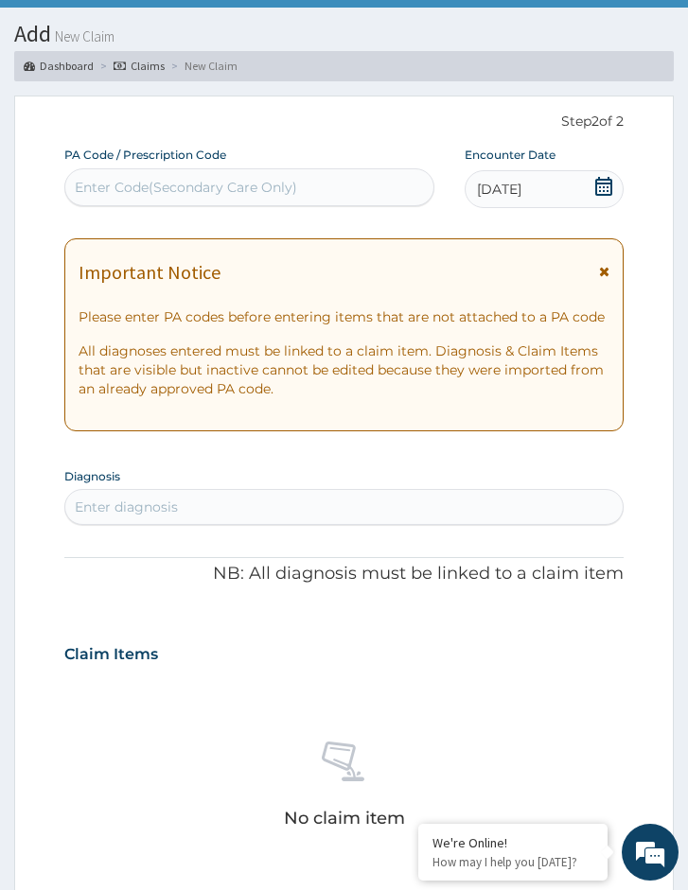
click at [211, 490] on div "Enter diagnosis" at bounding box center [343, 507] width 559 height 36
type input "[MEDICAL_DATA]"
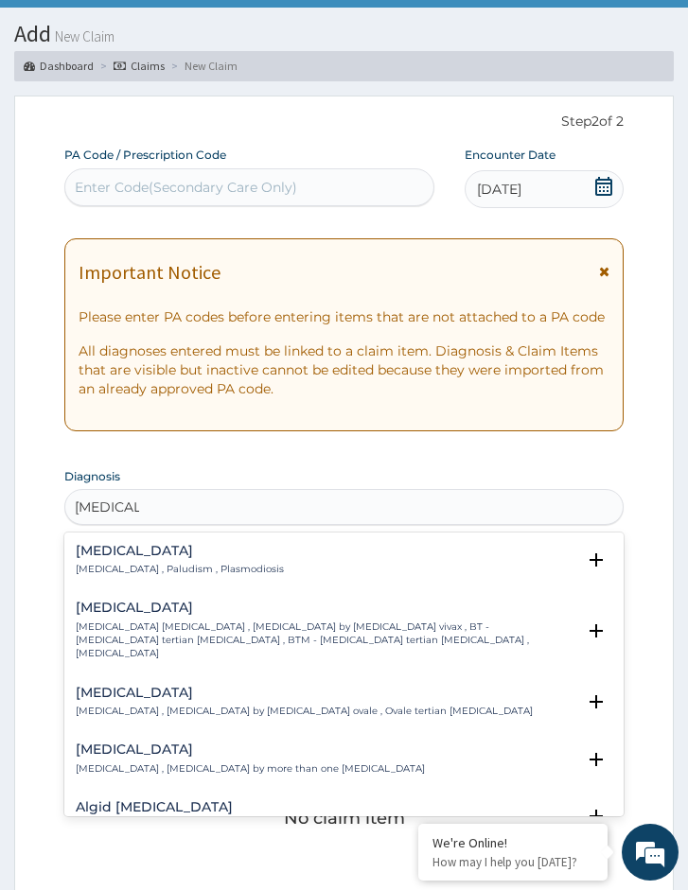
click at [133, 584] on div "[MEDICAL_DATA] [MEDICAL_DATA] , Paludism , Plasmodiosis Select Status (Query co…" at bounding box center [344, 565] width 536 height 43
click at [136, 565] on p "[MEDICAL_DATA] , Paludism , Plasmodiosis" at bounding box center [180, 569] width 208 height 13
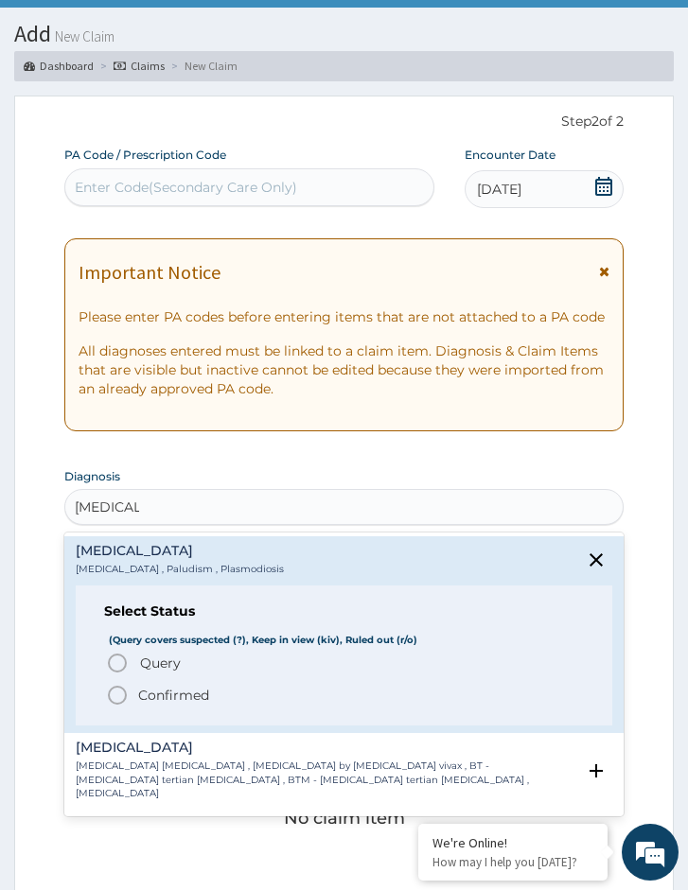
click at [162, 702] on p "Confirmed" at bounding box center [173, 695] width 71 height 19
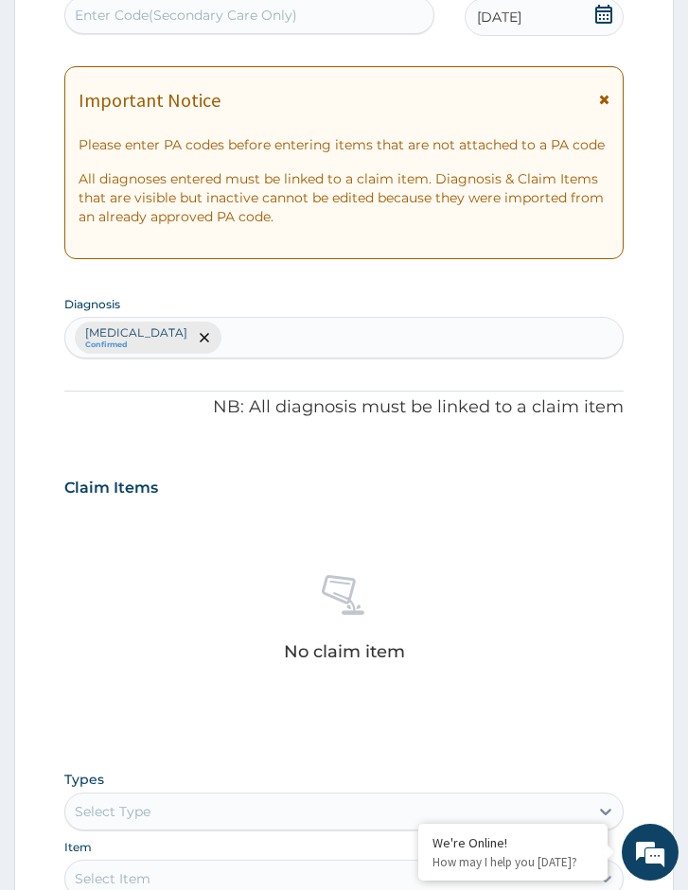
scroll to position [655, 0]
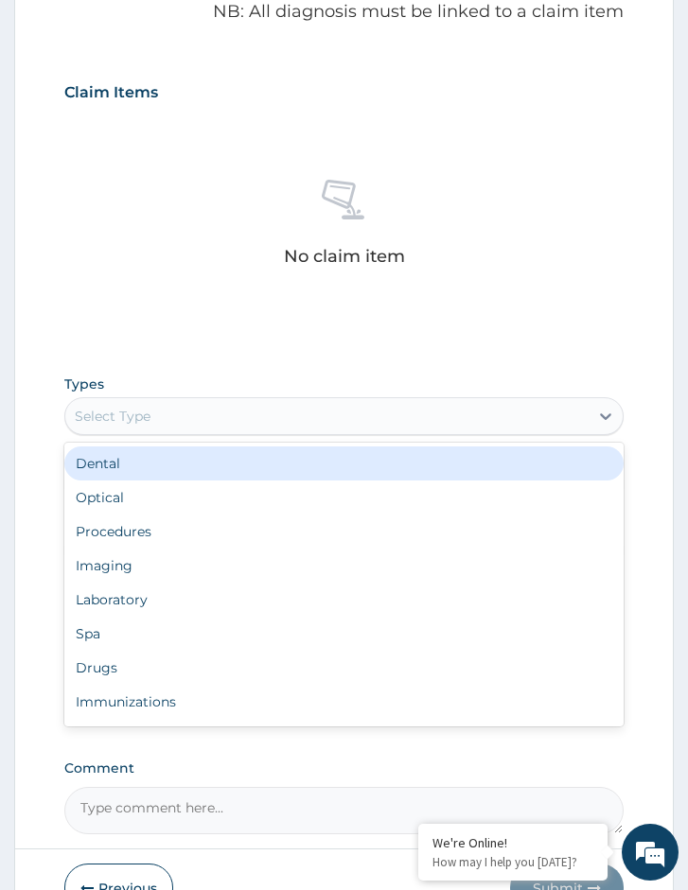
click at [139, 408] on div "Select Type" at bounding box center [113, 416] width 76 height 19
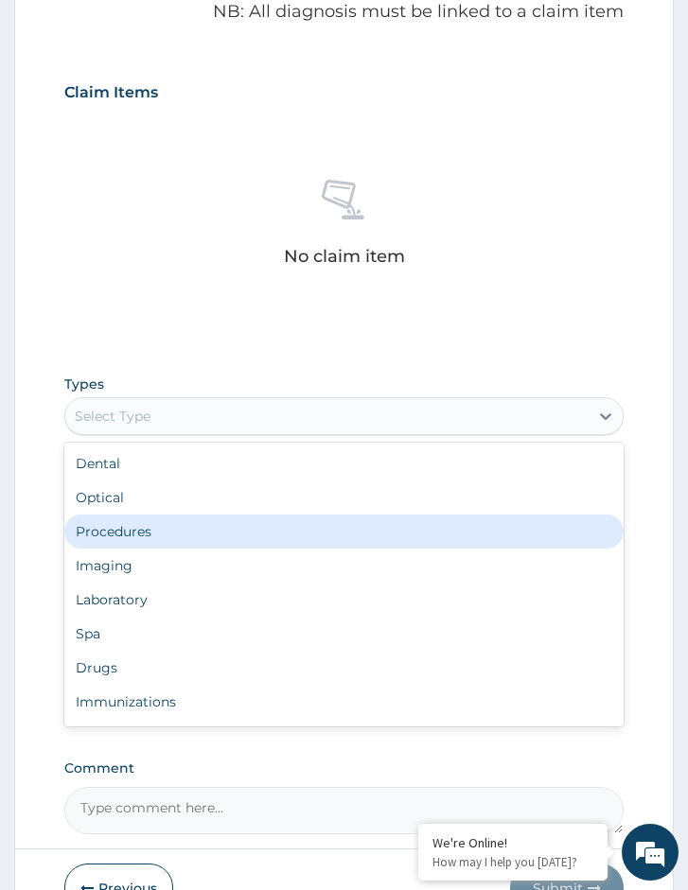
click at [142, 538] on div "Procedures" at bounding box center [343, 532] width 559 height 34
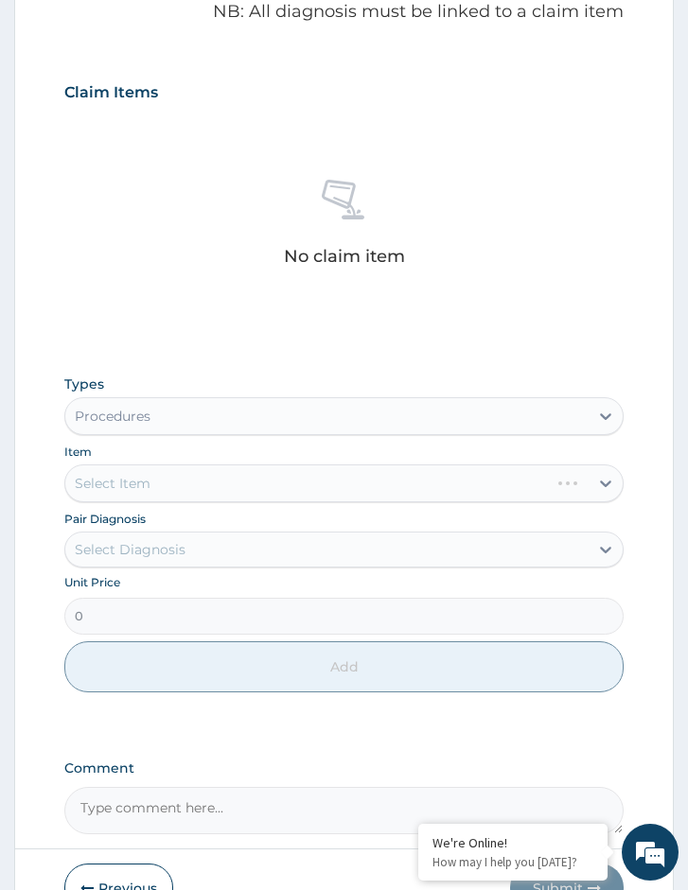
click at [196, 518] on div "Pair Diagnosis Select Diagnosis" at bounding box center [343, 538] width 559 height 59
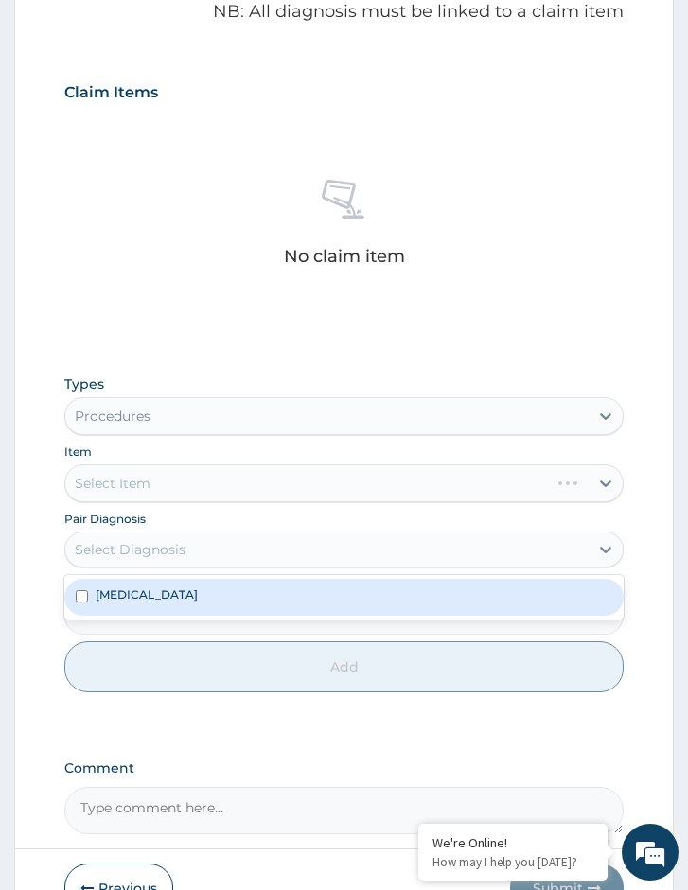
click at [199, 559] on div "Select Diagnosis" at bounding box center [326, 550] width 523 height 30
click at [202, 597] on div "[MEDICAL_DATA]" at bounding box center [343, 597] width 559 height 36
checkbox input "true"
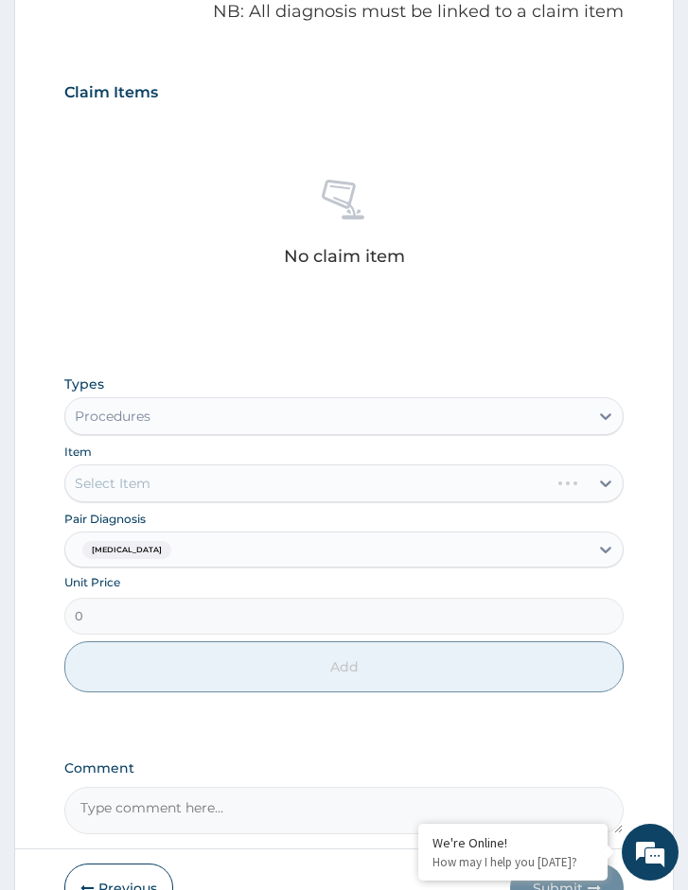
click at [224, 507] on div "Types Procedures Item Select Item Pair Diagnosis [MEDICAL_DATA] Unit Price 0 Add" at bounding box center [343, 533] width 559 height 337
click at [293, 477] on div "Select Item" at bounding box center [343, 484] width 559 height 38
click at [367, 481] on div "Select Item" at bounding box center [343, 484] width 559 height 38
click at [298, 476] on div "Select Item" at bounding box center [343, 484] width 559 height 38
click at [323, 479] on div "Select Item" at bounding box center [343, 484] width 559 height 38
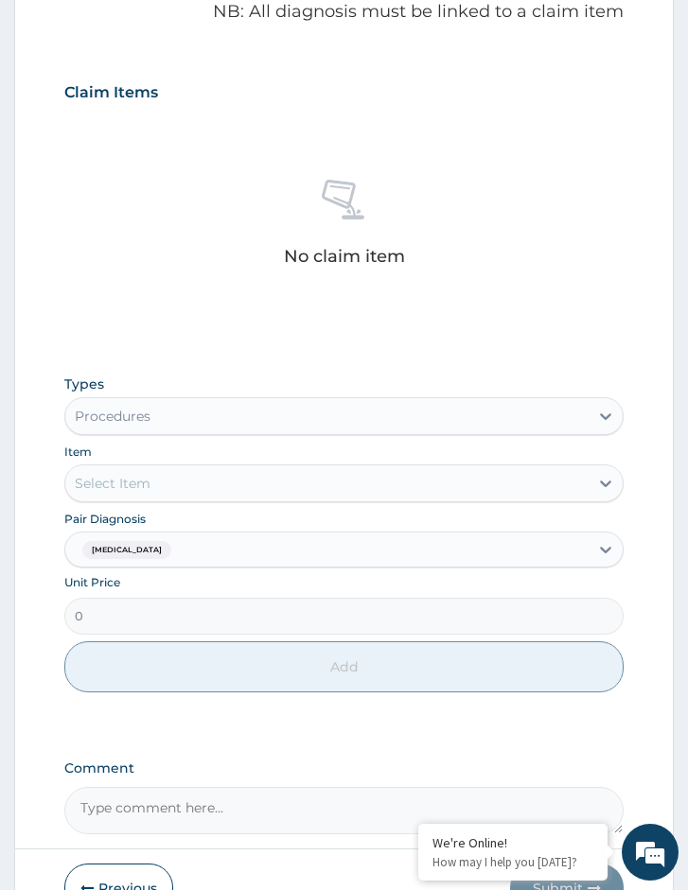
click at [323, 479] on div "Select Item" at bounding box center [326, 483] width 523 height 30
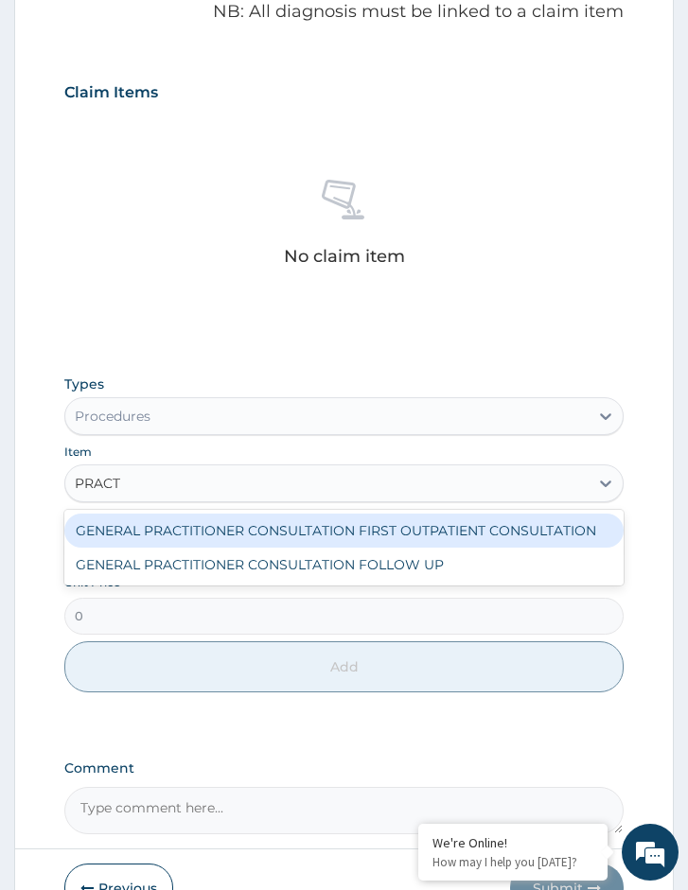
type input "PRACTI"
click at [316, 525] on div "GENERAL PRACTITIONER CONSULTATION FIRST OUTPATIENT CONSULTATION" at bounding box center [343, 531] width 559 height 34
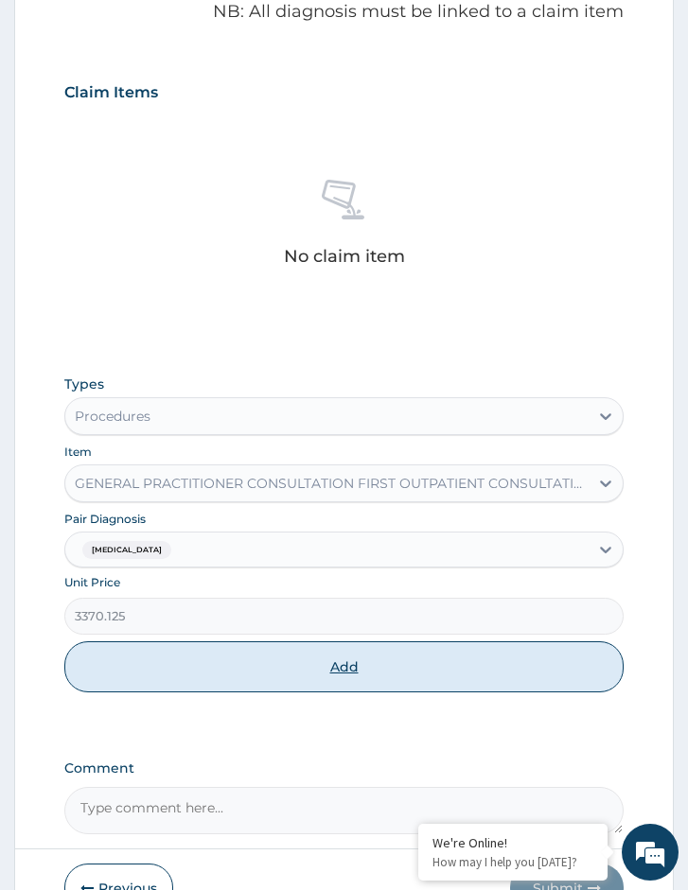
click at [289, 667] on button "Add" at bounding box center [343, 666] width 559 height 51
type input "0"
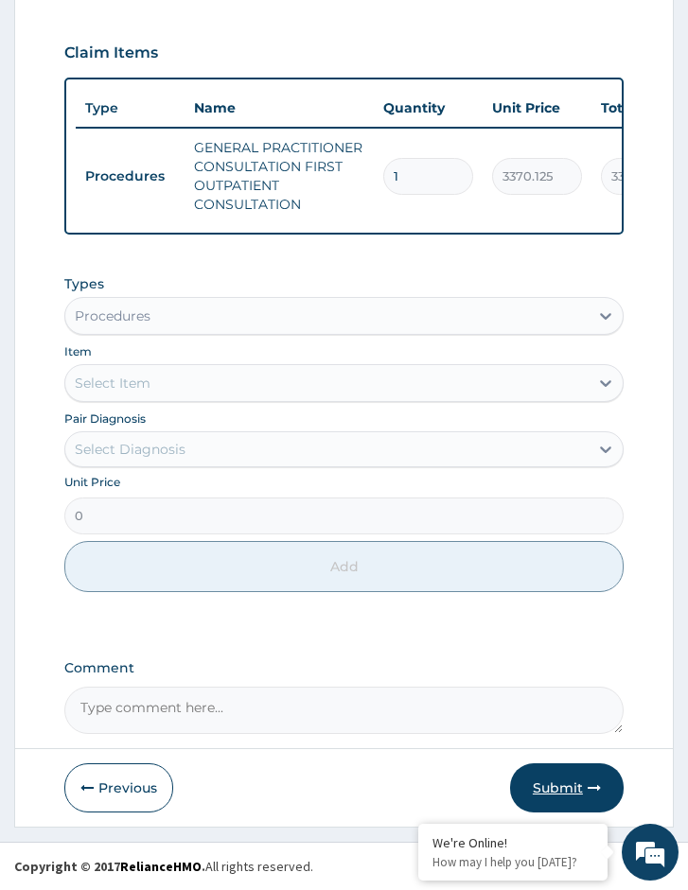
click at [567, 785] on button "Submit" at bounding box center [567, 787] width 114 height 49
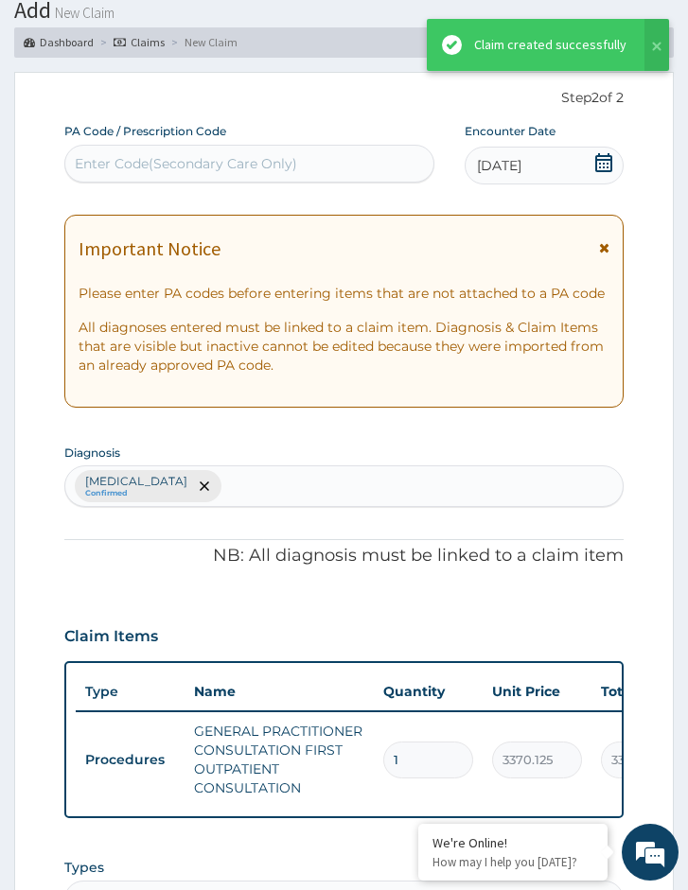
scroll to position [709, 0]
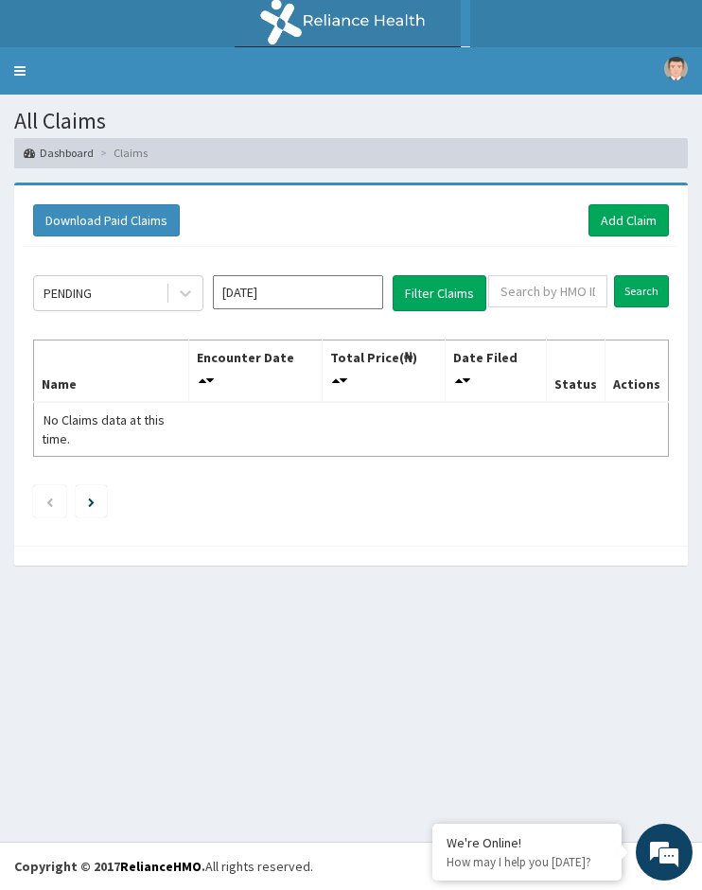
click at [590, 238] on div "Download Paid Claims Add Claim" at bounding box center [351, 221] width 655 height 52
click at [600, 230] on link "Add Claim" at bounding box center [628, 220] width 80 height 32
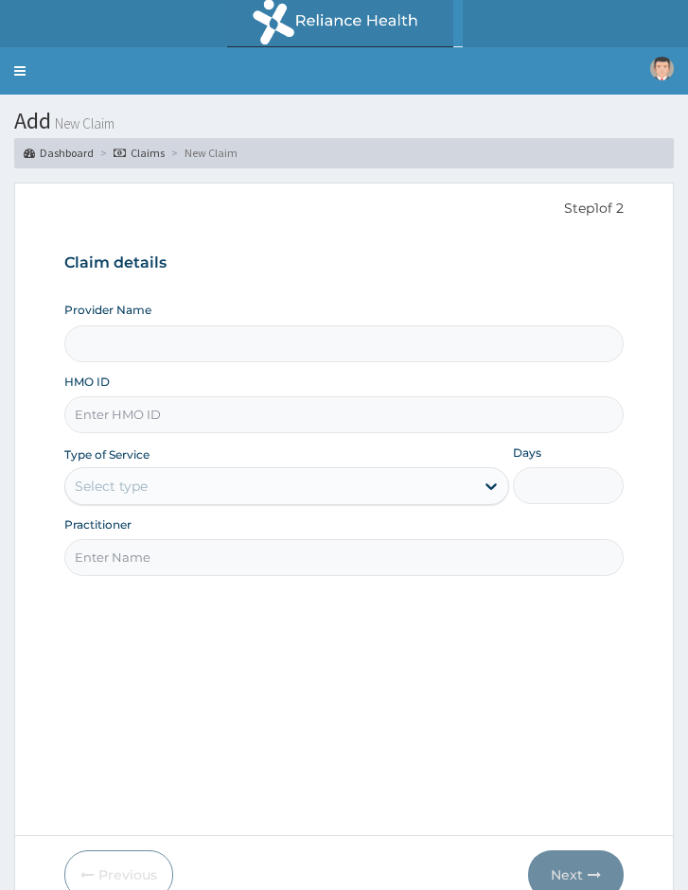
click at [200, 424] on input "HMO ID" at bounding box center [343, 414] width 559 height 37
paste input "SFA/10710/A"
type input "SFA/10710/A"
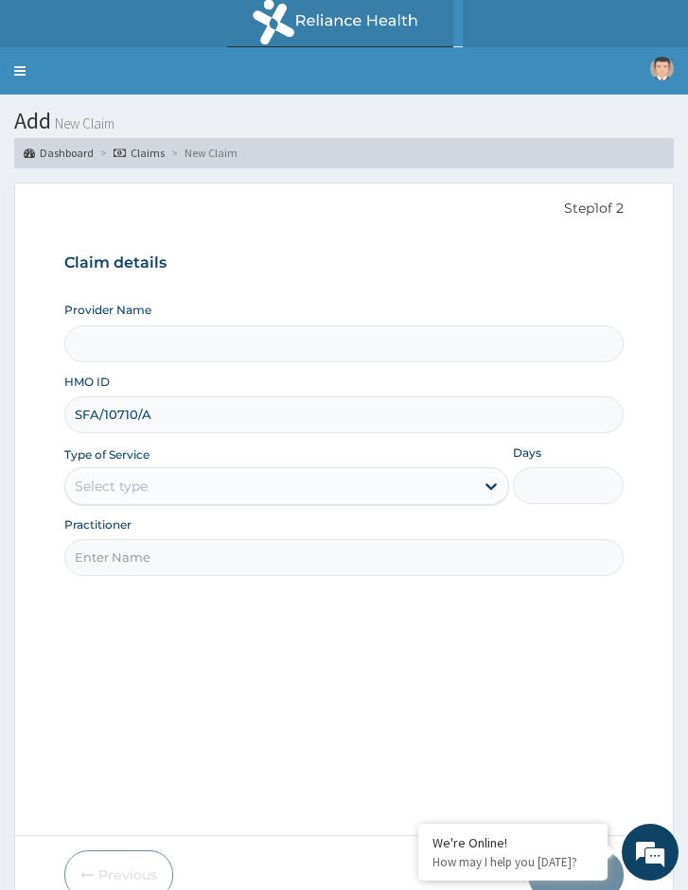
drag, startPoint x: 106, startPoint y: 430, endPoint x: 108, endPoint y: 414, distance: 15.3
click at [106, 429] on input "SFA/10710/A" at bounding box center [343, 414] width 559 height 37
type input "Reliance Family Clinics (RFC) - [GEOGRAPHIC_DATA]"
click at [99, 418] on input "SFA/10710/A" at bounding box center [343, 414] width 559 height 37
type input "SFA/10710/A"
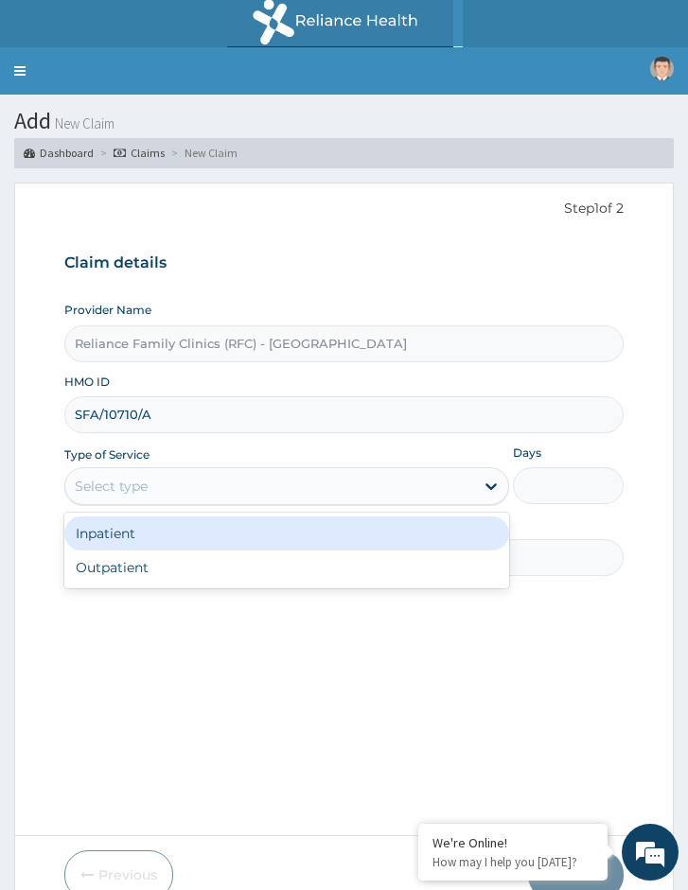
drag, startPoint x: 203, startPoint y: 479, endPoint x: 181, endPoint y: 553, distance: 78.1
click at [202, 481] on div "Select type" at bounding box center [269, 486] width 408 height 30
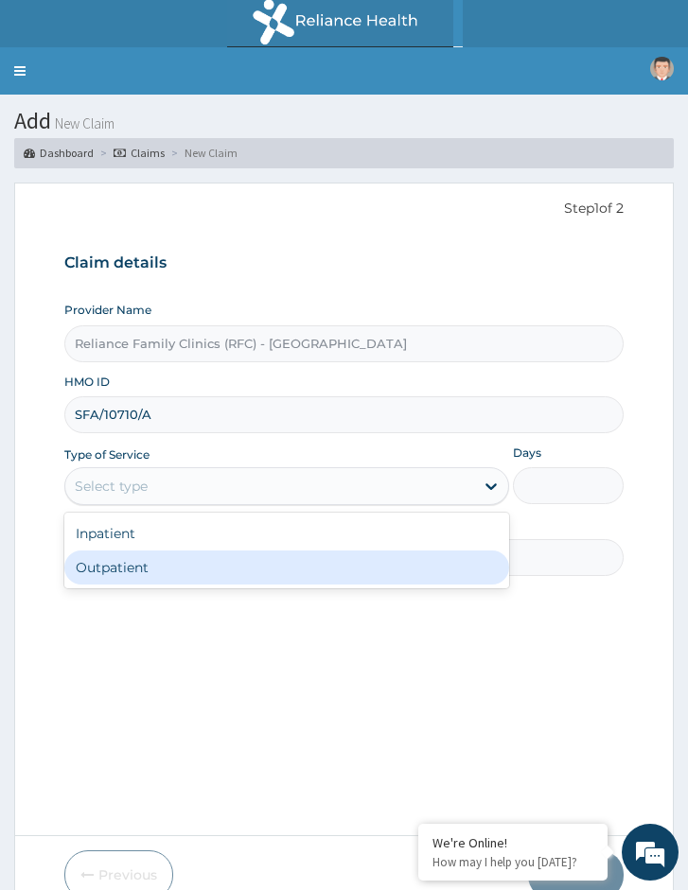
click at [170, 580] on div "Outpatient" at bounding box center [286, 568] width 444 height 34
type input "1"
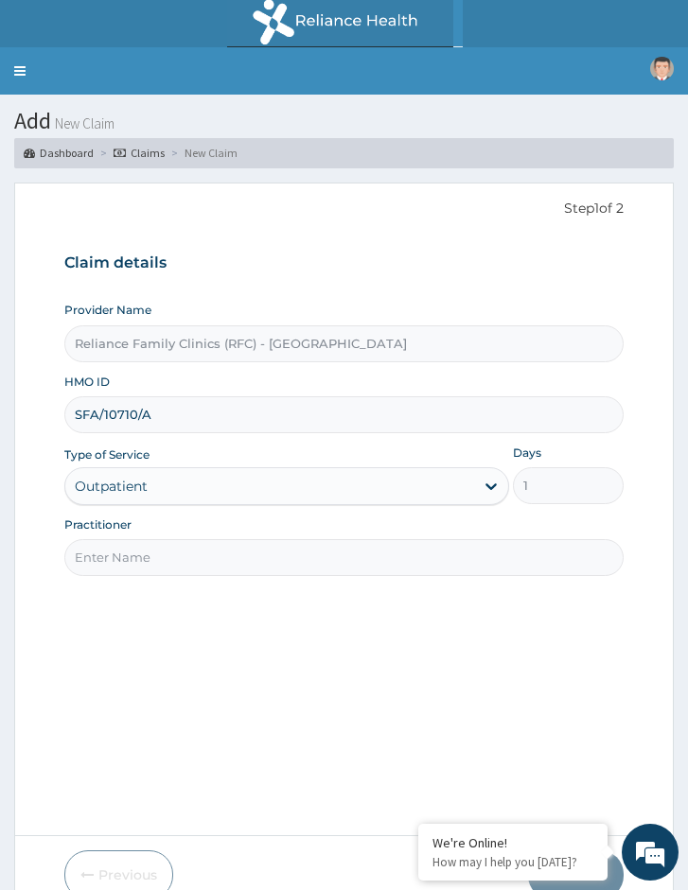
click at [202, 575] on input "Practitioner" at bounding box center [343, 557] width 559 height 37
type input "Locum Doctor"
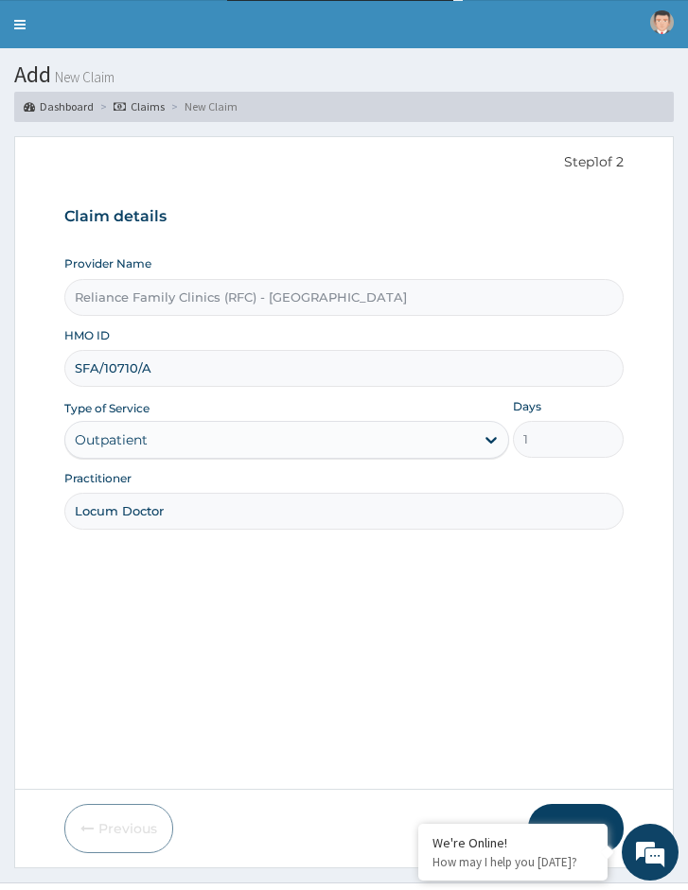
scroll to position [87, 0]
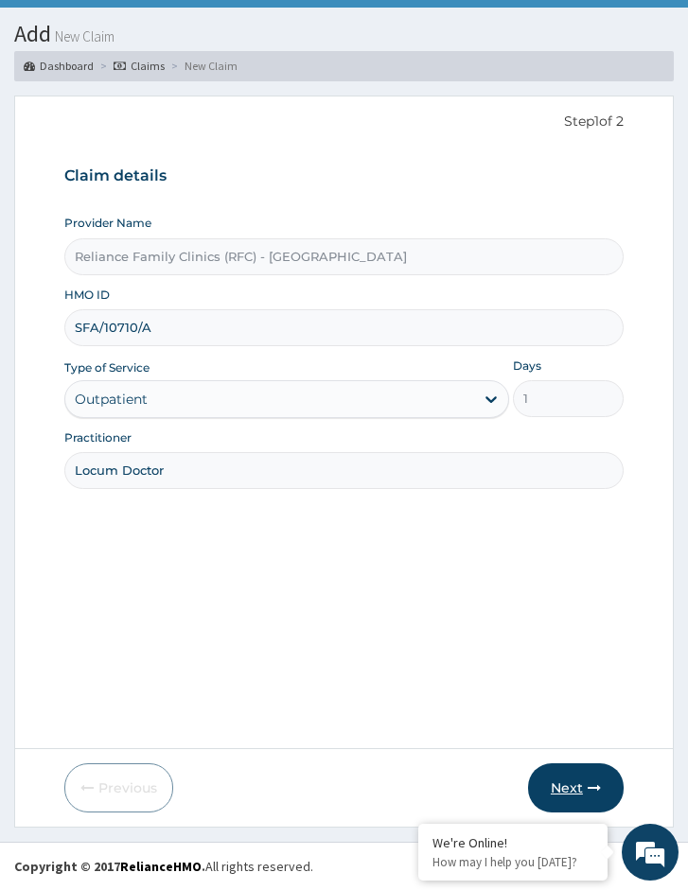
click at [552, 792] on button "Next" at bounding box center [576, 787] width 96 height 49
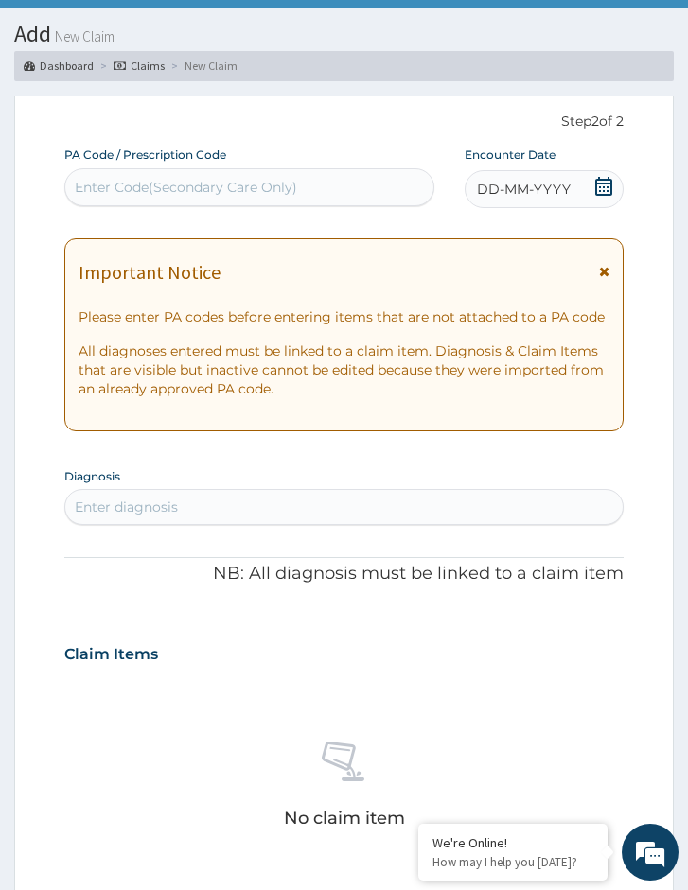
scroll to position [0, 0]
drag, startPoint x: 600, startPoint y: 200, endPoint x: 591, endPoint y: 209, distance: 12.7
click at [599, 200] on span at bounding box center [603, 189] width 19 height 24
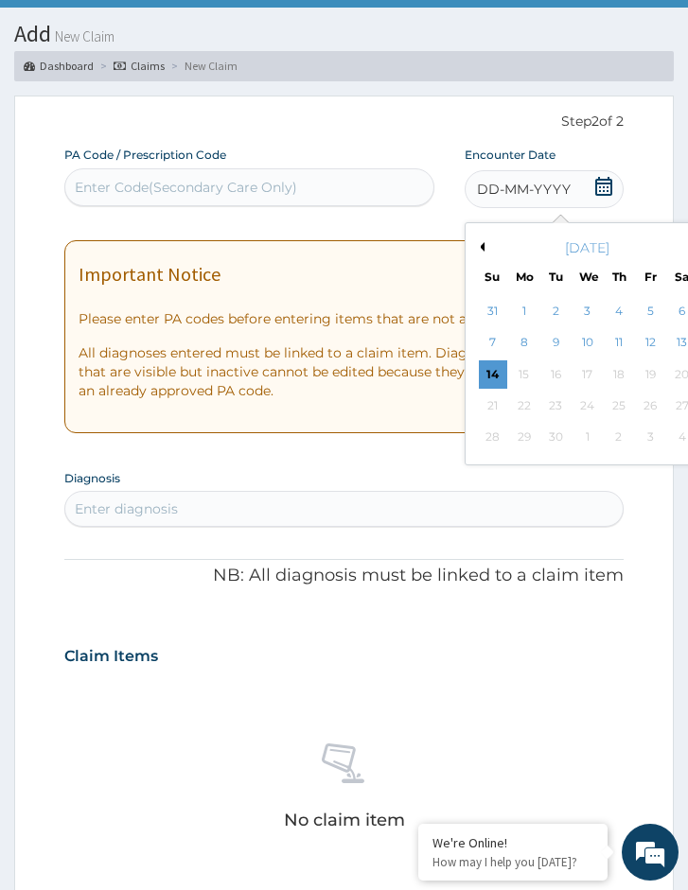
drag, startPoint x: 680, startPoint y: 345, endPoint x: 657, endPoint y: 357, distance: 26.2
click at [678, 345] on div "13" at bounding box center [682, 343] width 28 height 28
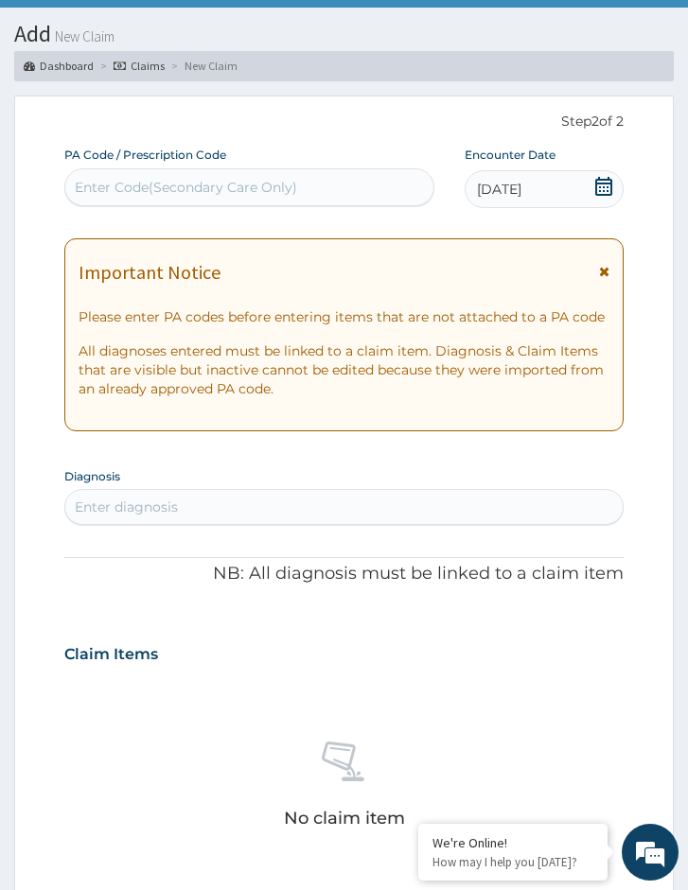
click at [156, 514] on div "Enter diagnosis" at bounding box center [126, 507] width 103 height 19
type input "[MEDICAL_DATA]"
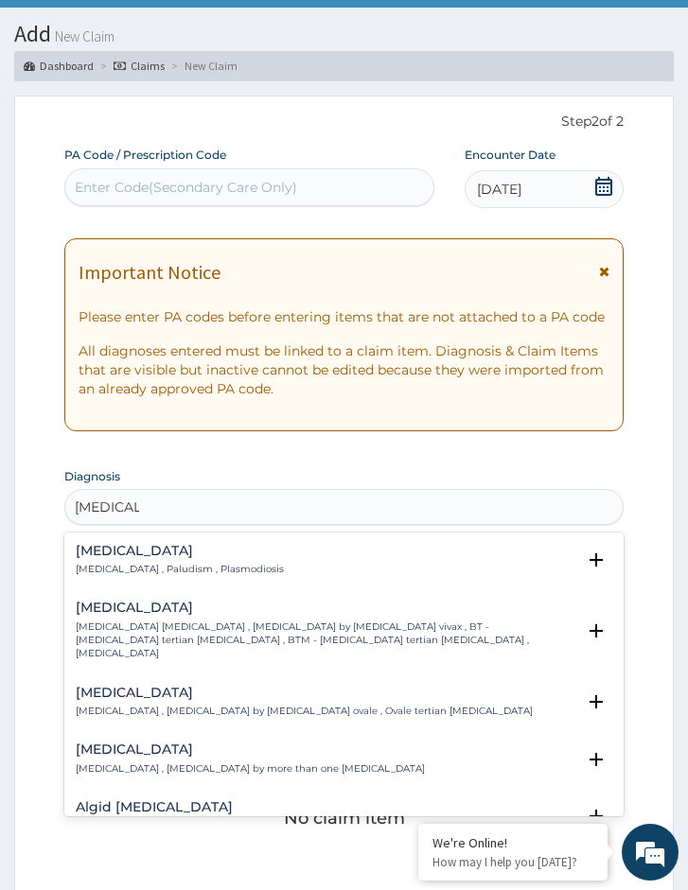
click at [165, 562] on div "[MEDICAL_DATA] [MEDICAL_DATA] , Paludism , Plasmodiosis" at bounding box center [180, 560] width 208 height 33
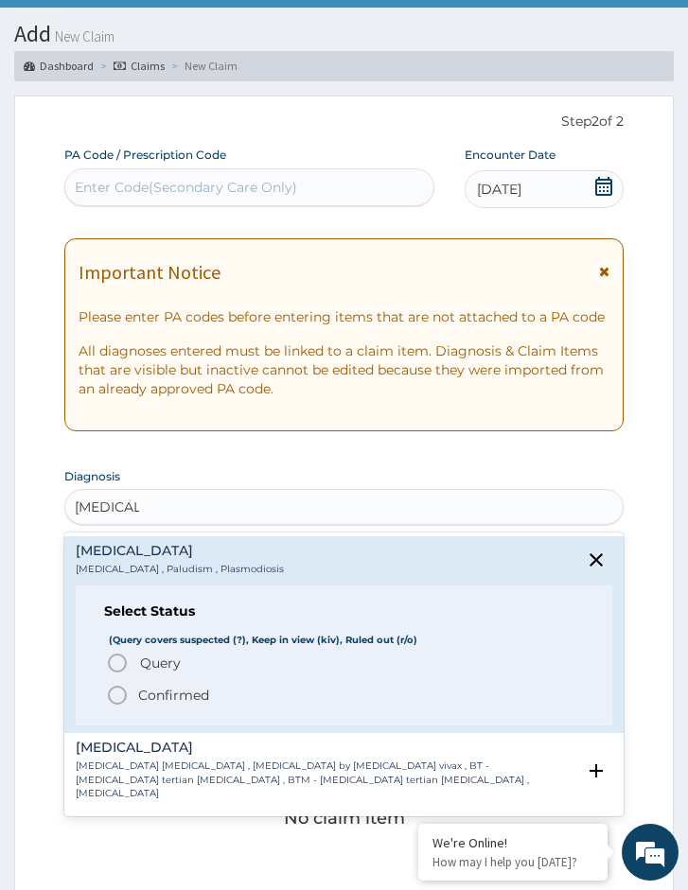
click at [128, 656] on icon "status option query" at bounding box center [117, 663] width 23 height 23
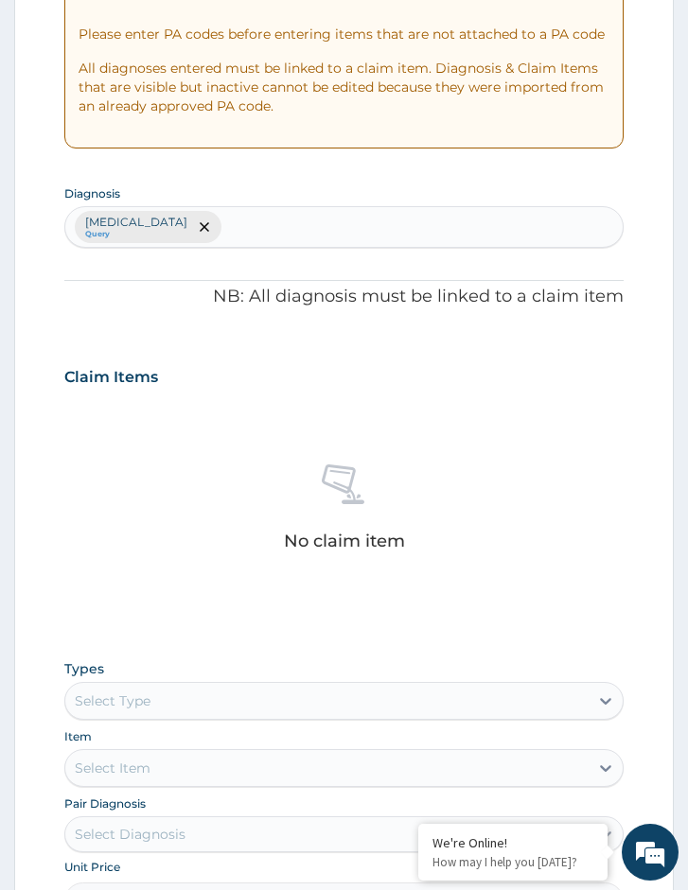
scroll to position [371, 0]
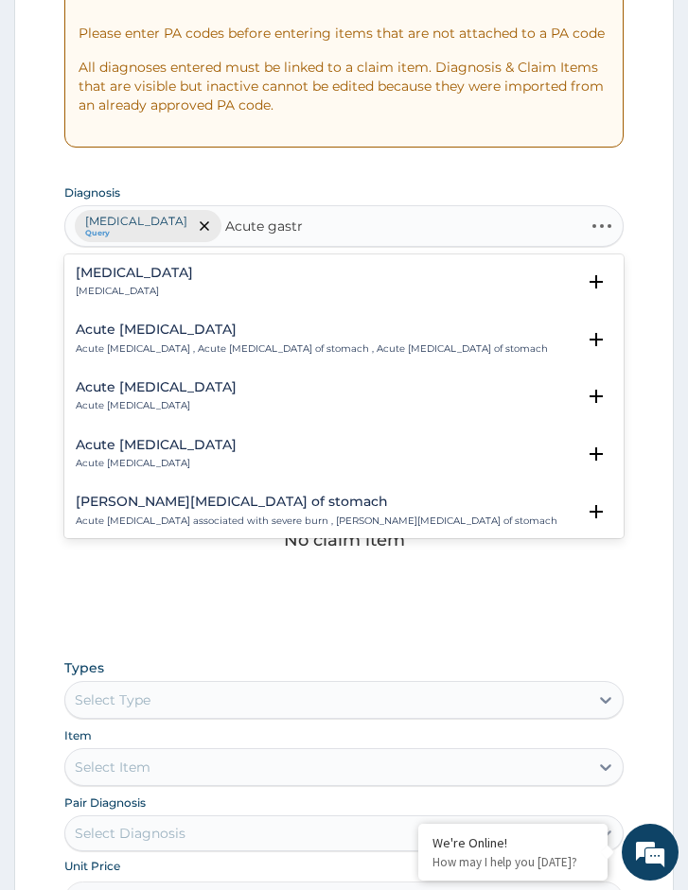
type input "Acute gastrI"
click at [191, 278] on div "Acute gastritis Acute gastritis" at bounding box center [344, 282] width 536 height 33
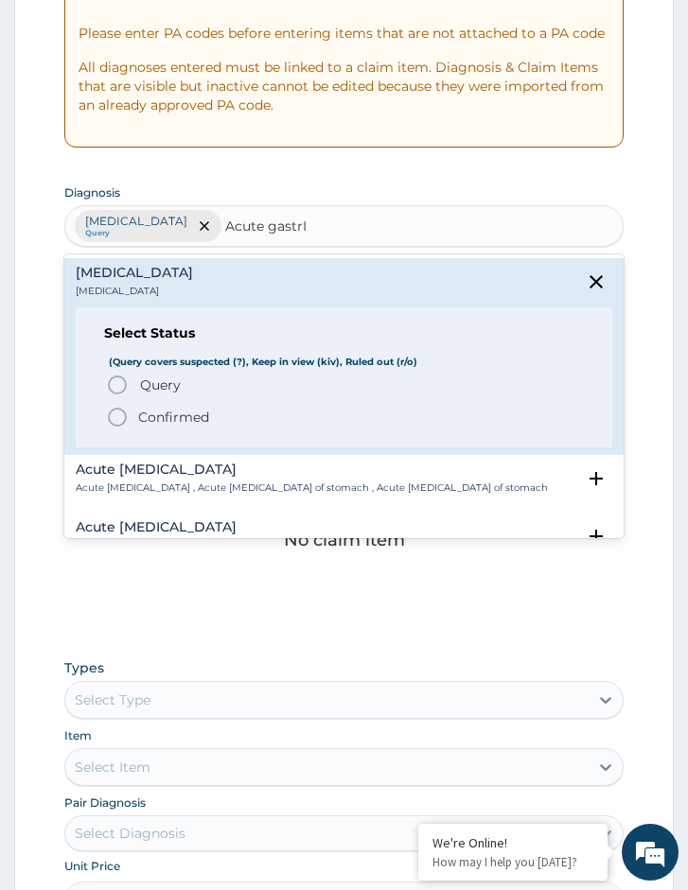
click at [129, 415] on icon "status option filled" at bounding box center [117, 417] width 23 height 23
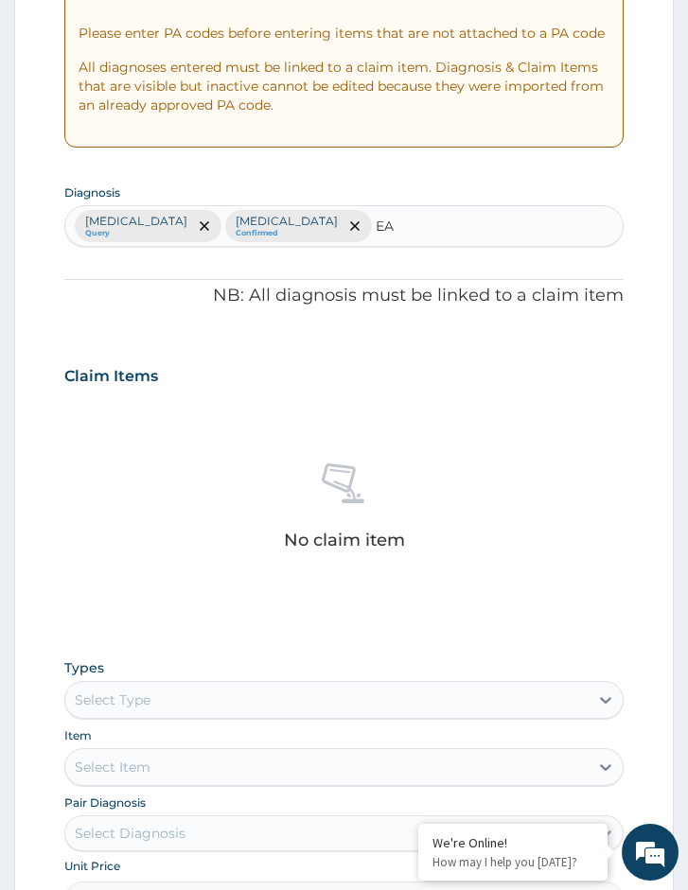
type input "E"
type input "r"
type input "p"
type input "early pregn"
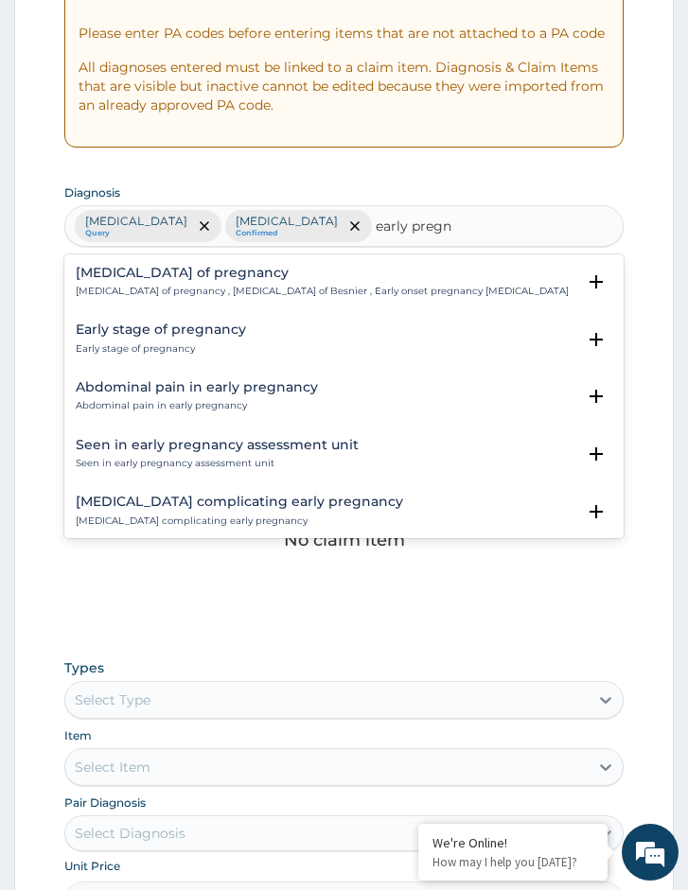
click at [167, 332] on h4 "Early stage of pregnancy" at bounding box center [161, 330] width 170 height 14
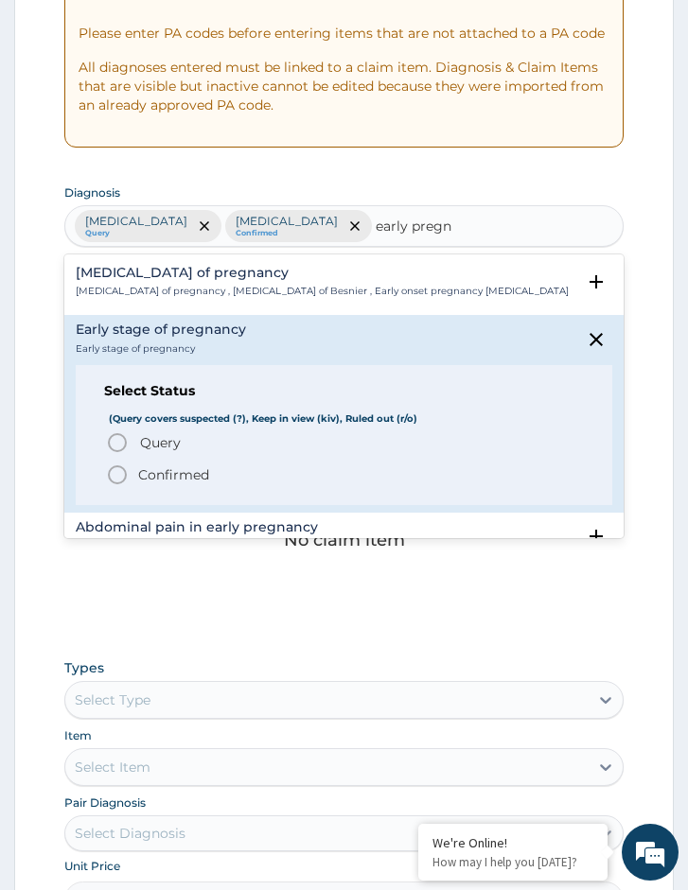
click at [163, 440] on span "Query" at bounding box center [160, 442] width 41 height 19
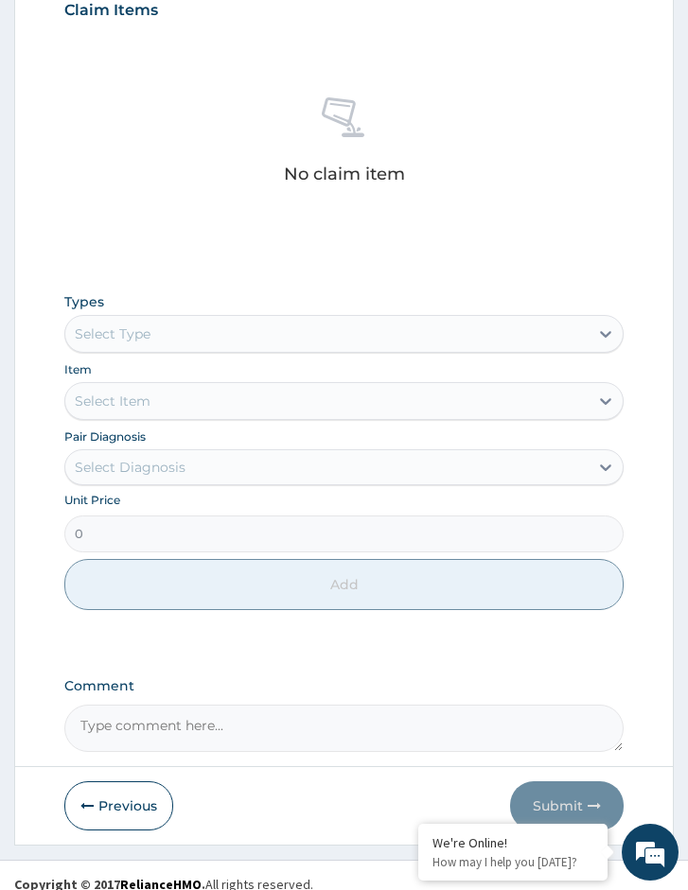
scroll to position [755, 0]
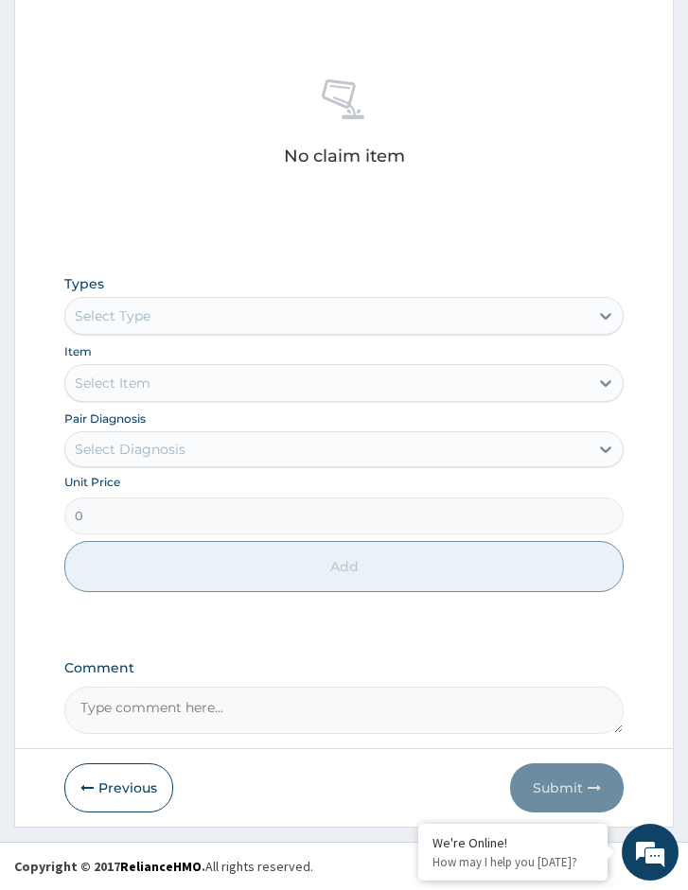
click at [169, 318] on div "Select Type" at bounding box center [326, 316] width 523 height 30
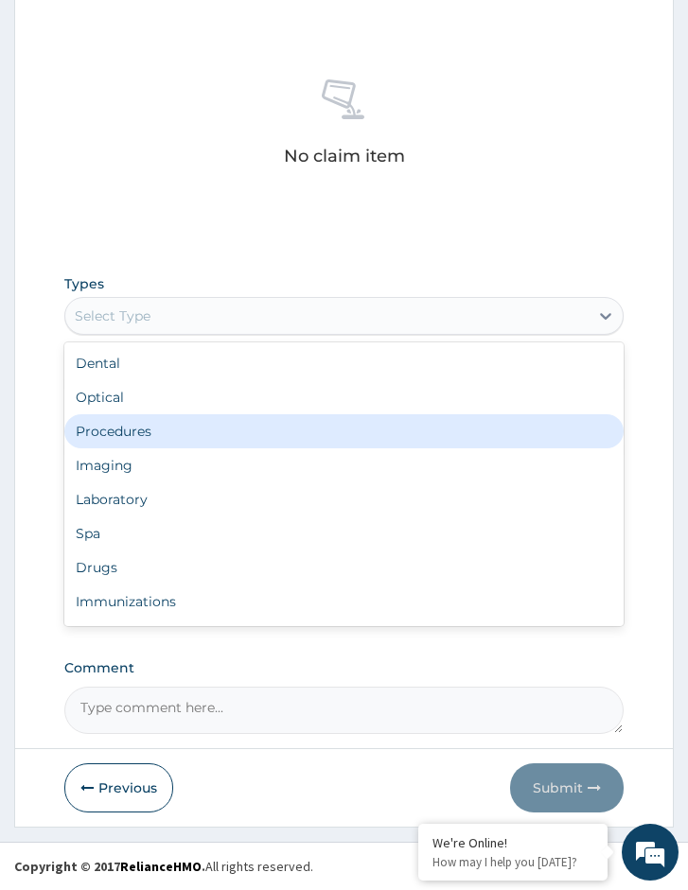
click at [168, 425] on div "Procedures" at bounding box center [343, 431] width 559 height 34
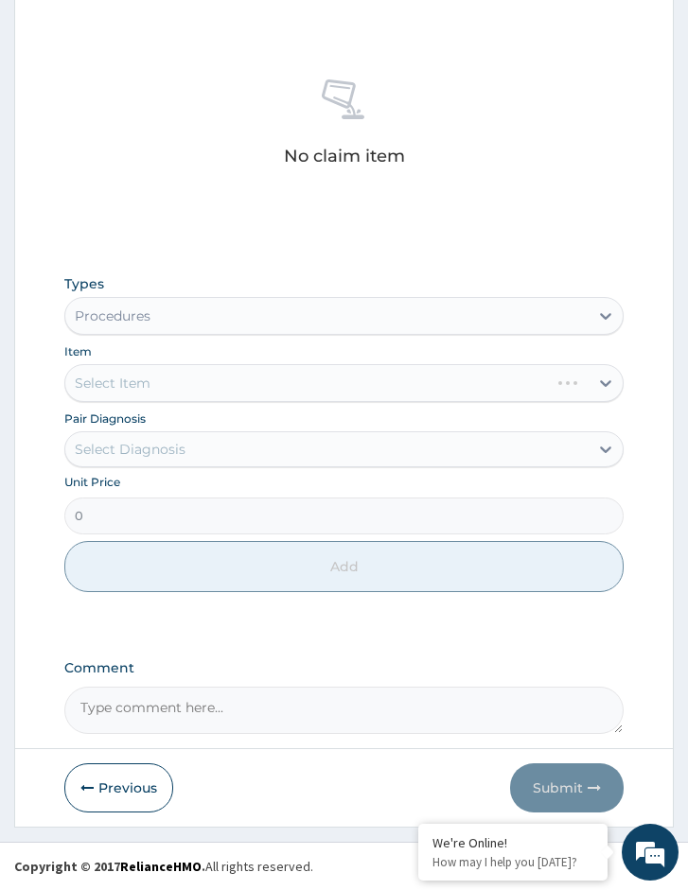
drag, startPoint x: 252, startPoint y: 401, endPoint x: 255, endPoint y: 417, distance: 16.5
click at [253, 404] on div "Types option Procedures, selected. Select is focused ,type to refine list, pres…" at bounding box center [343, 433] width 559 height 337
click at [252, 470] on div "Types Procedures Item Select Item Pair Diagnosis Select Diagnosis Unit Price 0 …" at bounding box center [343, 433] width 559 height 337
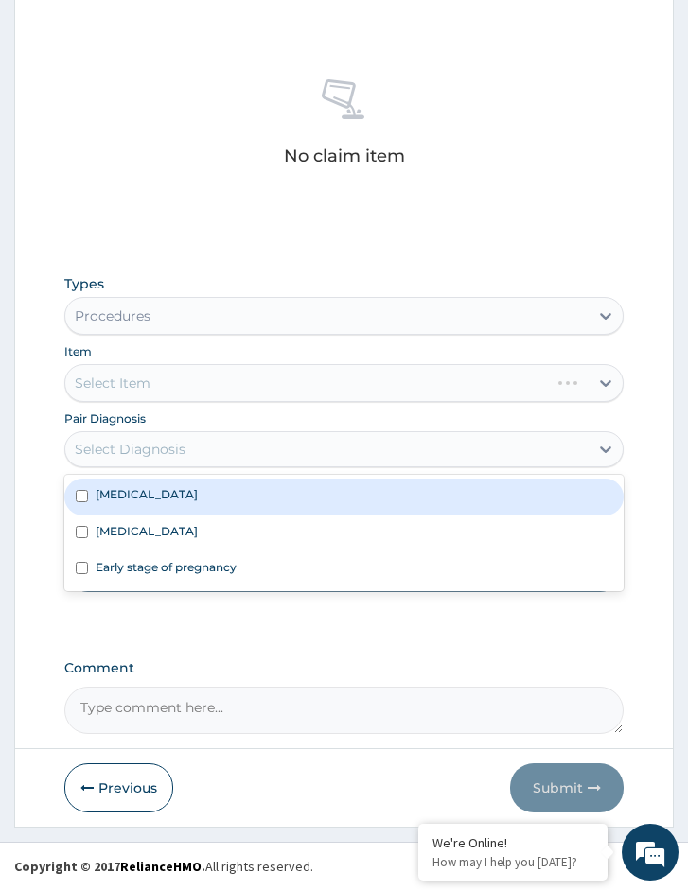
click at [261, 451] on div "Select Diagnosis" at bounding box center [326, 449] width 523 height 30
click at [253, 499] on div "Malaria" at bounding box center [343, 497] width 559 height 36
checkbox input "true"
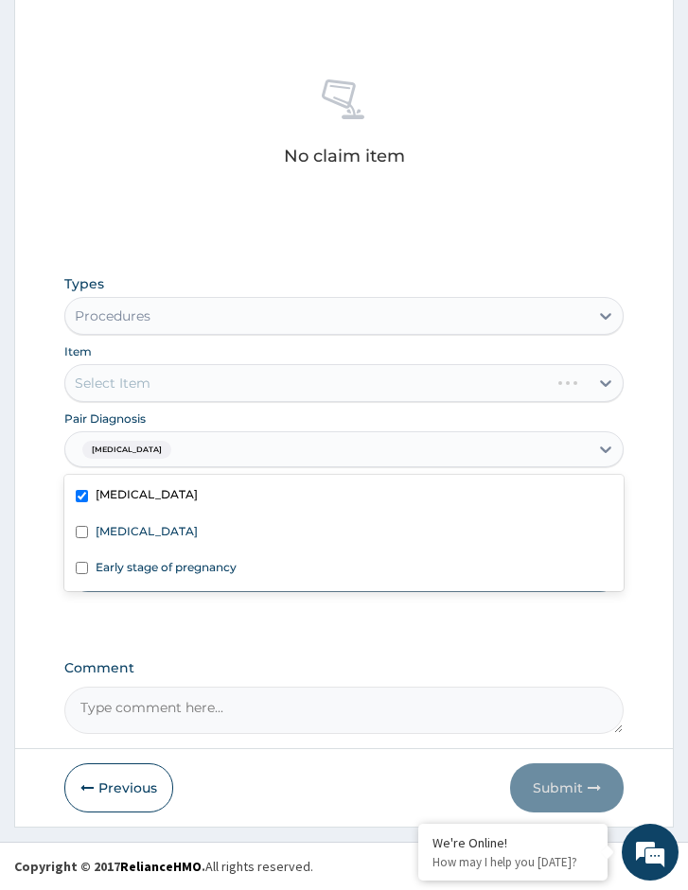
click at [254, 537] on div "Acute gastritis" at bounding box center [343, 534] width 559 height 36
checkbox input "true"
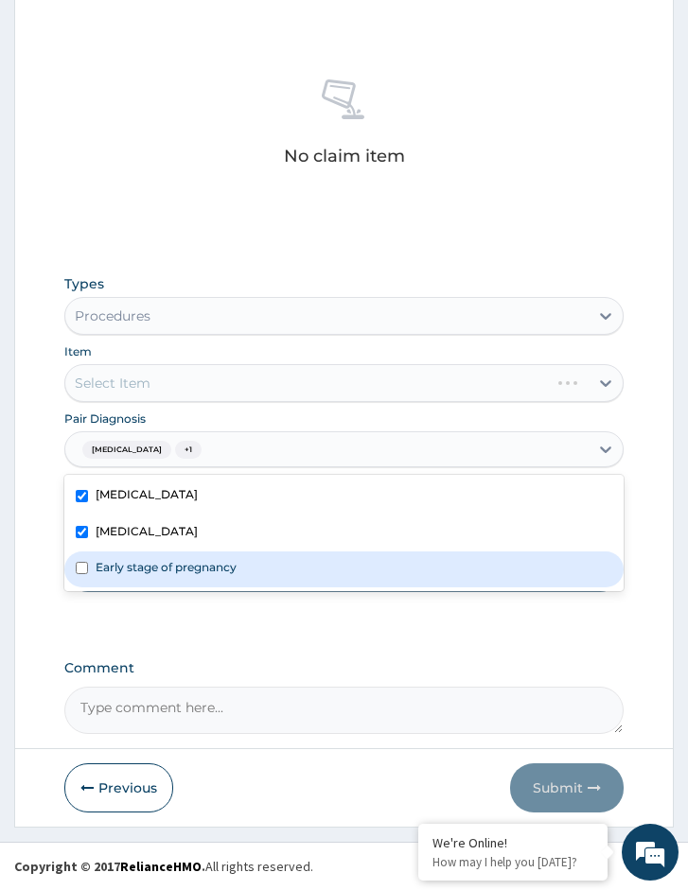
click at [256, 583] on div "Early stage of pregnancy" at bounding box center [343, 570] width 559 height 36
checkbox input "true"
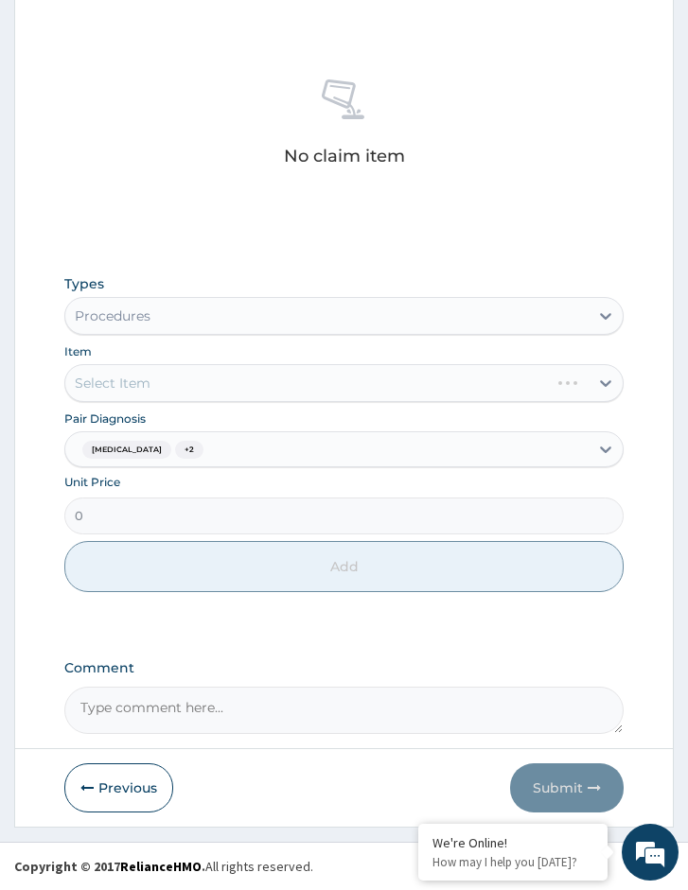
click at [204, 360] on div "Item Select Item" at bounding box center [343, 372] width 559 height 61
click at [210, 378] on div "Select Item" at bounding box center [343, 383] width 559 height 38
click at [239, 391] on div "Select Item" at bounding box center [343, 383] width 559 height 38
click at [381, 400] on div "Select Item" at bounding box center [343, 383] width 559 height 38
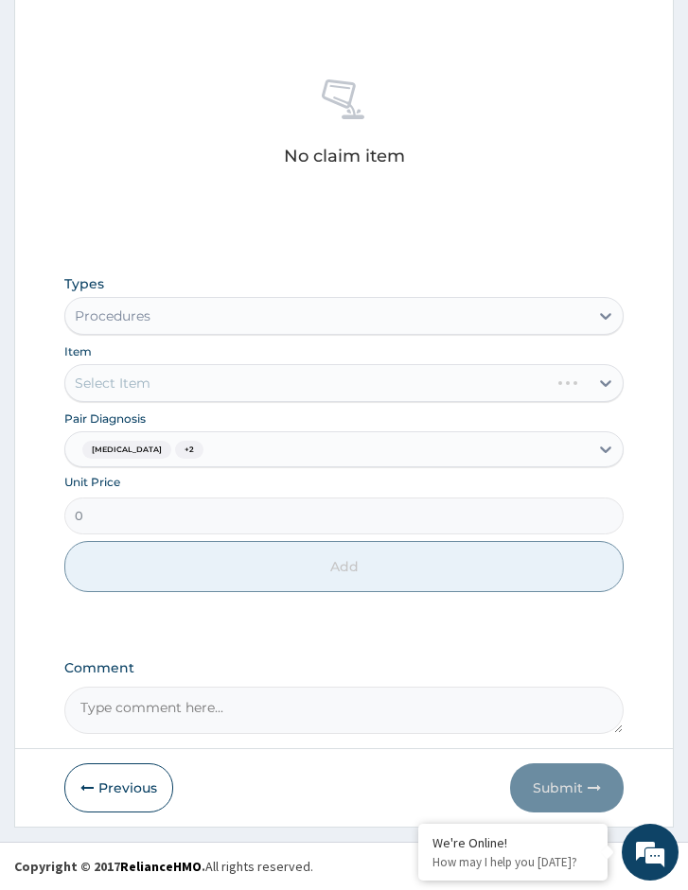
click at [404, 388] on div "Select Item" at bounding box center [343, 383] width 559 height 38
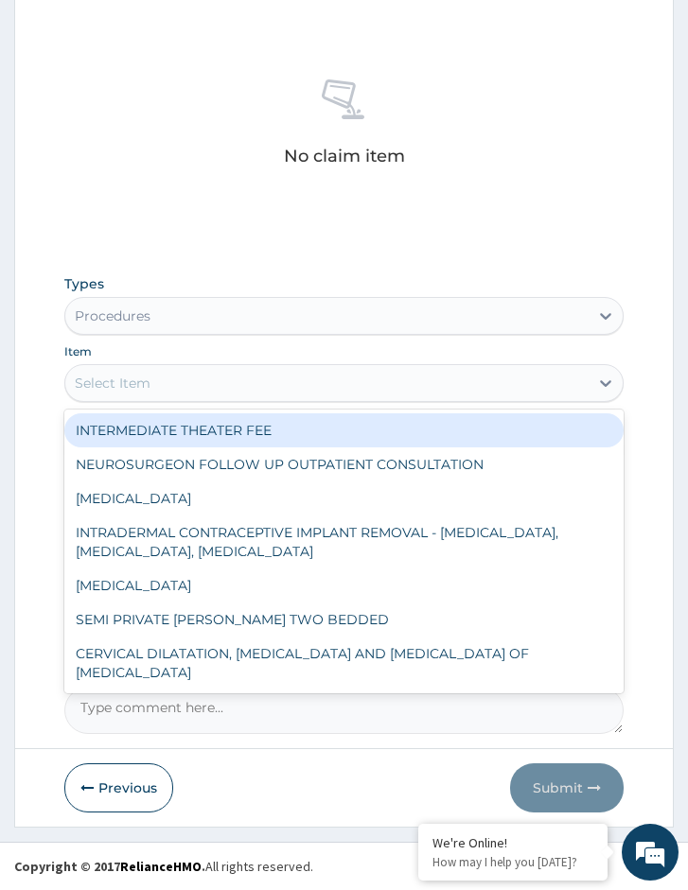
click at [375, 387] on div "Select Item" at bounding box center [326, 383] width 523 height 30
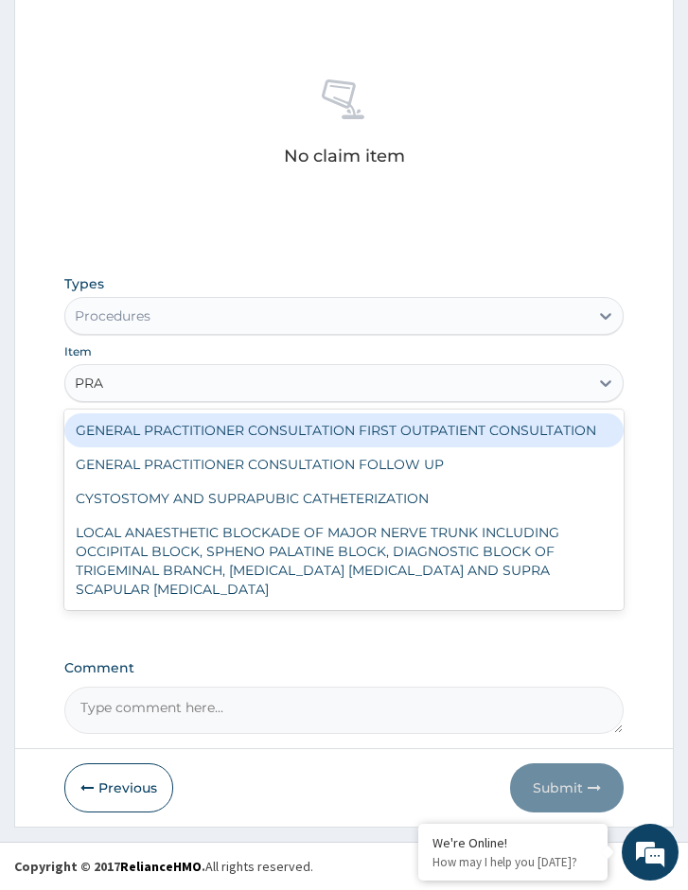
type input "PRAC"
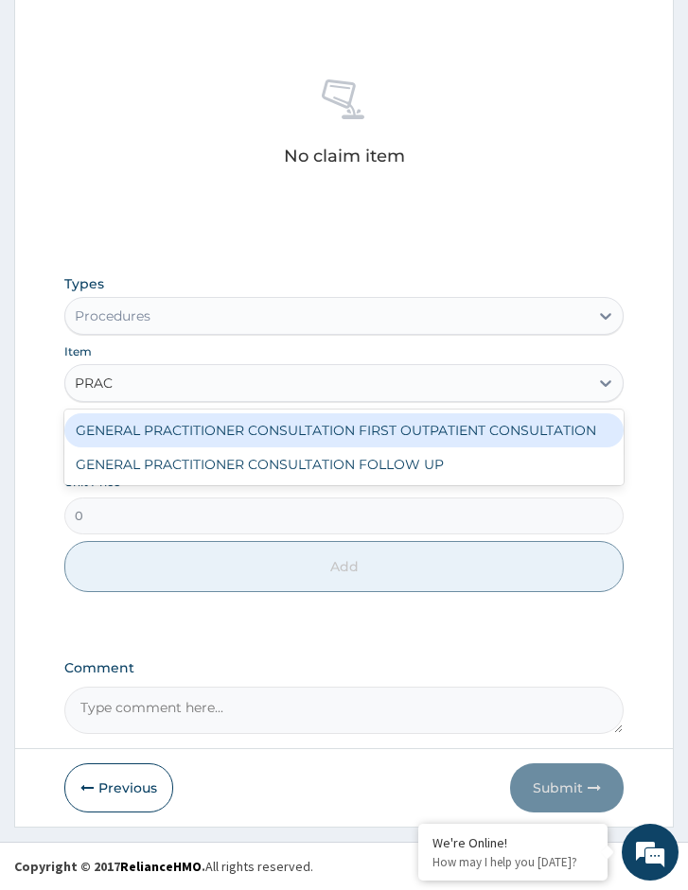
click at [349, 435] on div "GENERAL PRACTITIONER CONSULTATION FIRST OUTPATIENT CONSULTATION" at bounding box center [343, 430] width 559 height 34
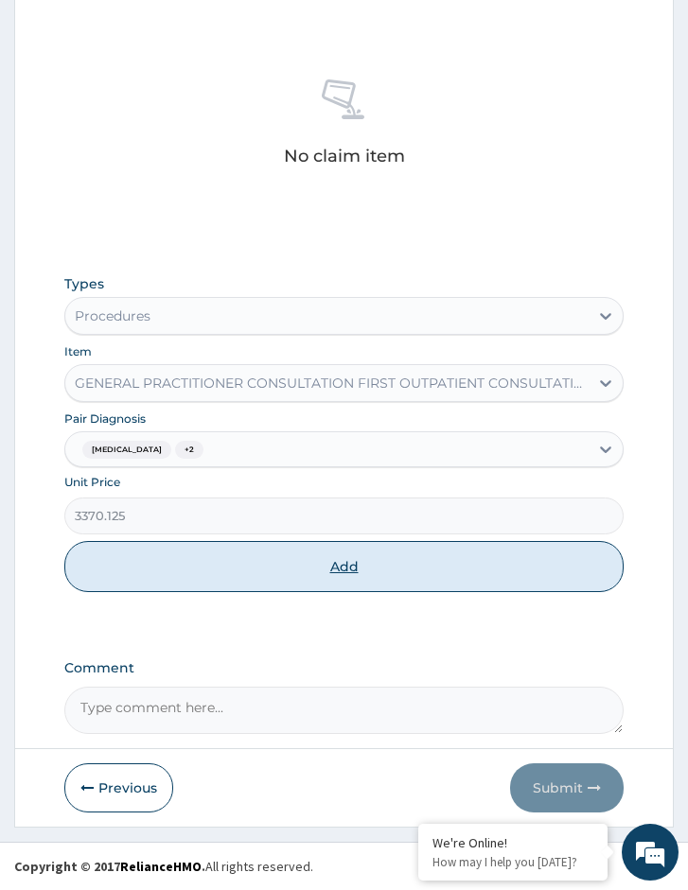
click at [298, 565] on button "Add" at bounding box center [343, 566] width 559 height 51
type input "0"
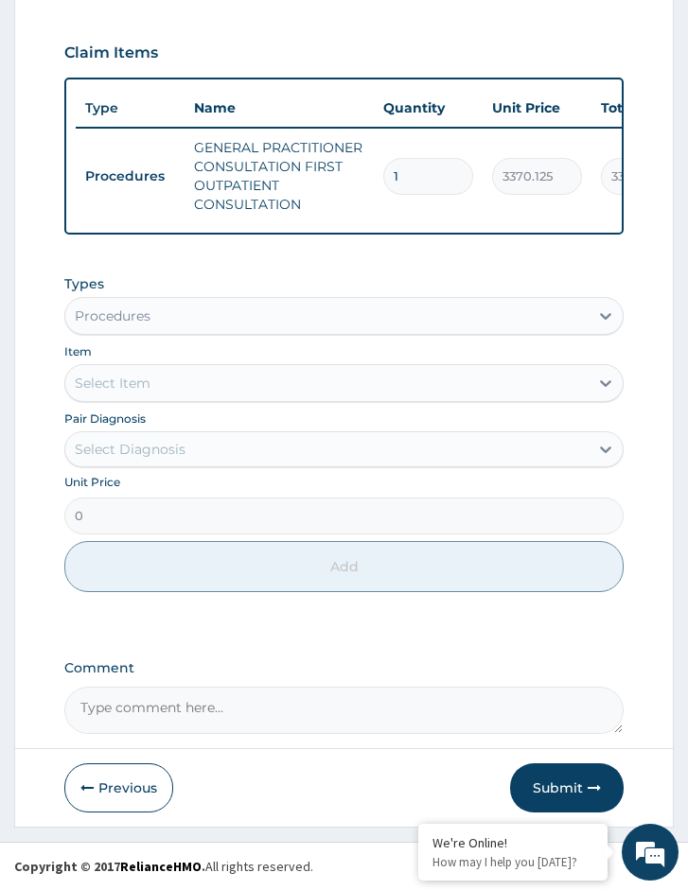
scroll to position [709, 0]
click at [122, 376] on div "Select Item" at bounding box center [113, 383] width 76 height 19
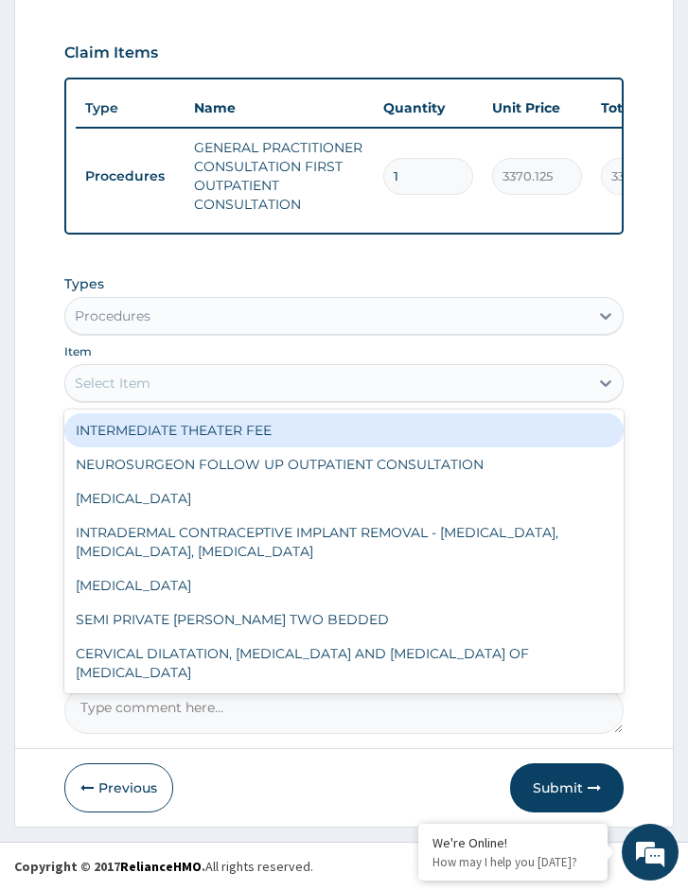
drag, startPoint x: 150, startPoint y: 326, endPoint x: 147, endPoint y: 341, distance: 14.7
click at [150, 327] on div "Procedures" at bounding box center [326, 316] width 523 height 30
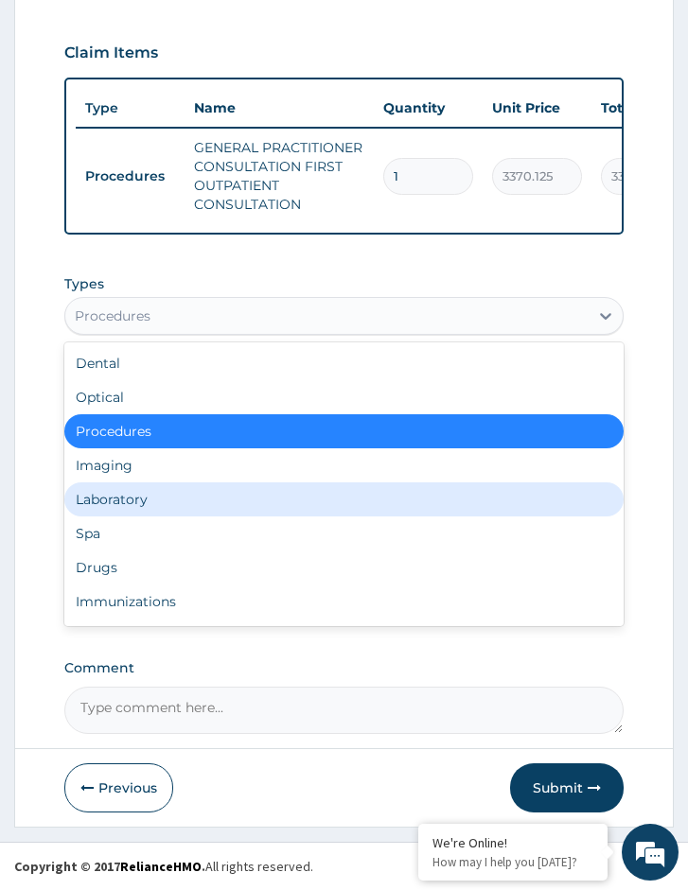
click at [152, 507] on div "Laboratory" at bounding box center [343, 499] width 559 height 34
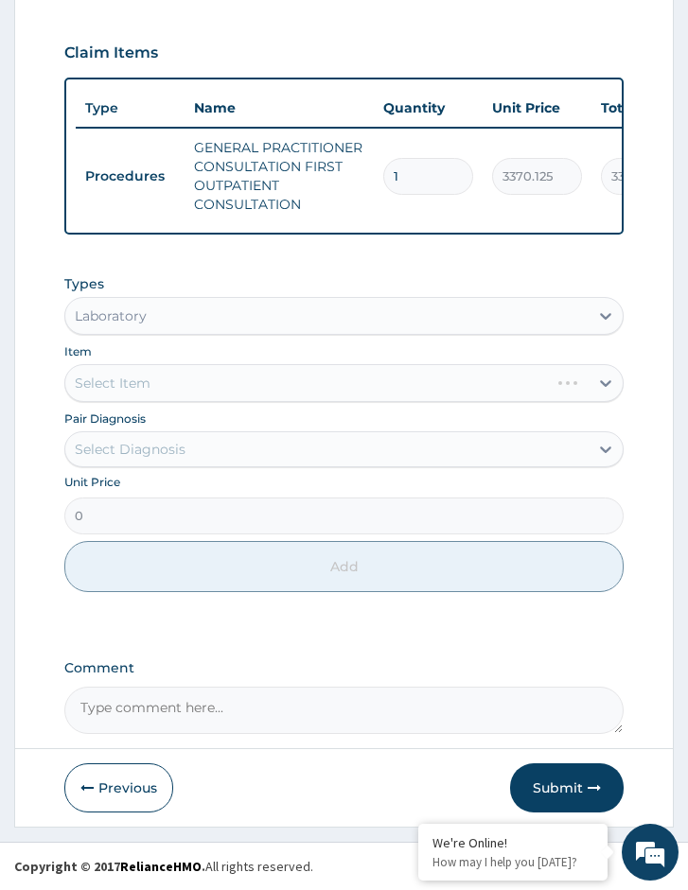
click at [241, 455] on div "Select Diagnosis" at bounding box center [326, 449] width 523 height 30
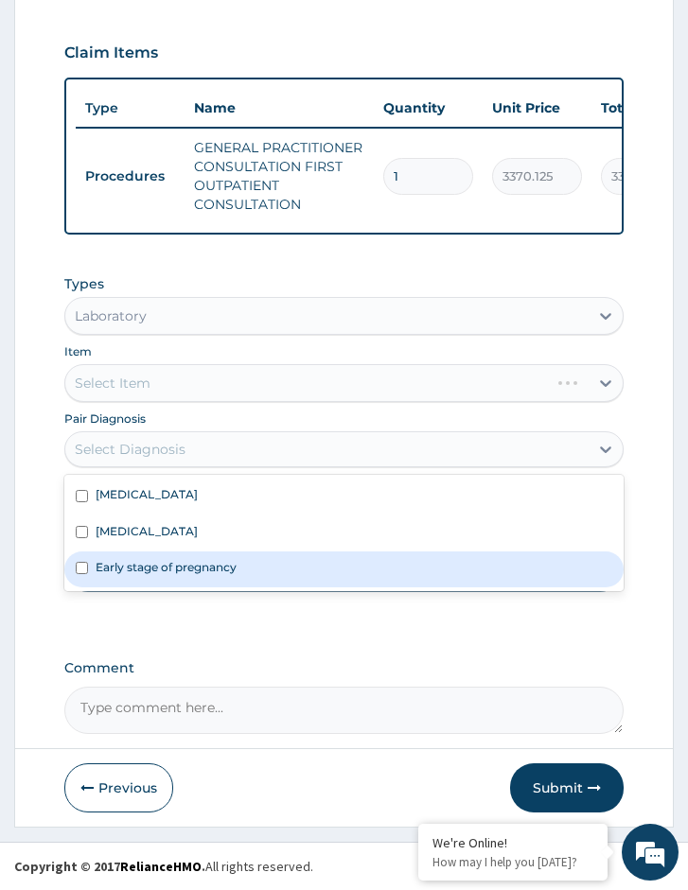
click at [240, 568] on div "Early stage of pregnancy" at bounding box center [343, 570] width 559 height 36
checkbox input "true"
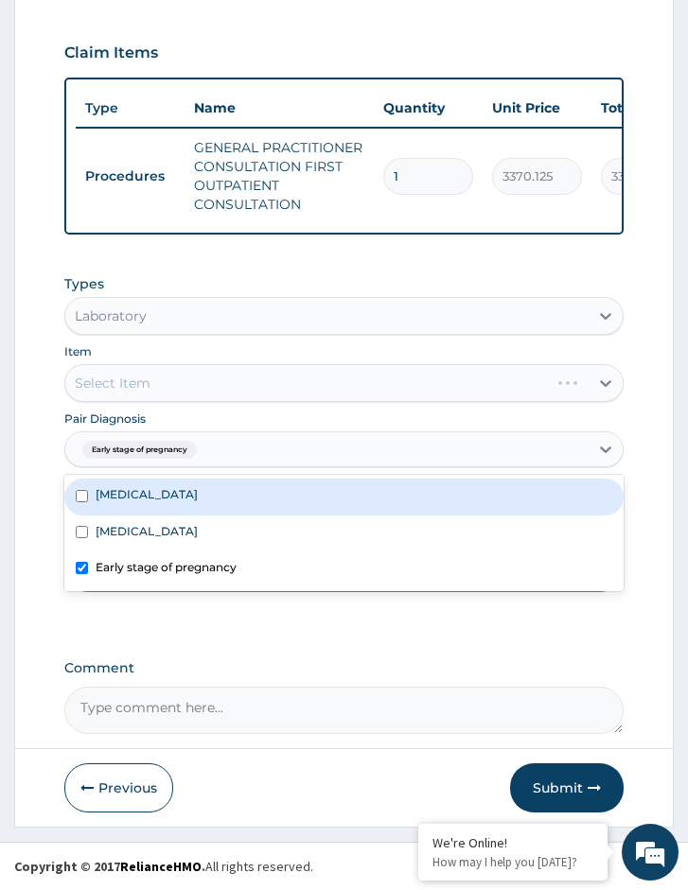
click at [164, 377] on div "Select Item" at bounding box center [343, 383] width 559 height 38
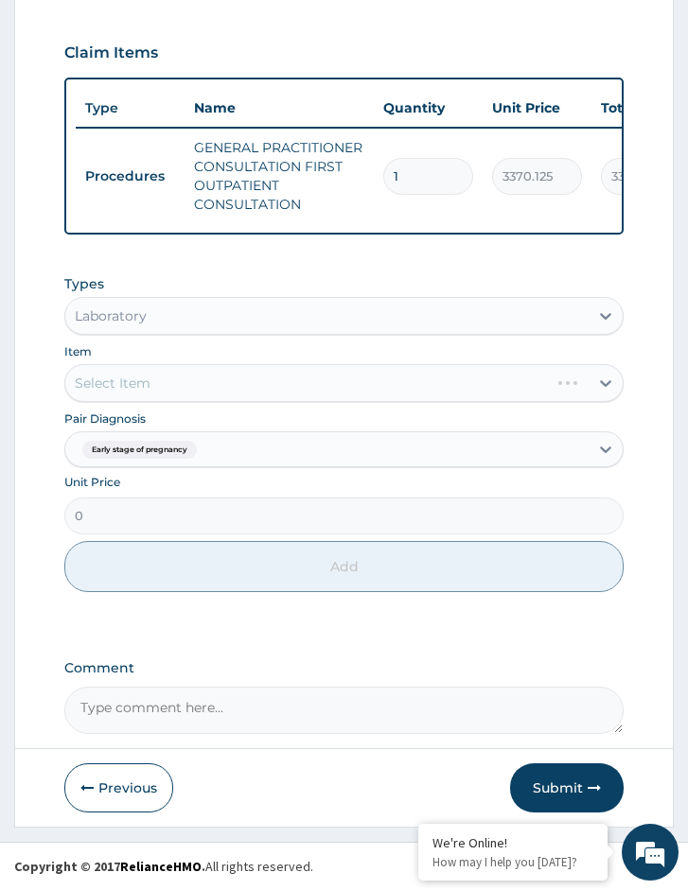
click at [312, 383] on div "Select Item" at bounding box center [343, 383] width 559 height 38
click at [311, 387] on div "Select Item" at bounding box center [343, 383] width 559 height 38
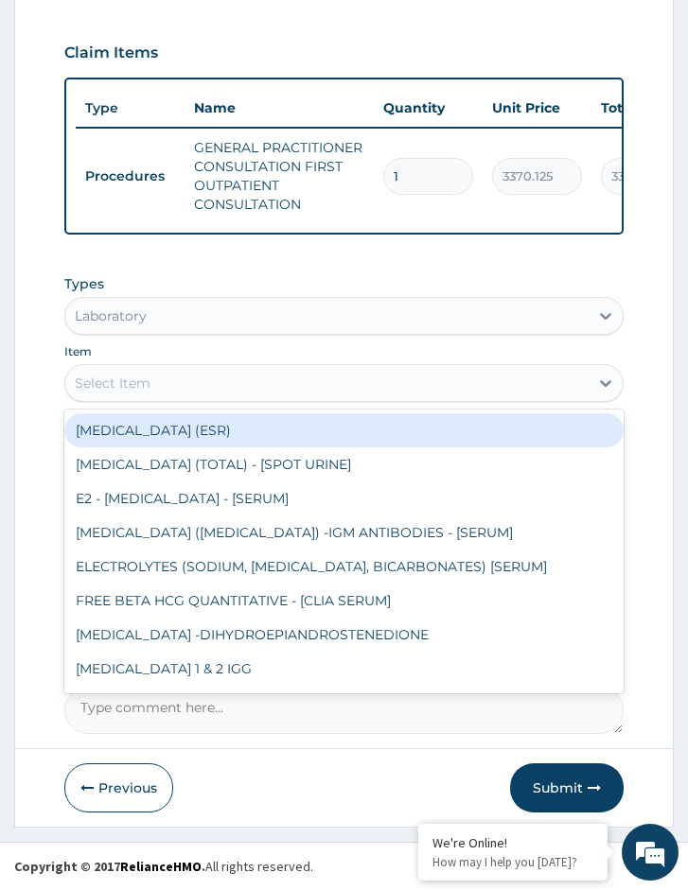
click at [144, 392] on div "Select Item" at bounding box center [113, 383] width 76 height 19
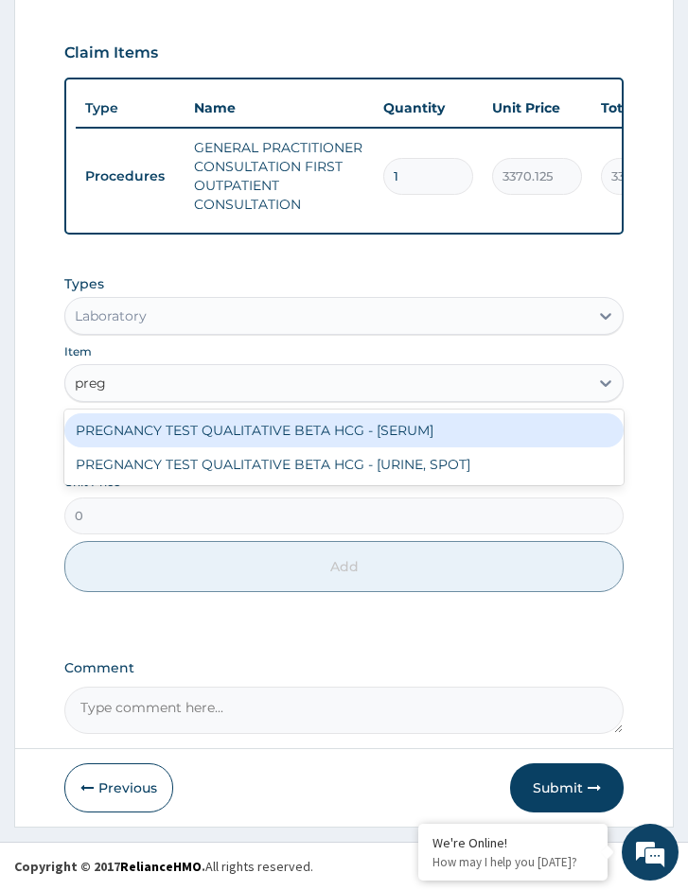
type input "pregn"
click at [173, 439] on div "PREGNANCY TEST QUALITATIVE BETA HCG - [SERUM]" at bounding box center [343, 430] width 559 height 34
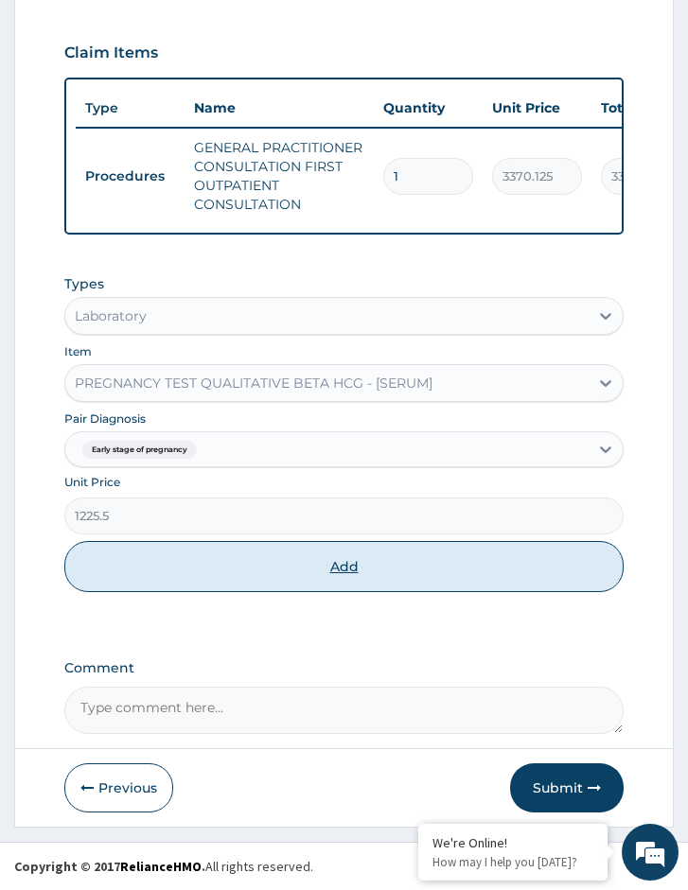
click at [190, 575] on button "Add" at bounding box center [343, 566] width 559 height 51
type input "0"
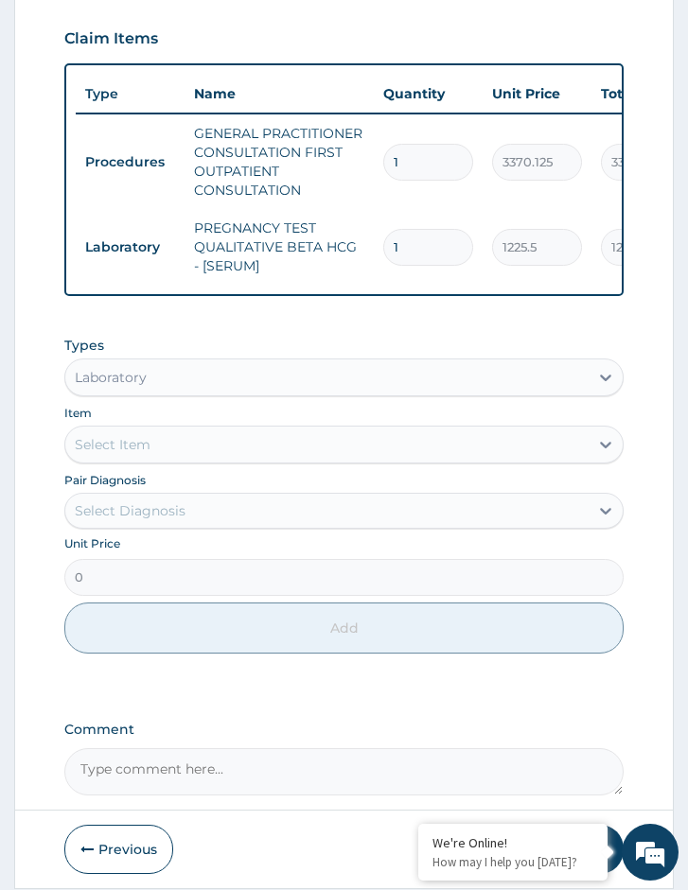
click at [219, 464] on div "Select Item" at bounding box center [343, 445] width 559 height 38
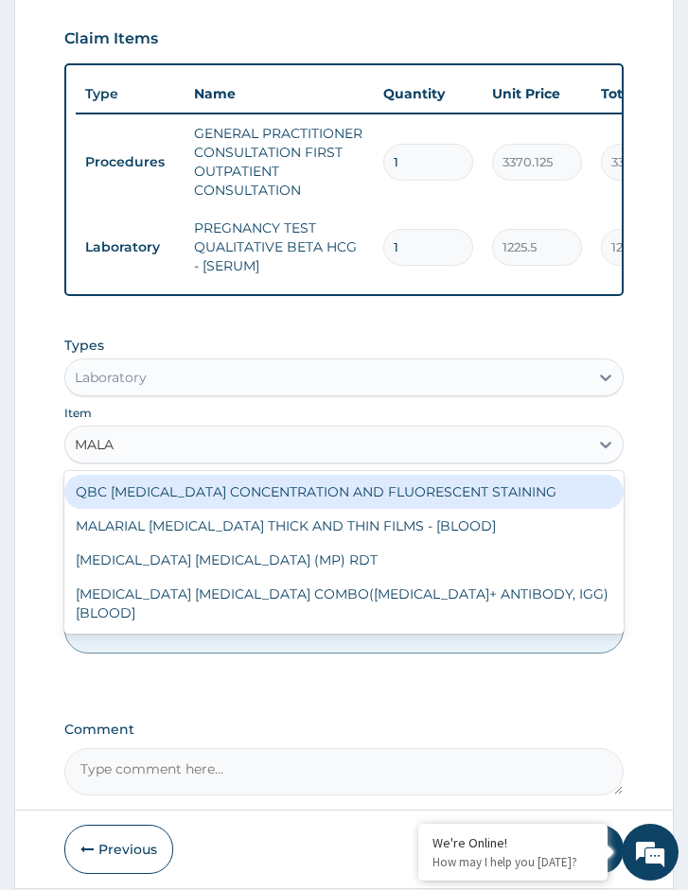
type input "MALAR"
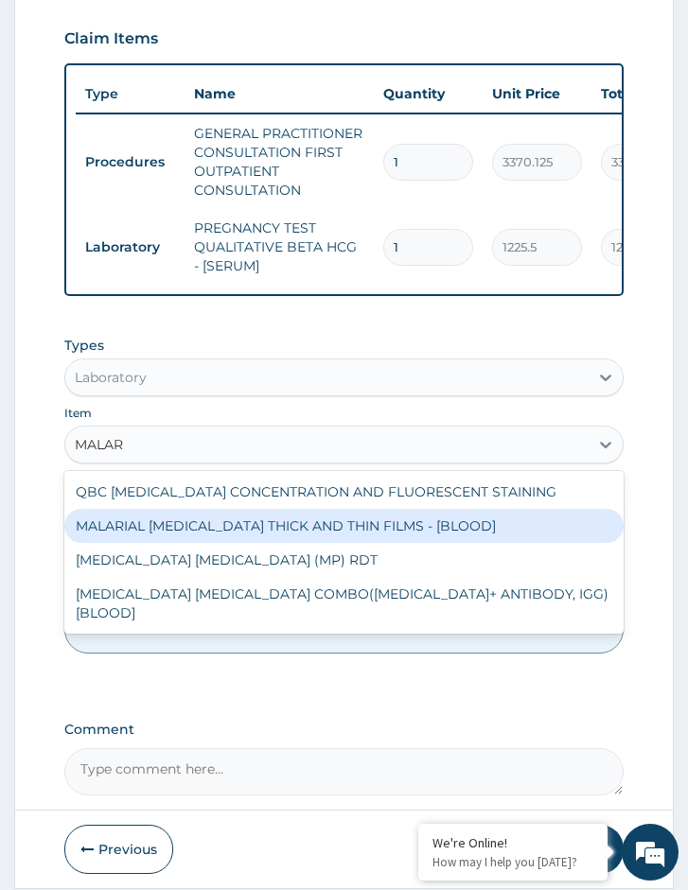
click at [210, 528] on div "MALARIAL PARASITE THICK AND THIN FILMS - [BLOOD]" at bounding box center [343, 526] width 559 height 34
type input "1531.875"
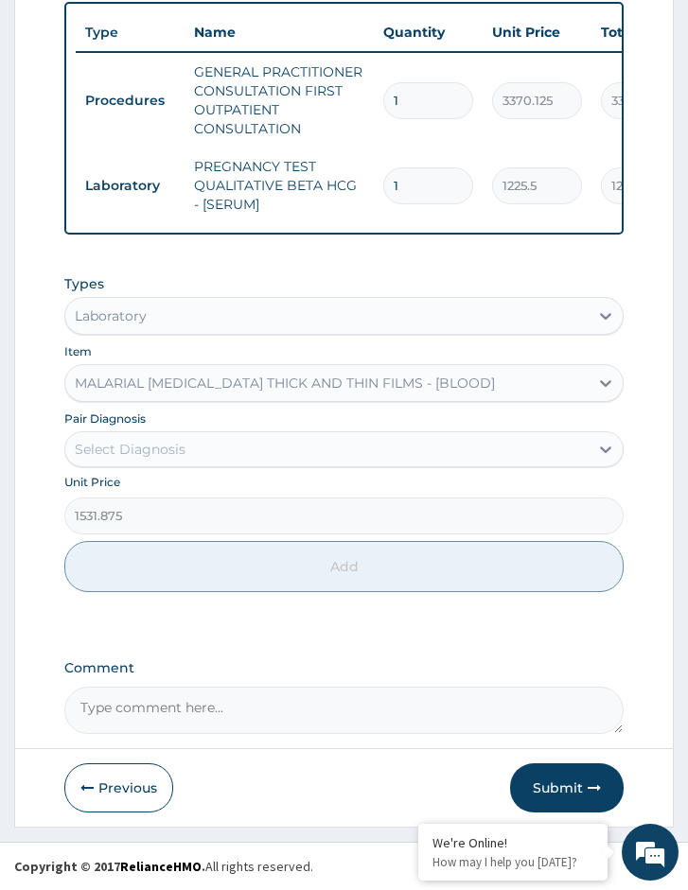
scroll to position [784, 0]
click at [181, 462] on div "Select Diagnosis" at bounding box center [326, 449] width 523 height 30
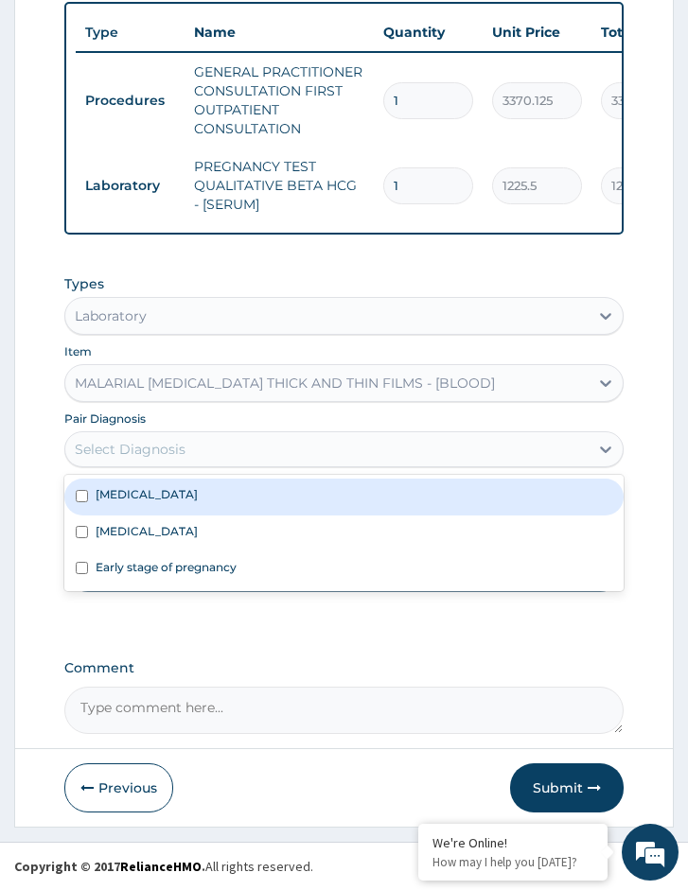
click at [170, 503] on div "[MEDICAL_DATA]" at bounding box center [343, 497] width 559 height 36
checkbox input "true"
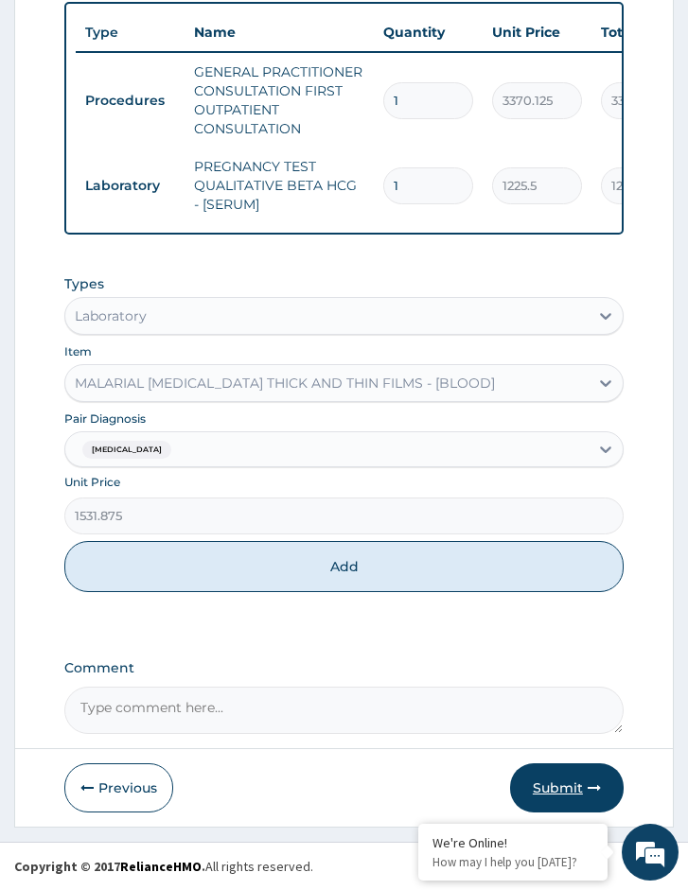
click at [601, 791] on button "Submit" at bounding box center [567, 787] width 114 height 49
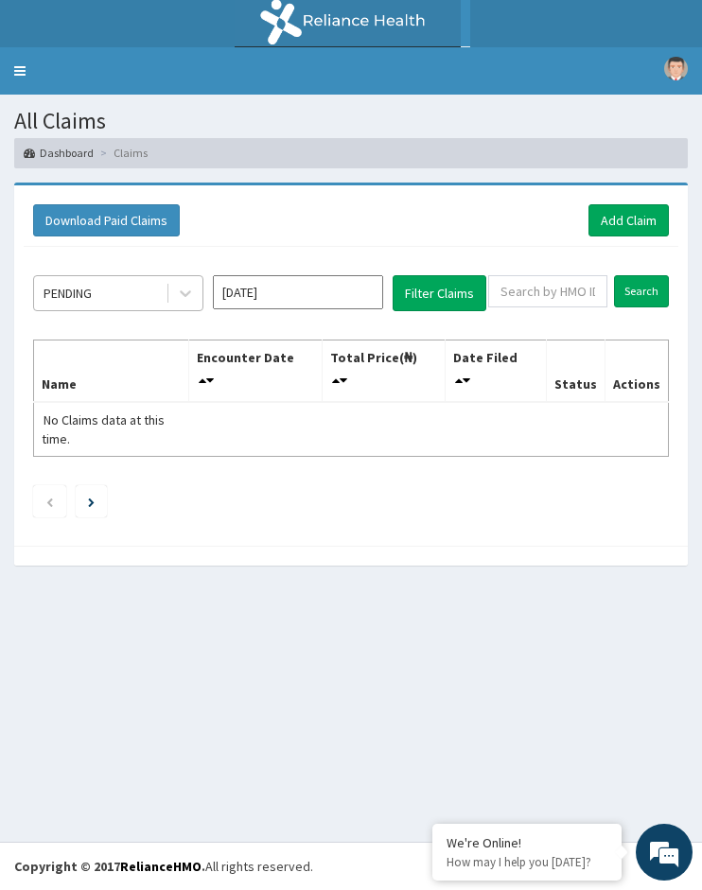
click at [127, 301] on div "PENDING" at bounding box center [99, 293] width 131 height 30
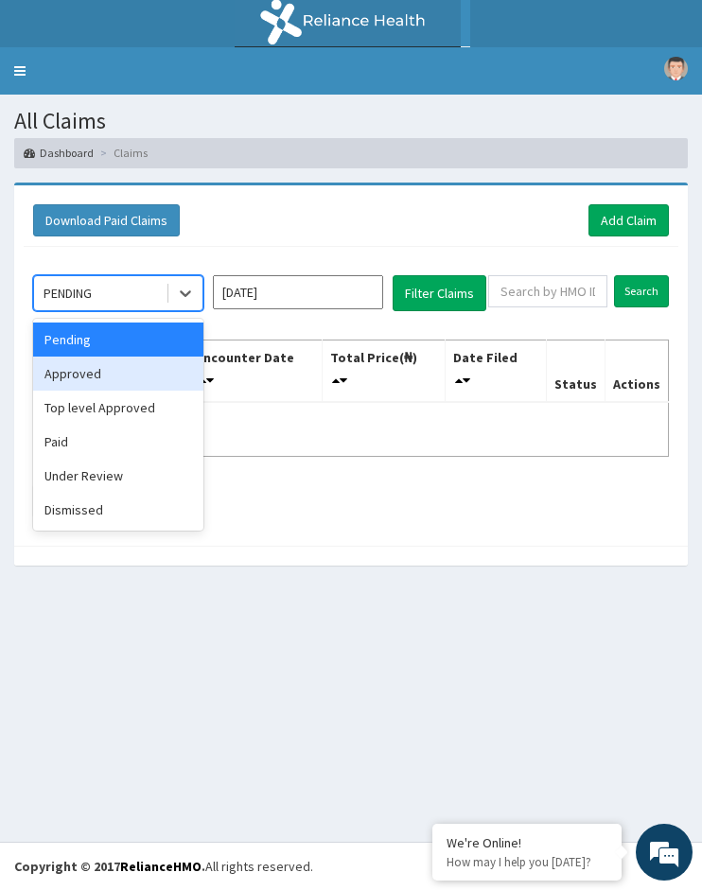
click at [121, 370] on div "Approved" at bounding box center [118, 374] width 170 height 34
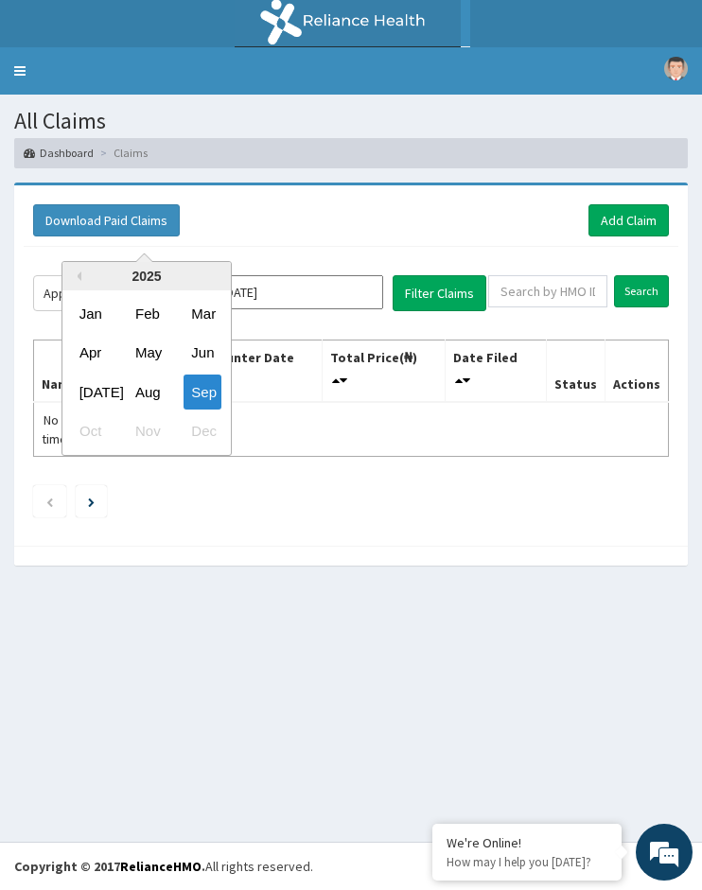
click at [366, 290] on input "Sep 2025" at bounding box center [298, 292] width 170 height 34
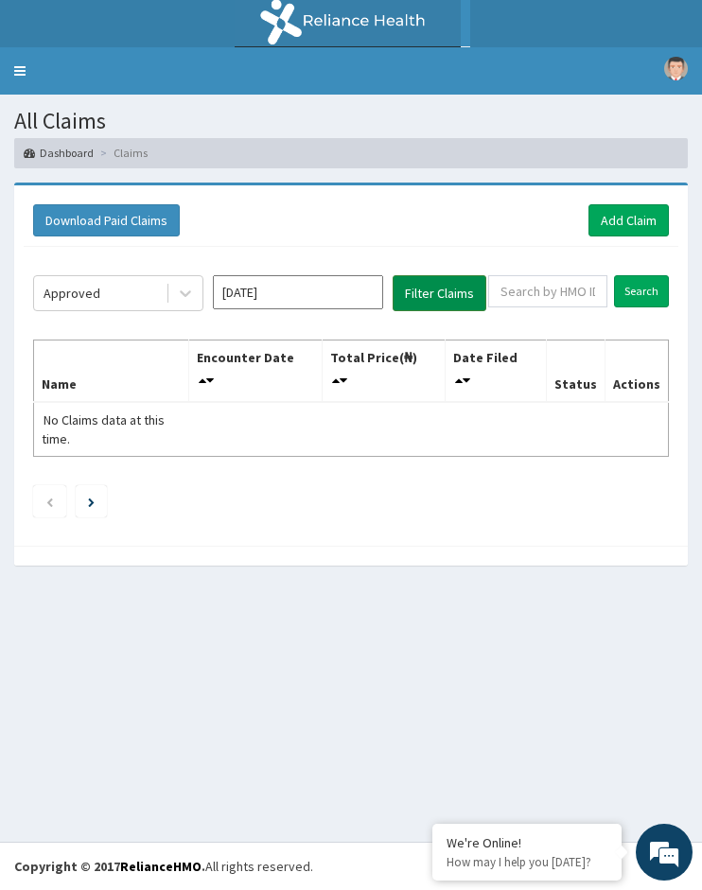
click at [421, 300] on button "Filter Claims" at bounding box center [440, 293] width 94 height 36
click at [424, 293] on button "Filter Claims" at bounding box center [440, 293] width 94 height 36
click at [447, 297] on button "Filter Claims" at bounding box center [440, 293] width 94 height 36
click at [106, 292] on div "Approved" at bounding box center [99, 293] width 131 height 30
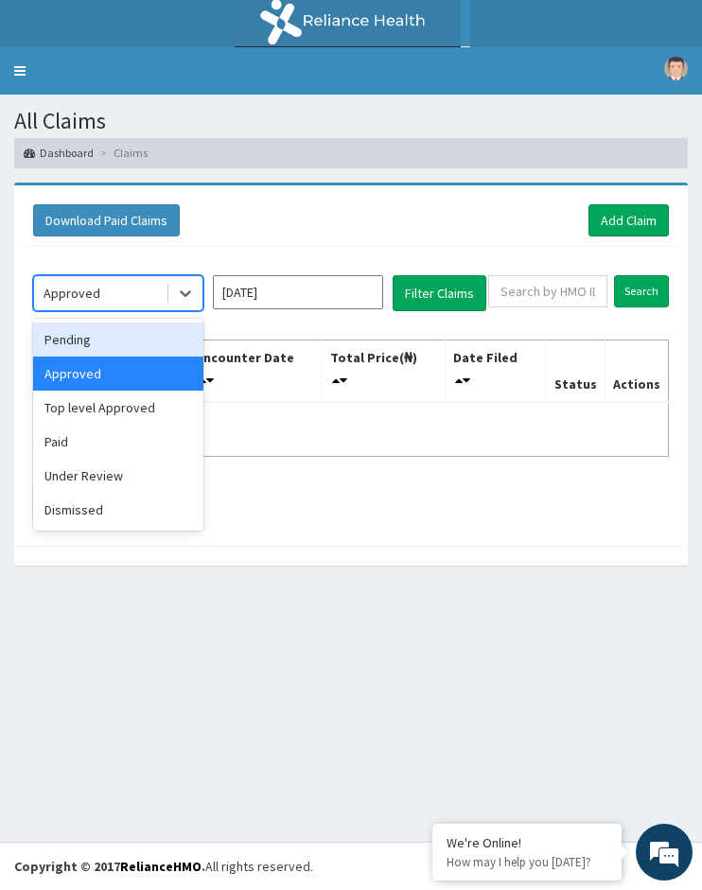
click at [87, 347] on div "Pending" at bounding box center [118, 340] width 170 height 34
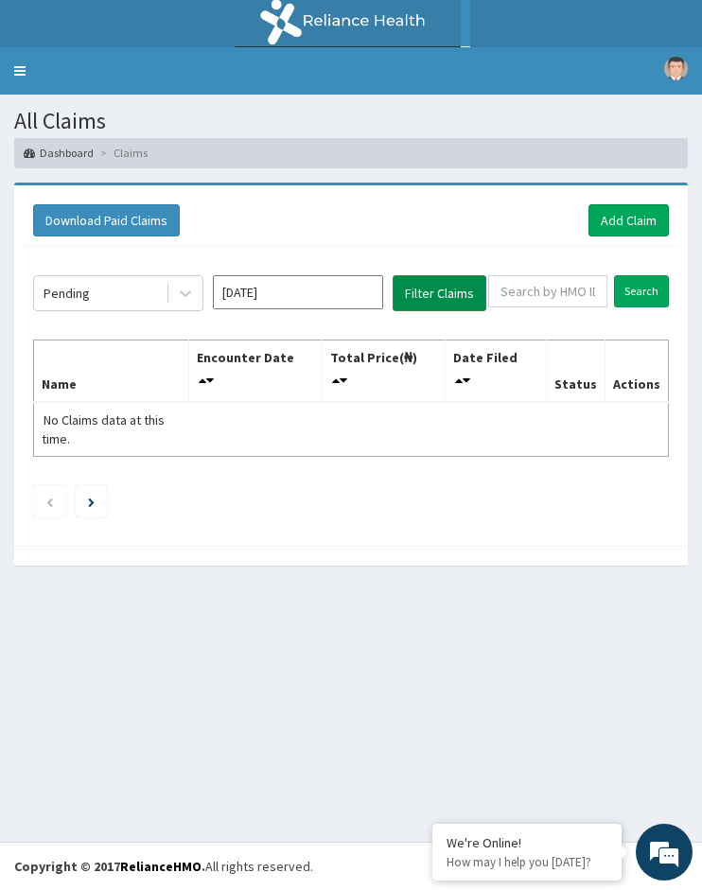
click at [447, 299] on button "Filter Claims" at bounding box center [440, 293] width 94 height 36
click at [437, 299] on button "Filter Claims" at bounding box center [440, 293] width 94 height 36
click at [152, 305] on div "Pending" at bounding box center [99, 293] width 131 height 30
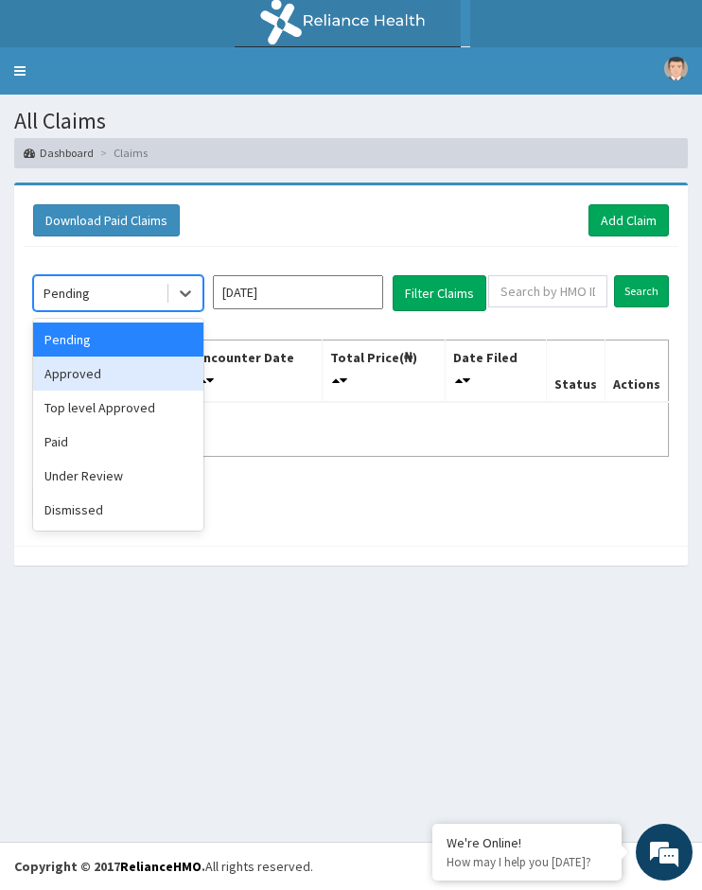
click at [126, 367] on div "Approved" at bounding box center [118, 374] width 170 height 34
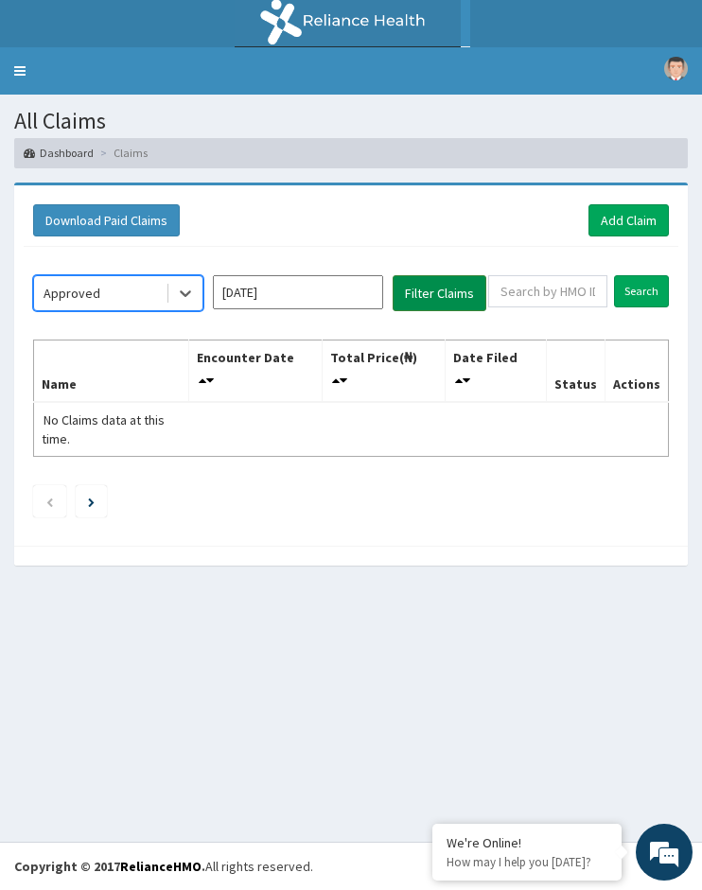
click at [479, 294] on button "Filter Claims" at bounding box center [440, 293] width 94 height 36
click at [164, 294] on div "PENDING" at bounding box center [99, 293] width 131 height 30
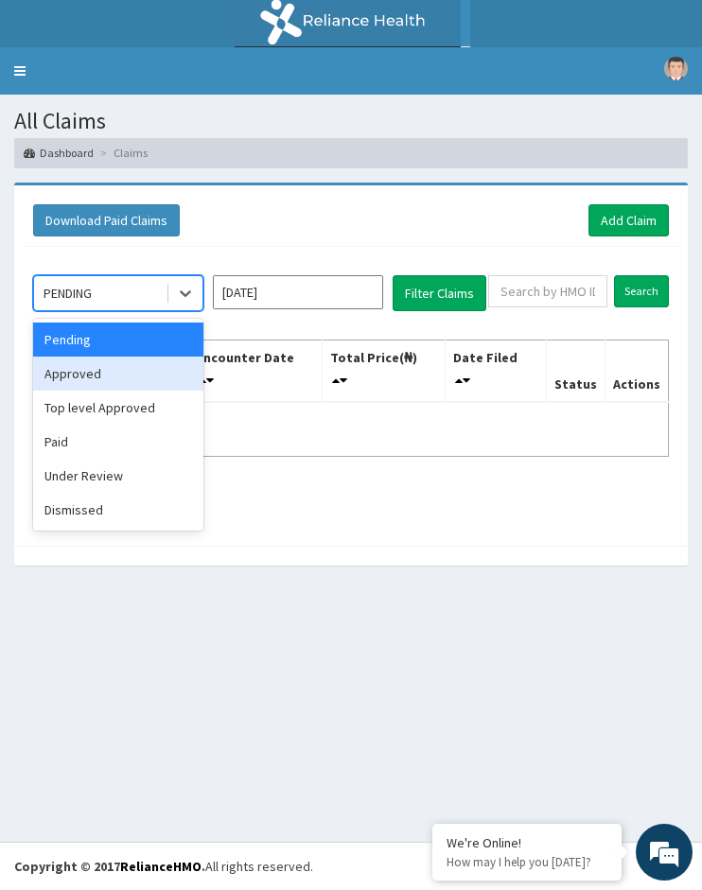
click at [133, 359] on div "Approved" at bounding box center [118, 374] width 170 height 34
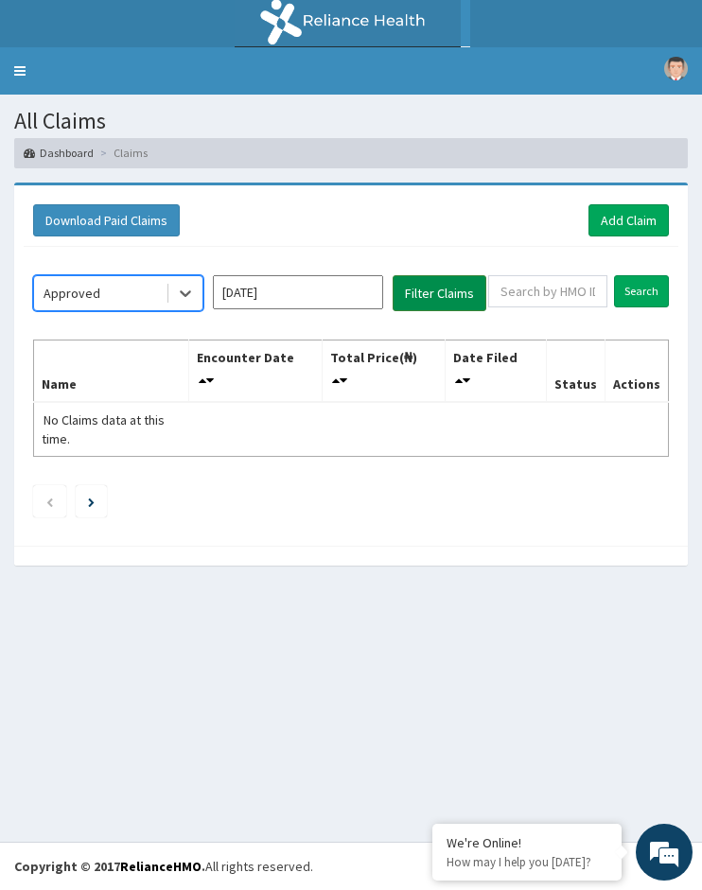
click at [457, 292] on button "Filter Claims" at bounding box center [440, 293] width 94 height 36
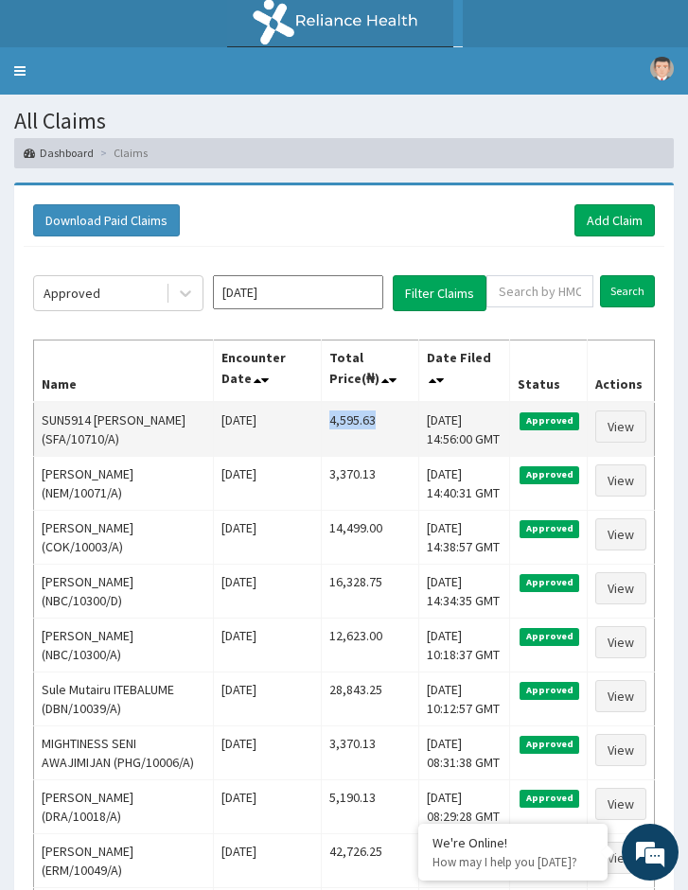
drag, startPoint x: 318, startPoint y: 422, endPoint x: 368, endPoint y: 417, distance: 50.4
click at [368, 417] on td "4,595.63" at bounding box center [370, 429] width 97 height 55
copy td "4,595.63"
click at [620, 434] on link "View" at bounding box center [620, 427] width 51 height 32
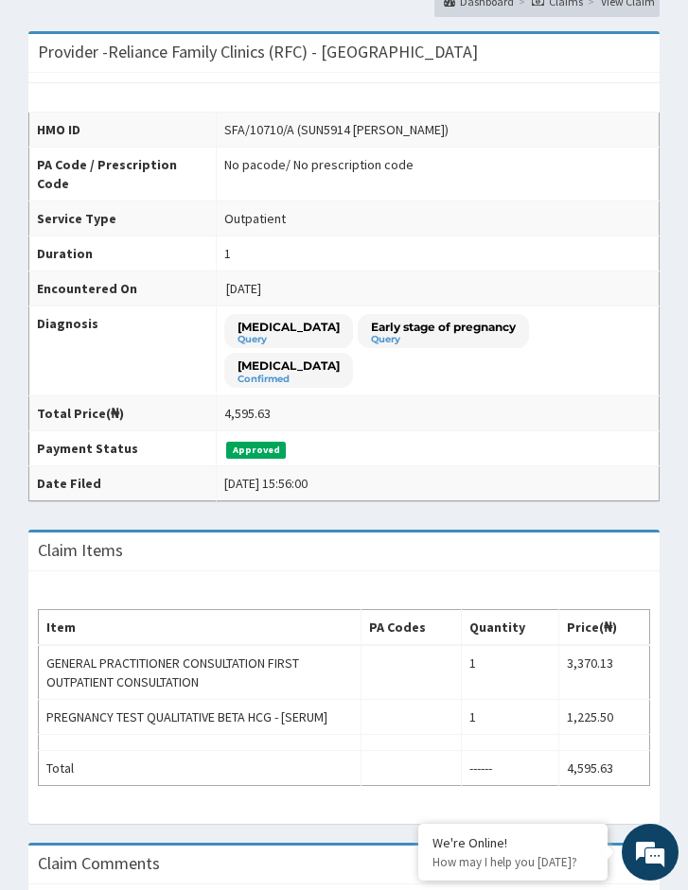
scroll to position [189, 0]
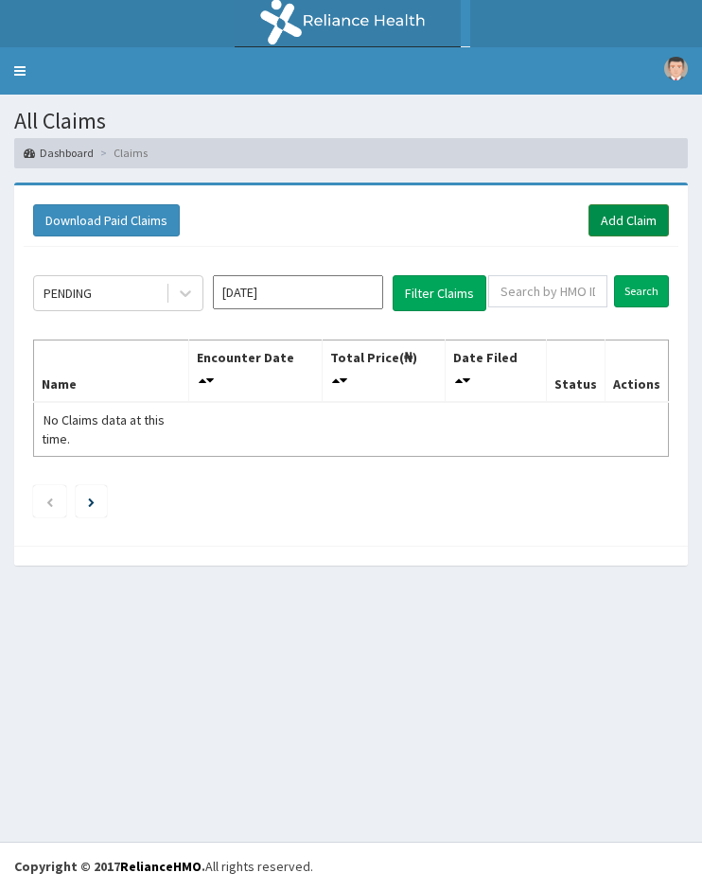
click at [626, 219] on link "Add Claim" at bounding box center [628, 220] width 80 height 32
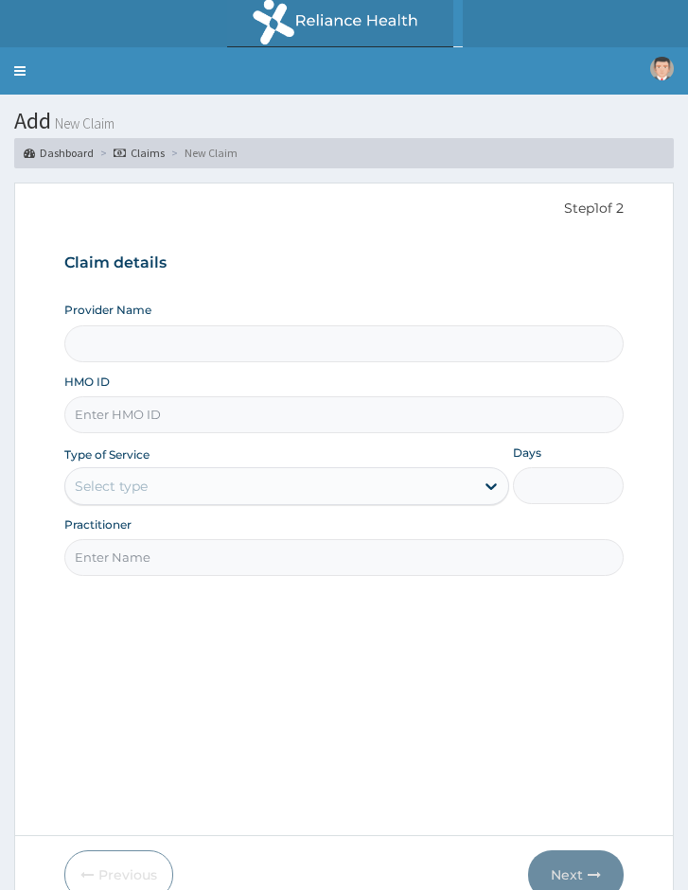
click at [143, 493] on div "Select type" at bounding box center [111, 486] width 73 height 19
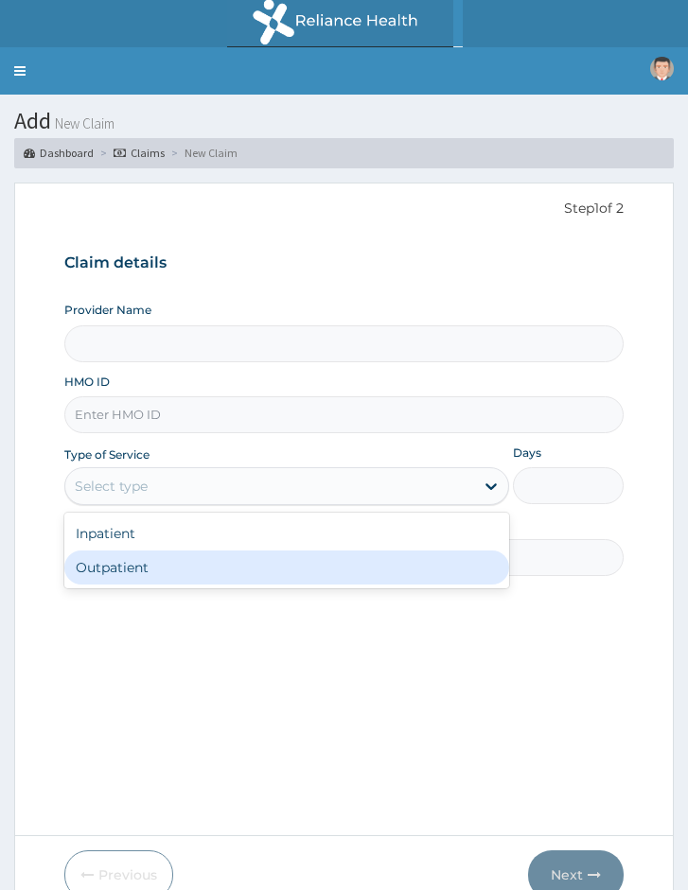
click at [119, 570] on div "Outpatient" at bounding box center [286, 568] width 444 height 34
type input "1"
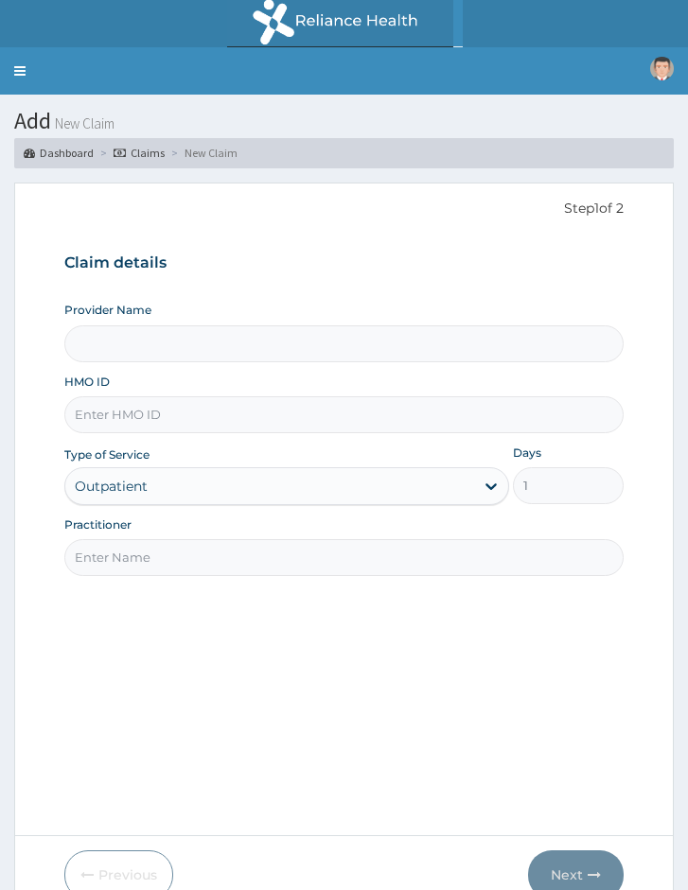
click at [136, 559] on input "Practitioner" at bounding box center [343, 557] width 559 height 37
type input "Locum Doctor"
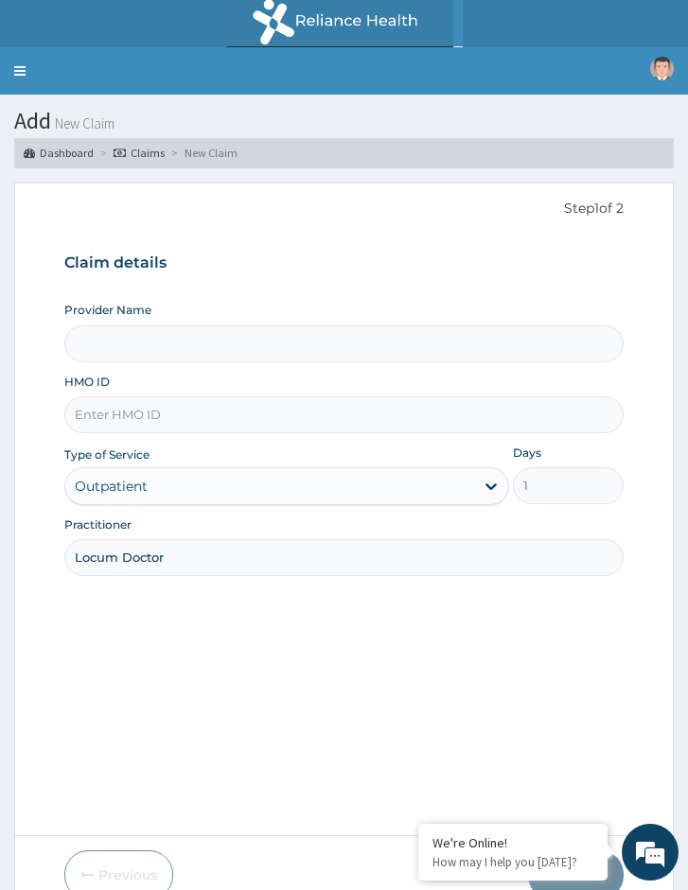
type input "Reliance Family Clinics (RFC) - [GEOGRAPHIC_DATA]"
click at [196, 400] on input "HMO ID" at bounding box center [343, 414] width 559 height 37
paste input "SFA/10710/A"
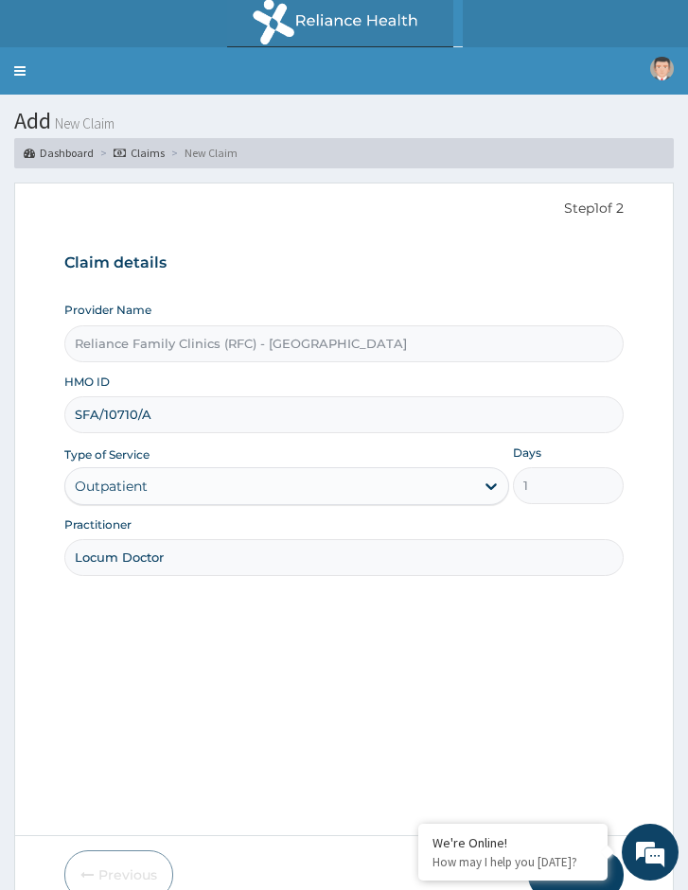
click at [99, 417] on input "SFA/10710/A" at bounding box center [343, 414] width 559 height 37
type input "SFA/10710/A"
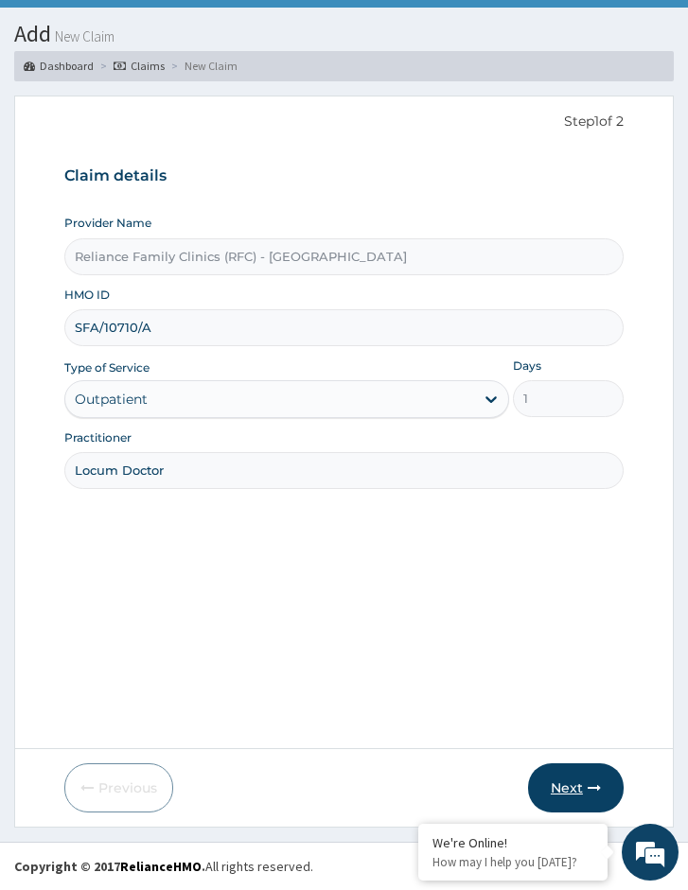
click at [568, 776] on button "Next" at bounding box center [576, 787] width 96 height 49
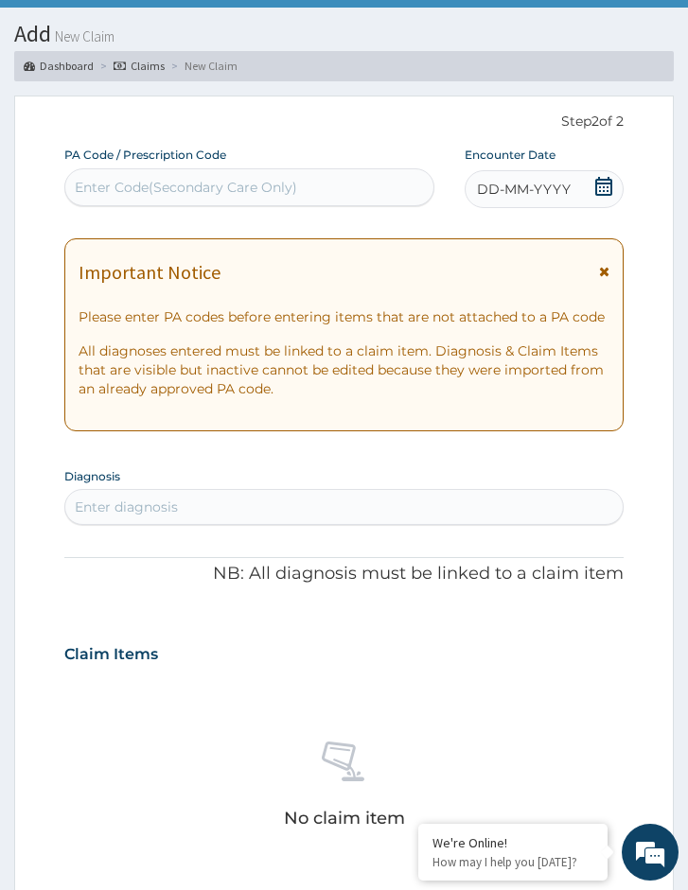
click at [594, 197] on span at bounding box center [603, 189] width 19 height 24
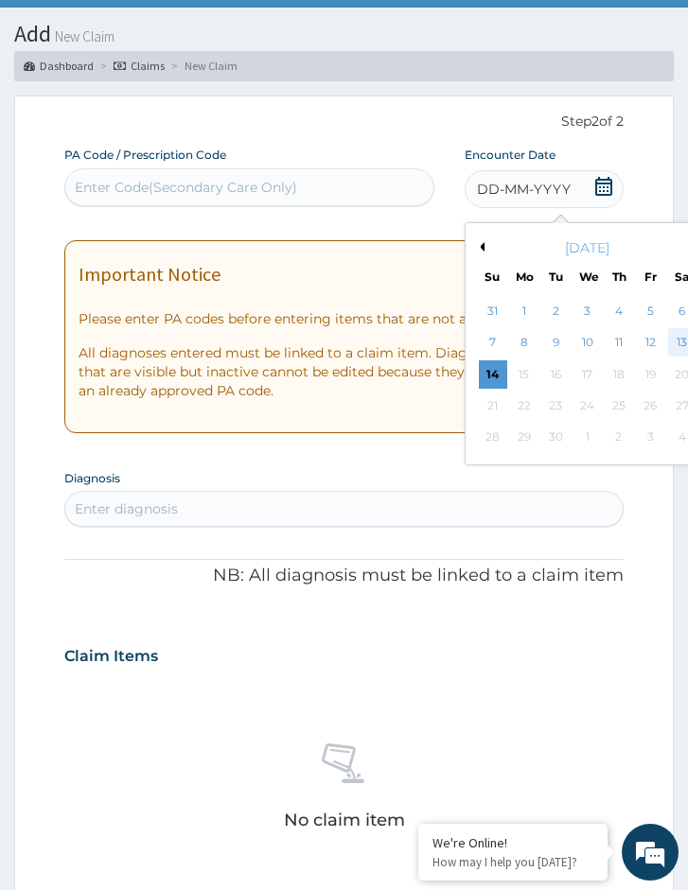
click at [677, 352] on div "13" at bounding box center [682, 343] width 28 height 28
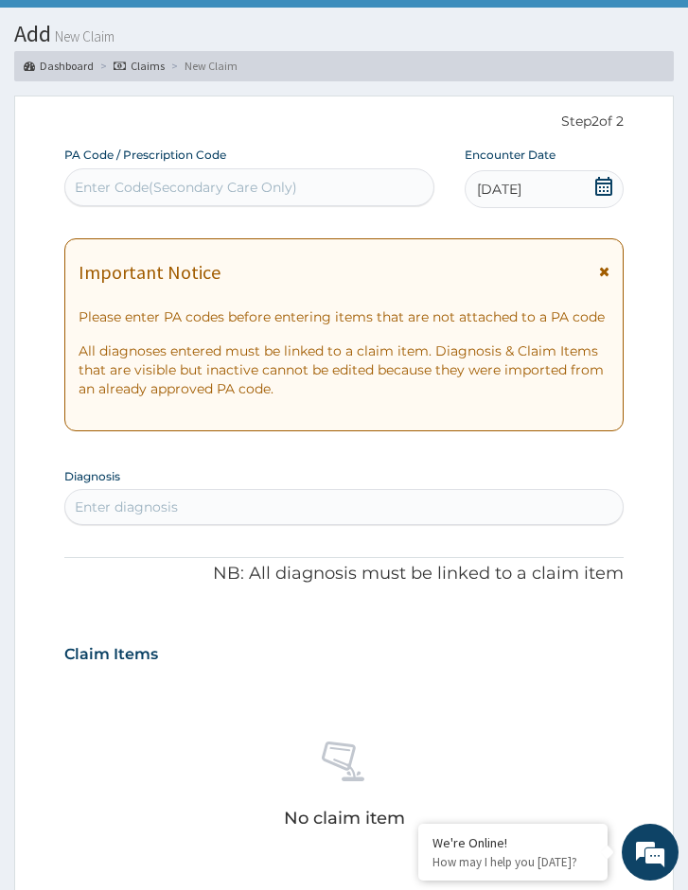
click at [150, 522] on div "Enter diagnosis" at bounding box center [343, 507] width 559 height 36
type input "[MEDICAL_DATA]"
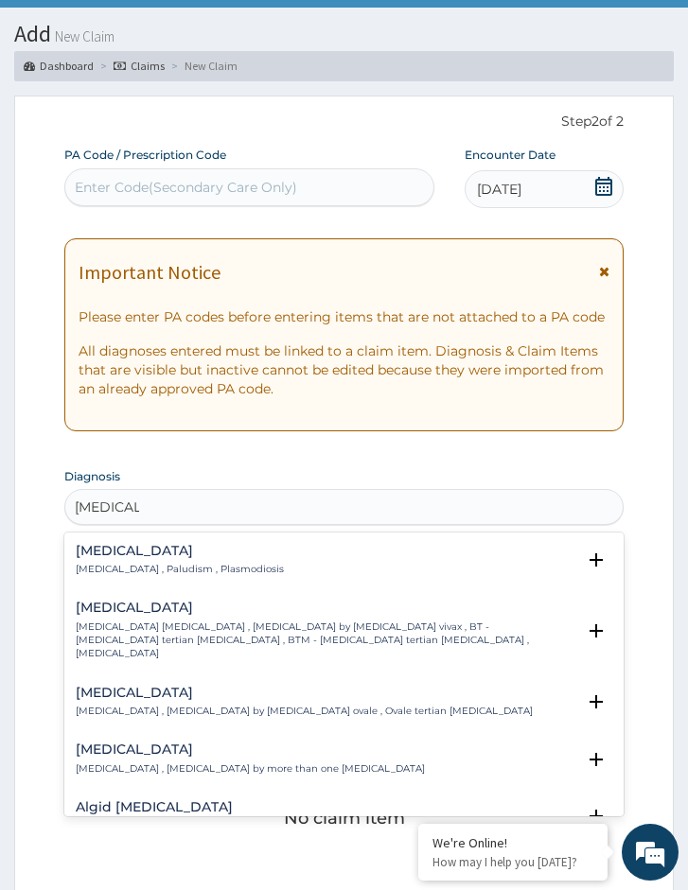
click at [123, 553] on h4 "[MEDICAL_DATA]" at bounding box center [180, 551] width 208 height 14
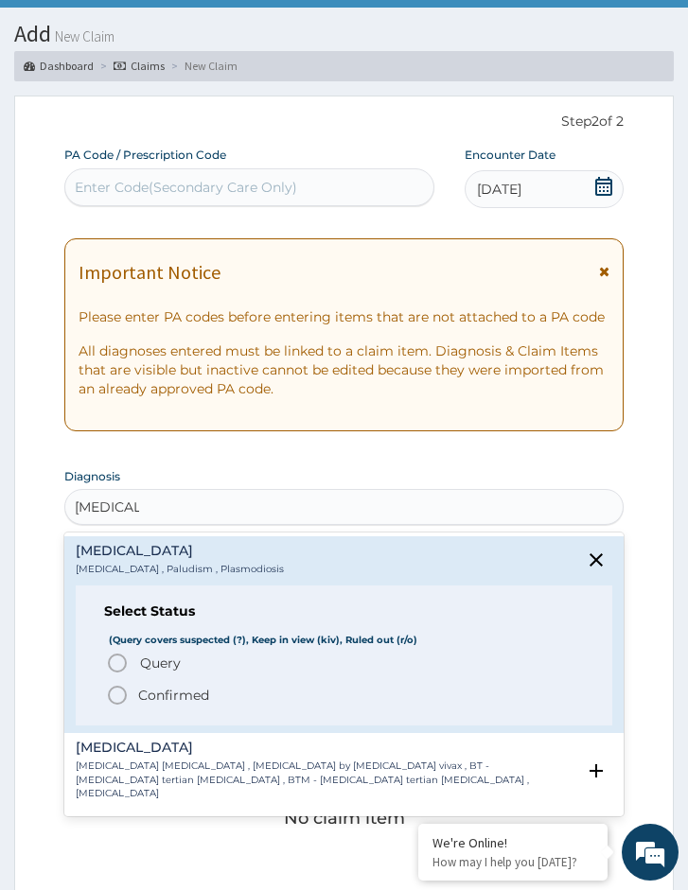
click at [160, 696] on p "Confirmed" at bounding box center [173, 695] width 71 height 19
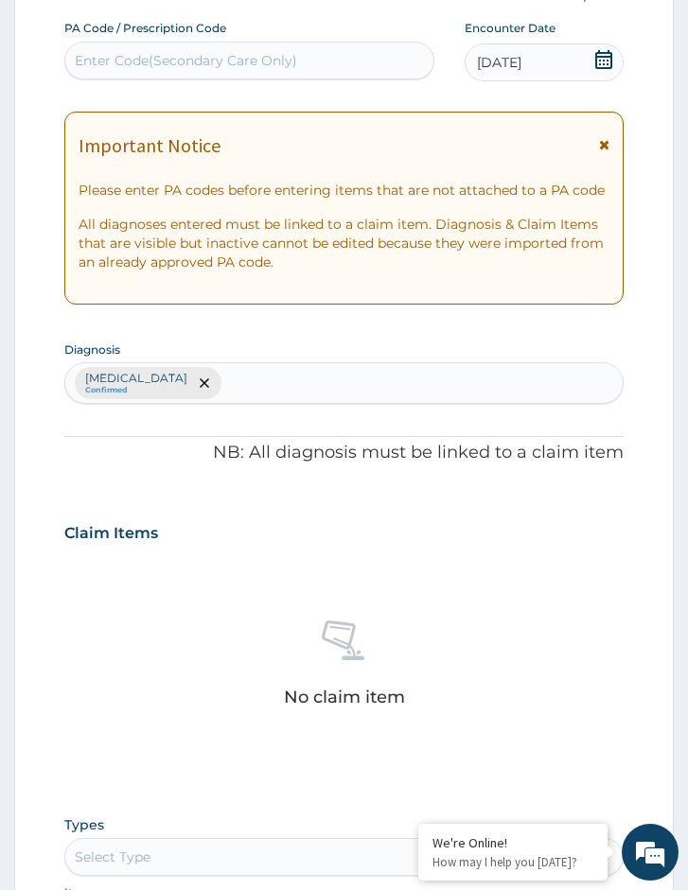
scroll to position [560, 0]
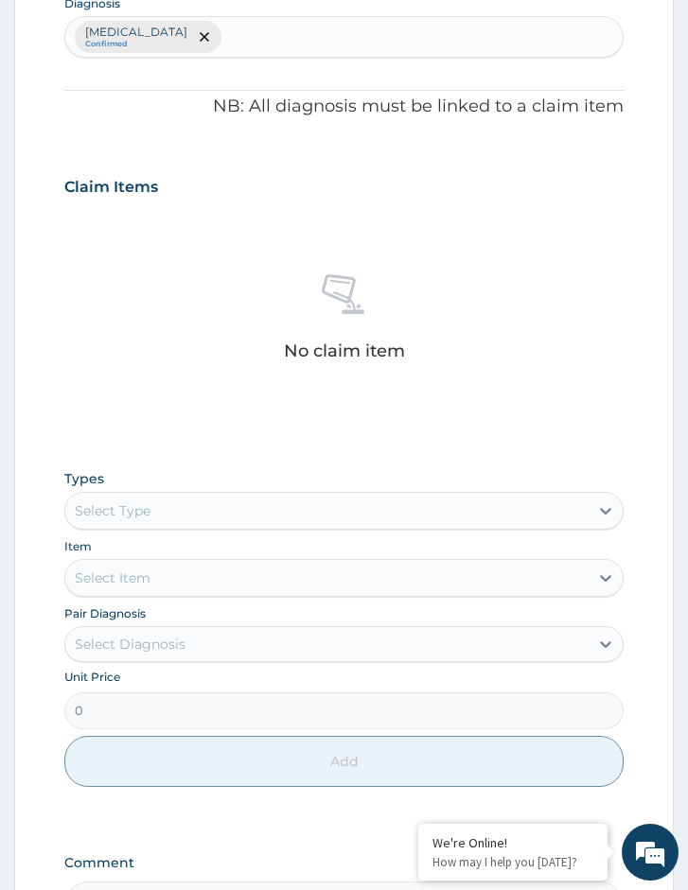
click at [137, 515] on div "Select Type" at bounding box center [113, 510] width 76 height 19
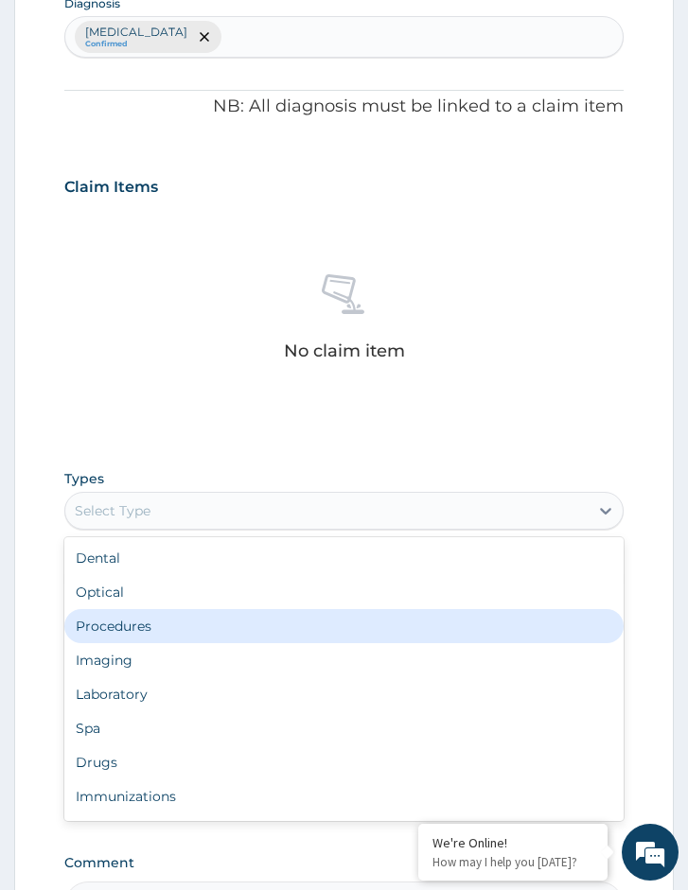
click at [156, 611] on div "Procedures" at bounding box center [343, 626] width 559 height 34
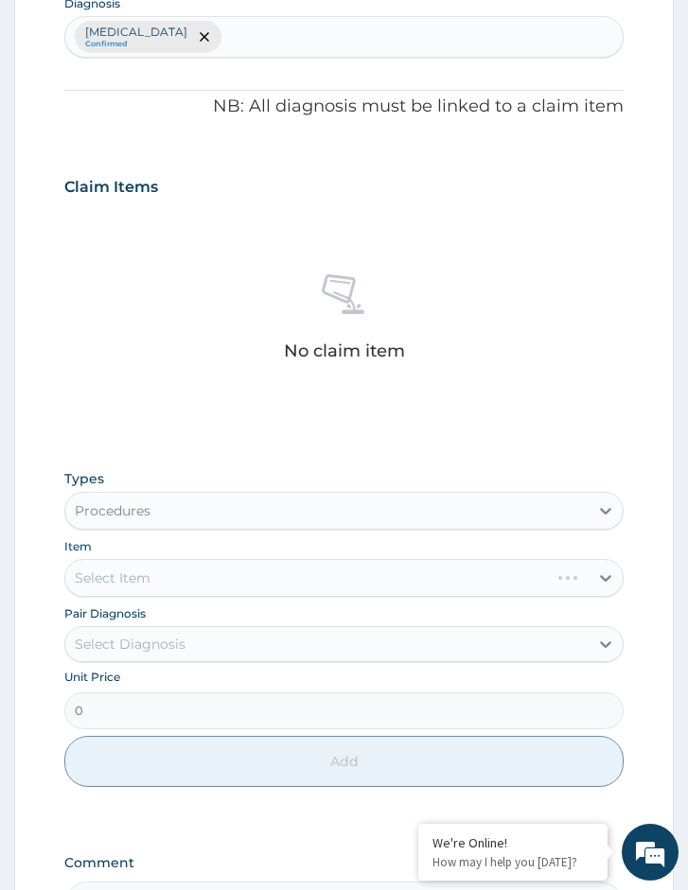
click at [212, 651] on div "Select Diagnosis" at bounding box center [326, 644] width 523 height 30
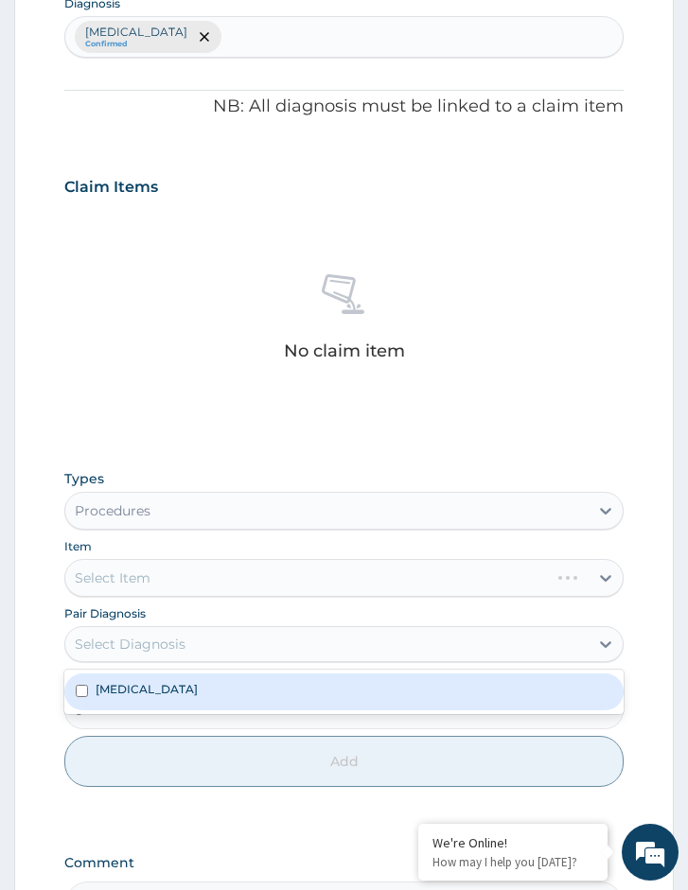
click at [217, 683] on div "[MEDICAL_DATA]" at bounding box center [343, 692] width 559 height 36
checkbox input "true"
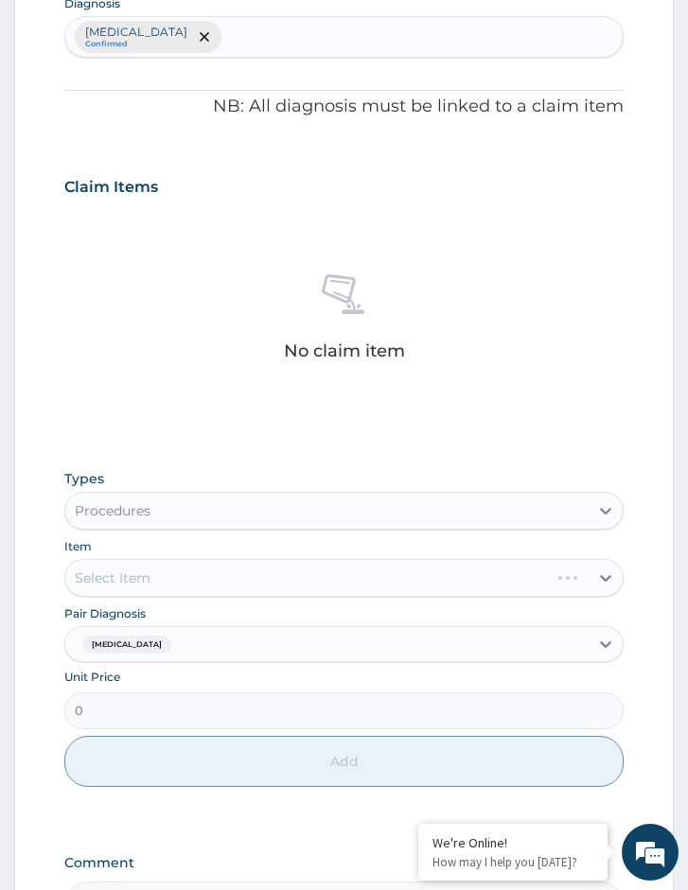
click at [276, 598] on div "Types Procedures Item Select Item Pair Diagnosis [MEDICAL_DATA] Unit Price 0 Add" at bounding box center [343, 628] width 559 height 337
click at [320, 573] on div "Select Item" at bounding box center [343, 578] width 559 height 38
click at [189, 574] on div "Select Item" at bounding box center [343, 578] width 559 height 38
click at [184, 574] on div "Select Item" at bounding box center [343, 578] width 559 height 38
click at [322, 578] on div "Select Item" at bounding box center [343, 578] width 559 height 38
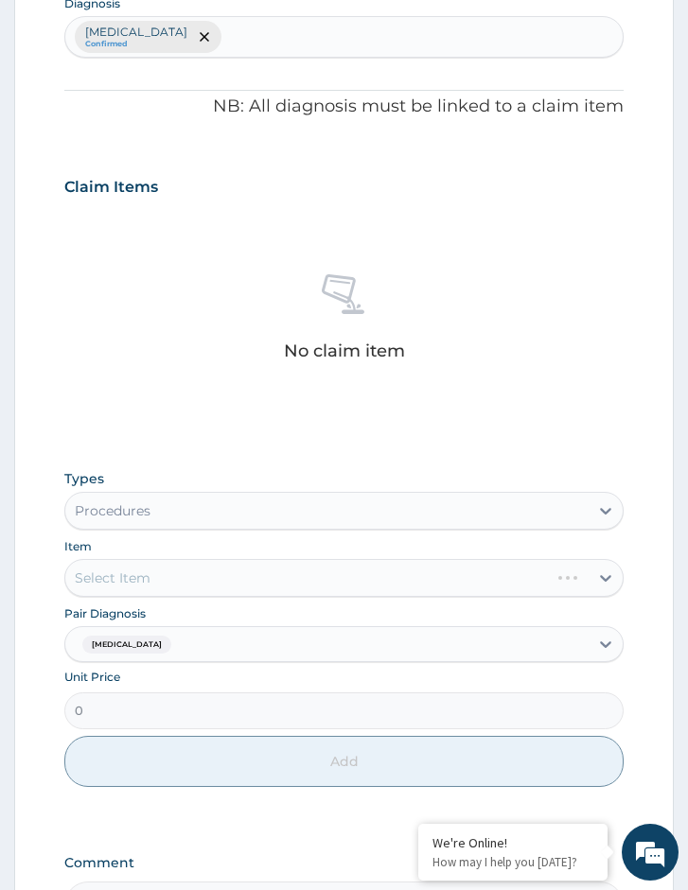
click at [240, 583] on div "Select Item" at bounding box center [343, 578] width 559 height 38
click at [272, 574] on div "Select Item" at bounding box center [343, 578] width 559 height 38
click at [389, 575] on div "Select Item" at bounding box center [343, 578] width 559 height 38
click at [389, 577] on div "Select Item" at bounding box center [343, 578] width 559 height 38
click at [299, 563] on div "Select Item" at bounding box center [343, 578] width 559 height 38
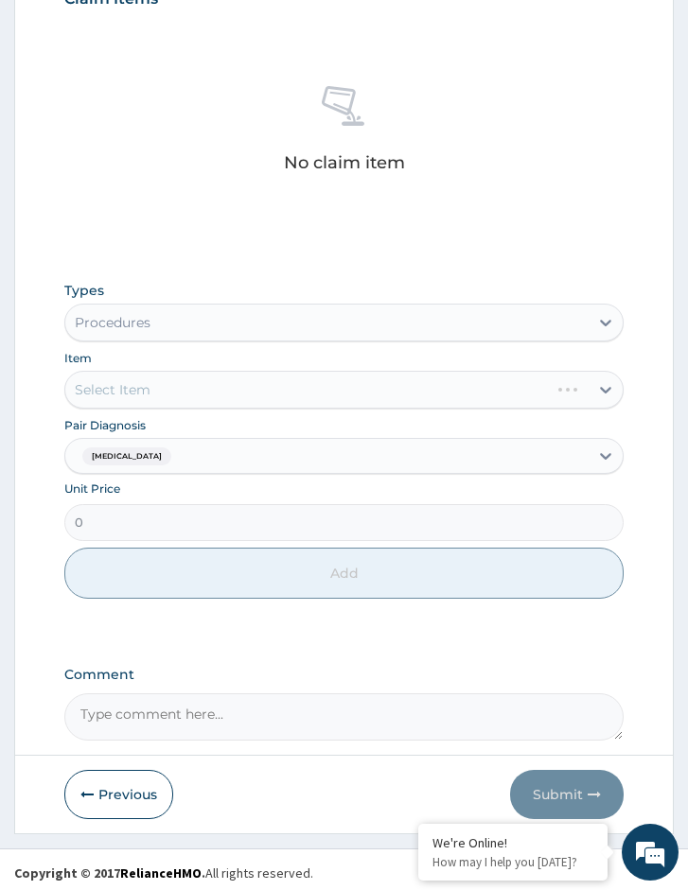
scroll to position [755, 0]
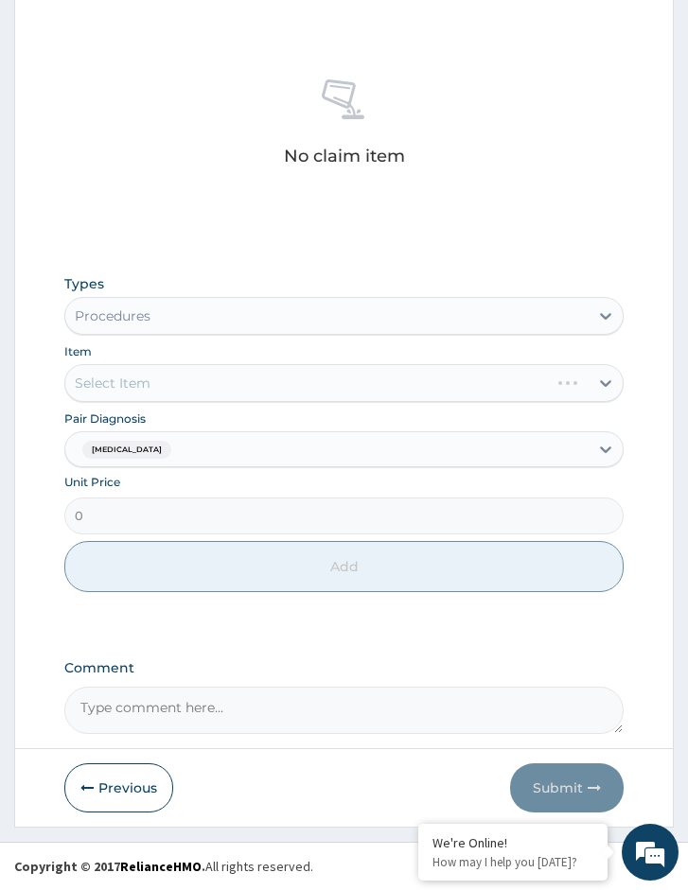
click at [241, 365] on div "Select Item" at bounding box center [343, 383] width 559 height 38
click at [246, 353] on div "Item Select Item" at bounding box center [343, 372] width 559 height 61
click at [244, 379] on div "Select Item" at bounding box center [343, 383] width 559 height 38
click at [244, 386] on div "Select Item" at bounding box center [343, 383] width 559 height 38
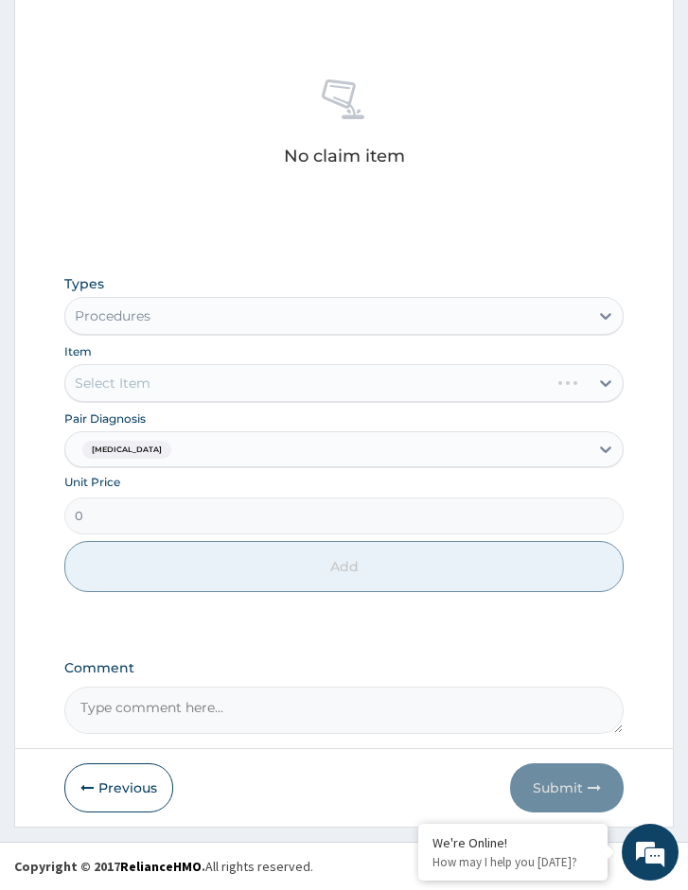
click at [244, 386] on div "Select Item" at bounding box center [343, 383] width 559 height 38
click at [244, 385] on div "Select Item" at bounding box center [343, 383] width 559 height 38
click at [171, 393] on div "Select Item" at bounding box center [343, 383] width 559 height 38
